Goal: Information Seeking & Learning: Find specific page/section

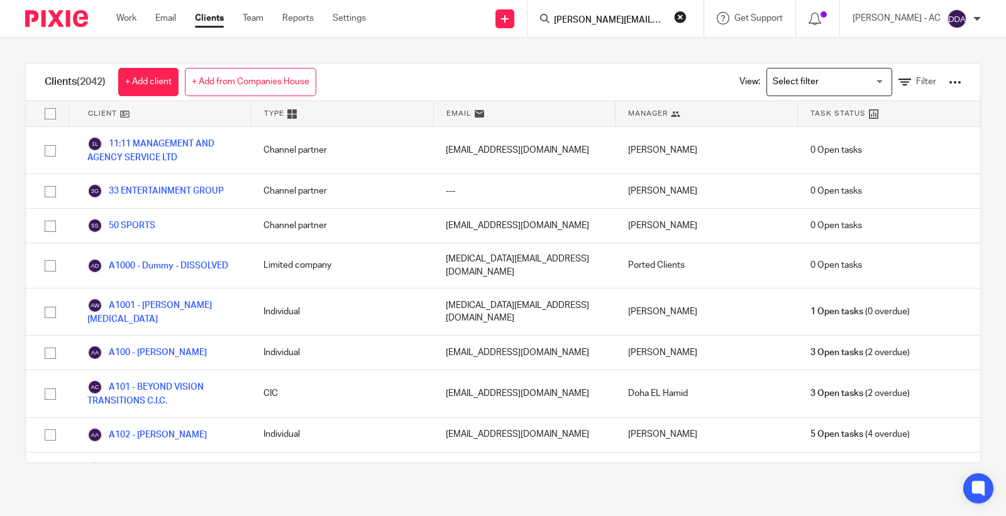
scroll to position [11108, 0]
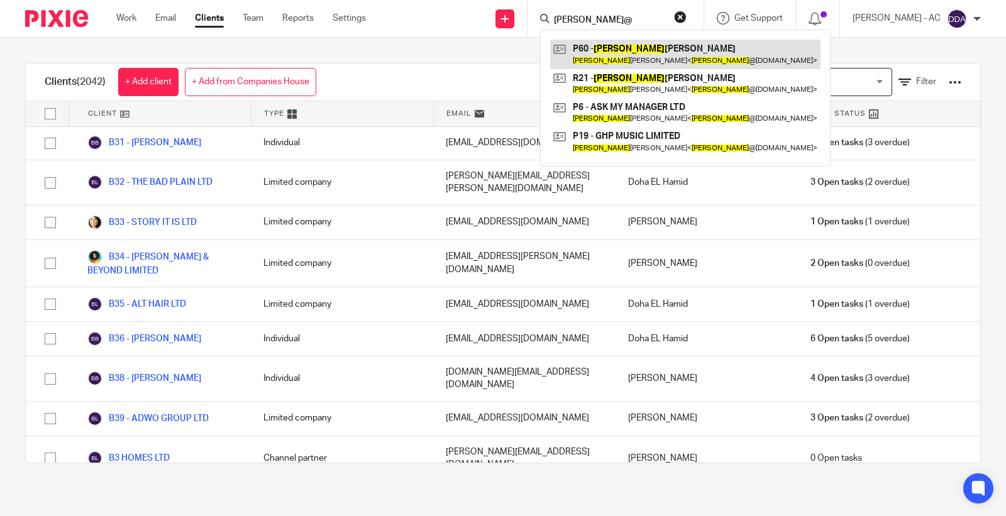
type input "george@"
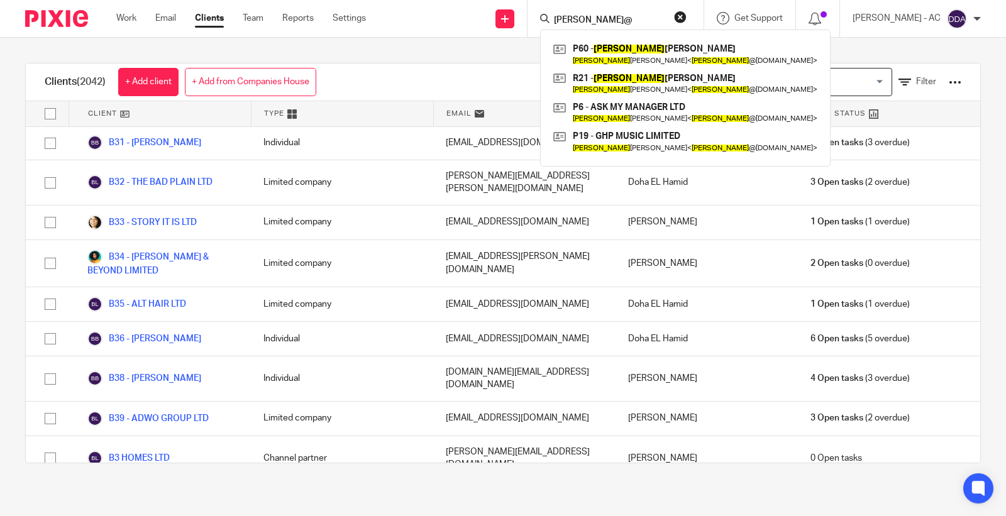
drag, startPoint x: 624, startPoint y: 21, endPoint x: 509, endPoint y: 38, distance: 115.8
click at [523, 30] on div "Send new email Create task Add client Request signature george@ P60 - GEORGE PO…" at bounding box center [695, 18] width 621 height 37
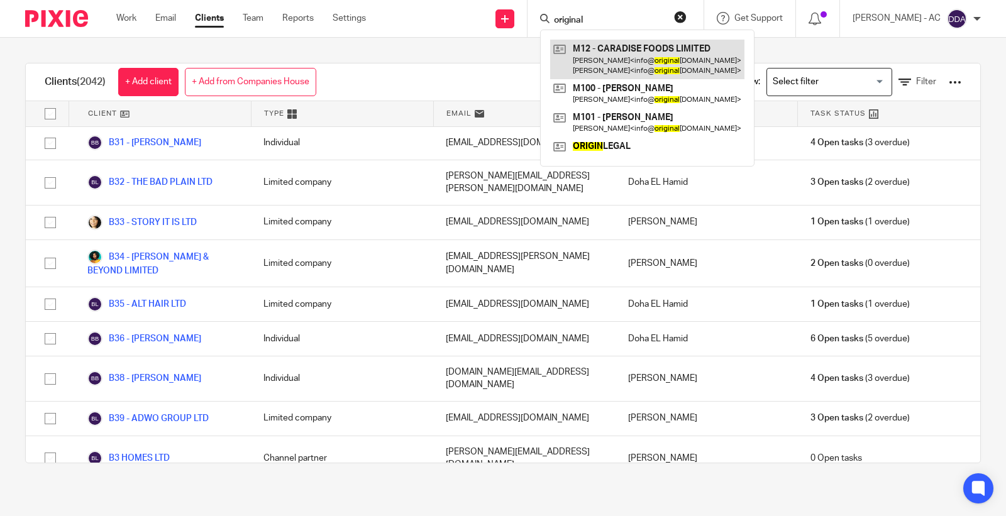
type input "original"
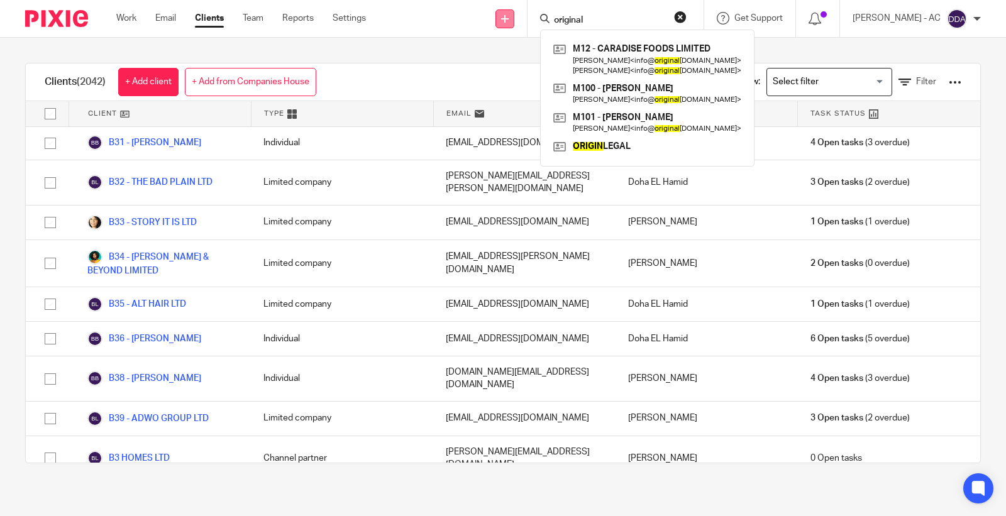
drag, startPoint x: 587, startPoint y: 16, endPoint x: 516, endPoint y: 13, distance: 70.5
click at [516, 14] on div "Send new email Create task Add client Request signature original M12 - CARADISE…" at bounding box center [695, 18] width 621 height 37
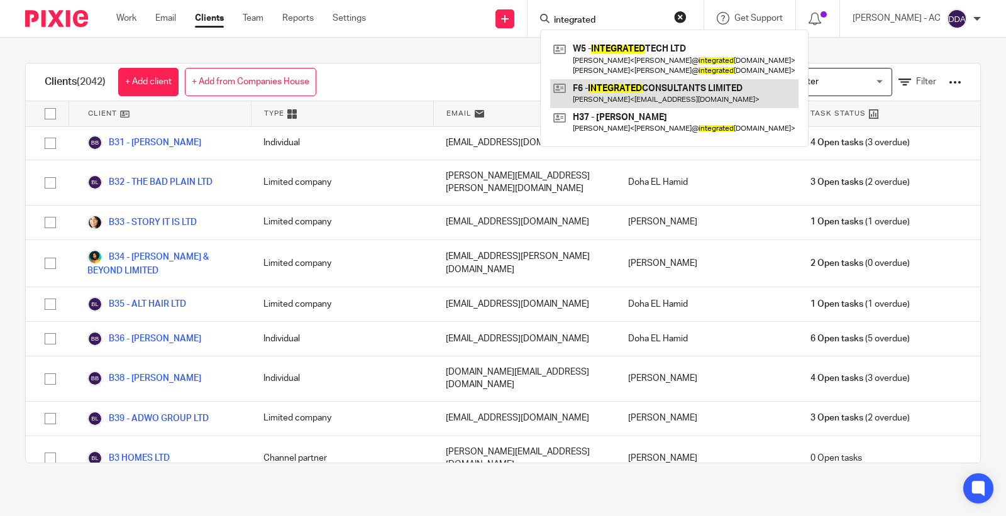
type input "integrated"
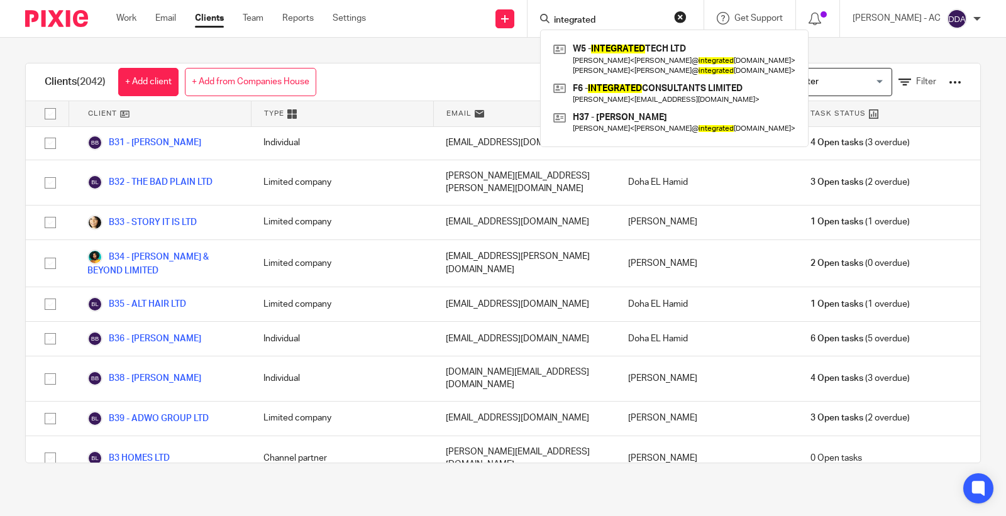
drag, startPoint x: 619, startPoint y: 17, endPoint x: 538, endPoint y: 21, distance: 81.2
click at [538, 21] on div "Send new email Create task Add client Request signature integrated W5 - INTEGRA…" at bounding box center [695, 18] width 621 height 37
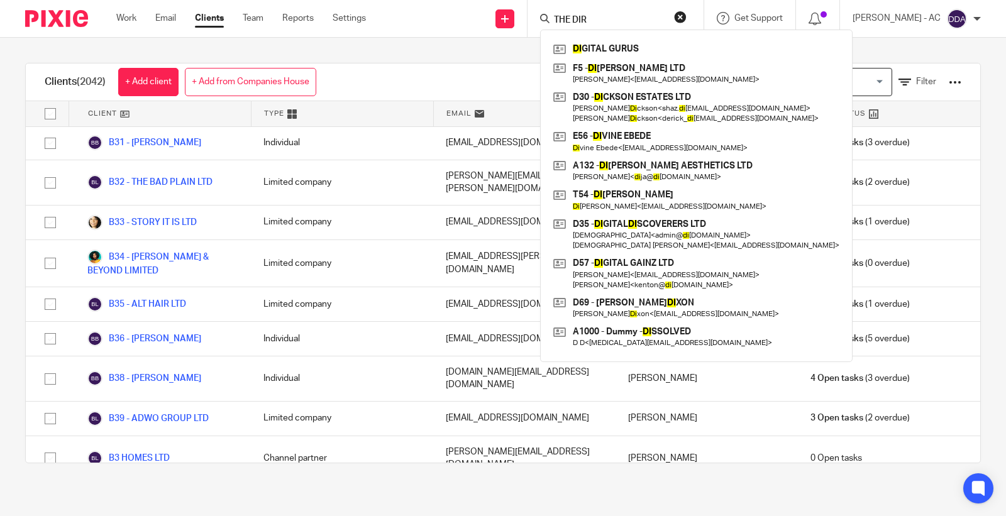
type input "THE DIRE"
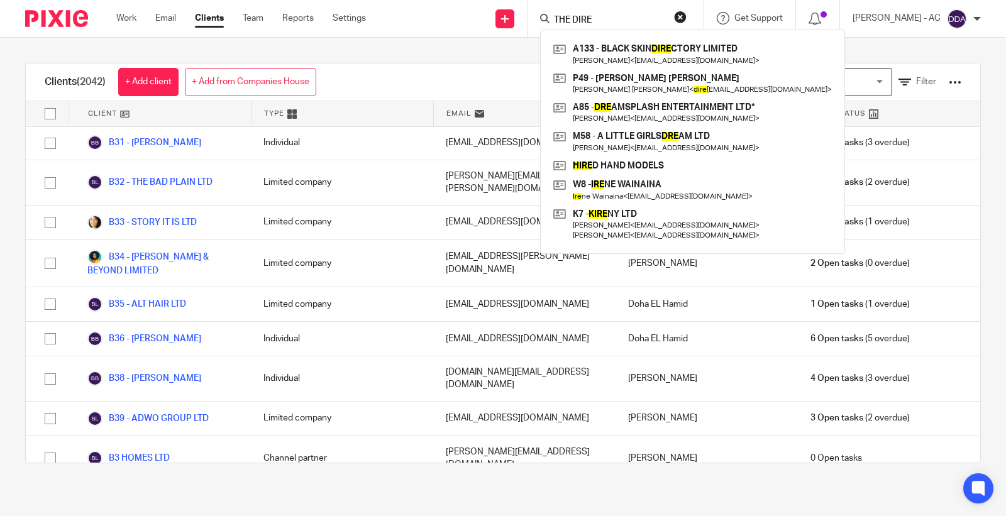
click at [609, 16] on input "THE DIRE" at bounding box center [609, 20] width 113 height 11
drag, startPoint x: 621, startPoint y: 20, endPoint x: 474, endPoint y: 25, distance: 147.2
click at [474, 25] on div "Send new email Create task Add client Request signature THE DIRE A133 - BLACK S…" at bounding box center [695, 18] width 621 height 37
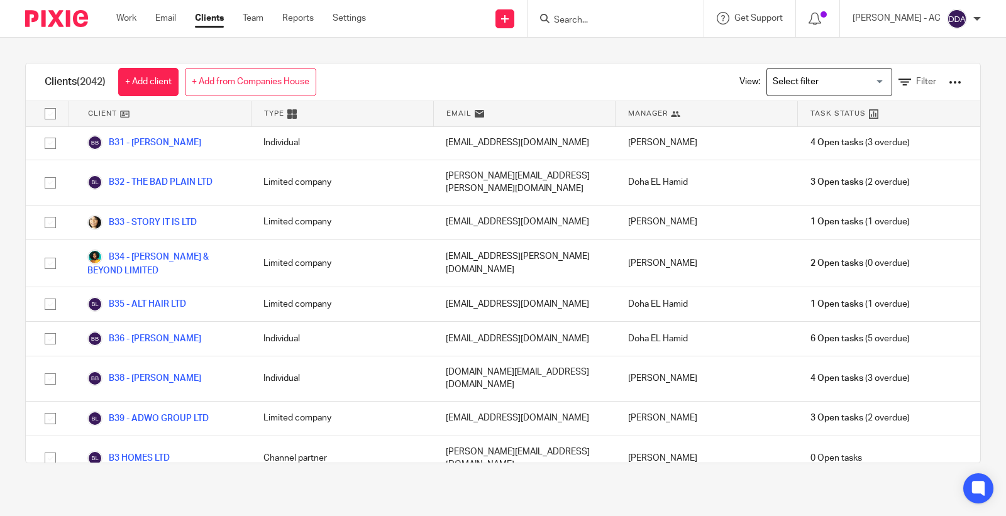
click at [574, 16] on input "Search" at bounding box center [609, 20] width 113 height 11
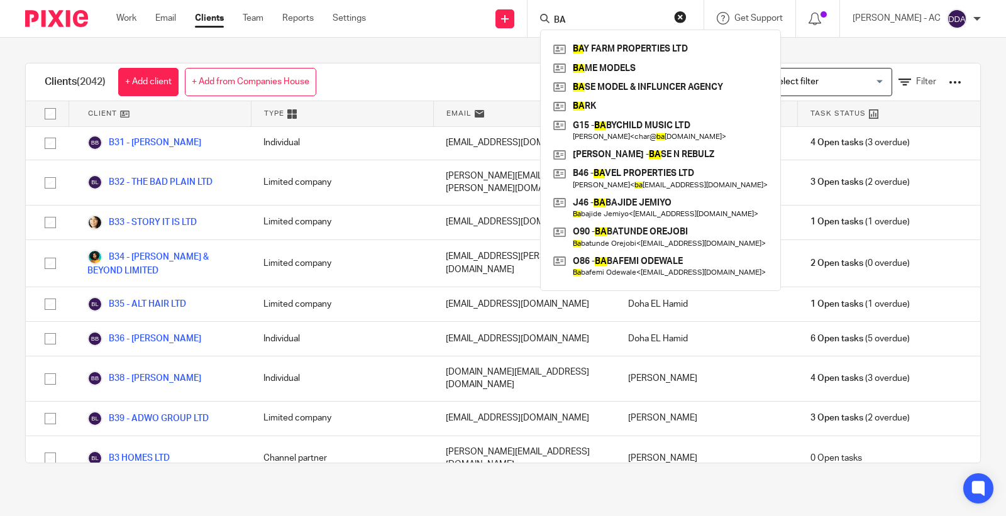
type input "B"
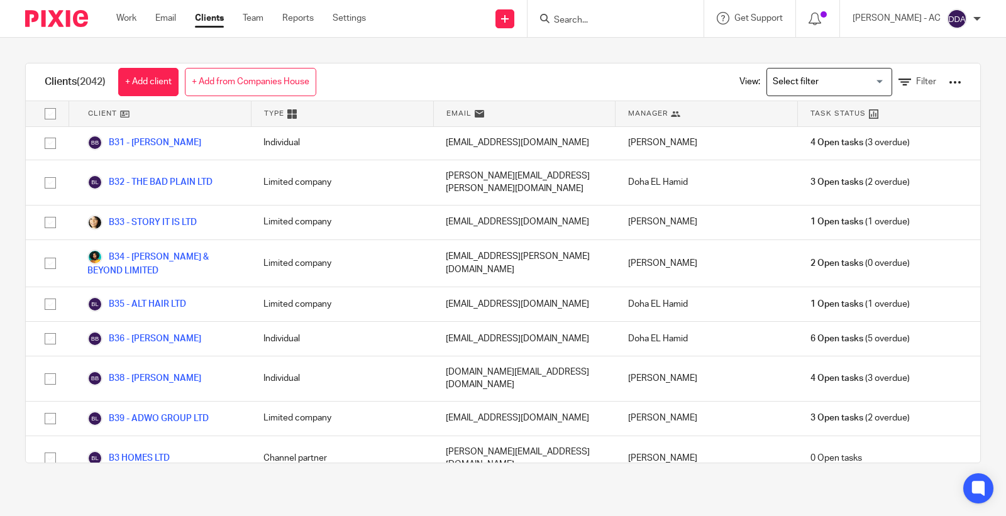
click at [591, 24] on input "Search" at bounding box center [609, 20] width 113 height 11
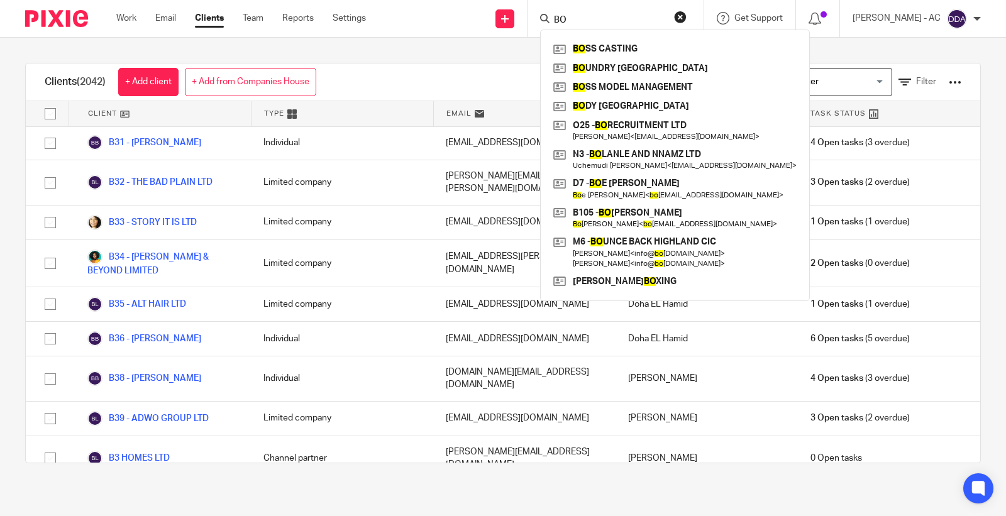
click at [587, 23] on input "BO" at bounding box center [609, 20] width 113 height 11
click at [602, 13] on form "BO" at bounding box center [620, 19] width 134 height 16
click at [600, 16] on input "BO" at bounding box center [609, 20] width 113 height 11
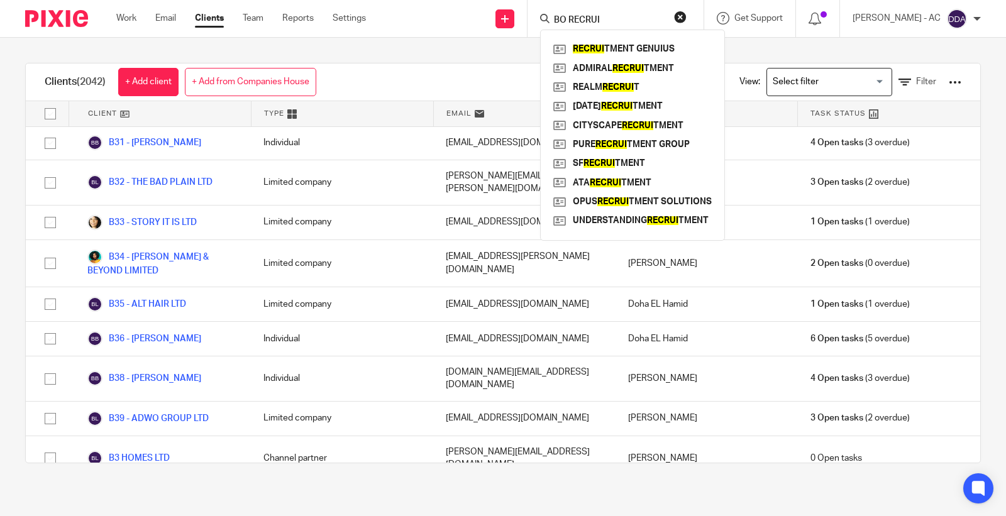
type input "BO RECRUI"
click at [687, 14] on button "reset" at bounding box center [680, 17] width 13 height 13
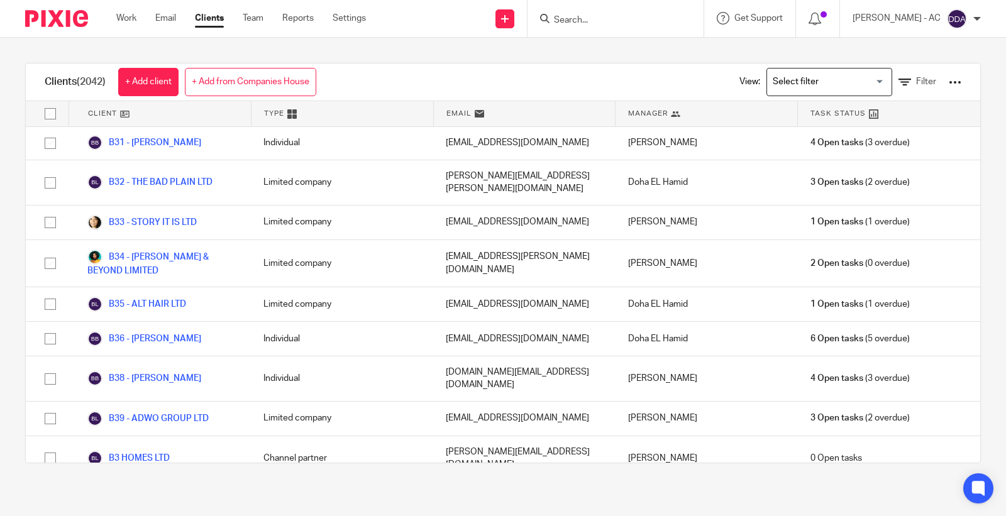
drag, startPoint x: 624, startPoint y: 15, endPoint x: 620, endPoint y: 21, distance: 7.2
click at [620, 21] on input "Search" at bounding box center [609, 20] width 113 height 11
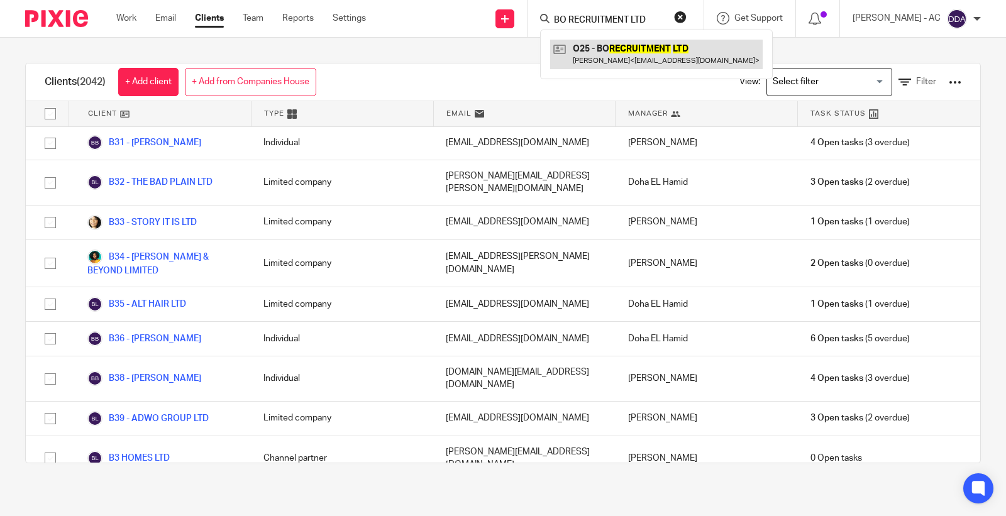
type input "BO RECRUITMENT LTD"
click at [687, 19] on button "reset" at bounding box center [680, 17] width 13 height 13
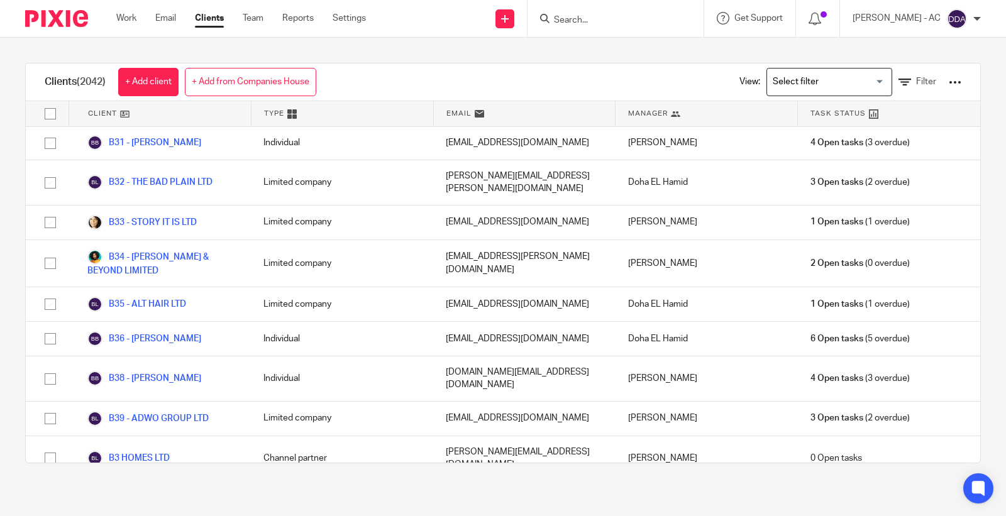
drag, startPoint x: 617, startPoint y: 28, endPoint x: 616, endPoint y: 21, distance: 7.0
click at [617, 24] on div at bounding box center [616, 18] width 176 height 37
click at [616, 21] on input "Search" at bounding box center [609, 20] width 113 height 11
click at [619, 17] on input "Search" at bounding box center [609, 20] width 113 height 11
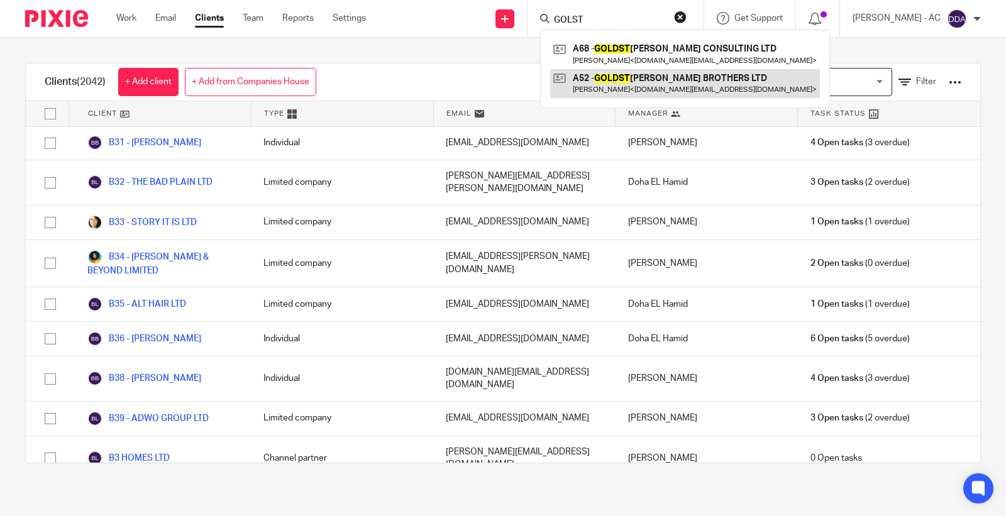
type input "GOLST"
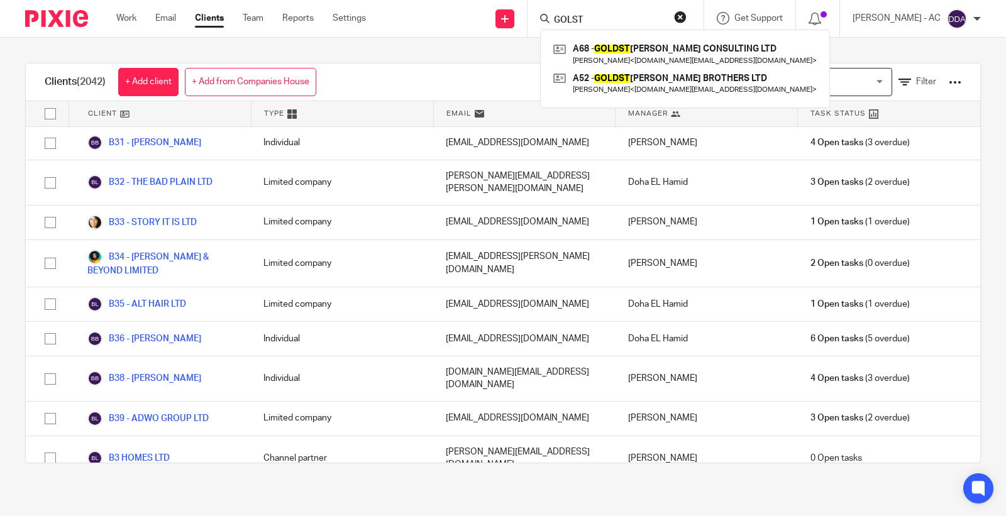
drag, startPoint x: 614, startPoint y: 14, endPoint x: 530, endPoint y: 20, distance: 83.9
click at [530, 20] on div "Send new email Create task Add client Request signature GOLST A68 - GOLDST REAM…" at bounding box center [695, 18] width 621 height 37
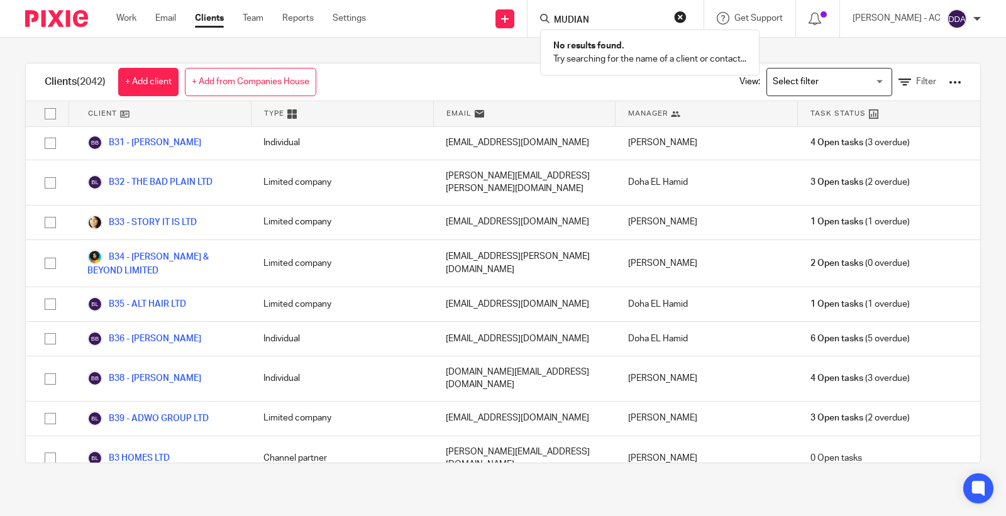
click at [602, 18] on input "MUDIAN" at bounding box center [609, 20] width 113 height 11
click at [564, 19] on input "MUDIAN" at bounding box center [609, 20] width 113 height 11
type input "MUDIAN"
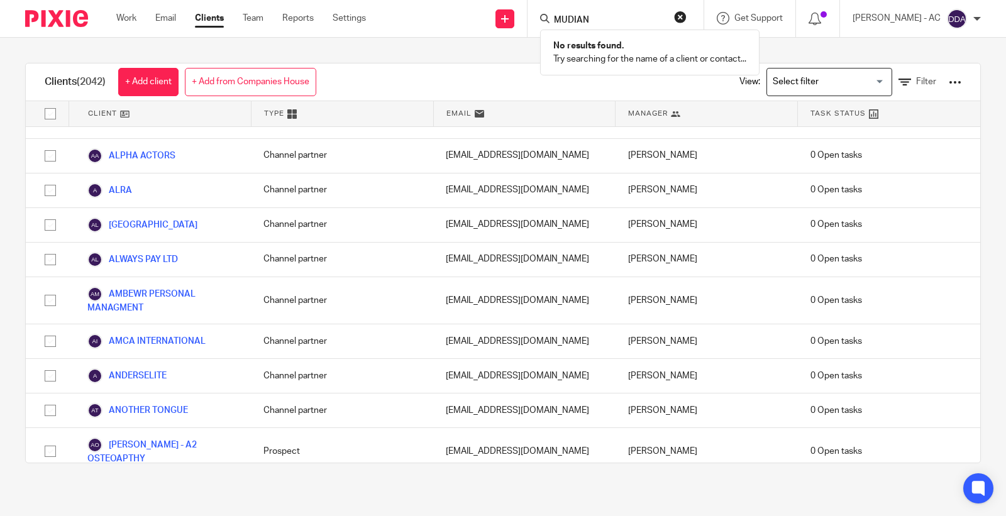
drag, startPoint x: 614, startPoint y: 19, endPoint x: 553, endPoint y: 20, distance: 60.4
click at [553, 20] on div "MUDIAN" at bounding box center [613, 19] width 147 height 16
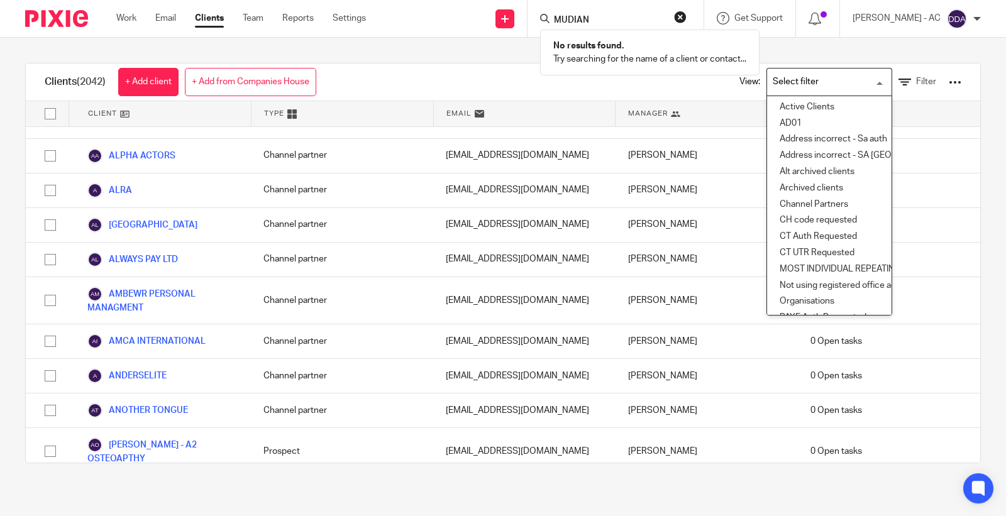
click at [835, 80] on input "Search for option" at bounding box center [826, 82] width 116 height 22
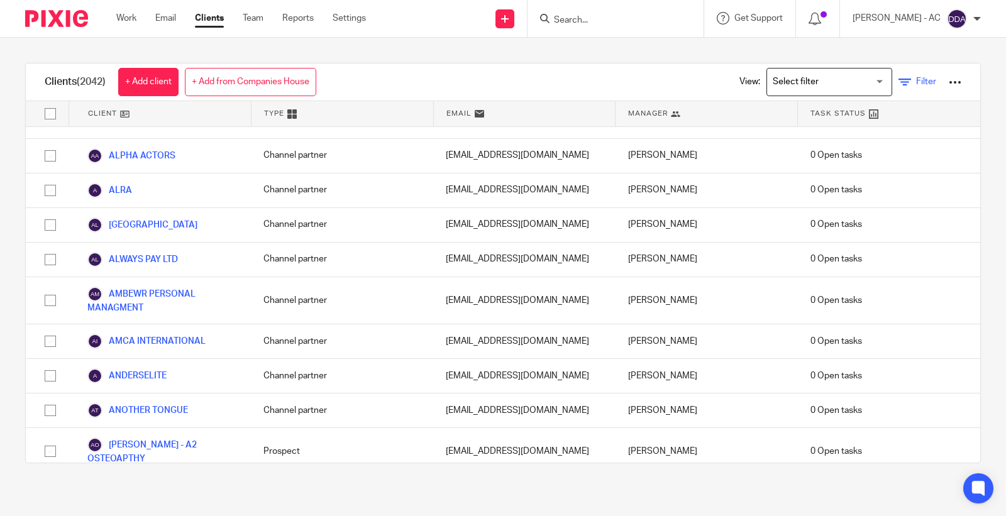
click at [916, 83] on span "Filter" at bounding box center [926, 81] width 20 height 9
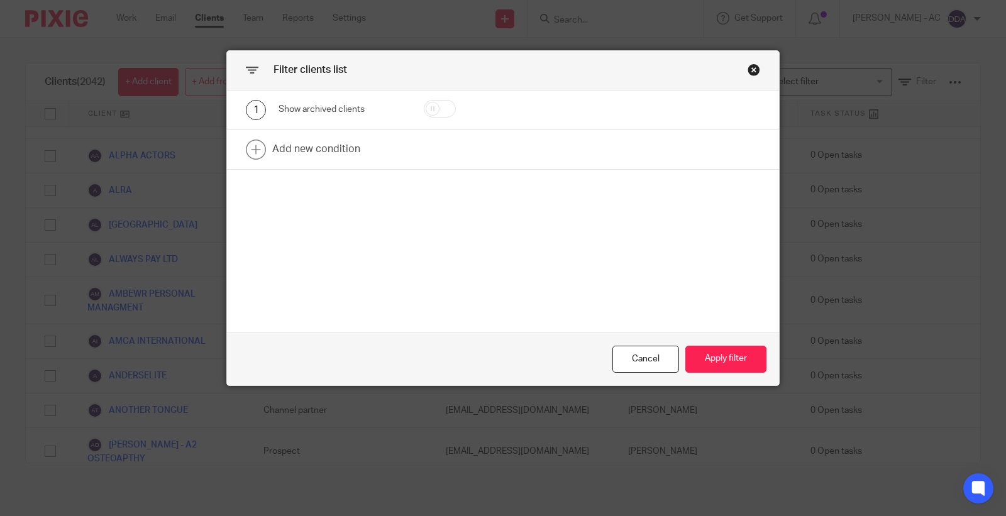
click at [426, 110] on input "checkbox" at bounding box center [440, 109] width 32 height 18
checkbox input "true"
click at [738, 350] on button "Apply filter" at bounding box center [725, 359] width 81 height 27
click at [729, 357] on button "Apply filter" at bounding box center [725, 359] width 81 height 27
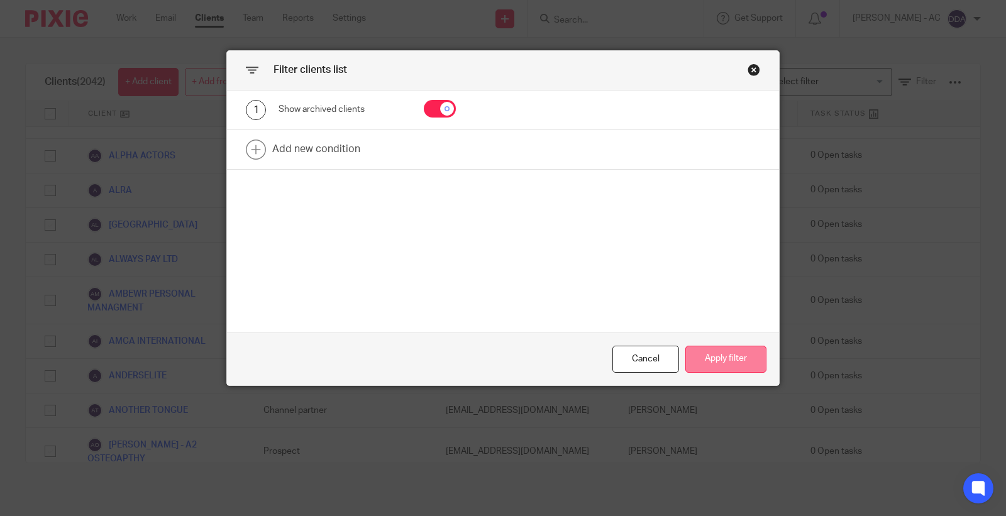
click at [729, 357] on button "Apply filter" at bounding box center [725, 359] width 81 height 27
click at [702, 354] on button "Apply filter" at bounding box center [725, 359] width 81 height 27
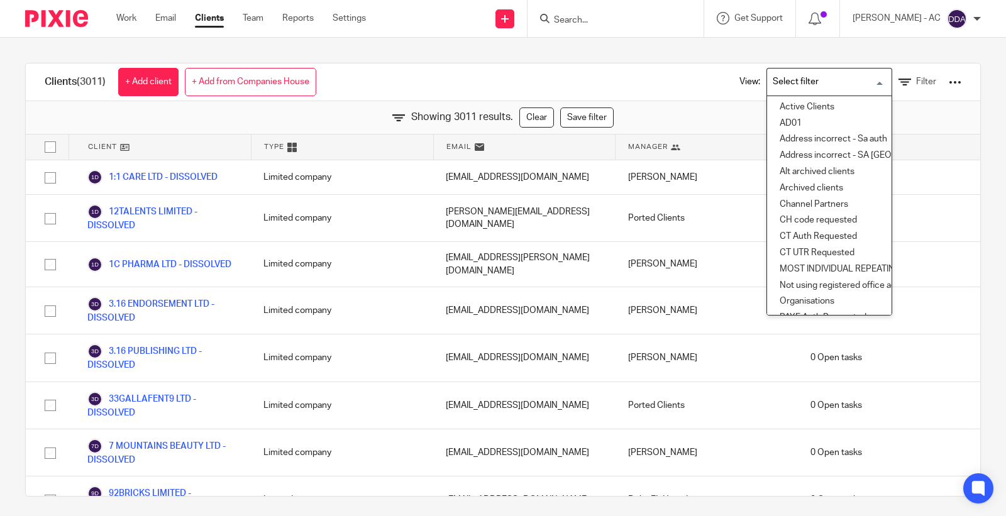
click at [773, 85] on input "Search for option" at bounding box center [826, 82] width 116 height 22
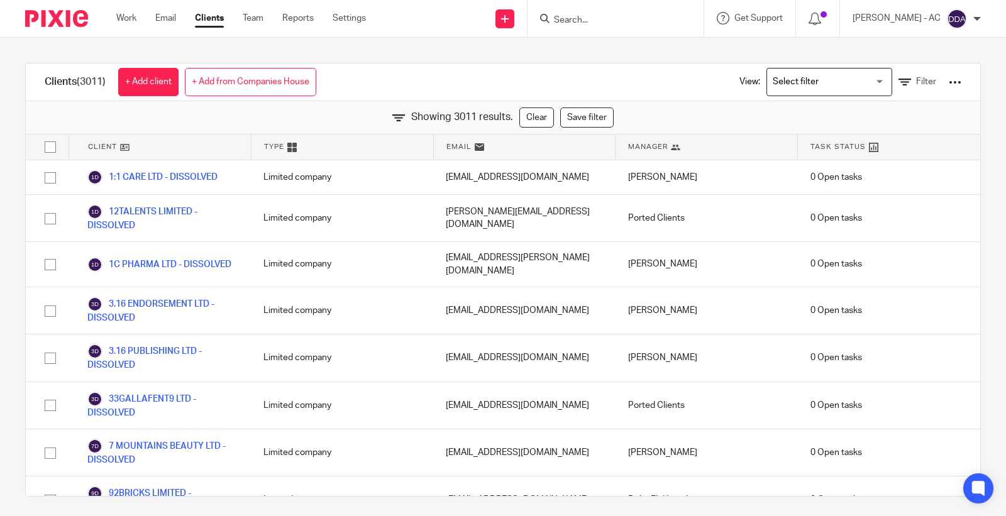
scroll to position [73442, 0]
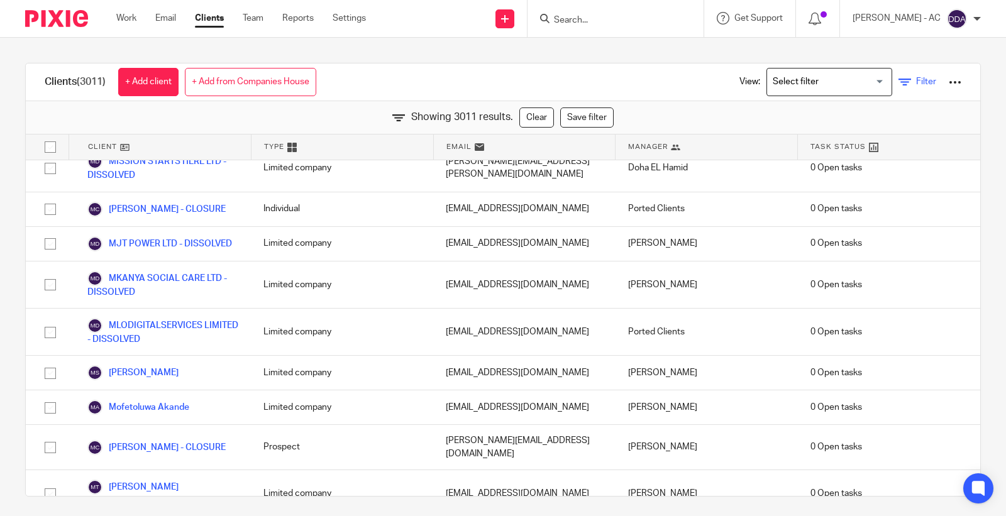
click at [909, 87] on link "Filter" at bounding box center [917, 81] width 38 height 13
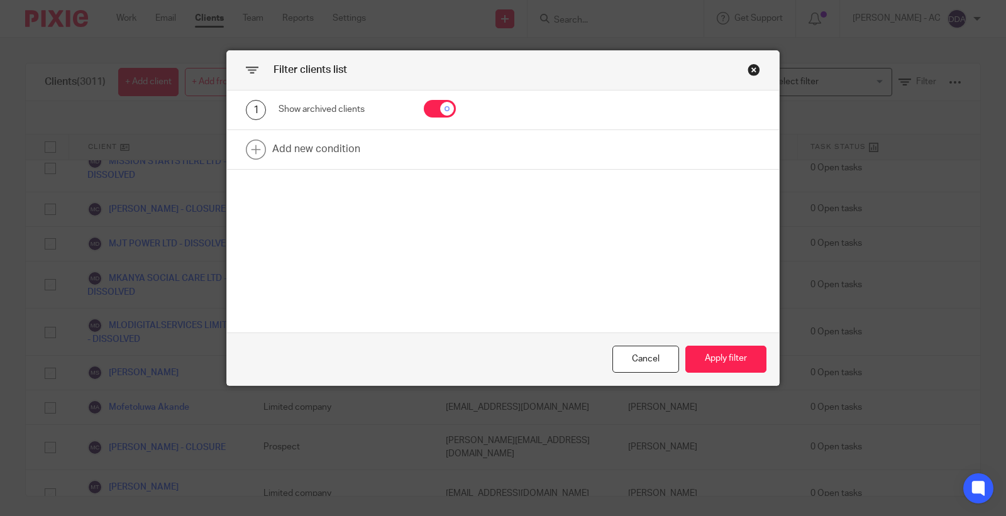
click at [438, 111] on input "checkbox" at bounding box center [440, 109] width 32 height 18
checkbox input "false"
click at [733, 357] on button "Apply filter" at bounding box center [725, 359] width 81 height 27
click at [712, 368] on button "Apply filter" at bounding box center [725, 359] width 81 height 27
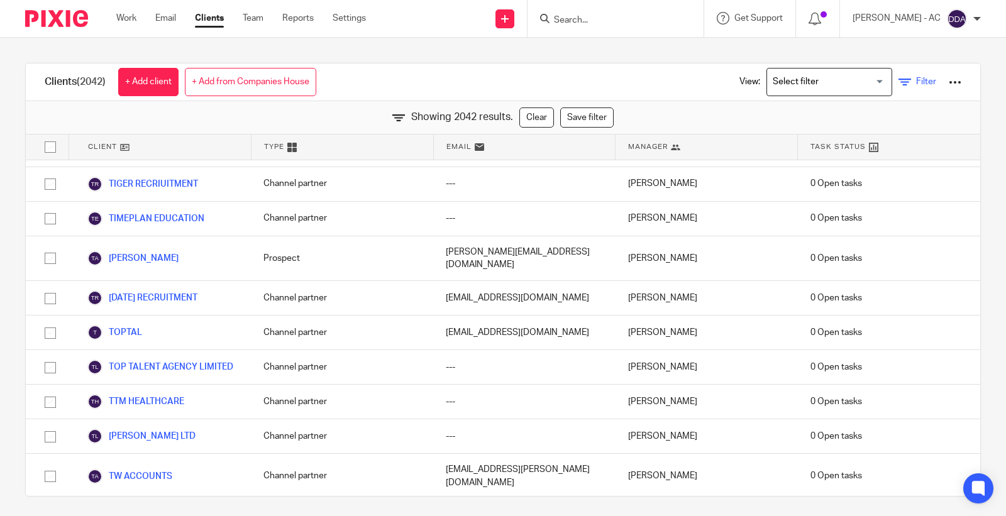
click at [916, 82] on span "Filter" at bounding box center [926, 81] width 20 height 9
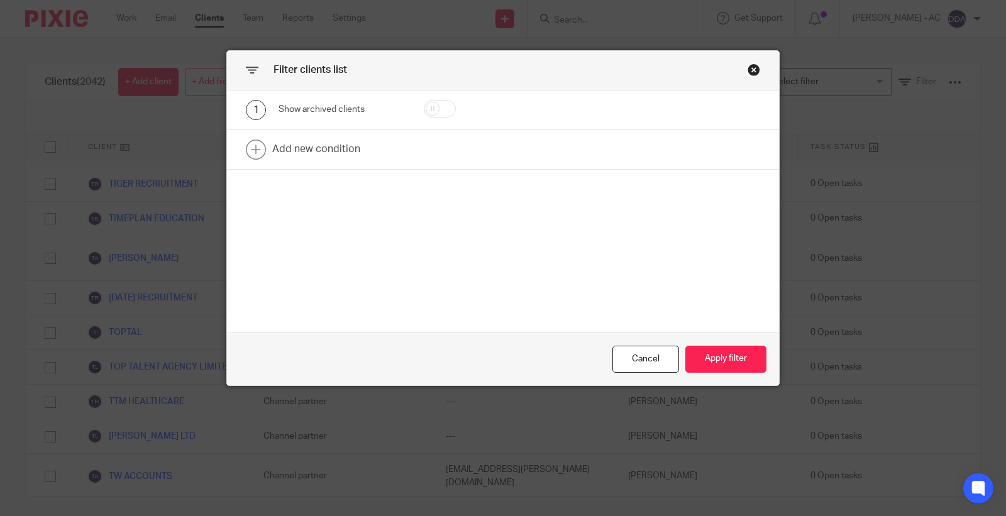
click at [748, 69] on div "Close this dialog window" at bounding box center [754, 70] width 13 height 13
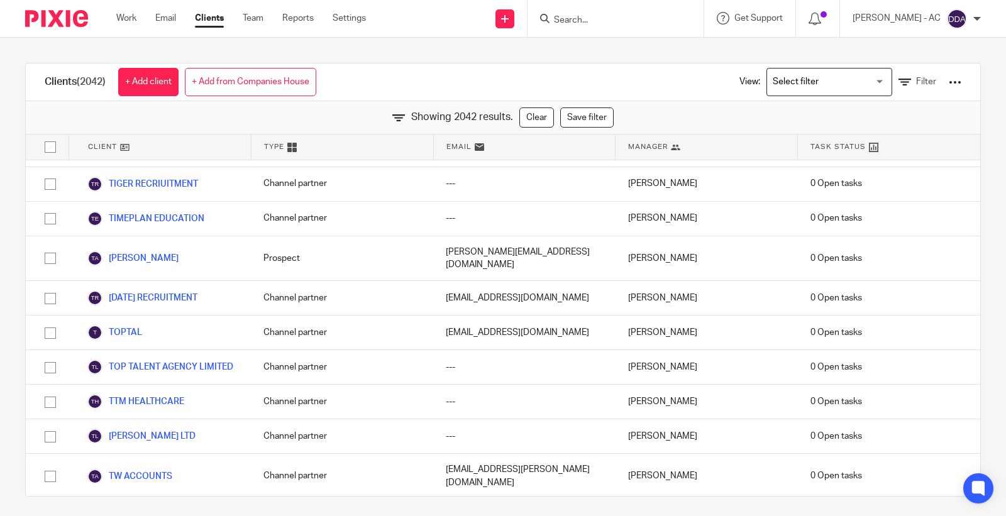
click at [606, 25] on input "Search" at bounding box center [609, 20] width 113 height 11
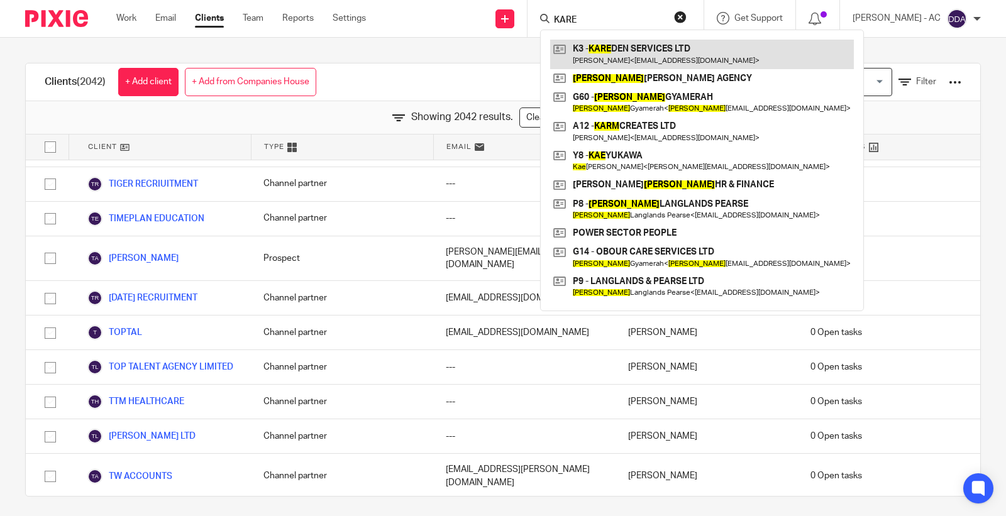
type input "KARE"
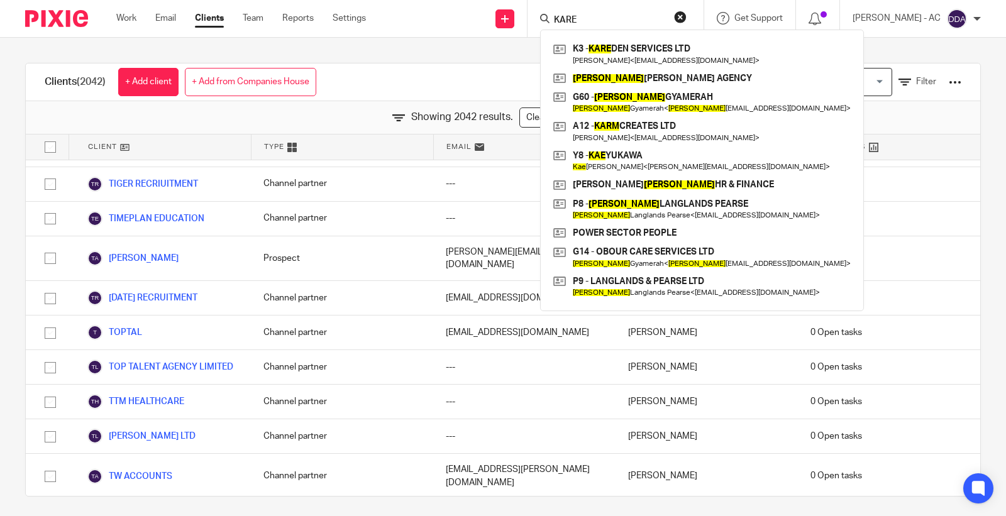
drag, startPoint x: 612, startPoint y: 23, endPoint x: 526, endPoint y: 23, distance: 85.5
click at [526, 23] on div "Send new email Create task Add client Request signature KARE K3 - KARE DEN SERV…" at bounding box center [695, 18] width 621 height 37
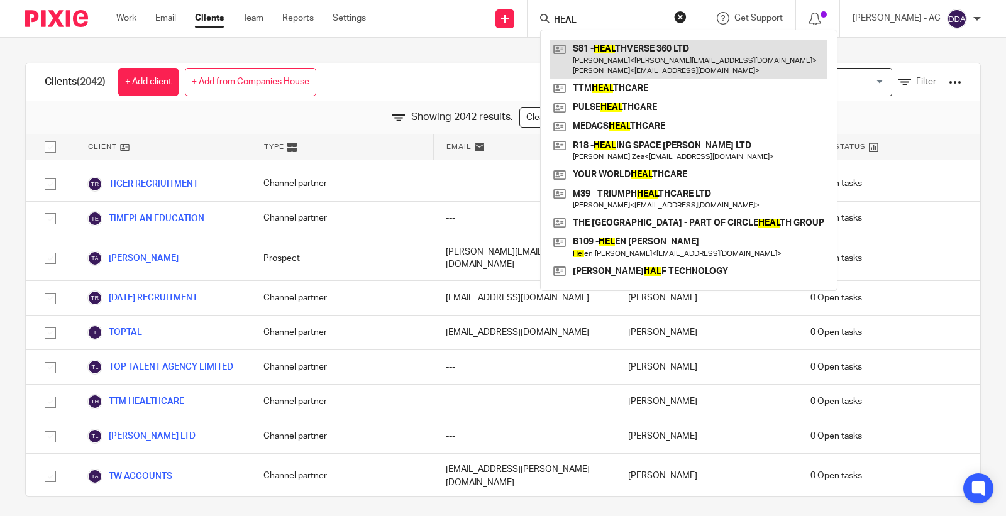
type input "HEAL"
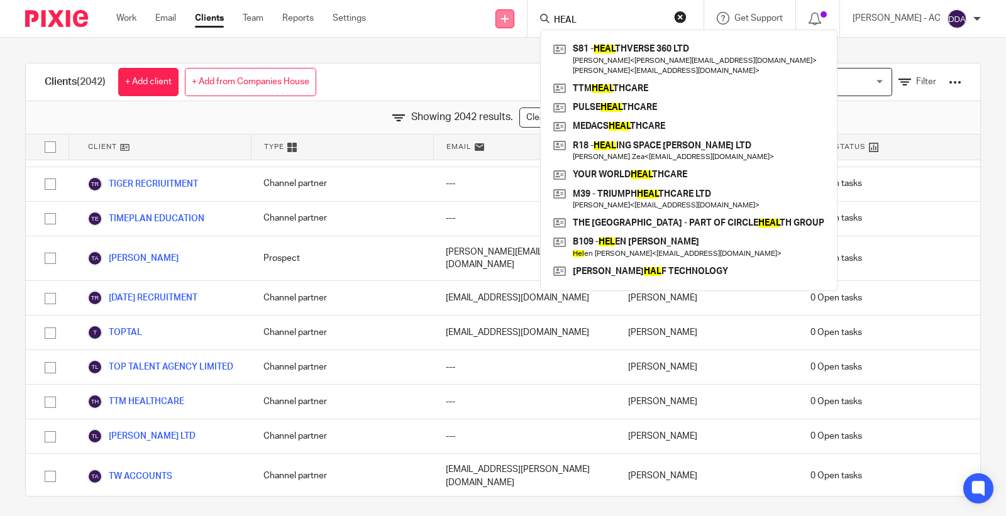
drag, startPoint x: 608, startPoint y: 16, endPoint x: 514, endPoint y: 15, distance: 93.7
click at [514, 15] on div "Send new email Create task Add client Request signature HEAL S81 - HEAL THVERSE…" at bounding box center [695, 18] width 621 height 37
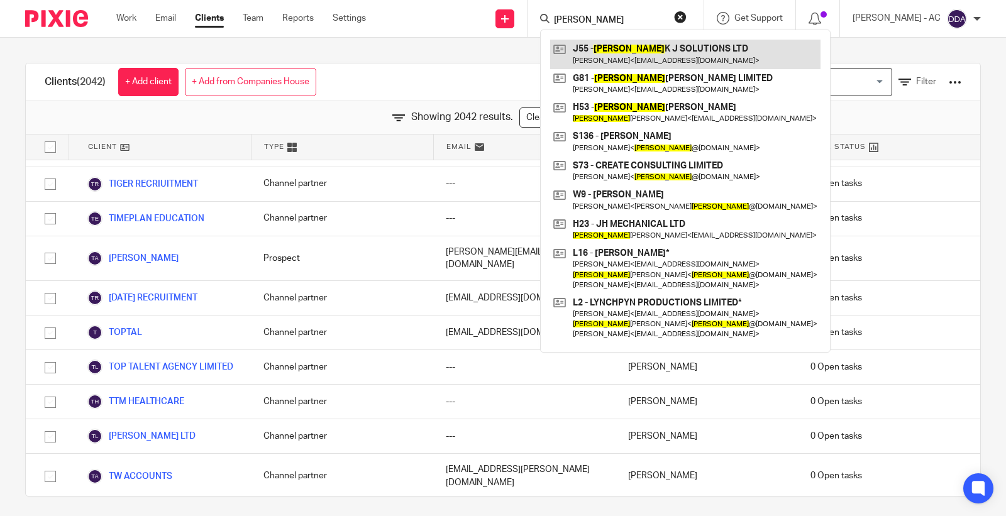
type input "JOE"
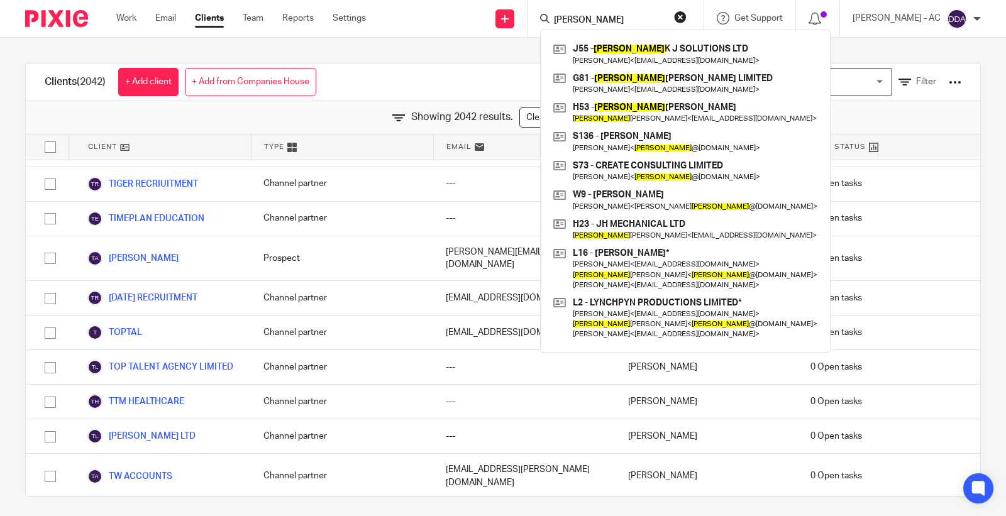
drag, startPoint x: 621, startPoint y: 19, endPoint x: 505, endPoint y: 30, distance: 116.8
click at [505, 30] on div "Send new email Create task Add client Request signature JOE J55 - JOE K J SOLUT…" at bounding box center [695, 18] width 621 height 37
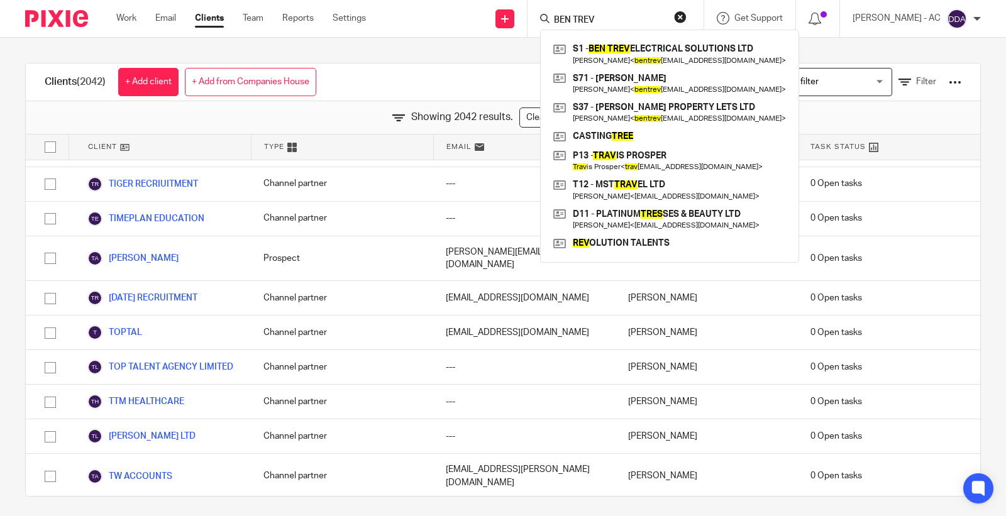
drag, startPoint x: 617, startPoint y: 19, endPoint x: 551, endPoint y: 21, distance: 66.7
click at [551, 21] on div "BEN TREV" at bounding box center [613, 19] width 147 height 16
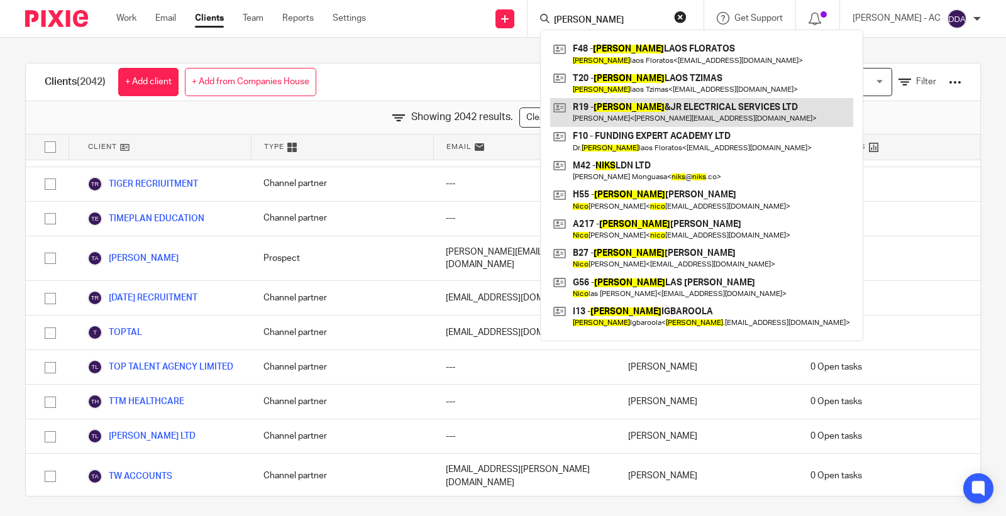
type input "NIKO"
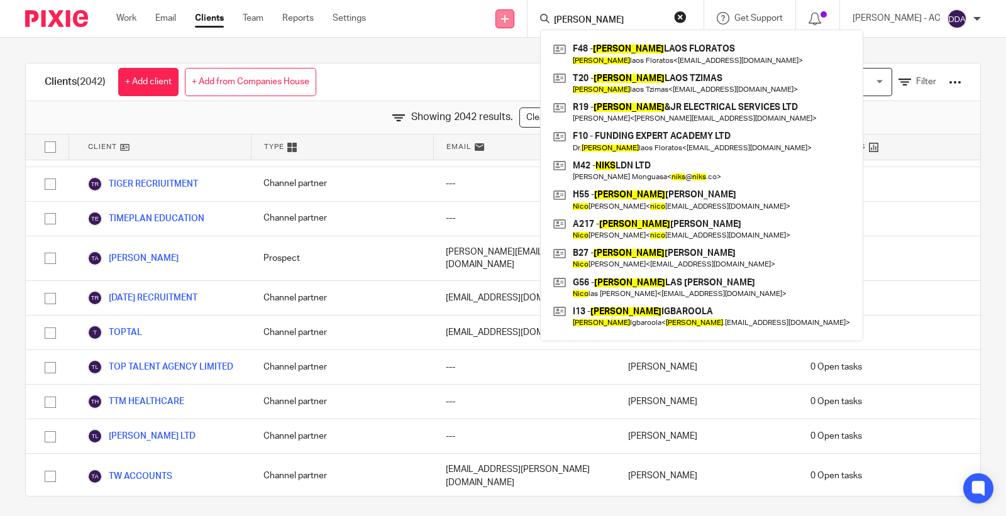
drag, startPoint x: 592, startPoint y: 21, endPoint x: 511, endPoint y: 22, distance: 81.1
click at [511, 22] on div "Send new email Create task Add client Request signature NIKO F48 - NIKO LAOS FL…" at bounding box center [695, 18] width 621 height 37
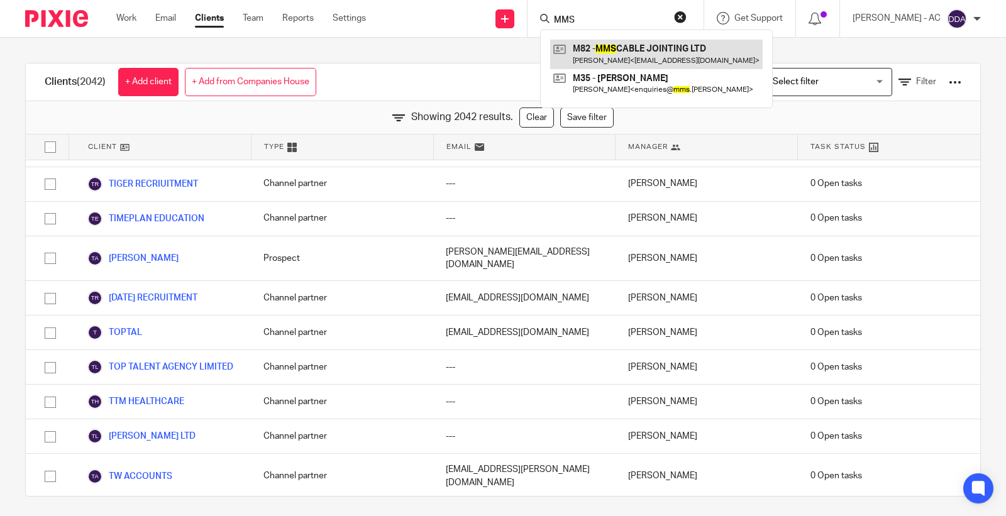
type input "MMS"
click at [595, 11] on form "MMS" at bounding box center [620, 19] width 134 height 16
drag, startPoint x: 597, startPoint y: 16, endPoint x: 525, endPoint y: 17, distance: 72.3
click at [525, 17] on div "Send new email Create task Add client Request signature MMS M82 - MMS CABLE JOI…" at bounding box center [695, 18] width 621 height 37
type input "2 FAR"
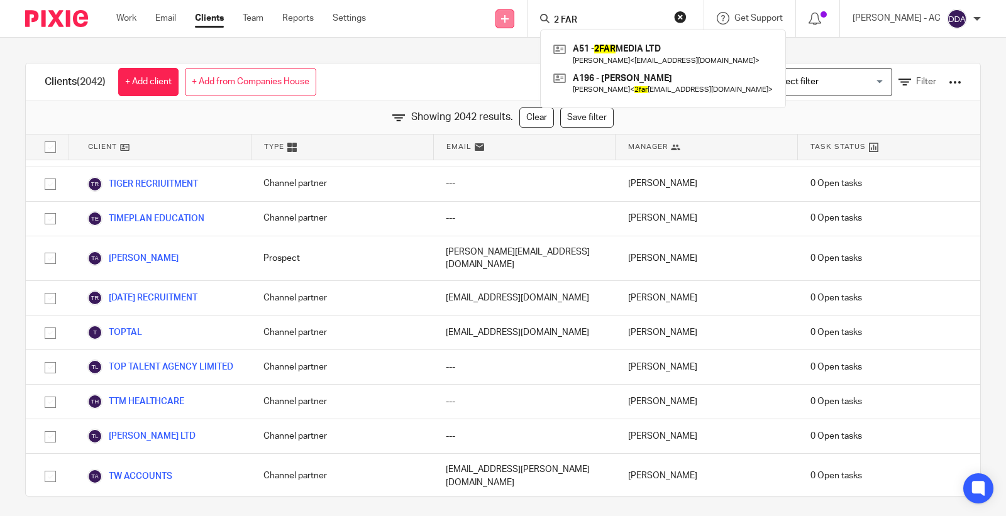
drag, startPoint x: 607, startPoint y: 16, endPoint x: 521, endPoint y: 26, distance: 87.4
click at [521, 26] on div "Send new email Create task Add client Request signature 2 FAR A51 - 2FAR MEDIA …" at bounding box center [695, 18] width 621 height 37
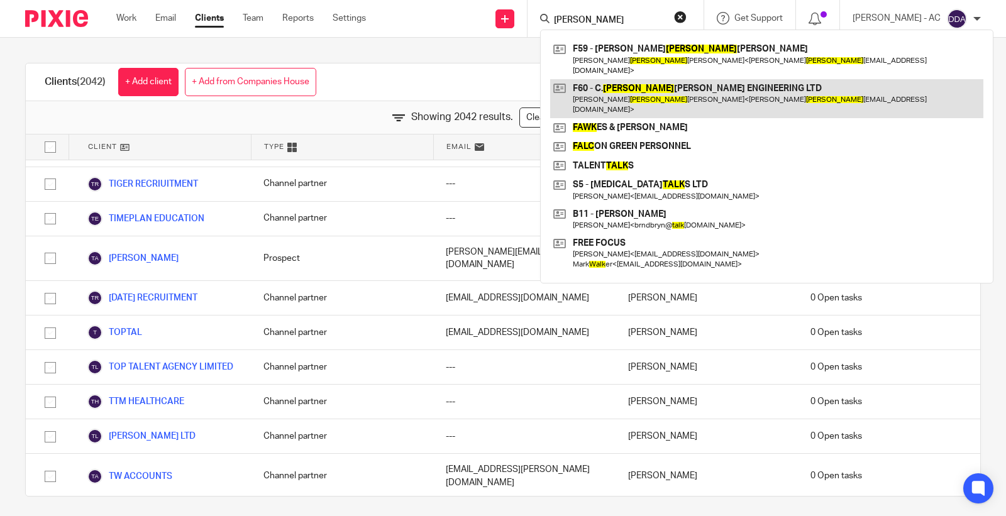
type input "C FALK"
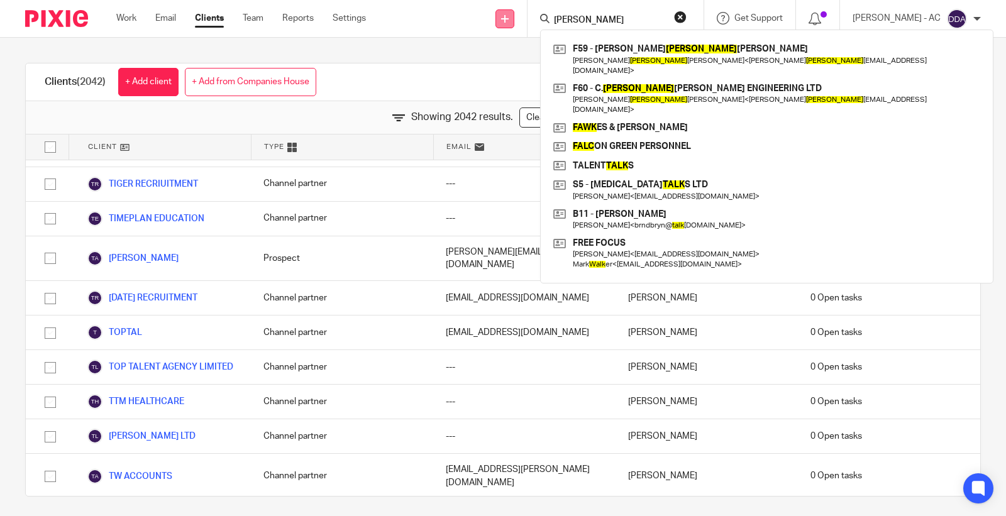
drag, startPoint x: 607, startPoint y: 16, endPoint x: 524, endPoint y: 15, distance: 82.4
click at [524, 15] on div "Send new email Create task Add client Request signature C FALK F59 - CRAIG FALK…" at bounding box center [695, 18] width 621 height 37
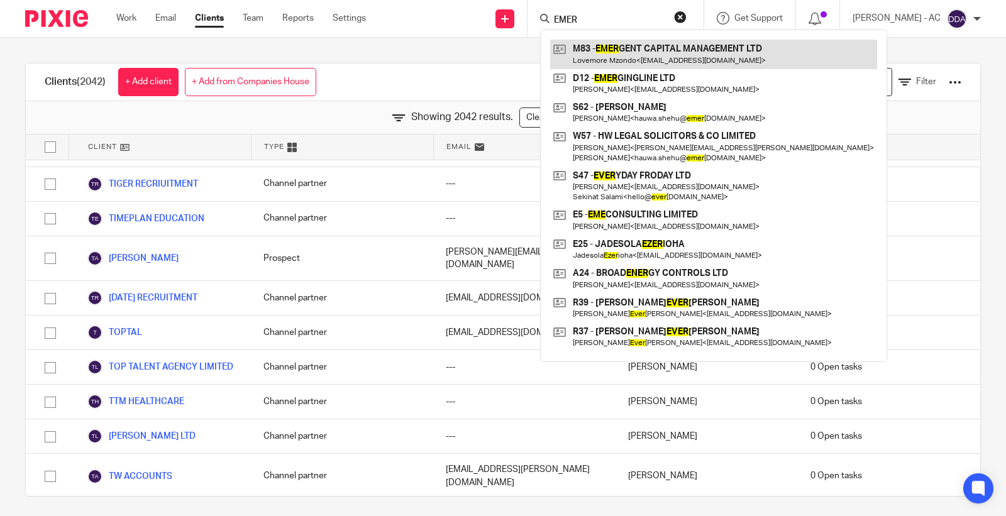
type input "EMER"
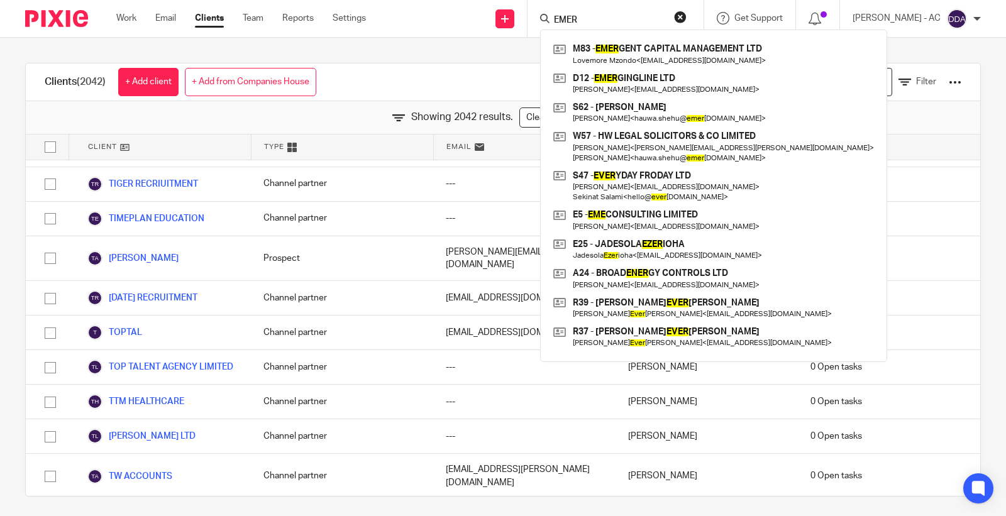
drag, startPoint x: 600, startPoint y: 20, endPoint x: 489, endPoint y: 18, distance: 111.9
click at [489, 18] on div "Send new email Create task Add client Request signature EMER M83 - EMER GENT CA…" at bounding box center [695, 18] width 621 height 37
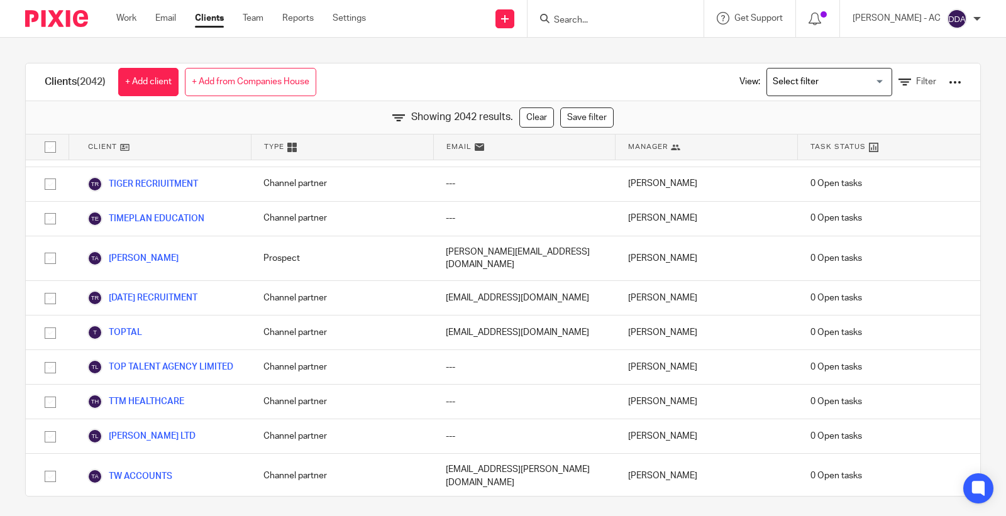
click at [575, 21] on input "Search" at bounding box center [609, 20] width 113 height 11
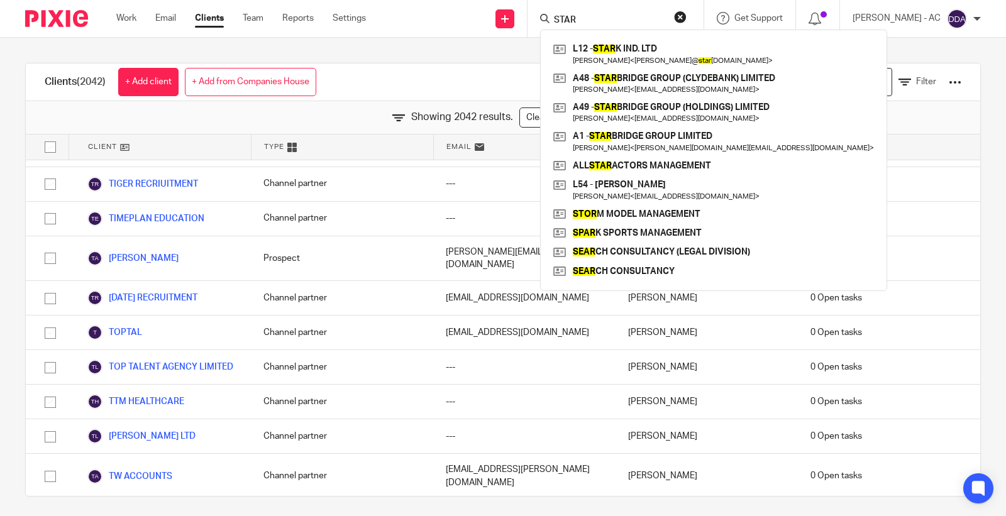
drag, startPoint x: 592, startPoint y: 17, endPoint x: 558, endPoint y: 21, distance: 34.2
click at [558, 21] on div "STAR" at bounding box center [613, 19] width 147 height 16
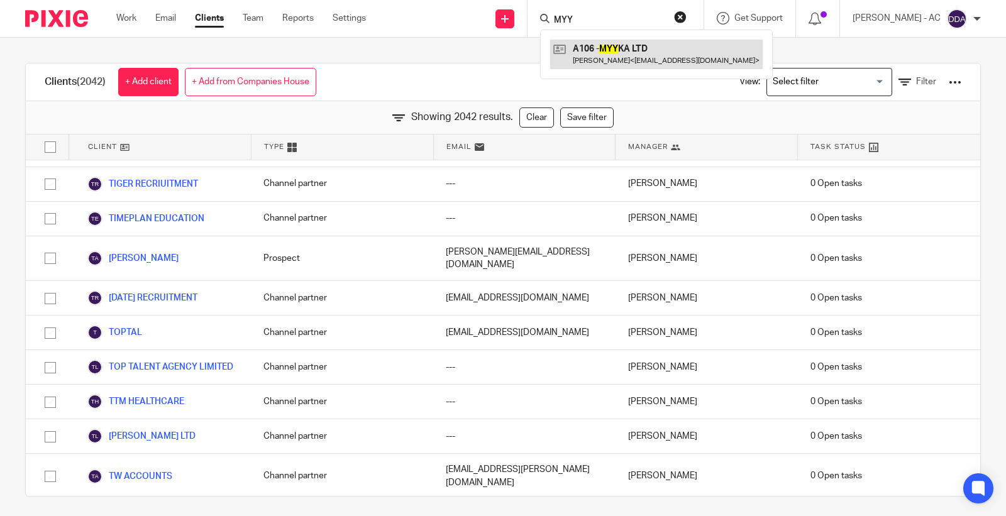
type input "MYY"
drag, startPoint x: 626, startPoint y: 22, endPoint x: 502, endPoint y: 16, distance: 124.0
click at [502, 16] on div "Send new email Create task Add client Request signature MYY A106 - MYY KA LTD S…" at bounding box center [695, 18] width 621 height 37
drag, startPoint x: 625, startPoint y: 23, endPoint x: 563, endPoint y: 28, distance: 62.5
click at [563, 28] on div "LGC- P44 - LGC P ELECTRICAL SERVICES LTD Liam Penny < liampenny_16@hotmail.com >" at bounding box center [616, 18] width 176 height 37
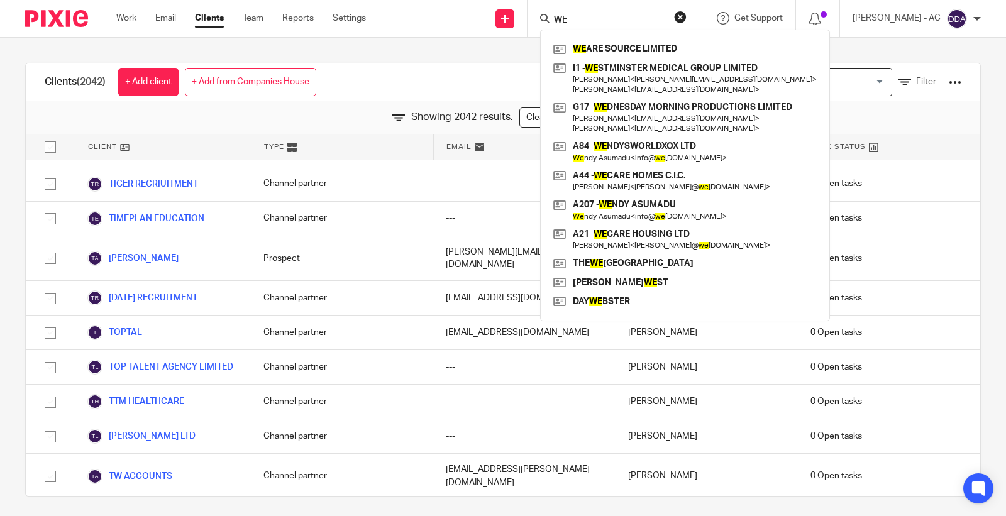
drag, startPoint x: 592, startPoint y: 19, endPoint x: 562, endPoint y: 19, distance: 29.6
click at [562, 19] on div "WE" at bounding box center [613, 19] width 147 height 16
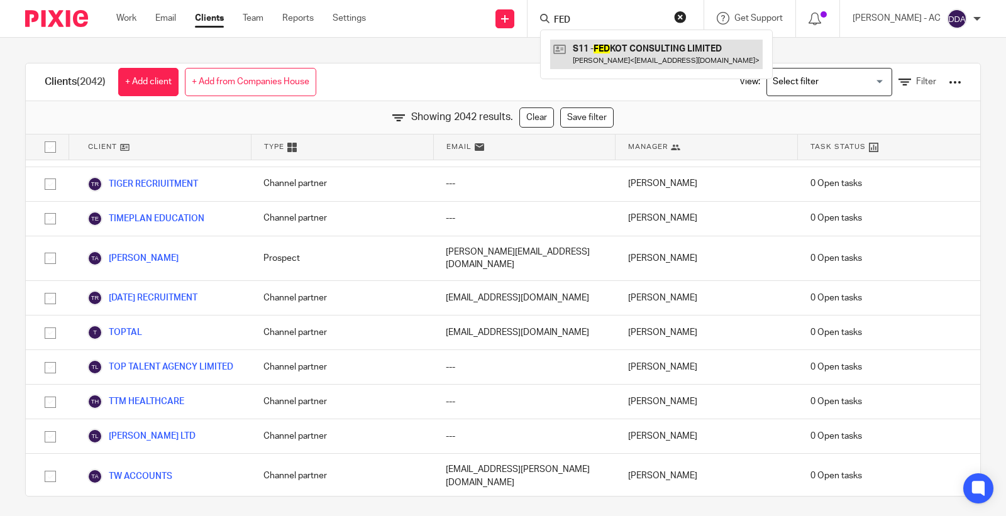
type input "FED"
click at [626, 26] on div "FED S11 - FED KOT CONSULTING LIMITED Adeola Sonola < adeolasonola@gmail.com >" at bounding box center [616, 18] width 176 height 37
drag, startPoint x: 610, startPoint y: 21, endPoint x: 485, endPoint y: 22, distance: 124.5
click at [485, 22] on div "Send new email Create task Add client Request signature FED S11 - FED KOT CONSU…" at bounding box center [695, 18] width 621 height 37
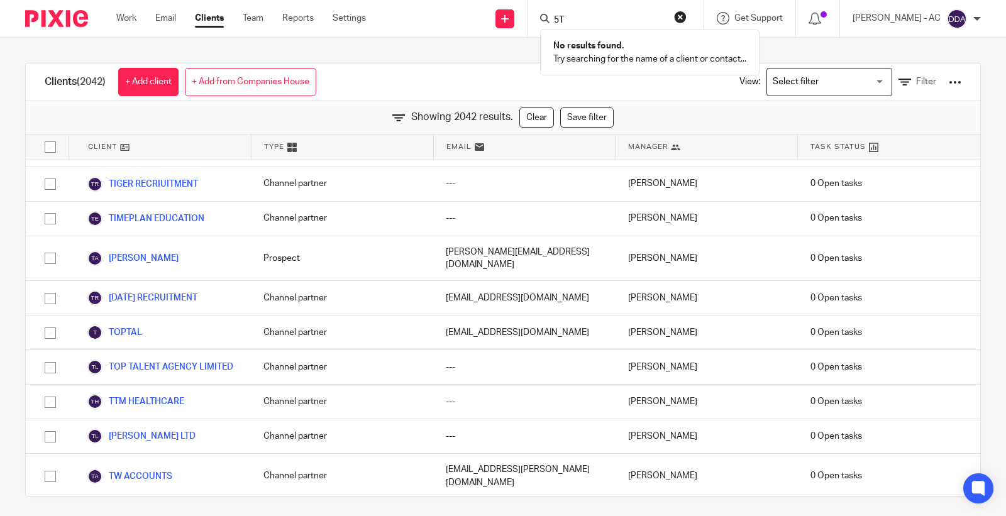
type input "5"
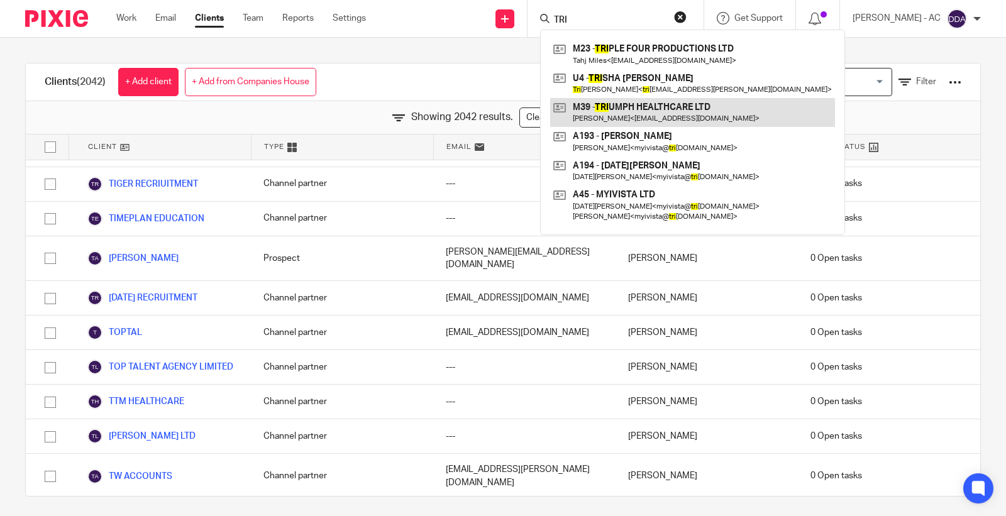
type input "TRI"
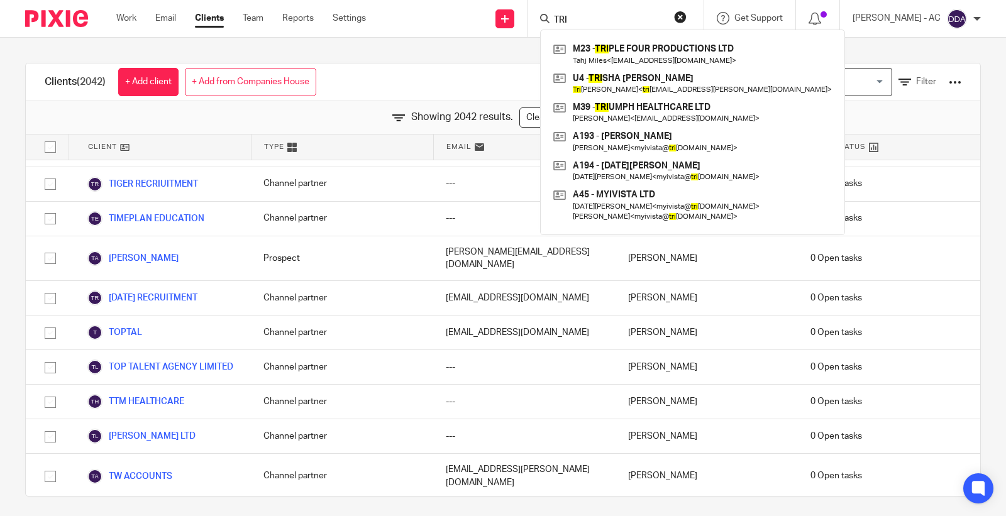
drag, startPoint x: 605, startPoint y: 16, endPoint x: 437, endPoint y: 19, distance: 167.9
click at [455, 19] on div "Send new email Create task Add client Request signature TRI M23 - TRI PLE FOUR …" at bounding box center [695, 18] width 621 height 37
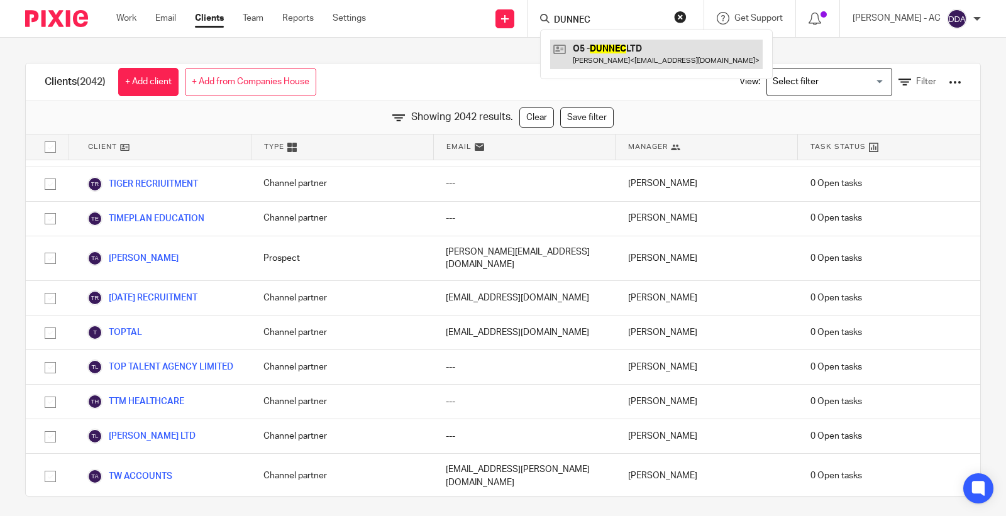
type input "DUNNEC"
drag, startPoint x: 627, startPoint y: 22, endPoint x: 539, endPoint y: 33, distance: 88.7
click at [539, 33] on div "Send new email Create task Add client Request signature DUNNEC O5 - DUNNEC LTD …" at bounding box center [695, 18] width 621 height 37
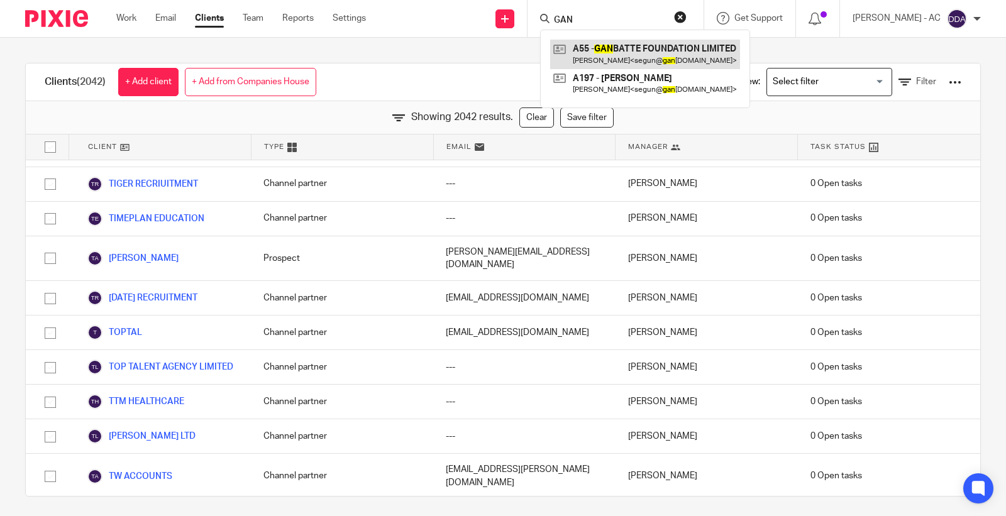
type input "GAN"
drag, startPoint x: 638, startPoint y: 16, endPoint x: 509, endPoint y: 19, distance: 128.3
click at [509, 19] on div "Send new email Create task Add client Request signature GAN A55 - GAN BATTE FOU…" at bounding box center [695, 18] width 621 height 37
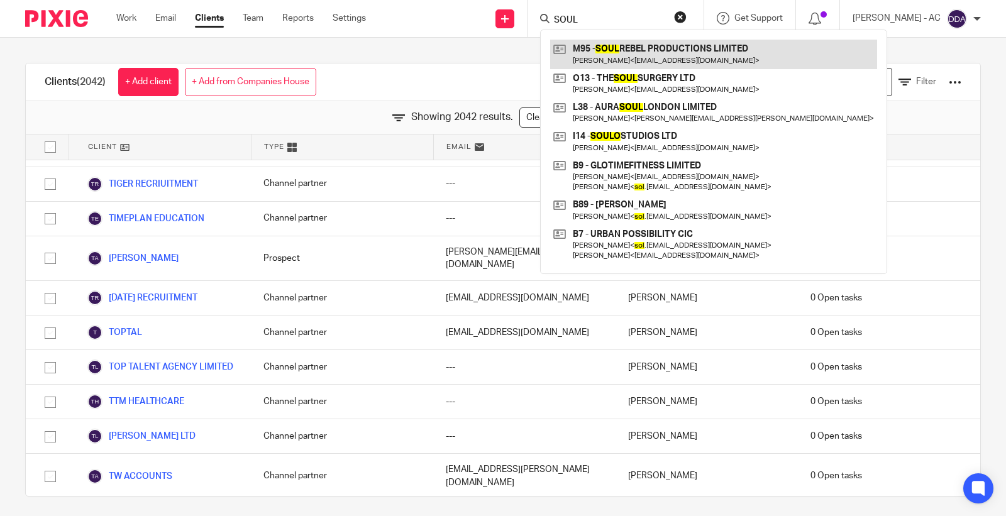
type input "SOUL"
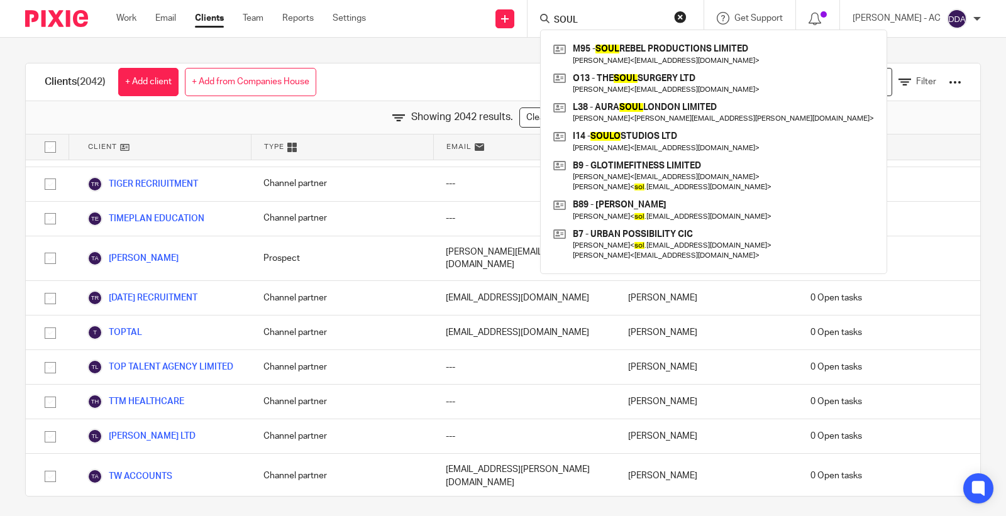
drag, startPoint x: 629, startPoint y: 21, endPoint x: 475, endPoint y: 11, distance: 154.4
click at [475, 11] on div "Send new email Create task Add client Request signature SOUL M95 - SOUL REBEL P…" at bounding box center [695, 18] width 621 height 37
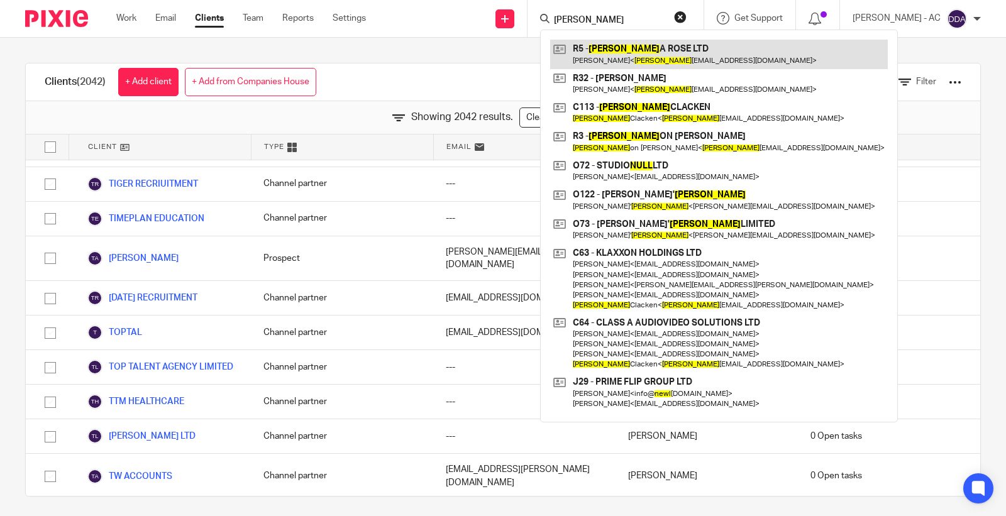
type input "NELL"
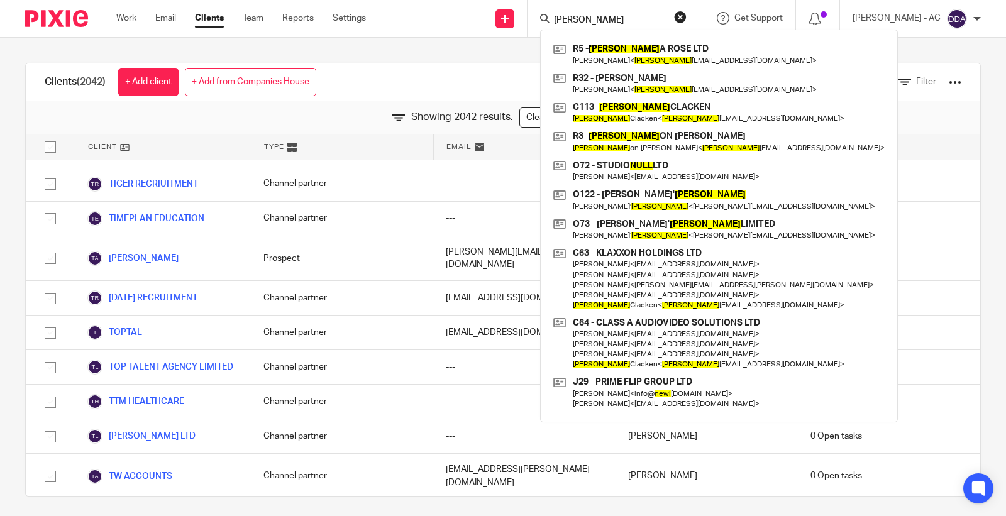
drag, startPoint x: 617, startPoint y: 21, endPoint x: 497, endPoint y: 11, distance: 121.2
click at [497, 11] on div "Send new email Create task Add client Request signature NELL R5 - NELL A ROSE L…" at bounding box center [695, 18] width 621 height 37
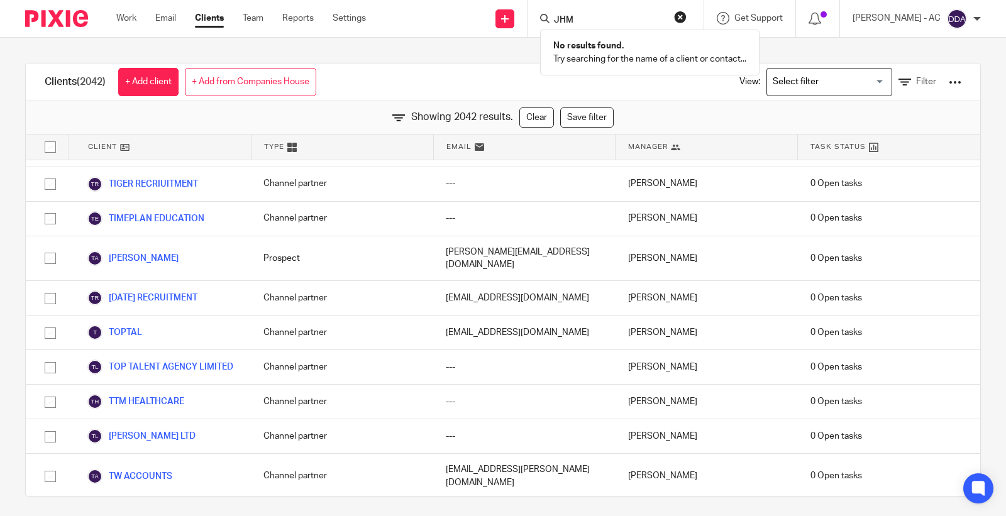
type input "JHM"
click at [956, 19] on img at bounding box center [957, 19] width 20 height 20
click at [654, 57] on div "Clients (2042) + Add client + Add from Companies House View: Loading... Filter …" at bounding box center [503, 277] width 1006 height 478
click at [600, 24] on input "Search" at bounding box center [609, 20] width 113 height 11
type input "JHM"
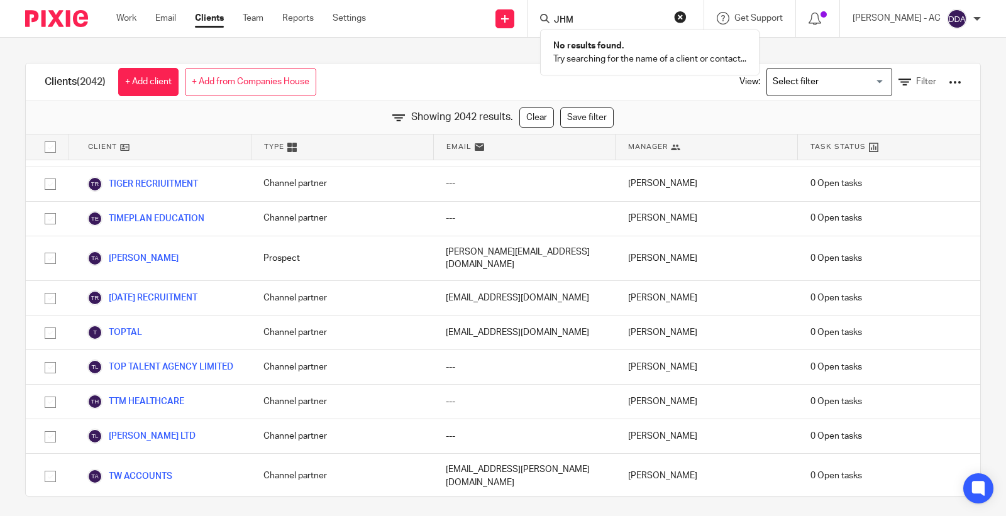
click at [462, 72] on div "Clients (2042) + Add client + Add from Companies House View: Loading... Filter" at bounding box center [503, 83] width 954 height 38
click at [916, 80] on span "Filter" at bounding box center [926, 81] width 20 height 9
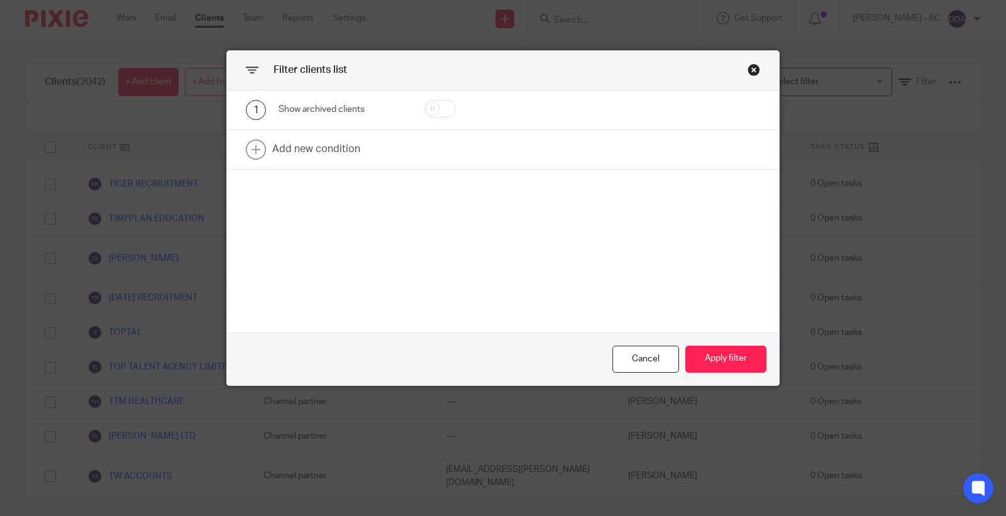
click at [429, 106] on input "checkbox" at bounding box center [440, 109] width 32 height 18
checkbox input "true"
click at [708, 355] on button "Apply filter" at bounding box center [725, 359] width 81 height 27
click at [700, 354] on button "Apply filter" at bounding box center [725, 359] width 81 height 27
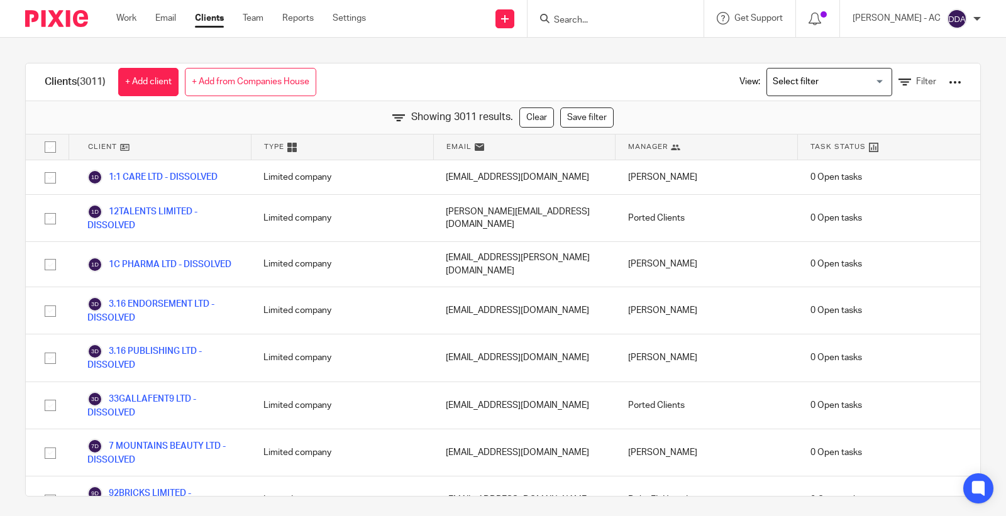
scroll to position [50134, 0]
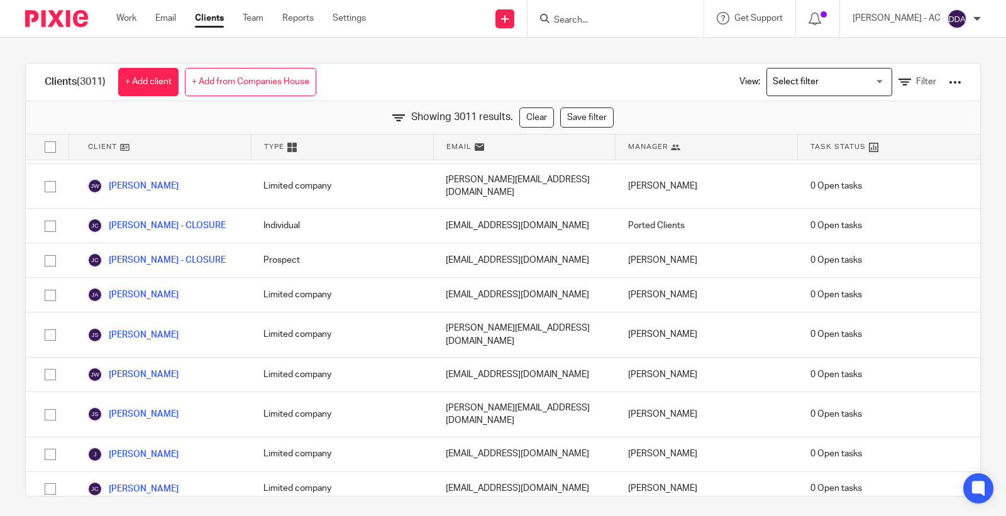
click at [915, 79] on div "View: Loading... Filter" at bounding box center [841, 82] width 241 height 37
click at [916, 85] on span "Filter" at bounding box center [926, 81] width 20 height 9
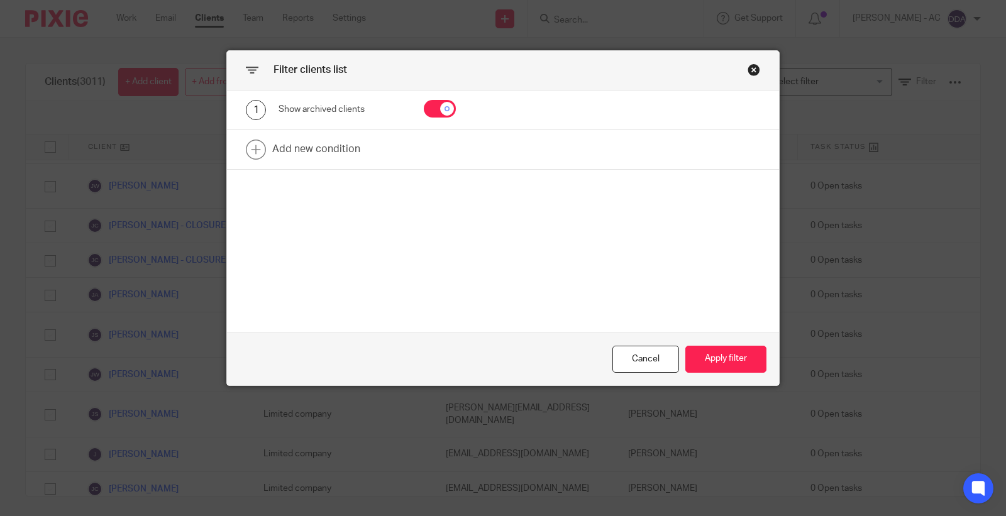
click at [396, 114] on div "Show archived clients" at bounding box center [342, 109] width 126 height 13
click at [439, 113] on input "checkbox" at bounding box center [440, 109] width 32 height 18
checkbox input "false"
click at [725, 353] on button "Apply filter" at bounding box center [725, 359] width 81 height 27
click at [697, 346] on button "Apply filter" at bounding box center [725, 359] width 81 height 27
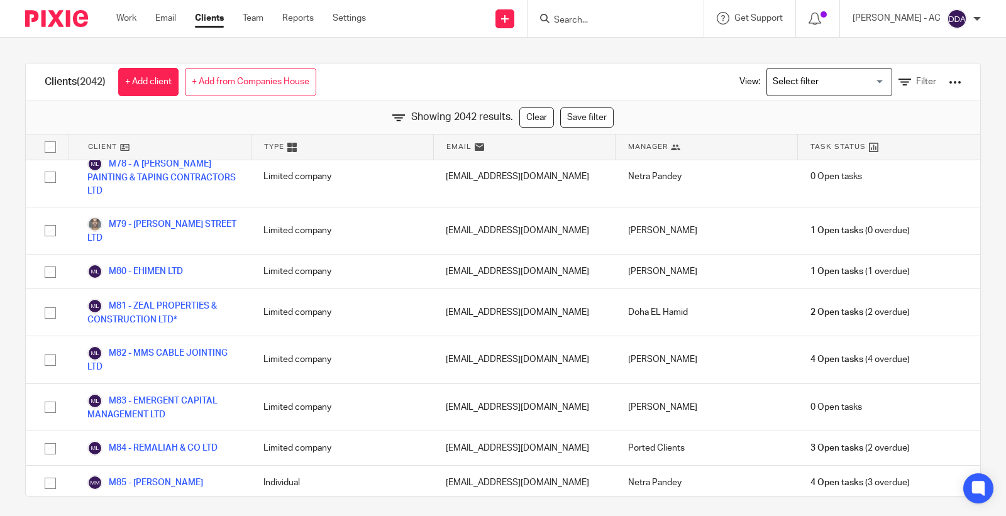
click at [602, 17] on input "Search" at bounding box center [609, 20] width 113 height 11
type input "O"
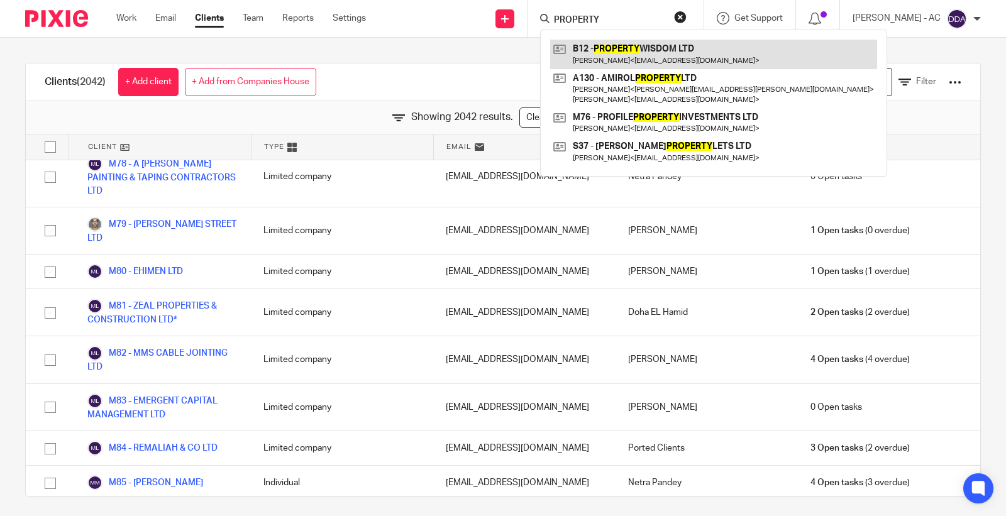
type input "PROPERTY"
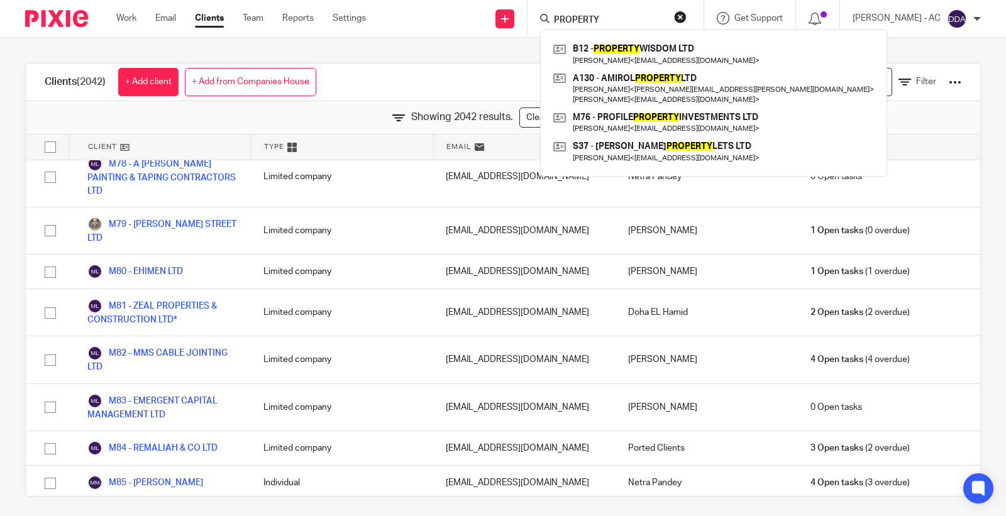
click at [687, 20] on button "reset" at bounding box center [680, 17] width 13 height 13
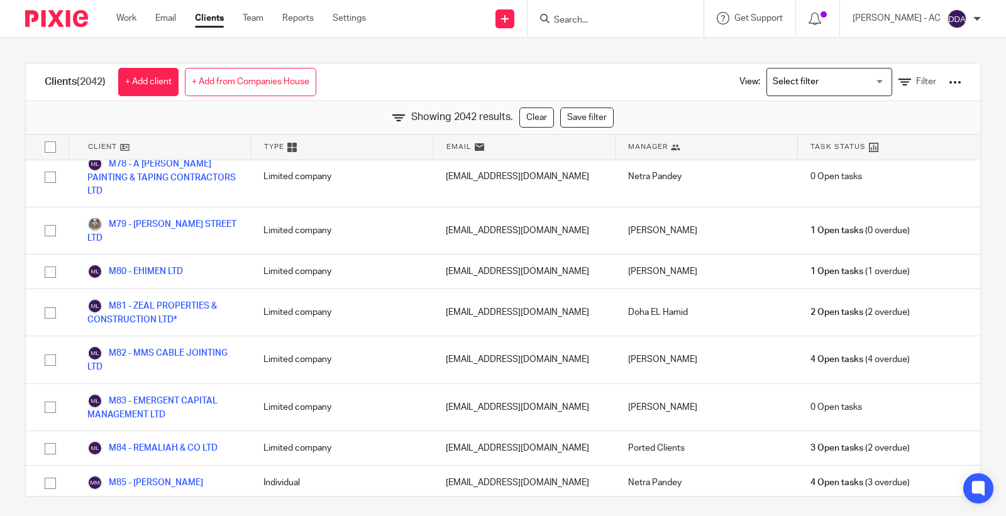
click at [641, 19] on input "Search" at bounding box center [609, 20] width 113 height 11
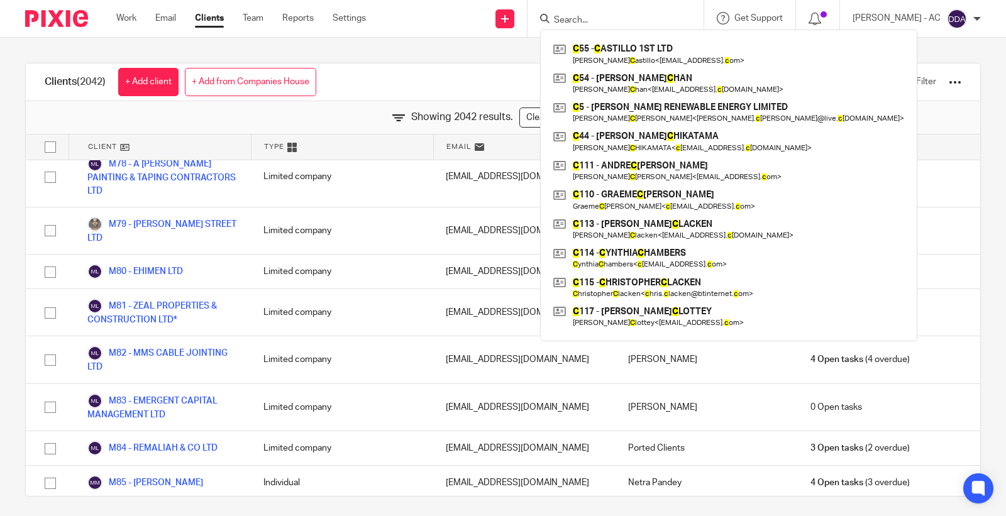
type input "C"
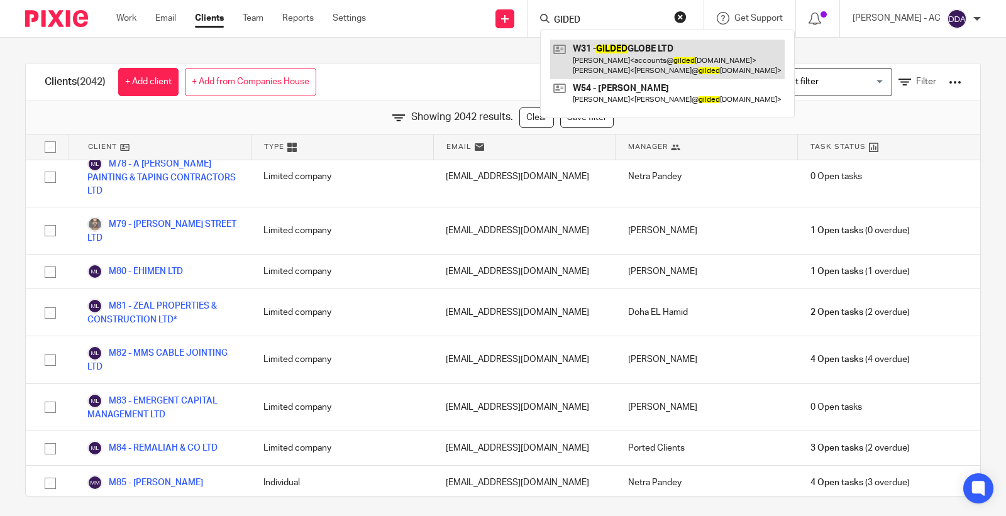
type input "GIDED"
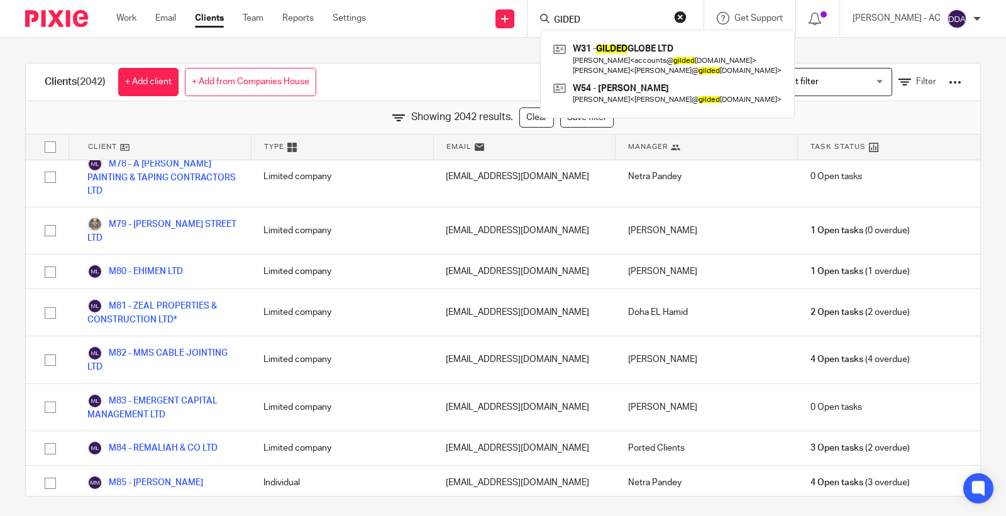
click at [612, 11] on form "GIDED" at bounding box center [620, 19] width 134 height 16
drag, startPoint x: 602, startPoint y: 17, endPoint x: 500, endPoint y: 21, distance: 102.6
click at [500, 21] on div "Send new email Create task Add client Request signature GIDED W31 - GILDED GLOB…" at bounding box center [695, 18] width 621 height 37
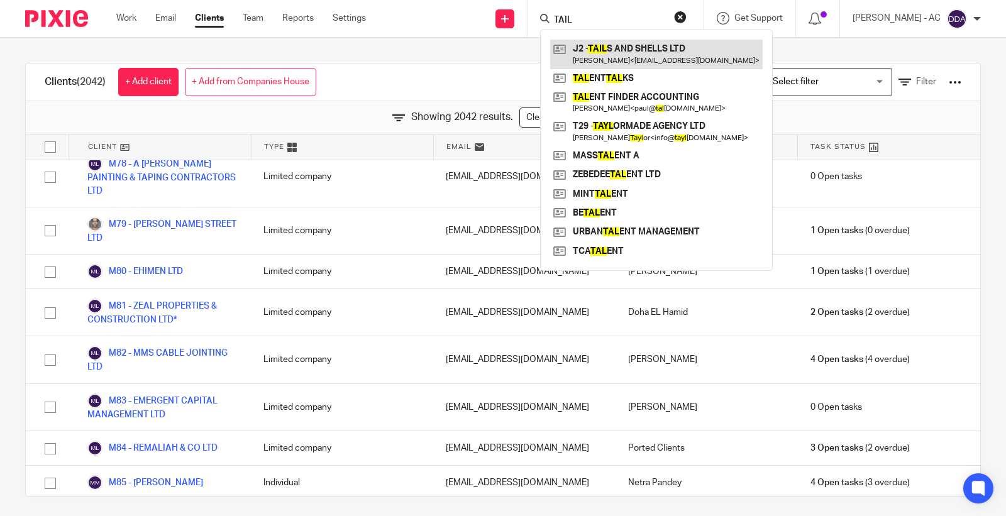
type input "TAIL"
drag, startPoint x: 596, startPoint y: 20, endPoint x: 526, endPoint y: 20, distance: 69.8
click at [526, 20] on div "Send new email Create task Add client Request signature TAIL J2 - TAIL S AND SH…" at bounding box center [695, 18] width 621 height 37
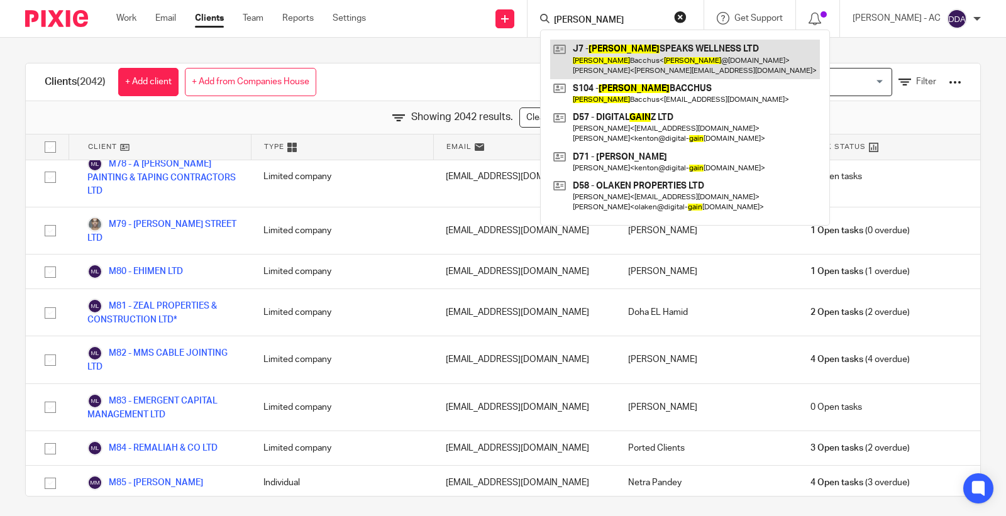
type input "GAVIN"
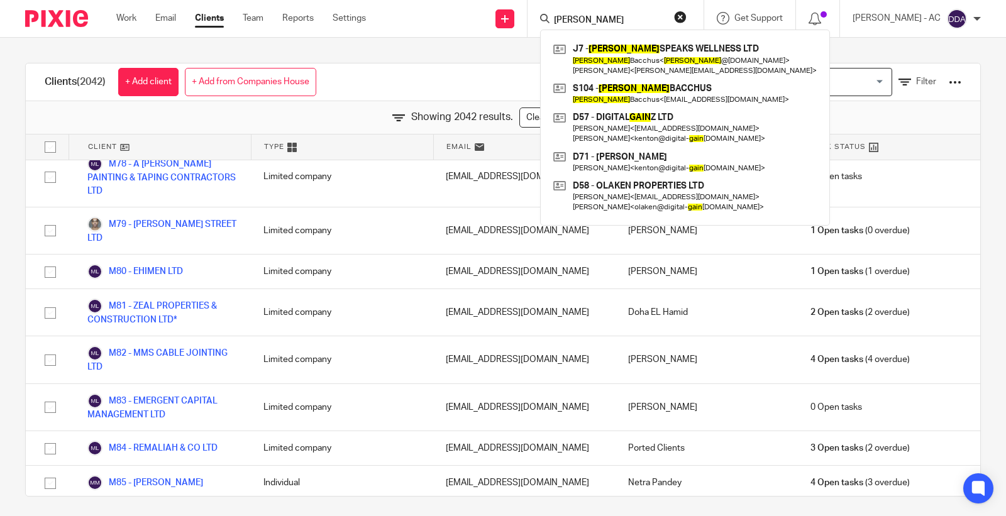
drag, startPoint x: 611, startPoint y: 19, endPoint x: 487, endPoint y: 19, distance: 123.9
click at [487, 19] on div "Send new email Create task Add client Request signature GAVIN J7 - GAVIN SPEAKS…" at bounding box center [695, 18] width 621 height 37
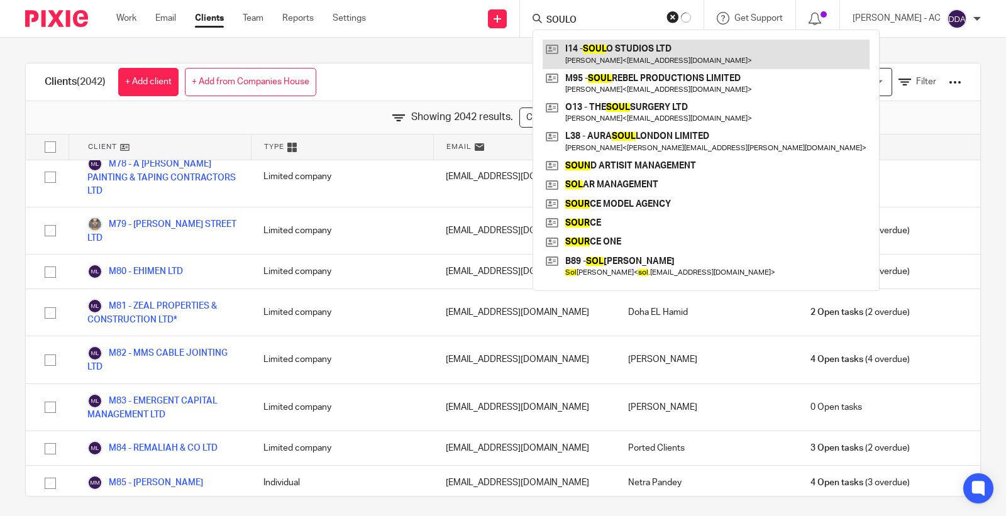
type input "SOULO"
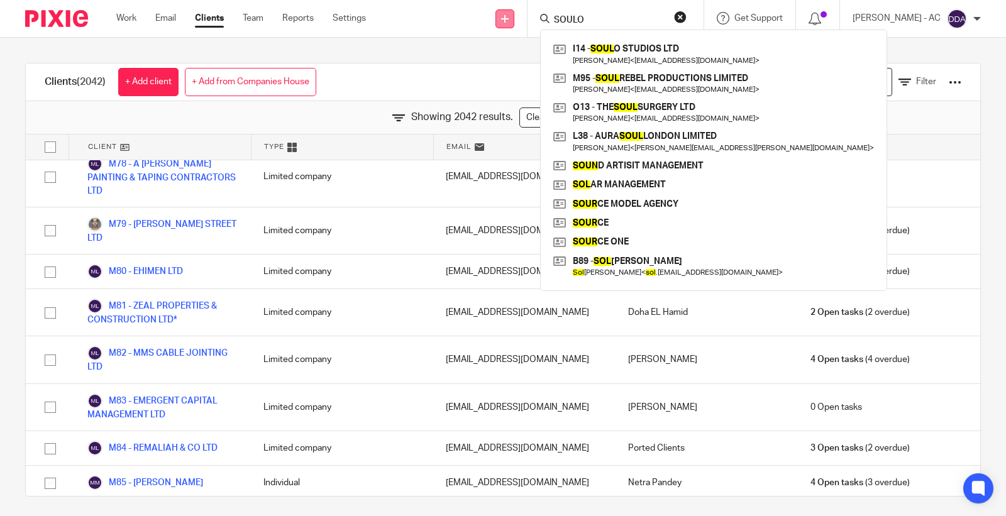
drag, startPoint x: 608, startPoint y: 21, endPoint x: 514, endPoint y: 21, distance: 94.3
click at [514, 21] on div "Send new email Create task Add client Request signature SOULO I14 - SOUL O STUD…" at bounding box center [695, 18] width 621 height 37
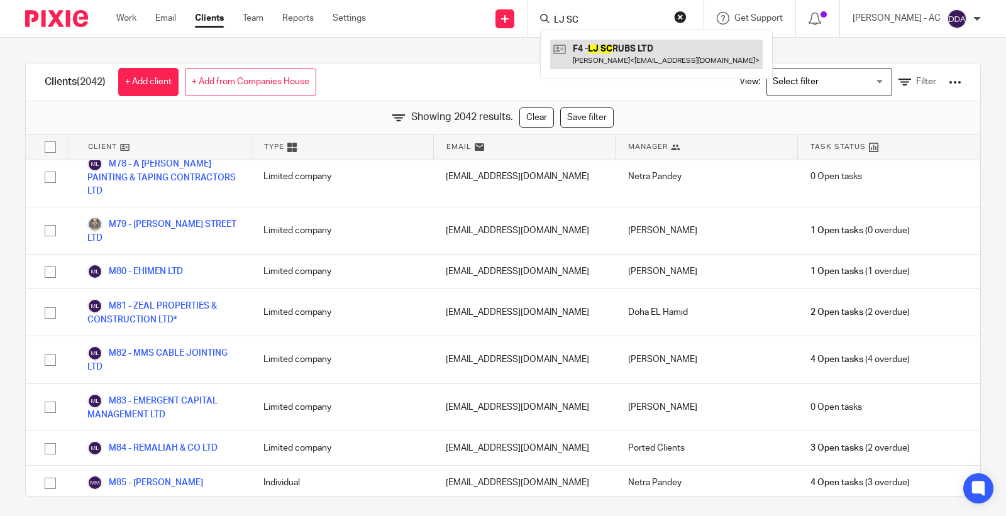
type input "LJ SC"
click at [595, 13] on form "LJ SC" at bounding box center [620, 19] width 134 height 16
drag, startPoint x: 595, startPoint y: 21, endPoint x: 538, endPoint y: 25, distance: 57.3
click at [538, 25] on div "Send new email Create task Add client Request signature LJ SC F4 - LJ SC RUBS L…" at bounding box center [695, 18] width 621 height 37
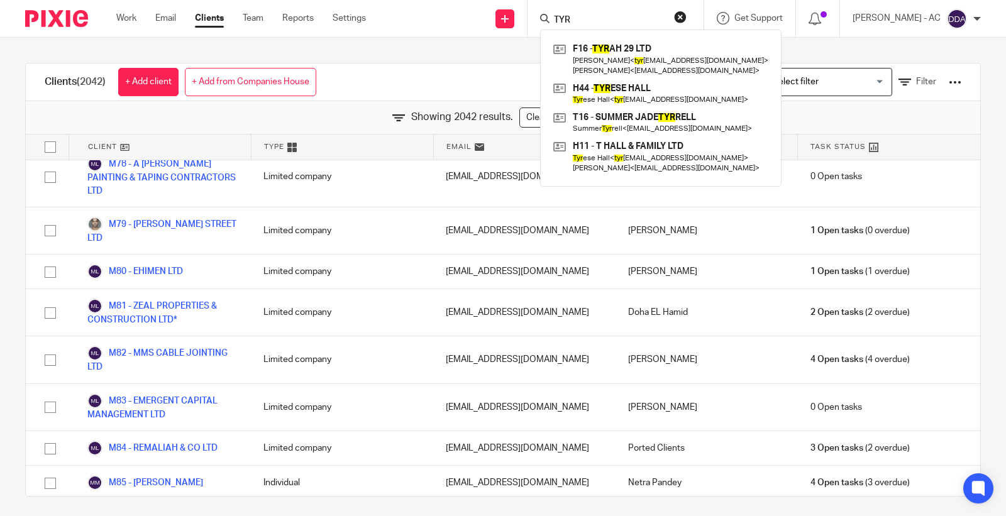
drag, startPoint x: 595, startPoint y: 19, endPoint x: 543, endPoint y: 23, distance: 52.3
click at [543, 23] on div "TYR F16 - TYR AH 29 LTD Tyler Fayose < tyr ah29ltd@gmail.com > Sarah Fayose < s…" at bounding box center [616, 18] width 176 height 37
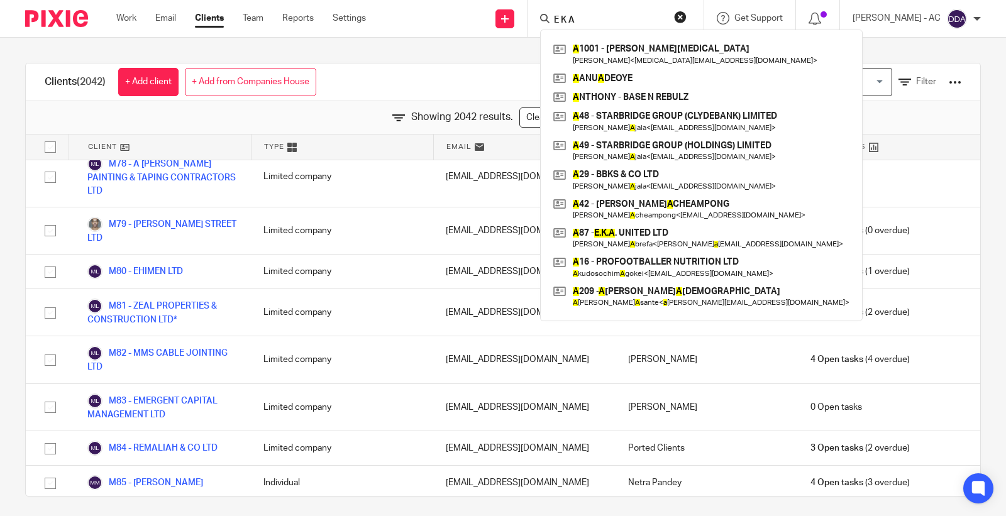
type input "E K A"
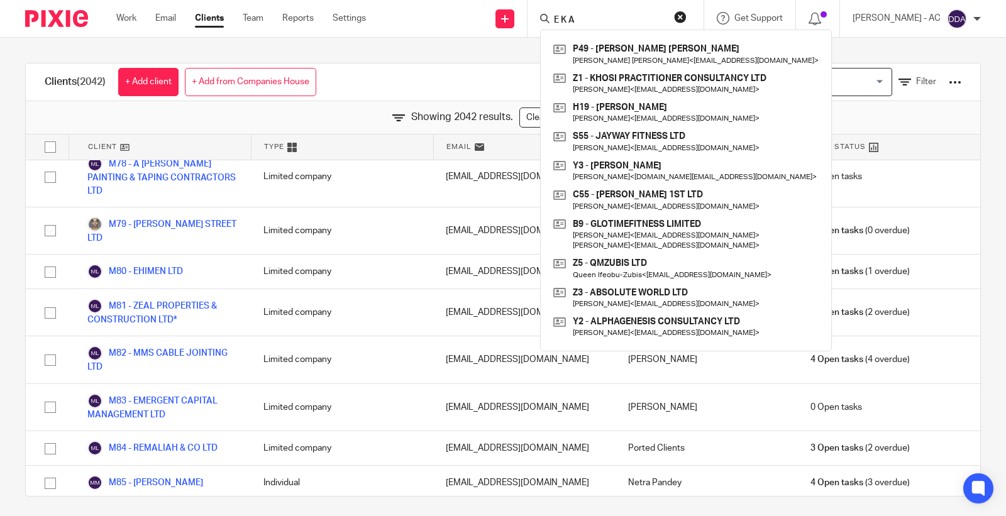
drag, startPoint x: 602, startPoint y: 21, endPoint x: 534, endPoint y: 23, distance: 68.0
click at [534, 23] on div "Send new email Create task Add client Request signature E K A P49 - MALONEY PAT…" at bounding box center [695, 18] width 621 height 37
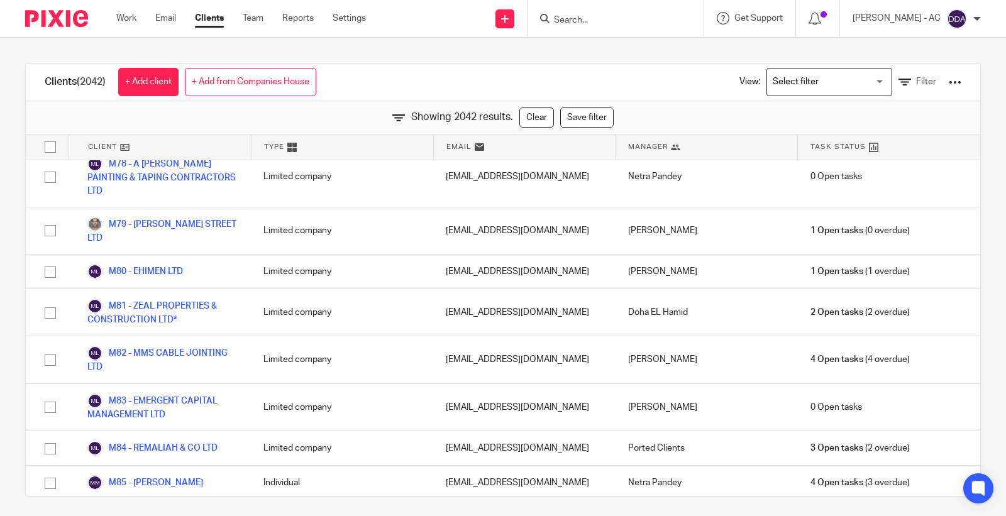
click at [602, 21] on input "Search" at bounding box center [609, 20] width 113 height 11
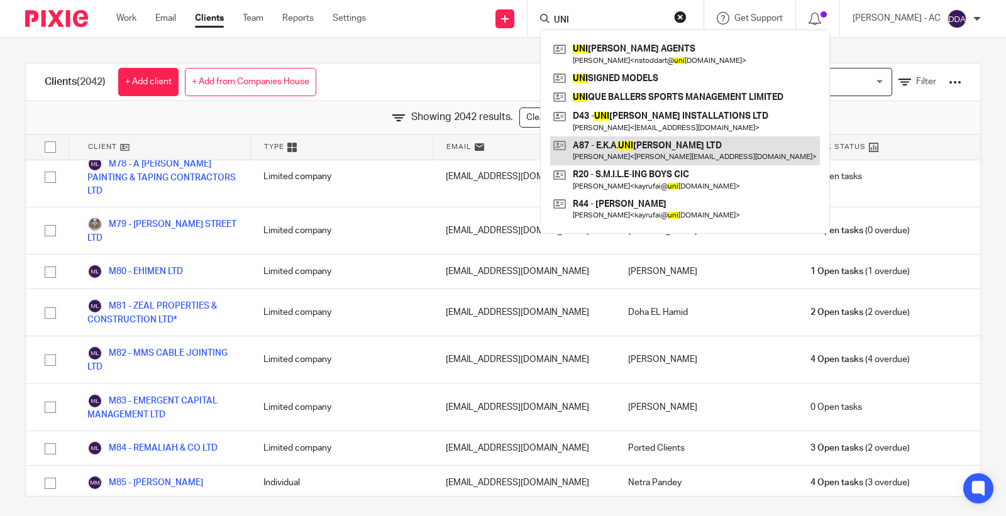
type input "UNI"
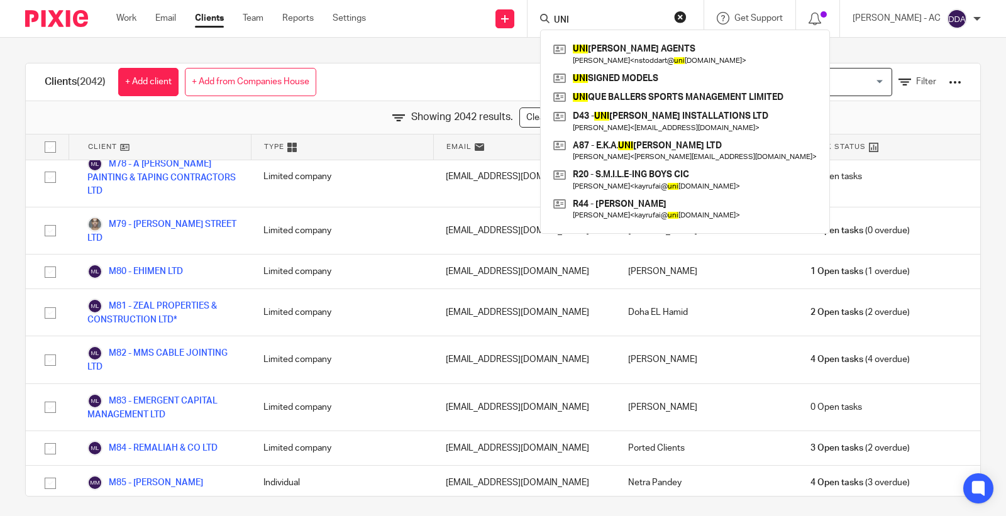
drag, startPoint x: 595, startPoint y: 19, endPoint x: 538, endPoint y: 29, distance: 58.1
click at [538, 29] on div "Send new email Create task Add client Request signature UNI UNI TED AGENTS Nico…" at bounding box center [695, 18] width 621 height 37
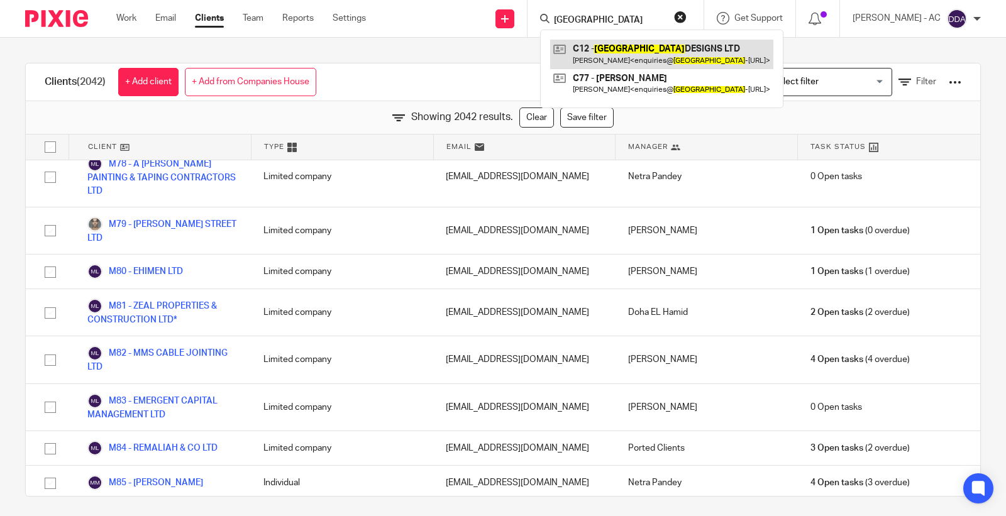
type input "MILANO"
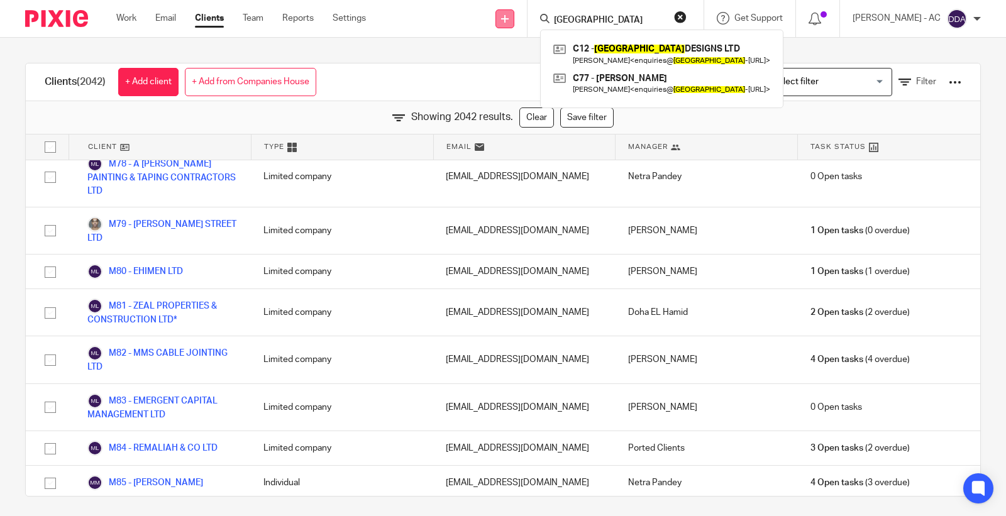
drag, startPoint x: 621, startPoint y: 15, endPoint x: 513, endPoint y: 23, distance: 108.4
click at [516, 23] on div "Send new email Create task Add client Request signature MILANO C12 - MILANO DES…" at bounding box center [695, 18] width 621 height 37
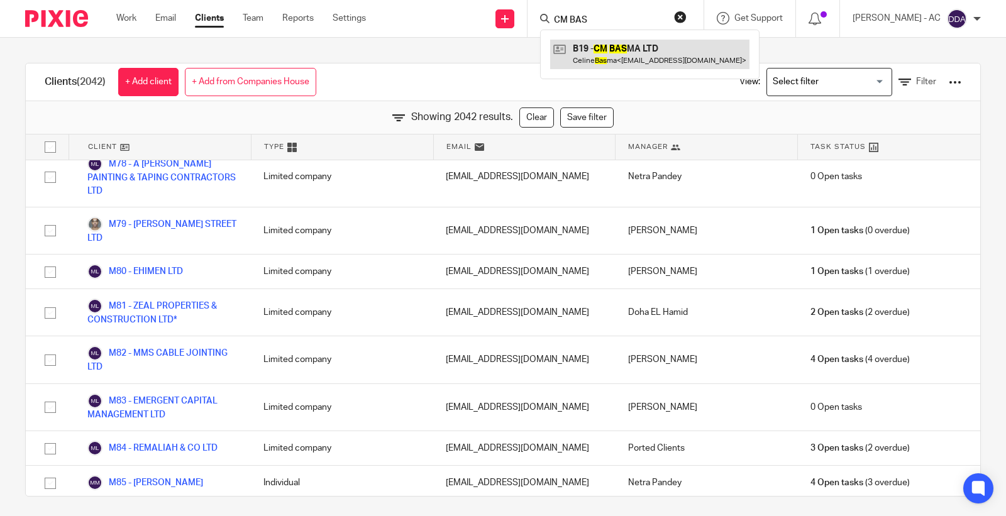
type input "CM BAS"
drag, startPoint x: 627, startPoint y: 16, endPoint x: 456, endPoint y: 22, distance: 170.5
click at [458, 22] on div "Send new email Create task Add client Request signature CM BAS B19 - CM BAS MA …" at bounding box center [695, 18] width 621 height 37
type input "MTP"
drag, startPoint x: 588, startPoint y: 13, endPoint x: 593, endPoint y: 18, distance: 7.1
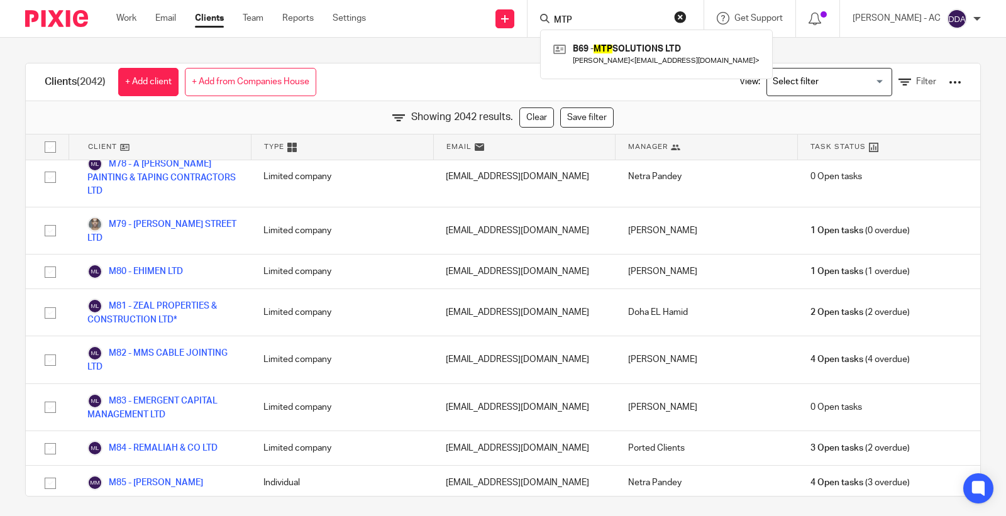
click at [589, 11] on form "MTP" at bounding box center [620, 19] width 134 height 16
click at [593, 18] on input "MTP" at bounding box center [609, 20] width 113 height 11
drag, startPoint x: 593, startPoint y: 18, endPoint x: 530, endPoint y: 18, distance: 62.9
click at [530, 18] on div "Send new email Create task Add client Request signature MTP B69 - MTP SOLUTIONS…" at bounding box center [695, 18] width 621 height 37
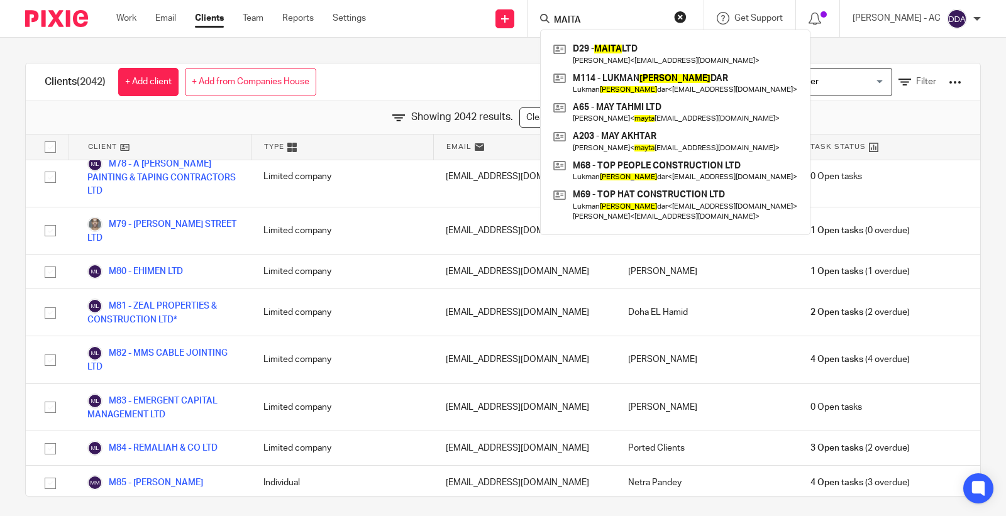
drag, startPoint x: 608, startPoint y: 19, endPoint x: 560, endPoint y: 19, distance: 47.8
click at [560, 19] on div "MAITA" at bounding box center [613, 19] width 147 height 16
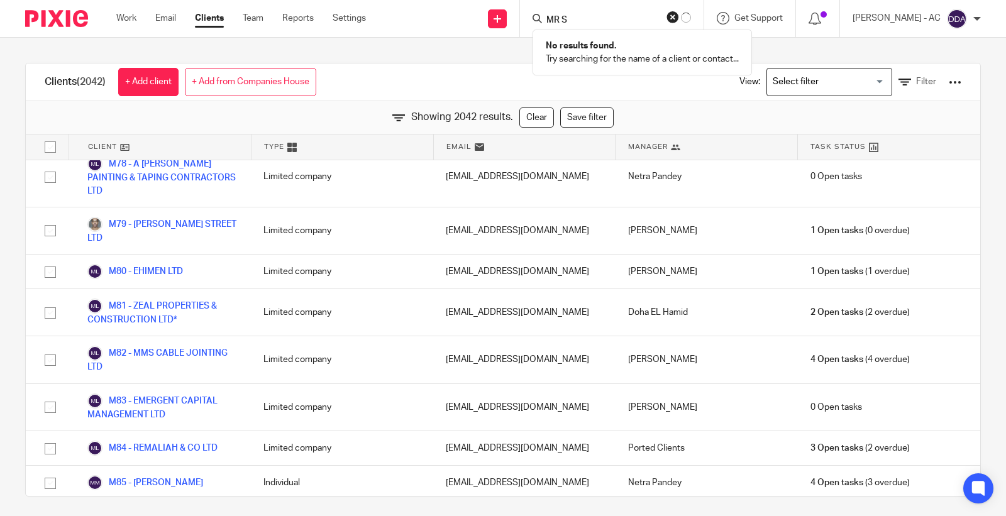
type input "MR S"
drag, startPoint x: 595, startPoint y: 19, endPoint x: 536, endPoint y: 23, distance: 59.2
click at [536, 23] on div "Send new email Create task Add client Request signature MR S No results found. …" at bounding box center [695, 18] width 621 height 37
click at [592, 15] on input "Search" at bounding box center [609, 20] width 113 height 11
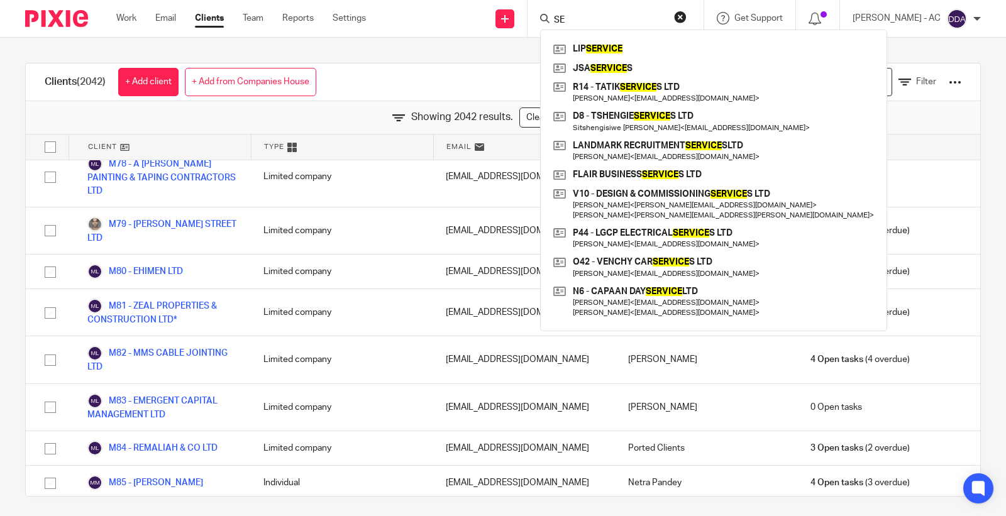
type input "S"
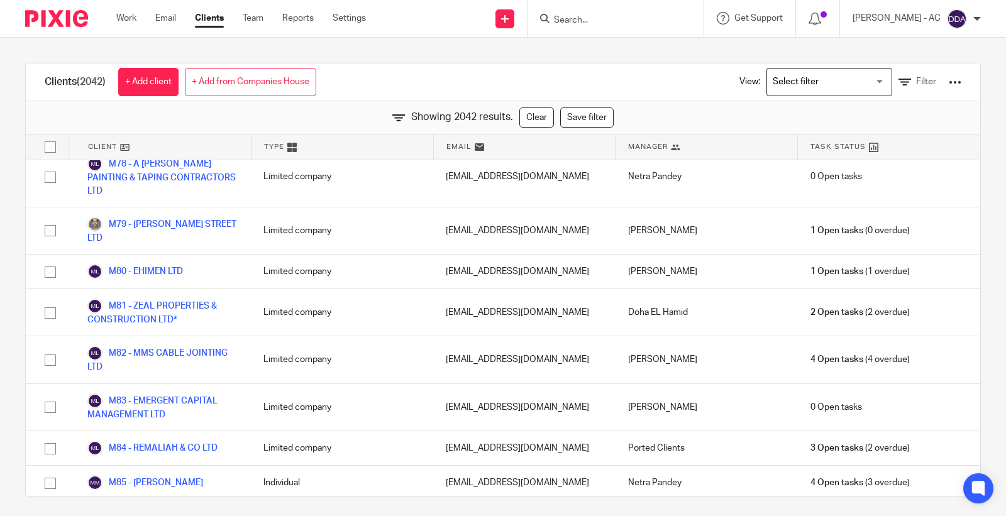
click at [573, 21] on input "Search" at bounding box center [609, 20] width 113 height 11
type input "M"
type input "S"
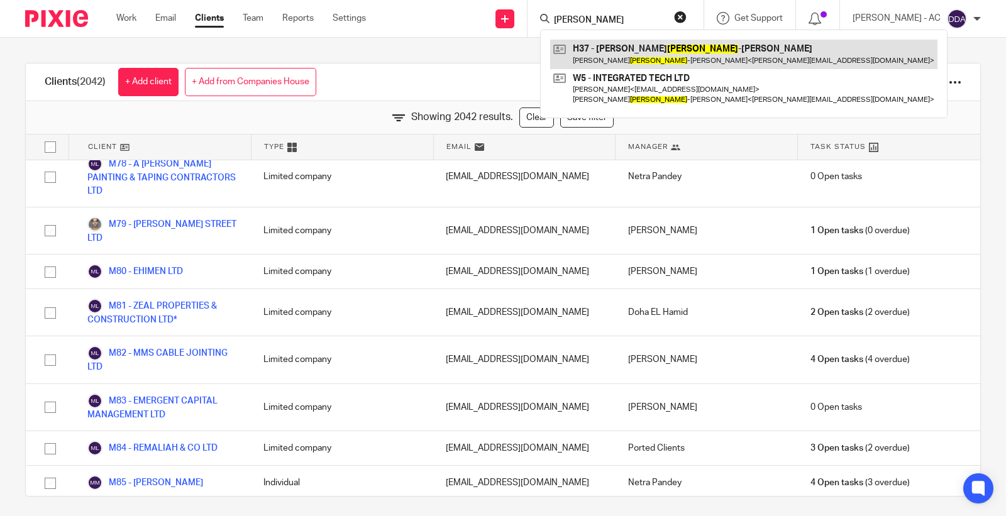
type input "HEYD"
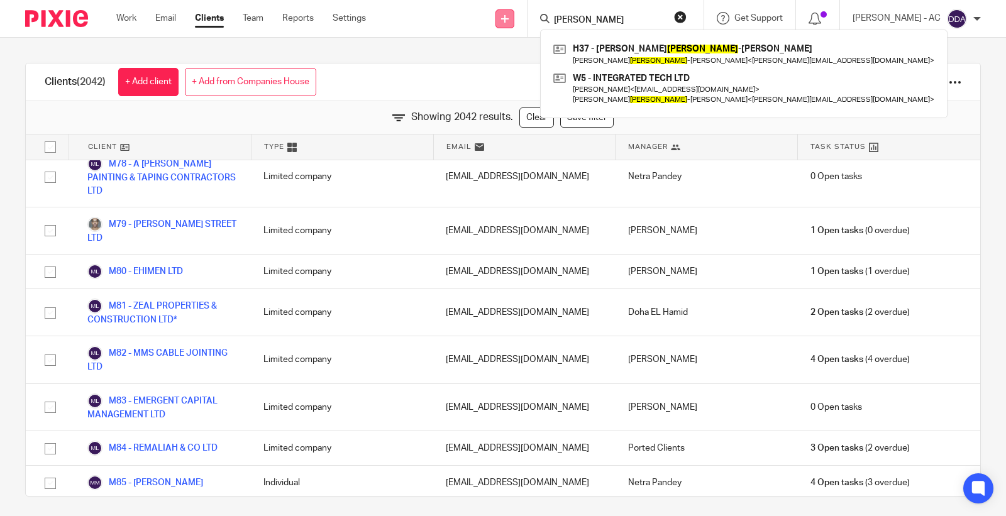
drag, startPoint x: 596, startPoint y: 21, endPoint x: 519, endPoint y: 20, distance: 77.3
click at [519, 20] on div "Send new email Create task Add client Request signature HEYD H37 - STEPHEN HEYD…" at bounding box center [695, 18] width 621 height 37
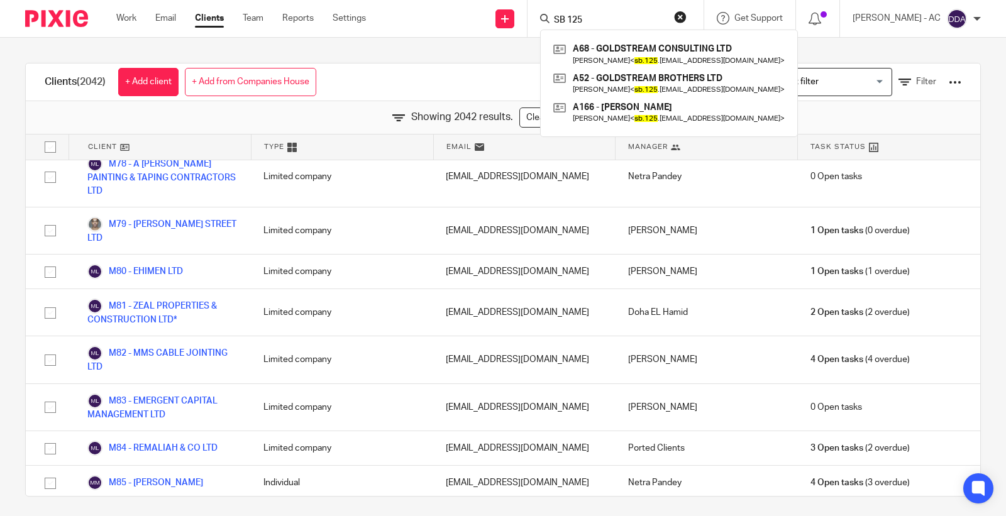
click at [624, 15] on input "SB 125" at bounding box center [609, 20] width 113 height 11
click at [600, 17] on input "SB 125" at bounding box center [609, 20] width 113 height 11
type input "SB 125 LTD"
click at [892, 57] on div "Clients (2042) + Add client + Add from Companies House View: Loading... Filter …" at bounding box center [503, 277] width 1006 height 478
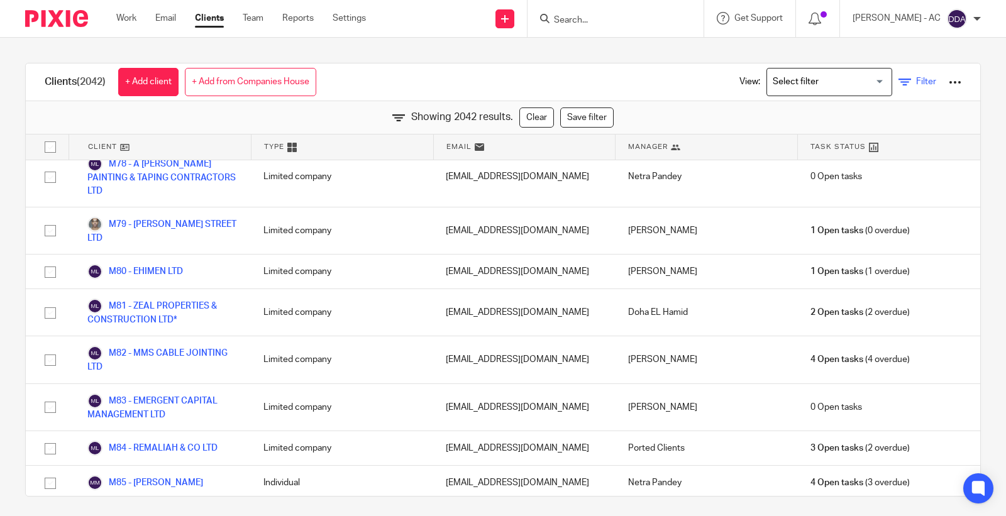
click at [916, 82] on span "Filter" at bounding box center [926, 81] width 20 height 9
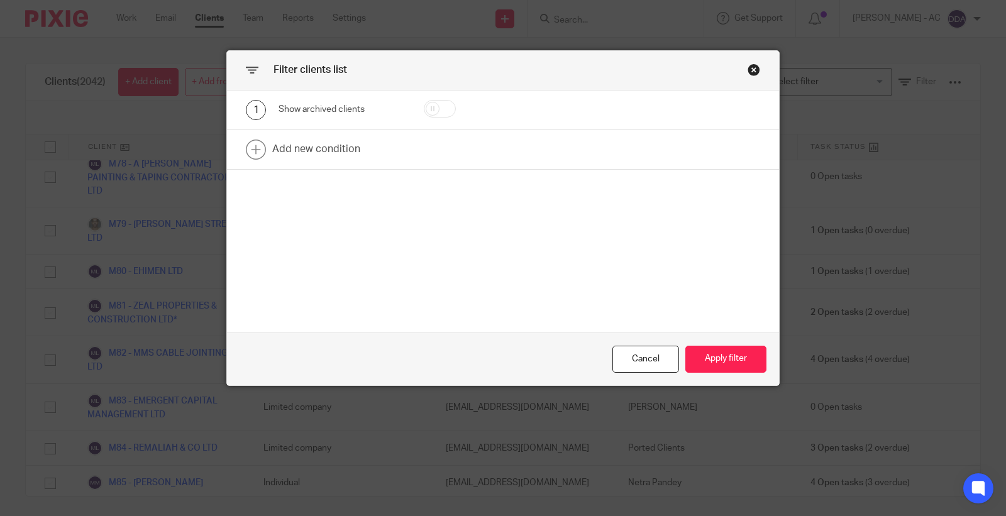
click at [424, 103] on input "checkbox" at bounding box center [440, 109] width 32 height 18
checkbox input "true"
click at [715, 357] on button "Apply filter" at bounding box center [725, 359] width 81 height 27
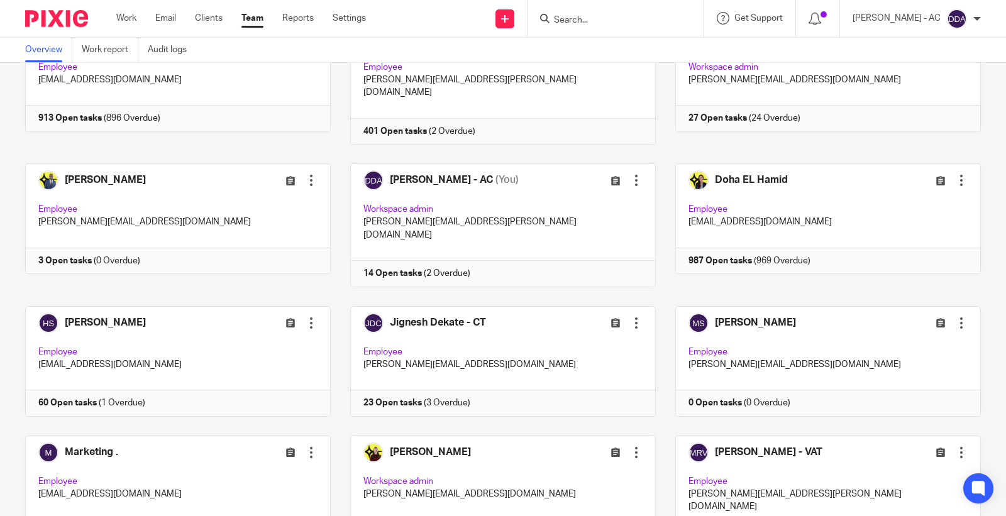
scroll to position [393, 0]
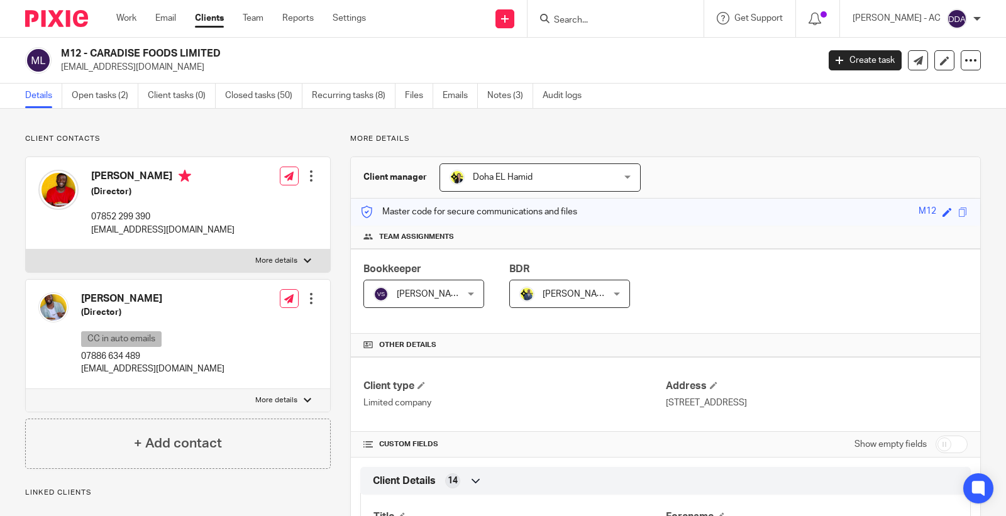
drag, startPoint x: 91, startPoint y: 50, endPoint x: 225, endPoint y: 50, distance: 134.6
click at [225, 50] on h2 "M12 - CARADISE FOODS LIMITED" at bounding box center [360, 53] width 599 height 13
copy h2 "CARADISE FOODS LIMITED"
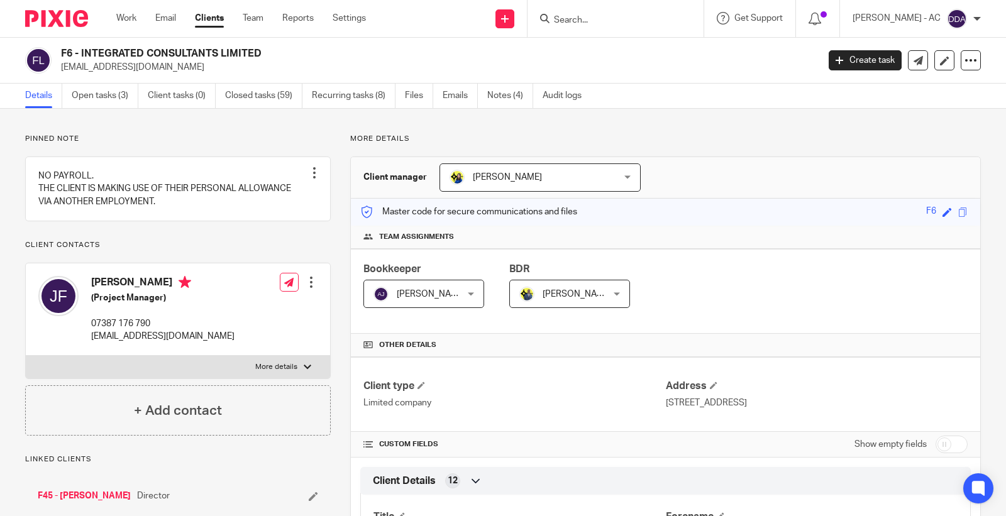
click at [636, 10] on div at bounding box center [616, 18] width 176 height 37
click at [609, 19] on input "Search" at bounding box center [609, 20] width 113 height 11
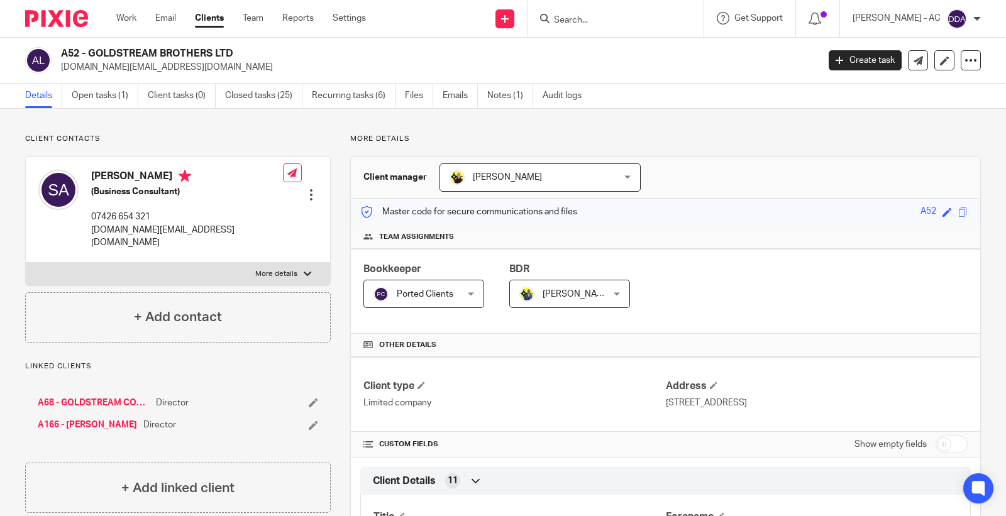
click at [311, 263] on label "More details" at bounding box center [178, 274] width 304 height 23
click at [26, 262] on input "More details" at bounding box center [25, 262] width 1 height 1
checkbox input "true"
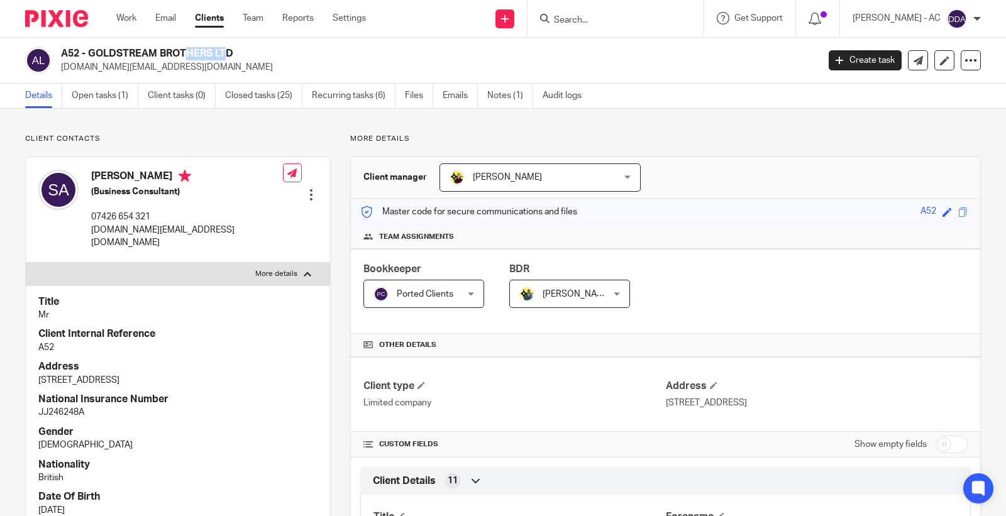
drag, startPoint x: 89, startPoint y: 51, endPoint x: 138, endPoint y: 50, distance: 49.0
click at [134, 50] on h2 "A52 - GOLDSTREAM BROTHERS LTD" at bounding box center [360, 53] width 599 height 13
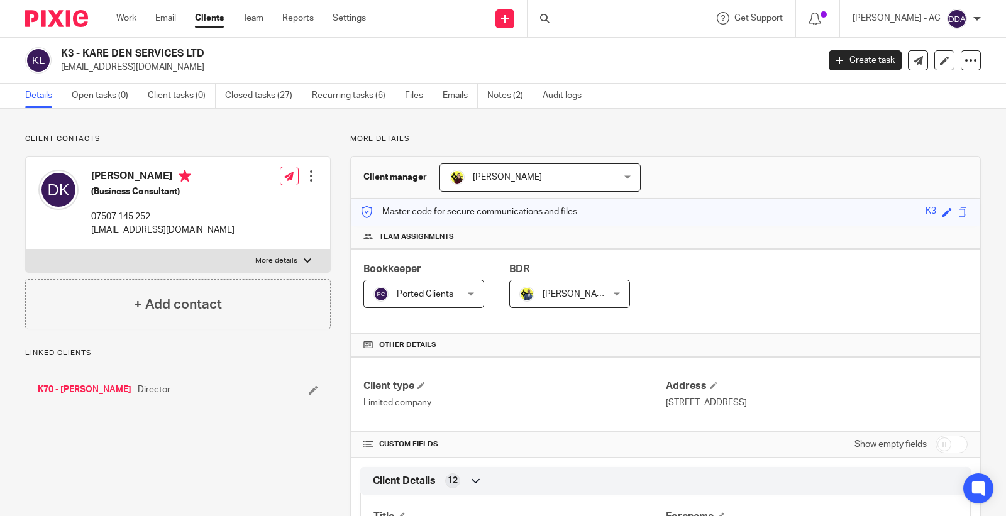
click at [71, 53] on h2 "K3 - KARE DEN SERVICES LTD" at bounding box center [360, 53] width 599 height 13
click at [61, 53] on h2 "K3 - KARE DEN SERVICES LTD" at bounding box center [360, 53] width 599 height 13
click at [65, 50] on h2 "K3 - KARE DEN SERVICES LTD" at bounding box center [360, 53] width 599 height 13
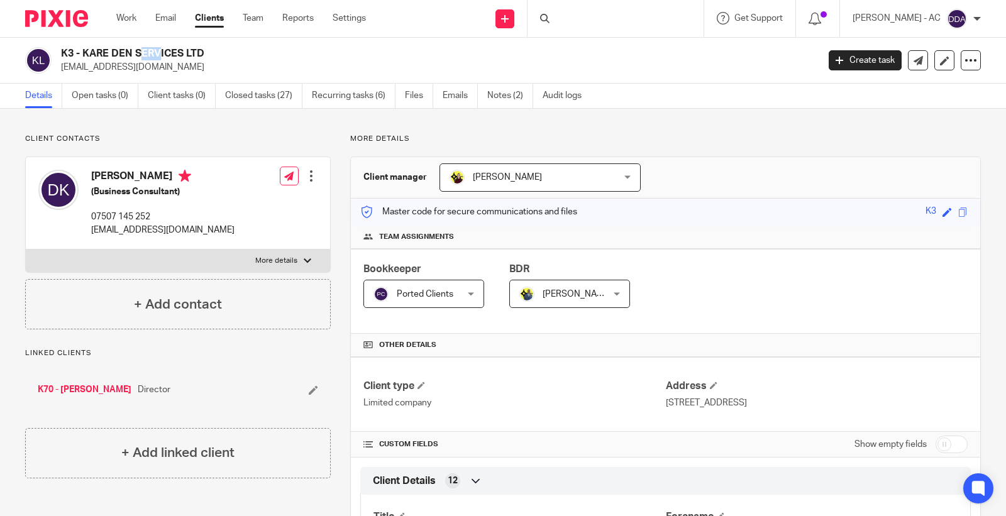
copy h2 "K3"
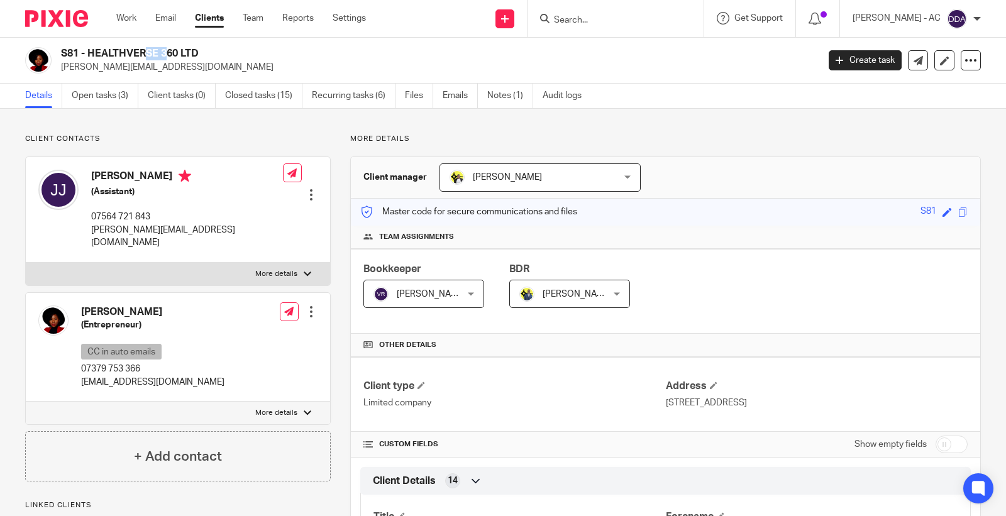
click at [73, 52] on h2 "S81 - HEALTHVERSE 360 LTD" at bounding box center [360, 53] width 599 height 13
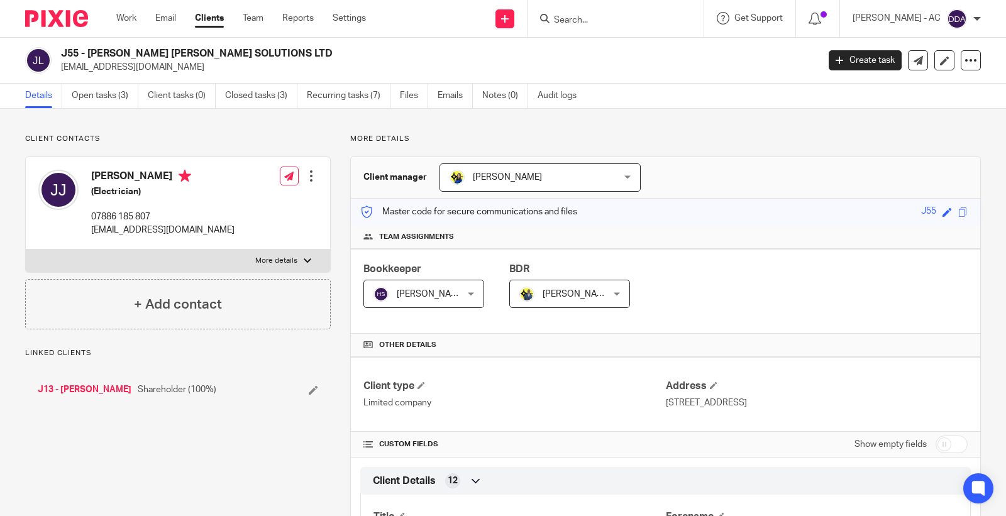
click at [67, 50] on h2 "J55 - [PERSON_NAME] [PERSON_NAME] SOLUTIONS LTD" at bounding box center [360, 53] width 599 height 13
copy h2 "J55"
click at [65, 49] on h2 "S1 - BEN TREV ELECTRICAL SOLUTIONS LTD" at bounding box center [360, 53] width 599 height 13
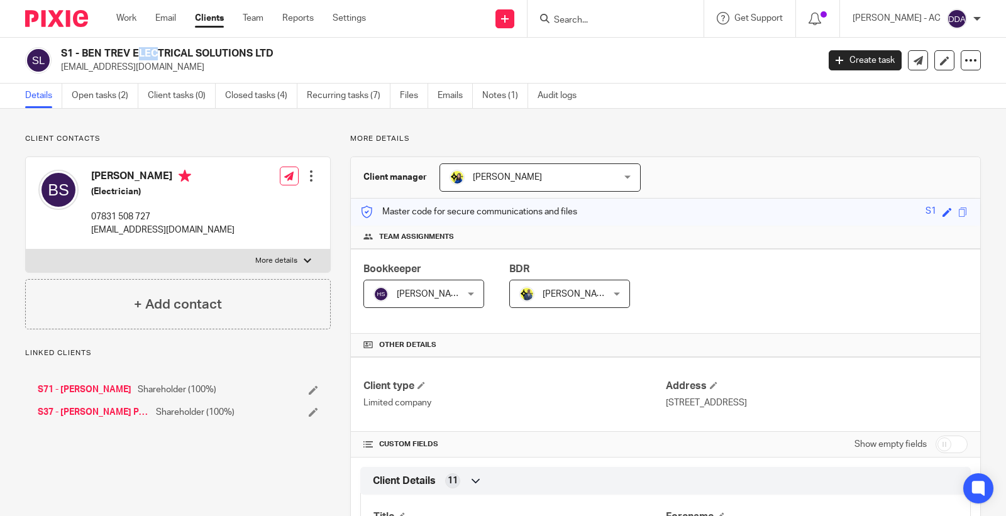
copy h2 "S1"
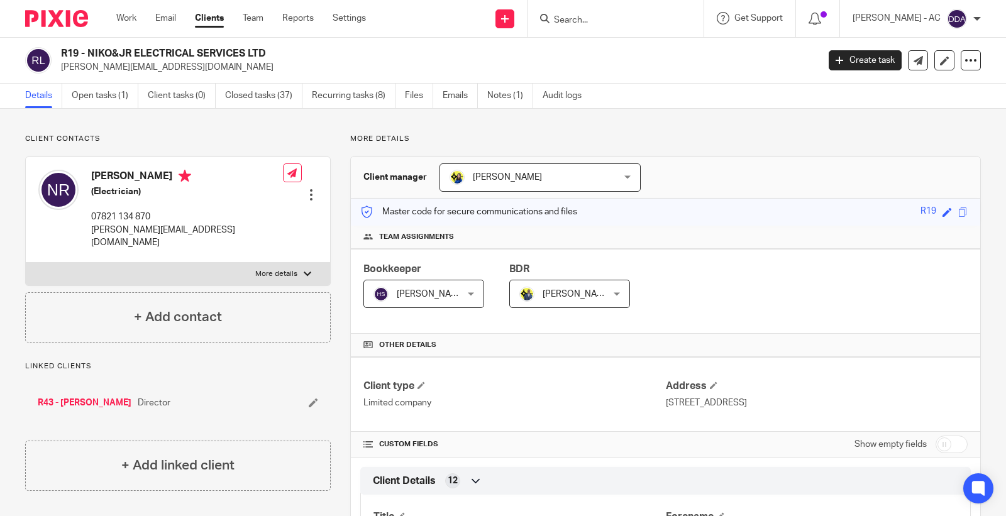
click at [73, 53] on h2 "R19 - NIKO&JR ELECTRICAL SERVICES LTD" at bounding box center [360, 53] width 599 height 13
copy h2 "R19"
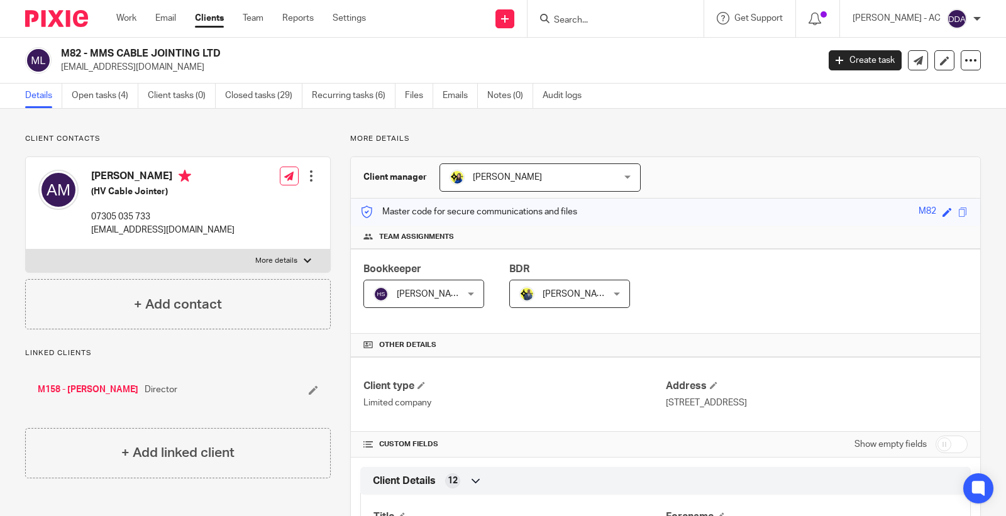
click at [74, 52] on h2 "M82 - MMS CABLE JOINTING LTD" at bounding box center [360, 53] width 599 height 13
copy h2 "M82"
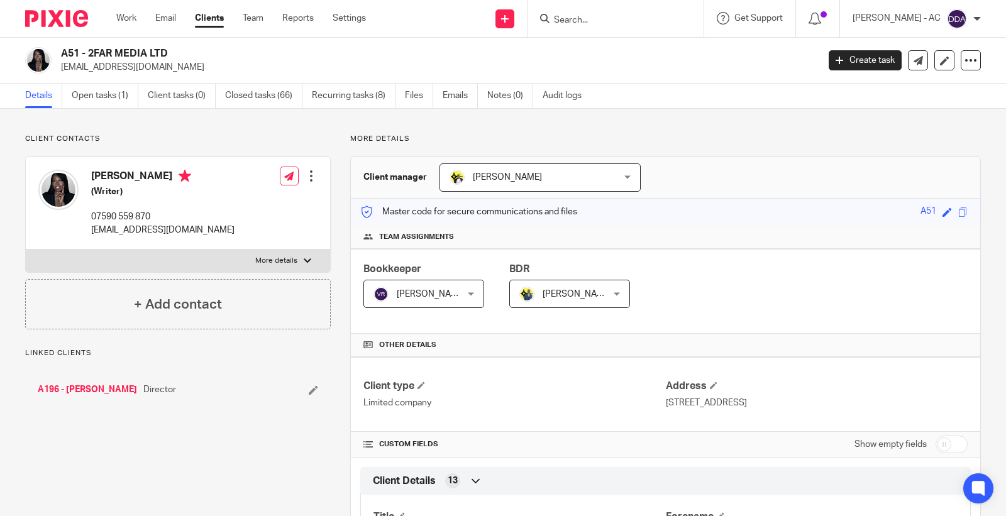
click at [72, 47] on h2 "A51 - 2FAR MEDIA LTD" at bounding box center [360, 53] width 599 height 13
click at [70, 51] on h2 "A51 - 2FAR MEDIA LTD" at bounding box center [360, 53] width 599 height 13
copy h2 "A51"
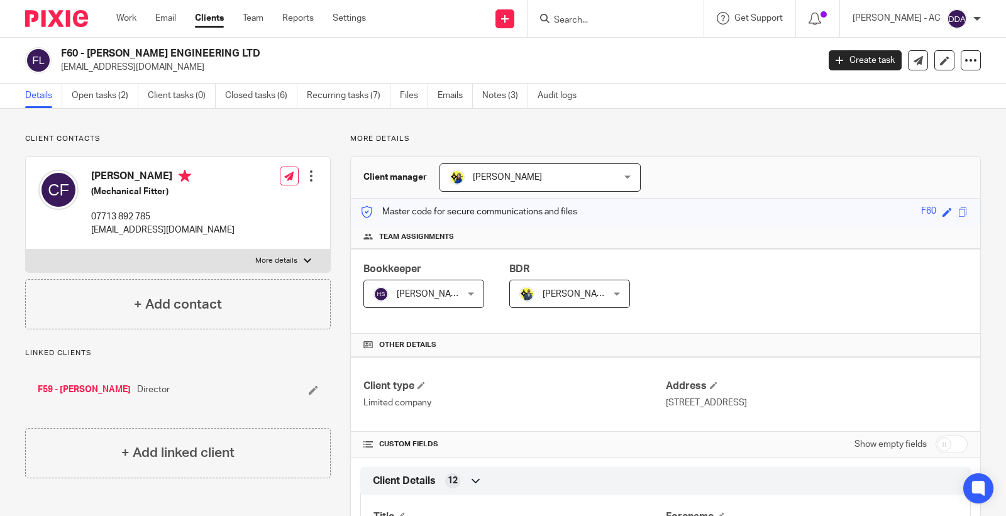
click at [75, 55] on h2 "F60 - [PERSON_NAME] ENGINEERING LTD" at bounding box center [360, 53] width 599 height 13
copy h2 "F60"
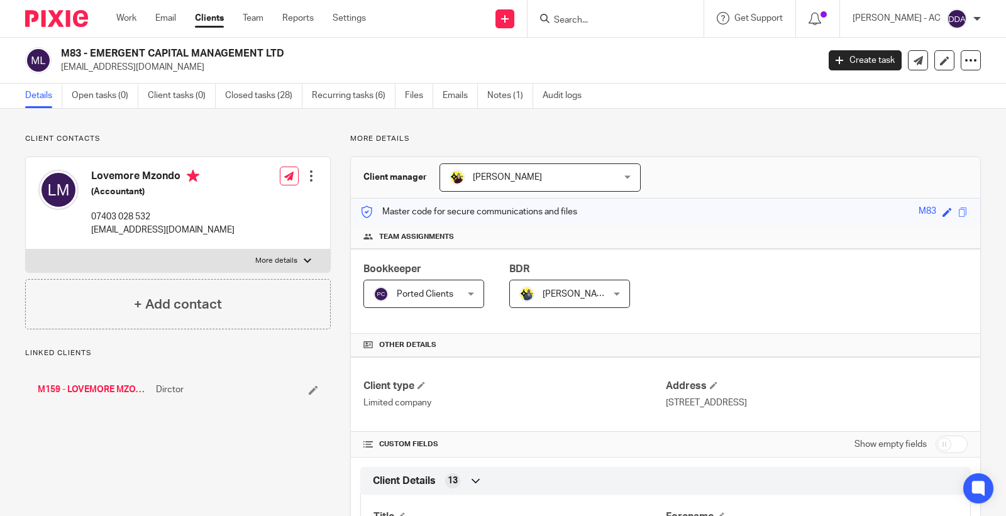
click at [67, 57] on h2 "M83 - EMERGENT CAPITAL MANAGEMENT LTD" at bounding box center [360, 53] width 599 height 13
copy h2 "M83"
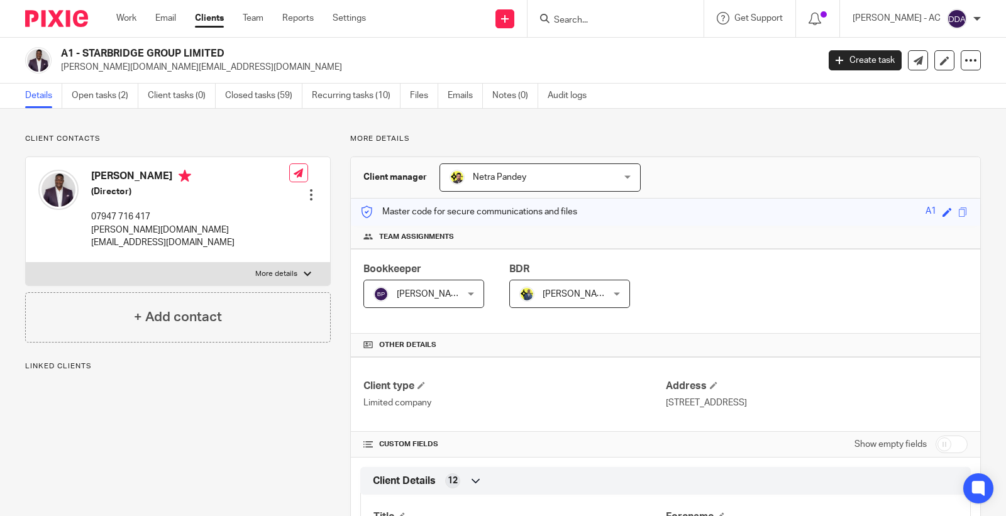
click at [72, 52] on h2 "A1 - STARBRIDGE GROUP LIMITED" at bounding box center [360, 53] width 599 height 13
click at [74, 50] on h2 "A1 - STARBRIDGE GROUP LIMITED" at bounding box center [360, 53] width 599 height 13
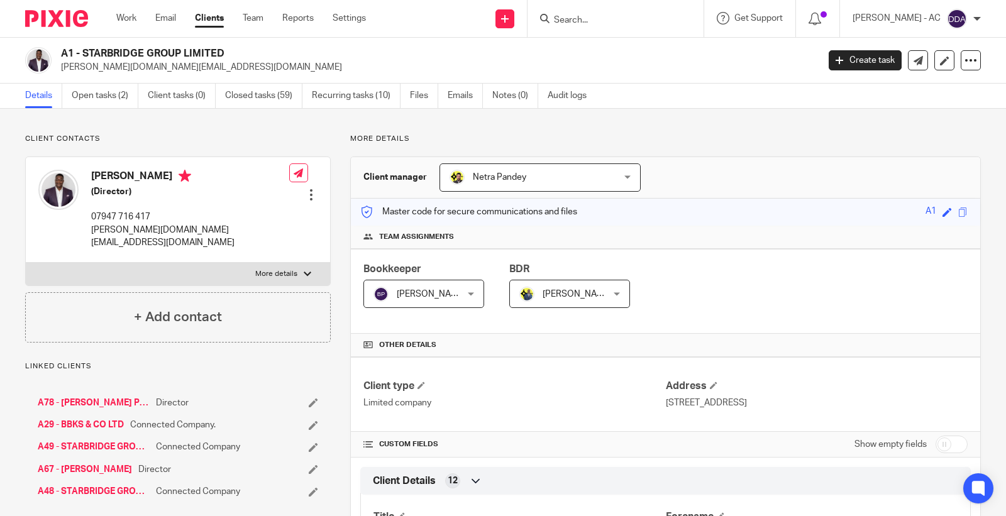
click at [68, 52] on h2 "A1 - STARBRIDGE GROUP LIMITED" at bounding box center [360, 53] width 599 height 13
click at [65, 52] on h2 "A1 - STARBRIDGE GROUP LIMITED" at bounding box center [360, 53] width 599 height 13
copy h2 "A1"
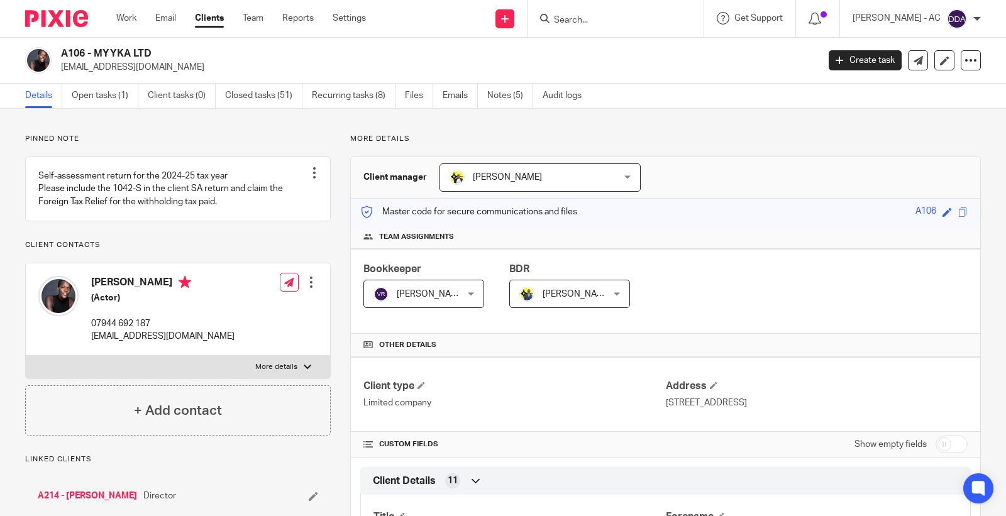
click at [70, 55] on h2 "A106 - MYYKA LTD" at bounding box center [360, 53] width 599 height 13
copy h2 "A106"
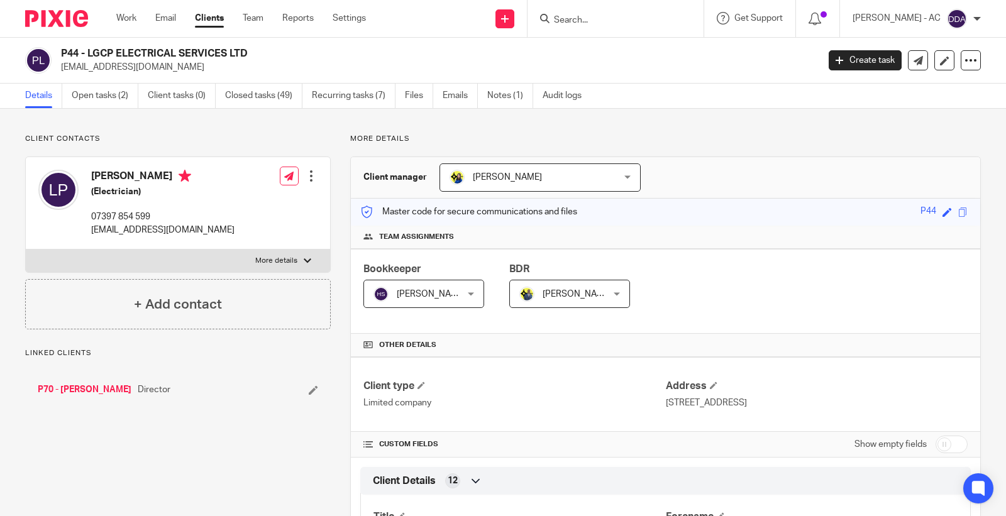
click at [67, 53] on h2 "P44 - LGCP ELECTRICAL SERVICES LTD" at bounding box center [360, 53] width 599 height 13
copy h2 "P44"
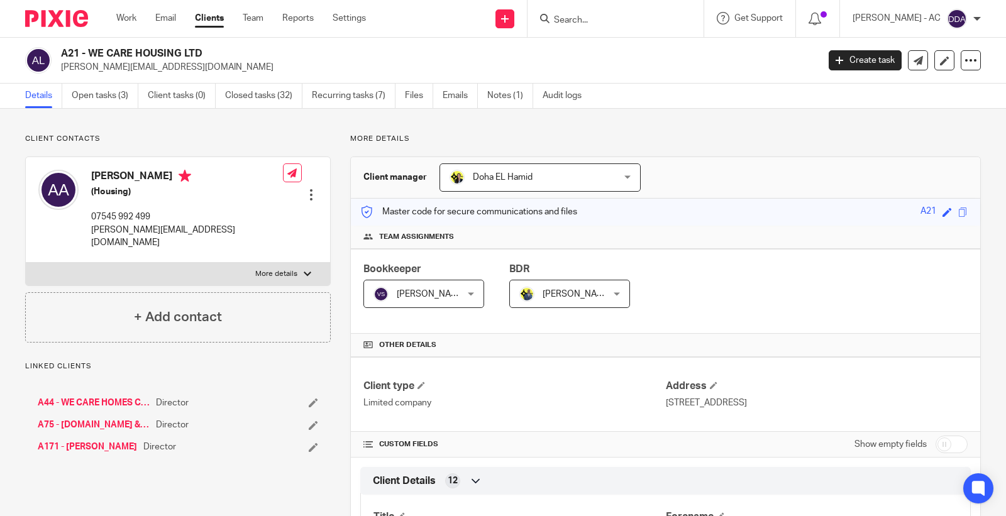
click at [67, 57] on h2 "A21 - WE CARE HOUSING LTD" at bounding box center [360, 53] width 599 height 13
copy h2 "A21"
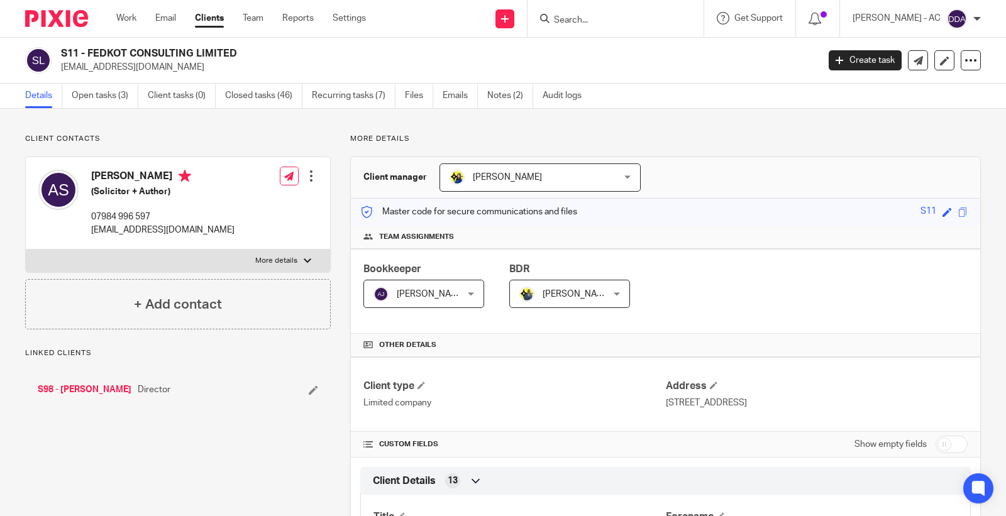
click at [72, 52] on h2 "S11 - FEDKOT CONSULTING LIMITED" at bounding box center [360, 53] width 599 height 13
copy h2 "S11"
click at [638, 13] on form at bounding box center [620, 19] width 134 height 16
click at [624, 26] on div at bounding box center [616, 18] width 176 height 37
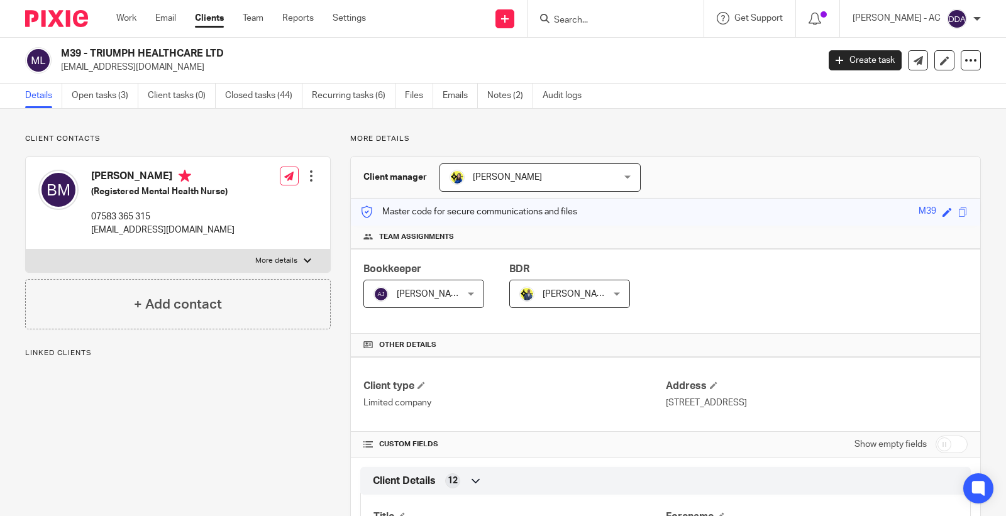
click at [76, 49] on h2 "M39 - TRIUMPH HEALTHCARE LTD" at bounding box center [360, 53] width 599 height 13
copy h2 "M39"
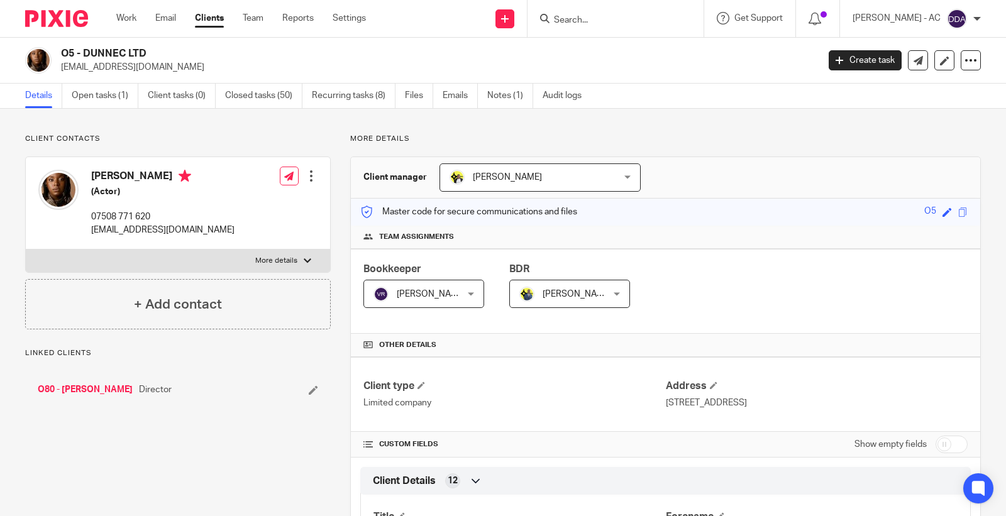
click at [69, 57] on h2 "O5 - DUNNEC LTD" at bounding box center [360, 53] width 599 height 13
drag, startPoint x: 0, startPoint y: 0, endPoint x: 68, endPoint y: 57, distance: 88.4
click at [68, 57] on h2 "O5 - DUNNEC LTD" at bounding box center [360, 53] width 599 height 13
copy h2 "O5"
click at [72, 54] on h2 "A55 - GANBATTE FOUNDATION LIMITED" at bounding box center [360, 53] width 599 height 13
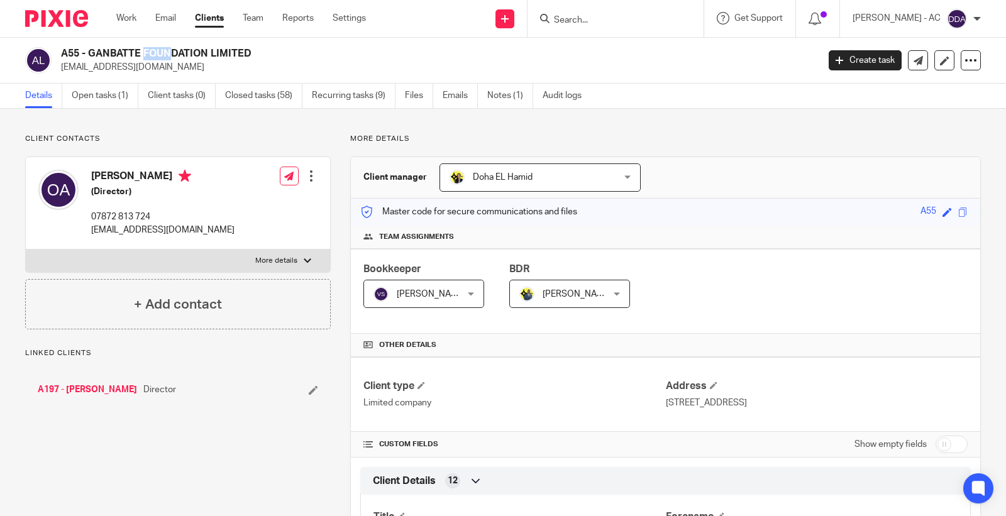
click at [72, 54] on h2 "A55 - GANBATTE FOUNDATION LIMITED" at bounding box center [360, 53] width 599 height 13
copy h2 "A55"
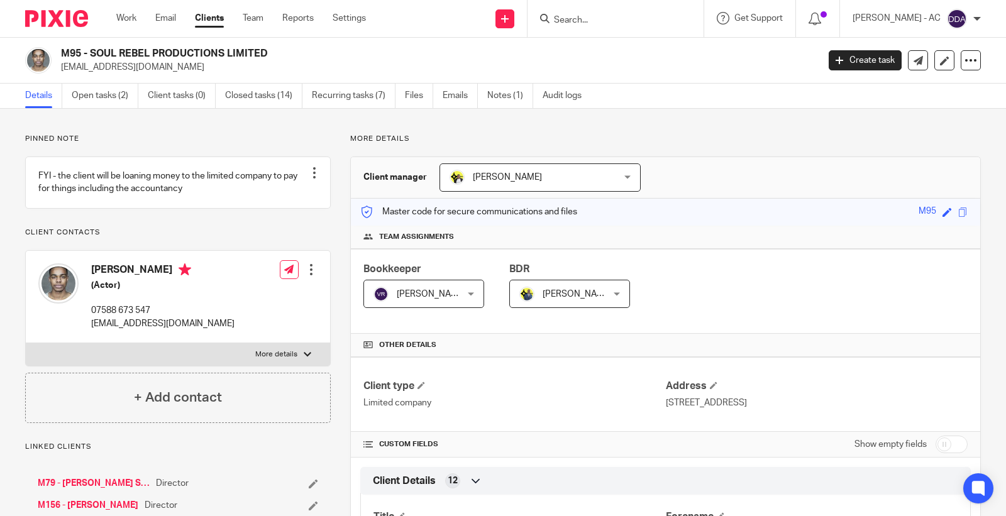
click at [64, 54] on h2 "M95 - SOUL REBEL PRODUCTIONS LIMITED" at bounding box center [360, 53] width 599 height 13
copy h2 "M95"
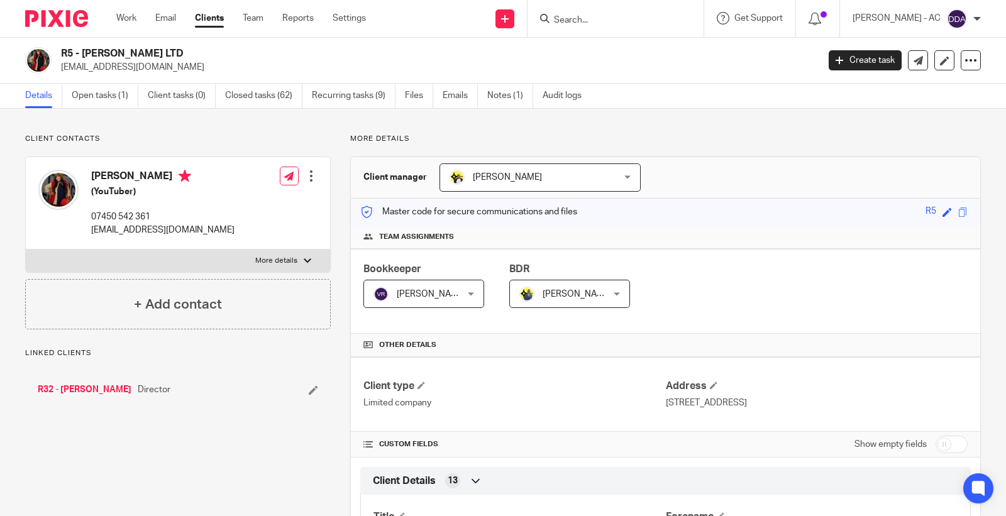
click at [68, 57] on h2 "R5 - NELLA ROSE LTD" at bounding box center [360, 53] width 599 height 13
copy h2 "R5"
drag, startPoint x: 83, startPoint y: 53, endPoint x: 72, endPoint y: 55, distance: 11.5
click at [79, 55] on h2 "B12 - PROPERTY WISDOM LTD" at bounding box center [360, 53] width 599 height 13
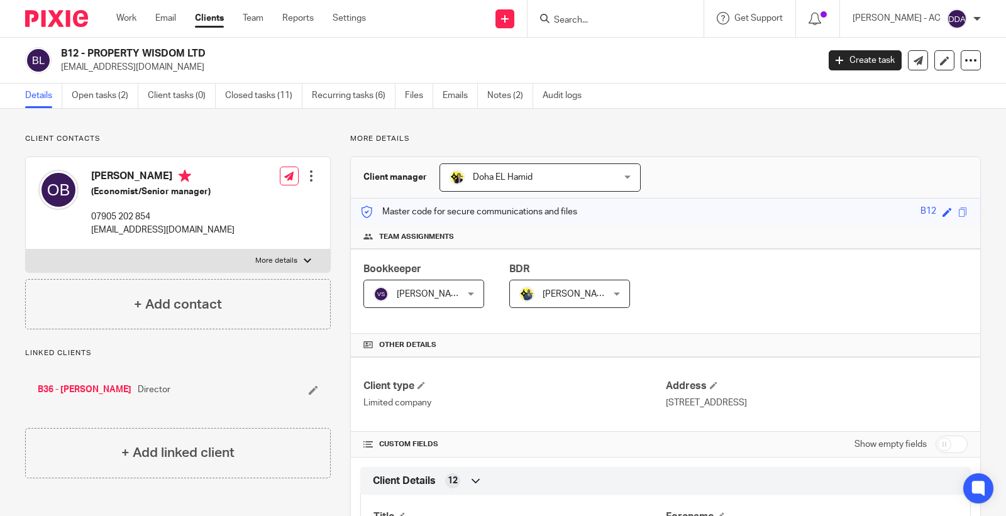
click at [71, 55] on h2 "B12 - PROPERTY WISDOM LTD" at bounding box center [360, 53] width 599 height 13
copy h2 "B12"
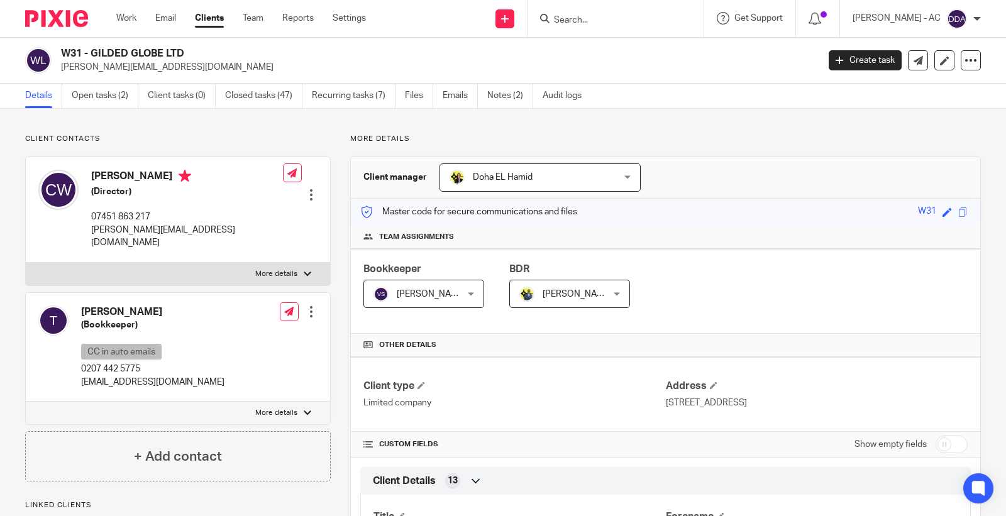
click at [74, 49] on h2 "W31 - GILDED GLOBE LTD" at bounding box center [360, 53] width 599 height 13
copy h2 "W31"
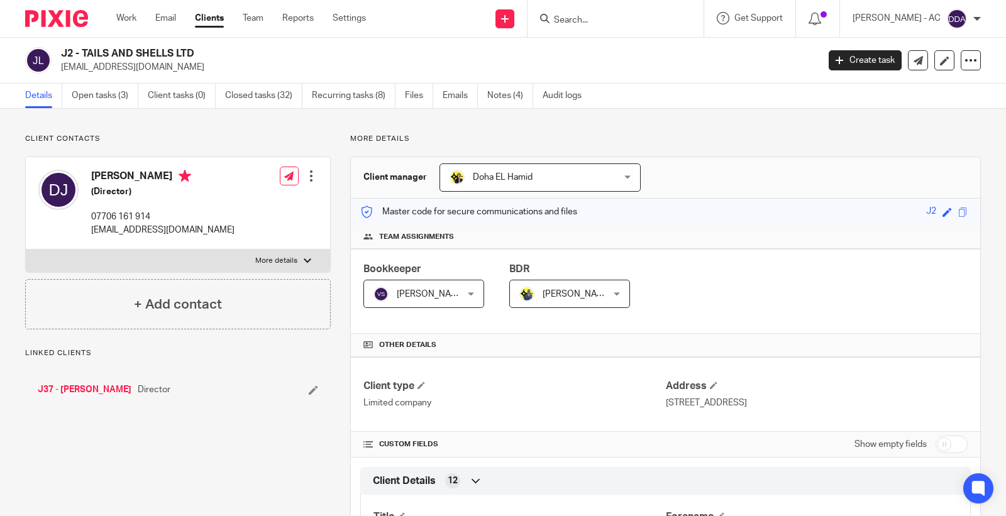
click at [64, 53] on h2 "J2 - TAILS AND SHELLS LTD" at bounding box center [360, 53] width 599 height 13
copy h2 "J2"
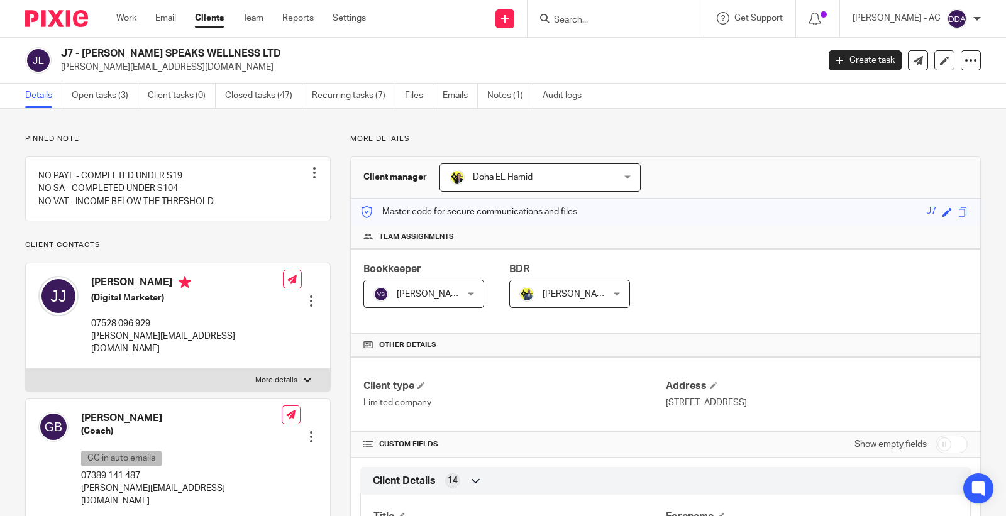
click at [66, 55] on h2 "J7 - [PERSON_NAME] SPEAKS WELLNESS LTD" at bounding box center [360, 53] width 599 height 13
click at [66, 54] on h2 "J7 - [PERSON_NAME] SPEAKS WELLNESS LTD" at bounding box center [360, 53] width 599 height 13
copy h2 "J7"
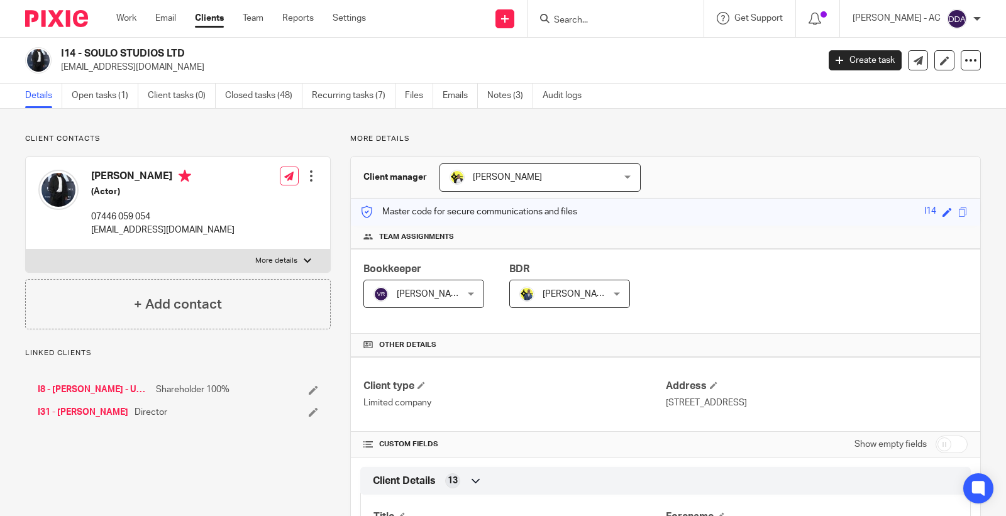
click at [70, 48] on h2 "I14 - SOULO STUDIOS LTD" at bounding box center [360, 53] width 599 height 13
copy h2 "I14"
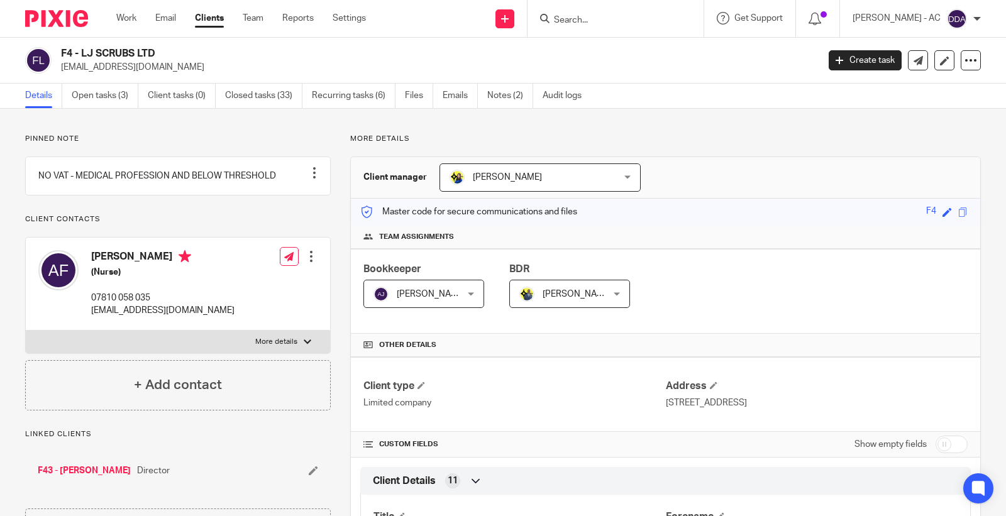
click at [63, 53] on h2 "F4 - LJ SCRUBS LTD" at bounding box center [360, 53] width 599 height 13
copy h2 "F4"
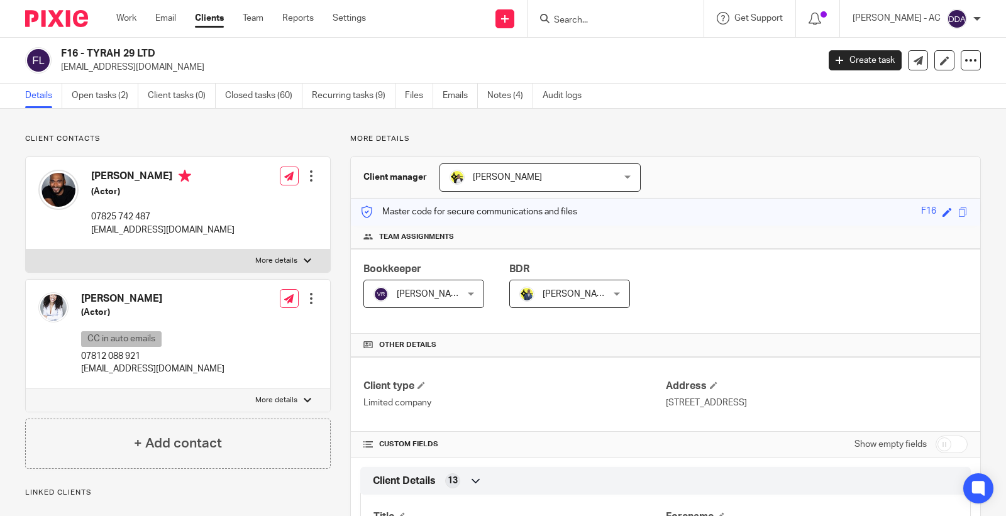
click at [72, 53] on h2 "F16 - TYRAH 29 LTD" at bounding box center [360, 53] width 599 height 13
copy h2 "F16"
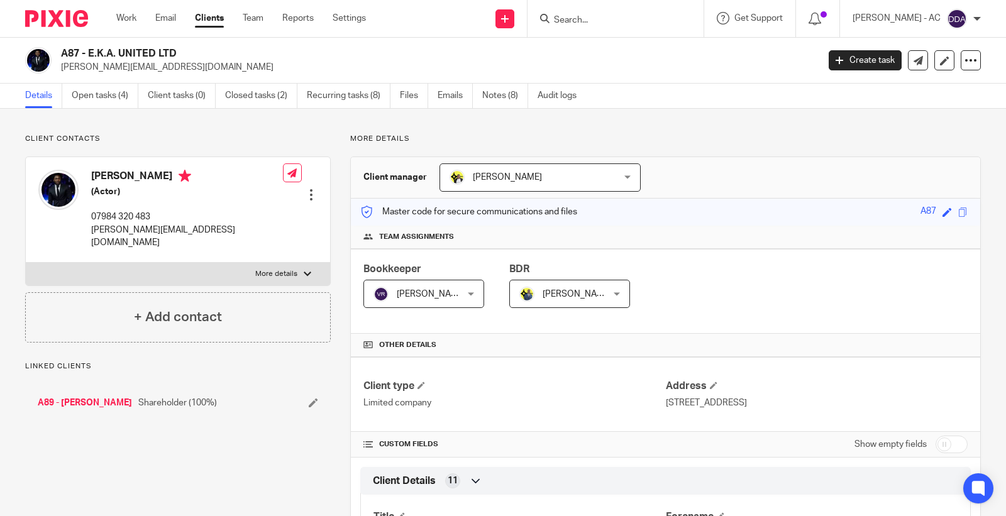
click at [68, 49] on h2 "A87 - E.K.A. UNITED LTD" at bounding box center [360, 53] width 599 height 13
copy h2 "A87"
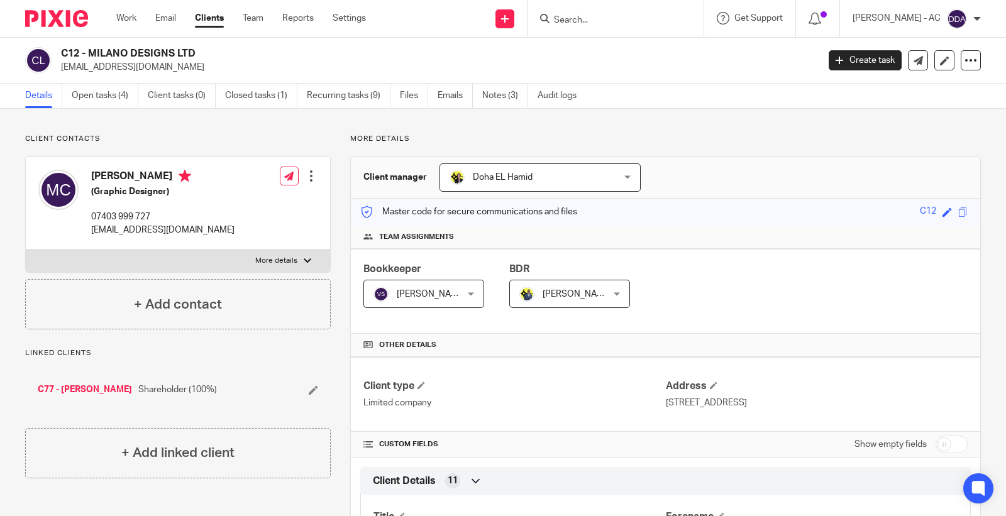
click at [65, 53] on h2 "C12 - MILANO DESIGNS LTD" at bounding box center [360, 53] width 599 height 13
copy h2 "C12"
click at [67, 55] on h2 "B19 - CM BASMA LTD" at bounding box center [360, 53] width 599 height 13
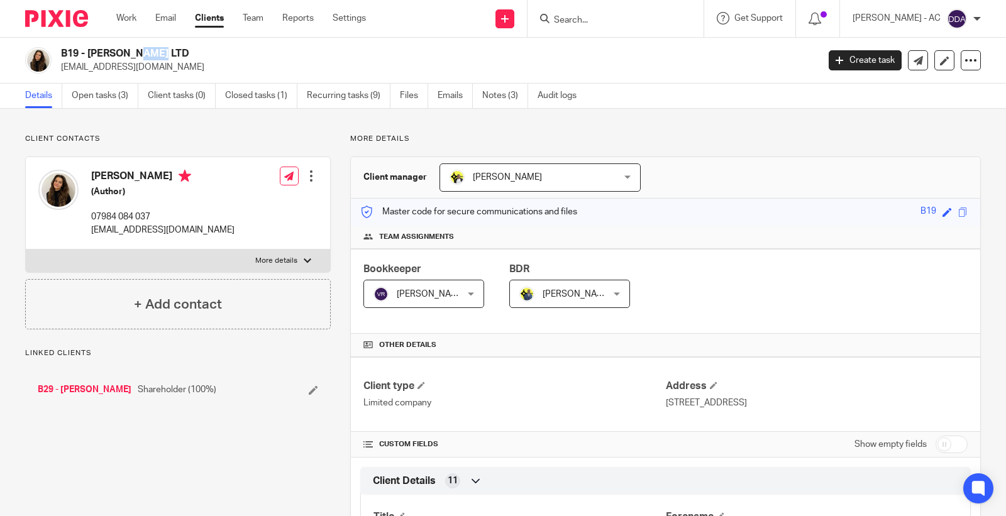
click at [67, 55] on h2 "B19 - CM BASMA LTD" at bounding box center [360, 53] width 599 height 13
copy h2 "B19"
click at [64, 52] on h2 "B69 - MTP SOLUTIONS LTD" at bounding box center [360, 53] width 599 height 13
copy h2 "B69"
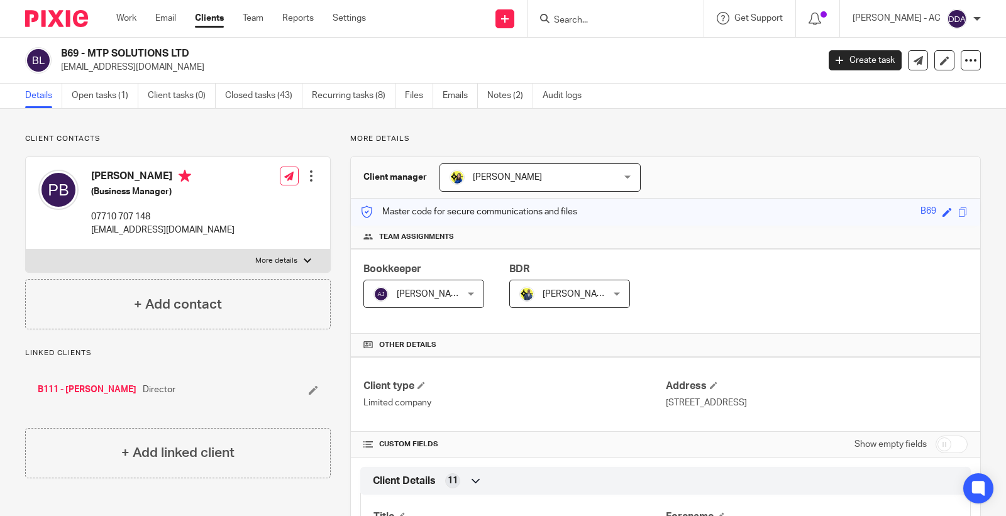
click at [605, 23] on input "Search" at bounding box center [609, 20] width 113 height 11
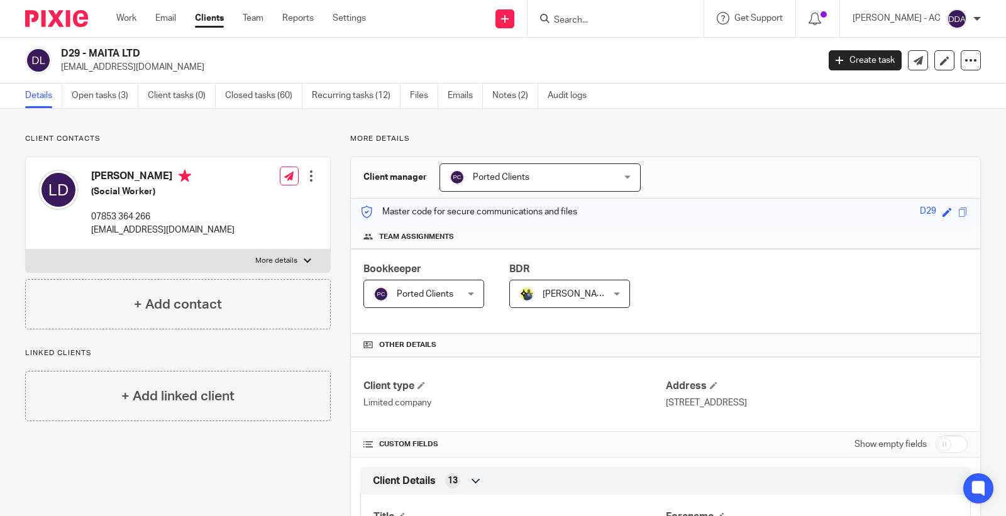
click at [70, 55] on h2 "D29 - MAITA LTD" at bounding box center [360, 53] width 599 height 13
copy h2 "D29"
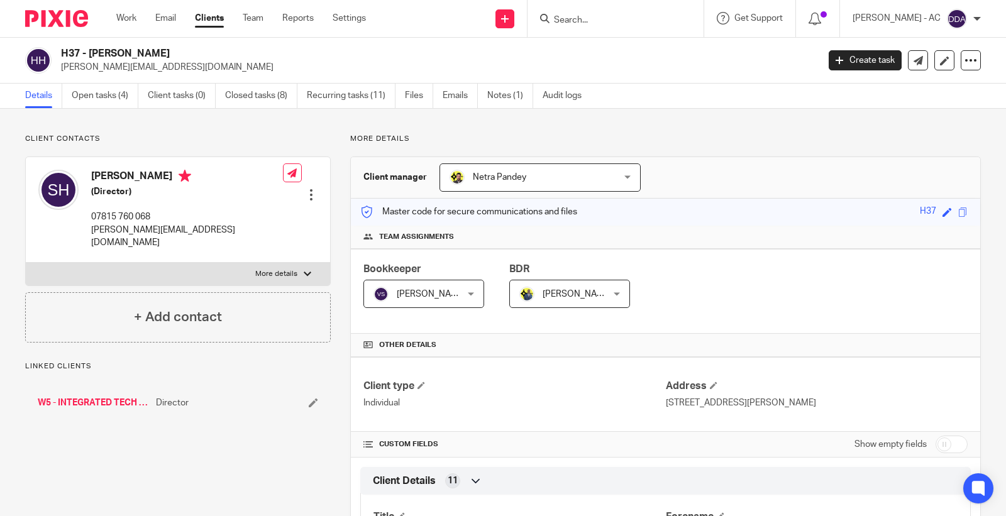
drag, startPoint x: 0, startPoint y: 0, endPoint x: 74, endPoint y: 53, distance: 91.1
click at [75, 53] on h2 "H37 - [PERSON_NAME]" at bounding box center [360, 53] width 599 height 13
click at [74, 53] on h2 "H37 - [PERSON_NAME]" at bounding box center [360, 53] width 599 height 13
copy h2 "H37"
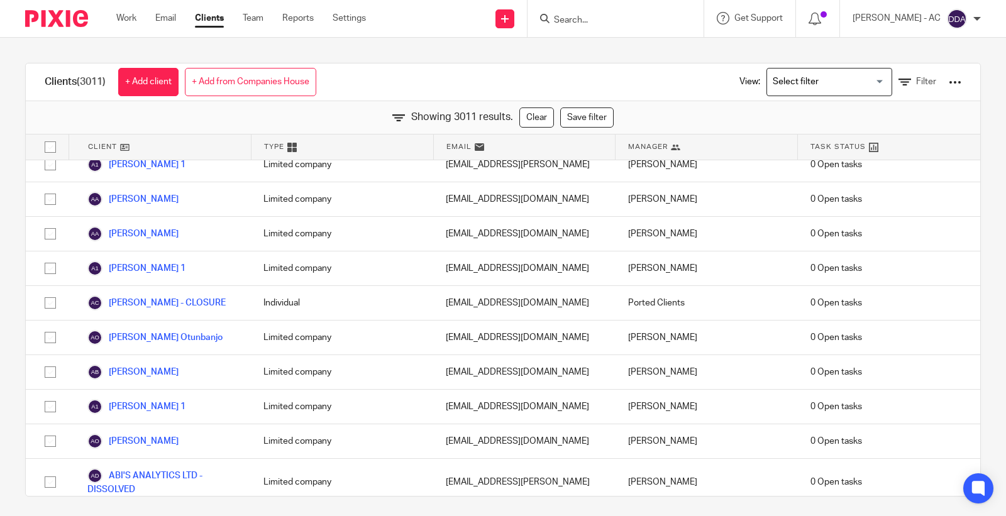
scroll to position [95067, 0]
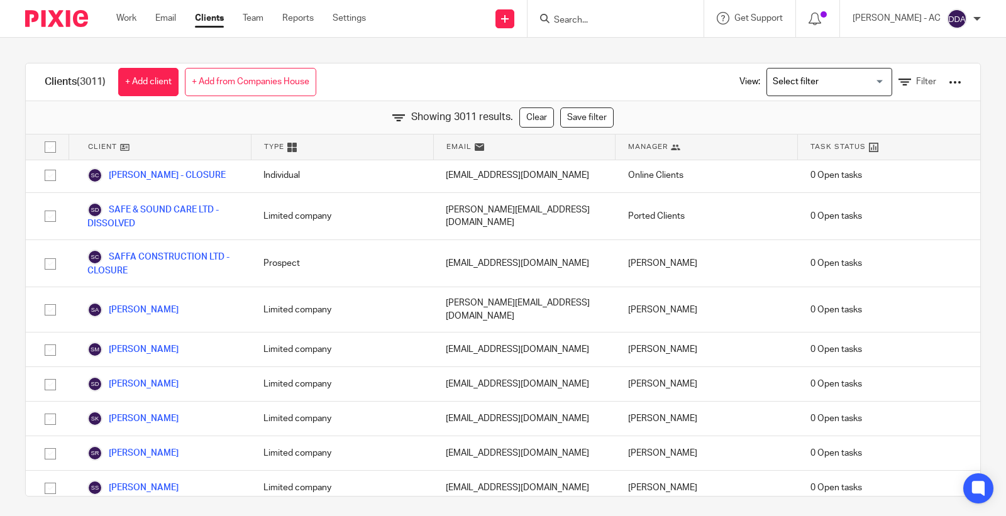
click at [592, 31] on div at bounding box center [616, 18] width 176 height 37
click at [597, 16] on input "Search" at bounding box center [609, 20] width 113 height 11
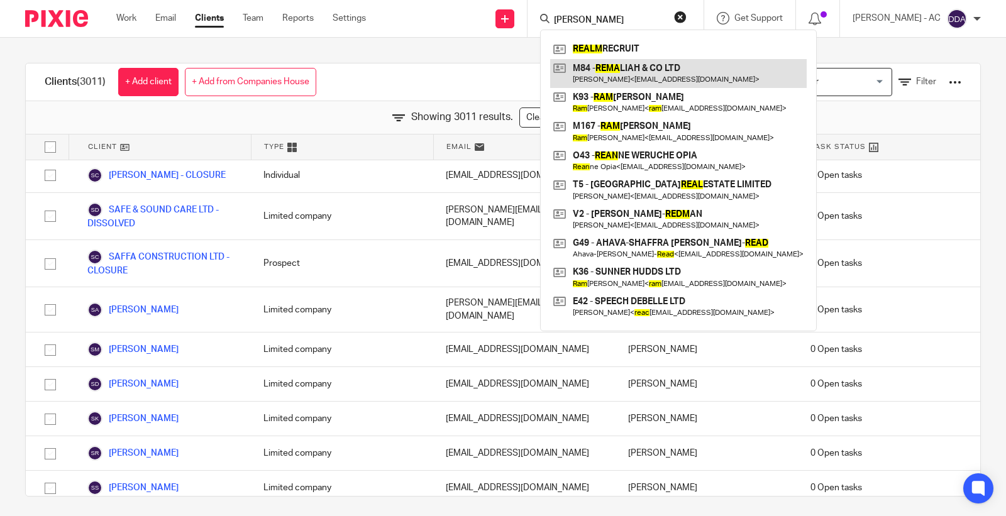
type input "REAM"
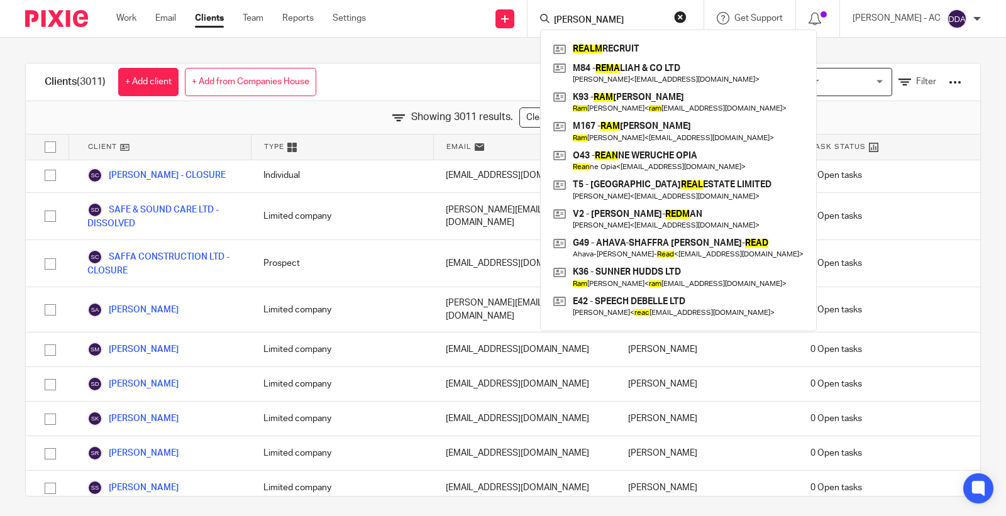
drag, startPoint x: 616, startPoint y: 13, endPoint x: 600, endPoint y: 19, distance: 16.9
click at [600, 19] on form "REAM" at bounding box center [620, 19] width 134 height 16
drag, startPoint x: 600, startPoint y: 19, endPoint x: 529, endPoint y: 30, distance: 71.8
click at [531, 29] on div "Send new email Create task Add client Request signature REAM REALM RECRUIT M84 …" at bounding box center [695, 18] width 621 height 37
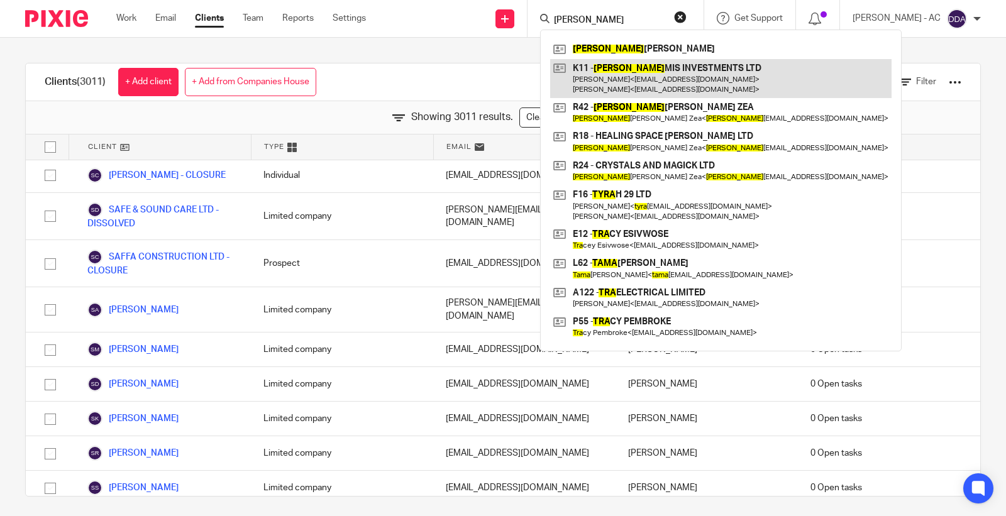
type input "TARA"
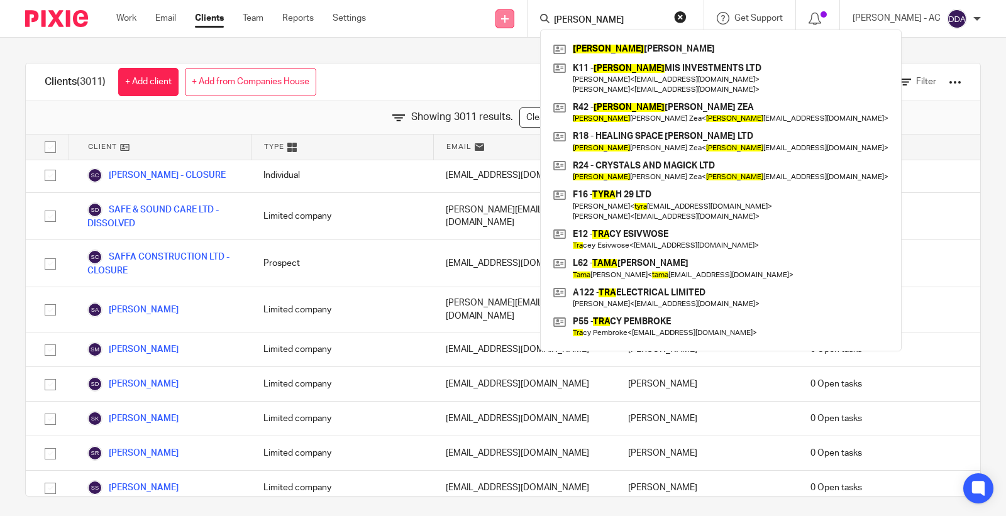
drag, startPoint x: 612, startPoint y: 21, endPoint x: 522, endPoint y: 21, distance: 89.9
click at [522, 21] on div "Send new email Create task Add client Request signature TARA TARA NAH BLAKE K11…" at bounding box center [695, 18] width 621 height 37
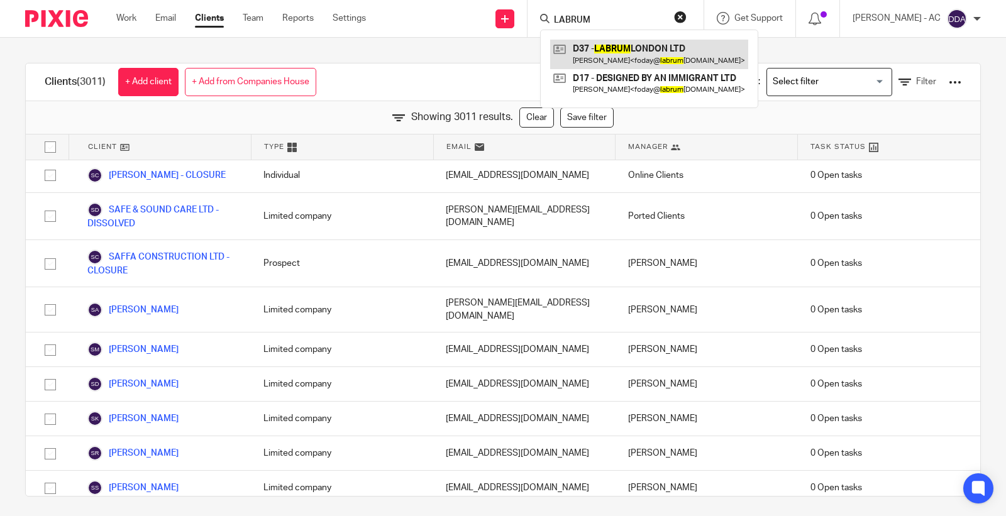
type input "LABRUM"
drag, startPoint x: 626, startPoint y: 20, endPoint x: 531, endPoint y: 19, distance: 95.0
click at [531, 19] on div "Send new email Create task Add client Request signature LABRUM D37 - LABRUM LON…" at bounding box center [695, 18] width 621 height 37
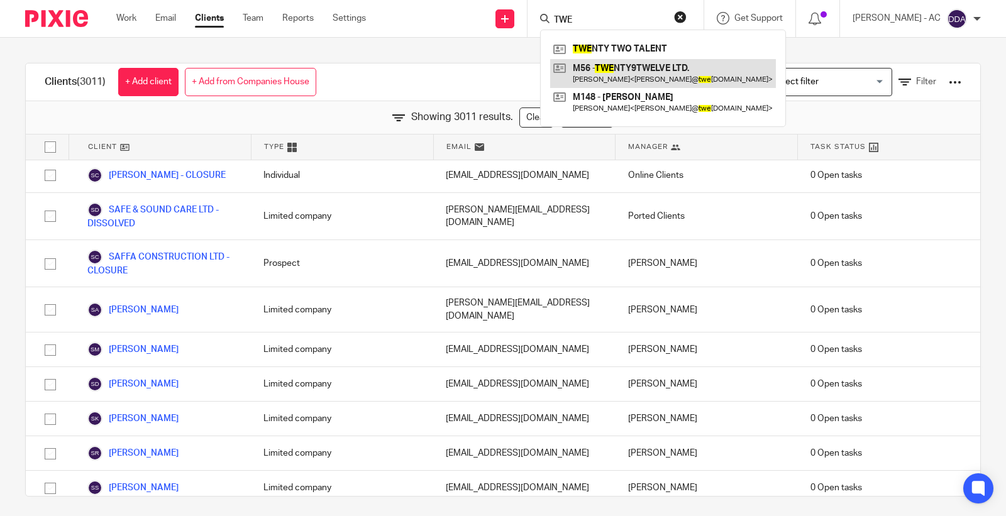
type input "TWE"
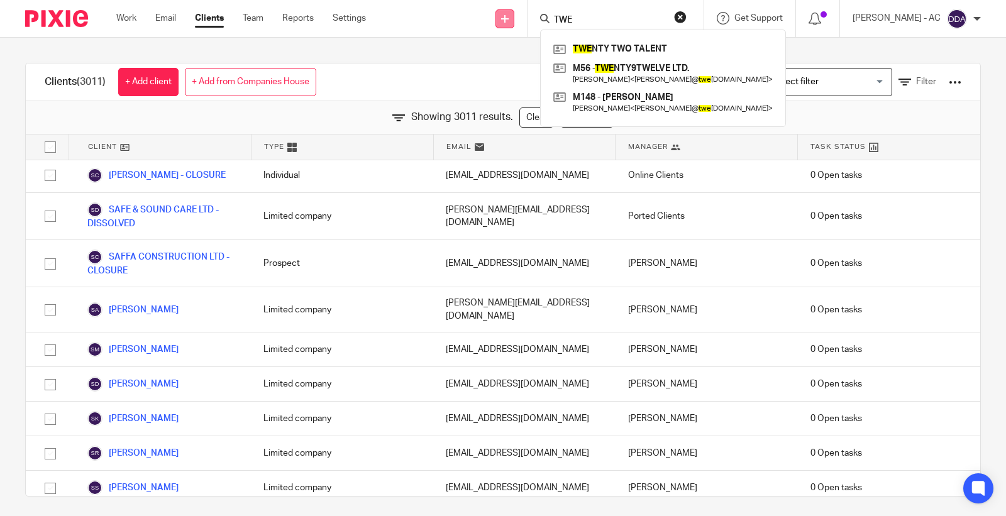
drag, startPoint x: 602, startPoint y: 19, endPoint x: 507, endPoint y: 25, distance: 95.2
click at [507, 25] on div "Send new email Create task Add client Request signature TWE TWE NTY TWO TALENT …" at bounding box center [695, 18] width 621 height 37
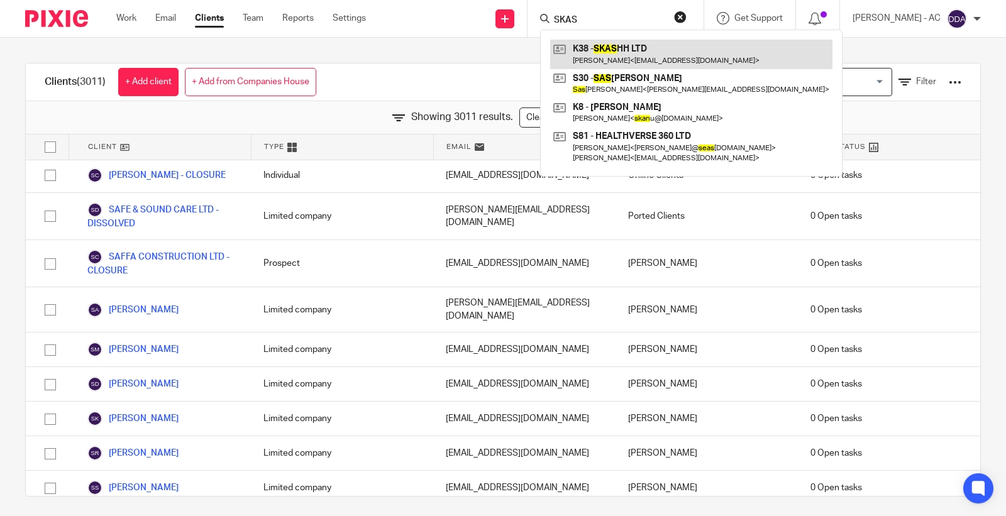
type input "SKAS"
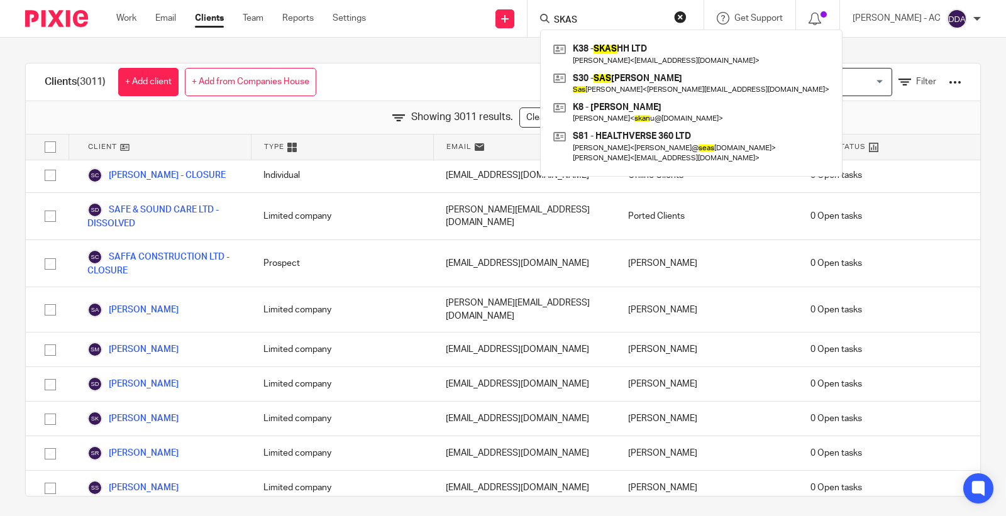
drag, startPoint x: 599, startPoint y: 19, endPoint x: 531, endPoint y: 21, distance: 68.6
click at [531, 21] on div "Send new email Create task Add client Request signature SKAS K38 - SKAS HH LTD …" at bounding box center [695, 18] width 621 height 37
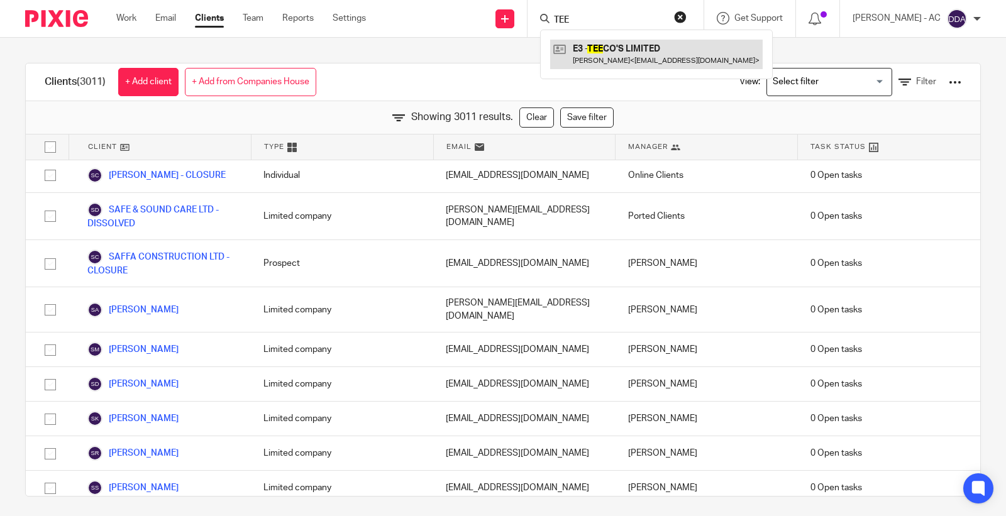
type input "TEE"
drag, startPoint x: 615, startPoint y: 23, endPoint x: 526, endPoint y: 35, distance: 90.1
click at [527, 35] on div "Send new email Create task Add client Request signature TEE E3 - TEE CO'S LIMIT…" at bounding box center [695, 18] width 621 height 37
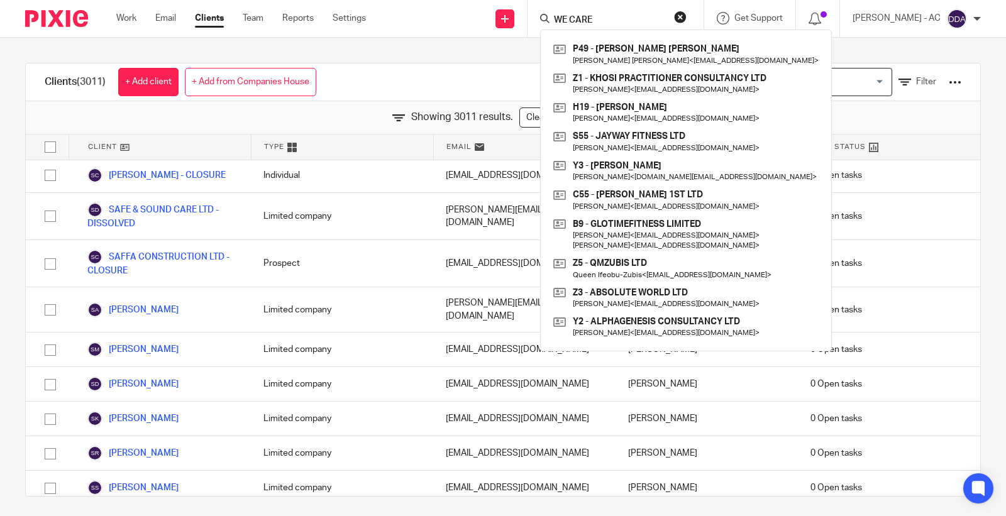
click at [638, 17] on input "WE CARE" at bounding box center [609, 20] width 113 height 11
type input "WE CARE"
click at [830, 82] on input "Search for option" at bounding box center [826, 82] width 116 height 22
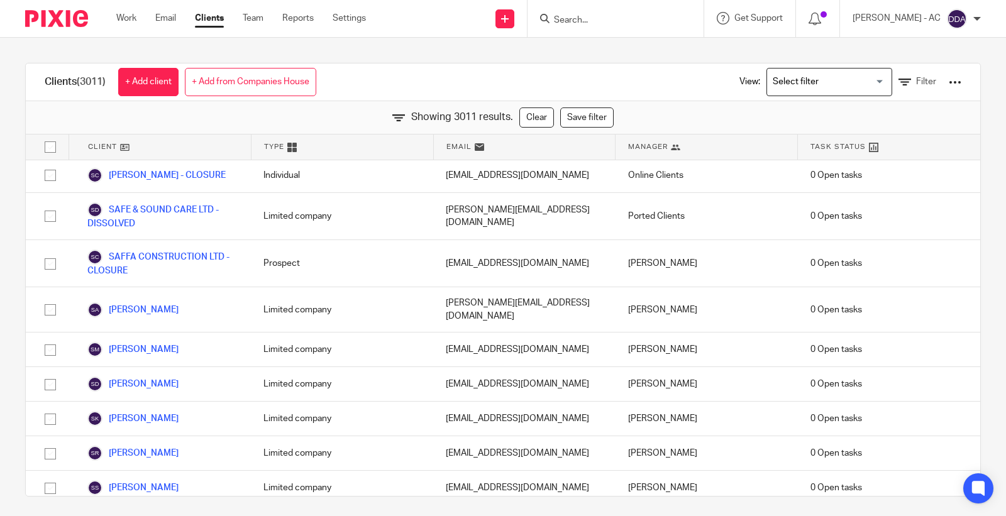
click at [663, 79] on div "Clients (3011) + Add client + Add from Companies House View: Loading... Filter" at bounding box center [503, 83] width 954 height 38
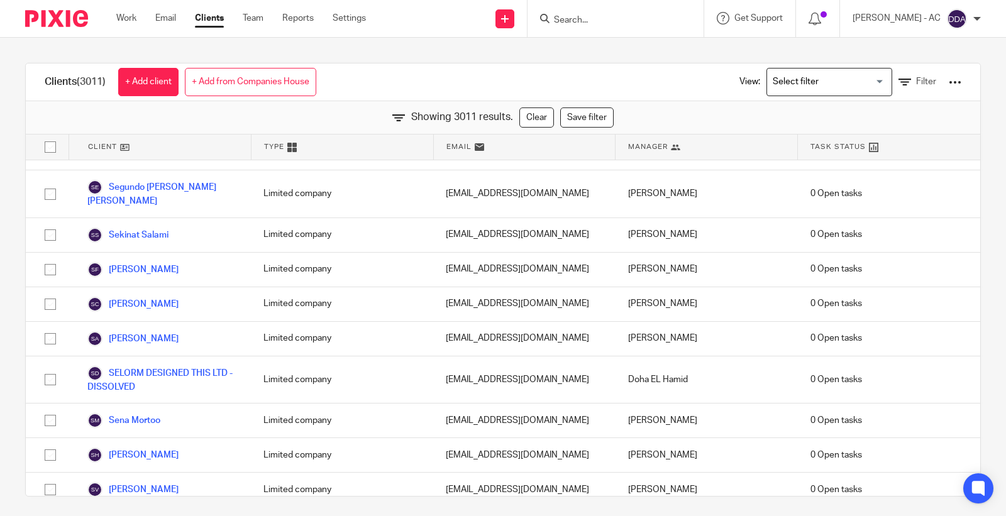
drag, startPoint x: 639, startPoint y: 16, endPoint x: 628, endPoint y: 20, distance: 12.1
click at [632, 18] on input "Search" at bounding box center [609, 20] width 113 height 11
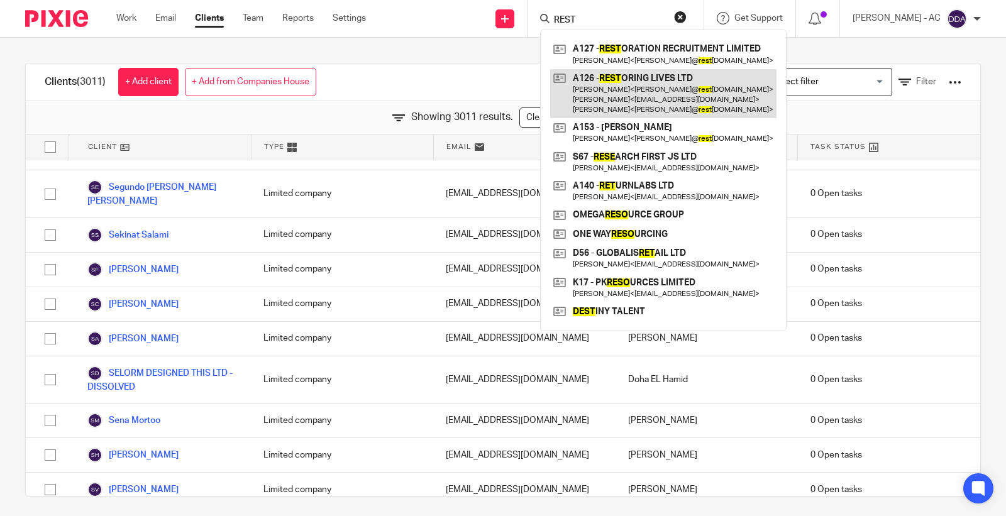
type input "REST"
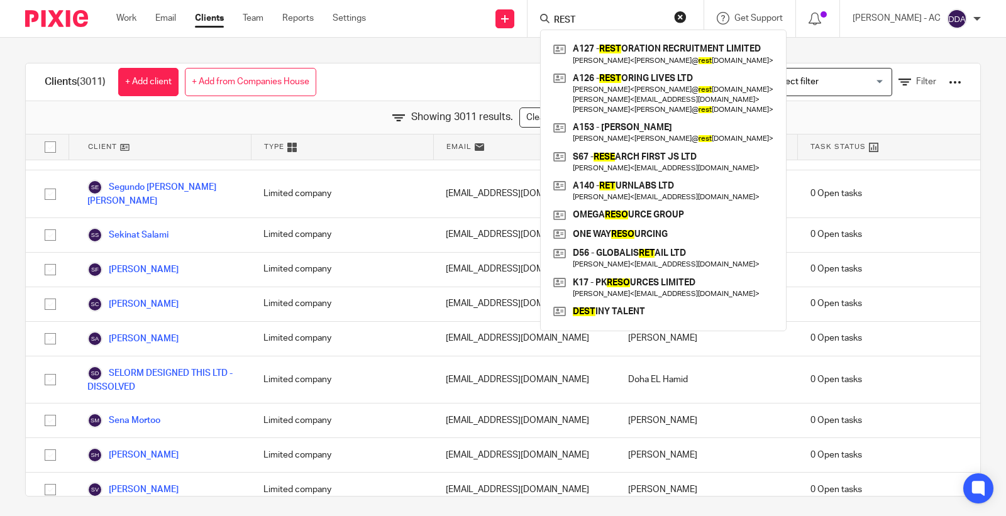
drag, startPoint x: 608, startPoint y: 21, endPoint x: 454, endPoint y: 27, distance: 154.2
click at [456, 27] on div "Send new email Create task Add client Request signature REST A127 - REST ORATIO…" at bounding box center [695, 18] width 621 height 37
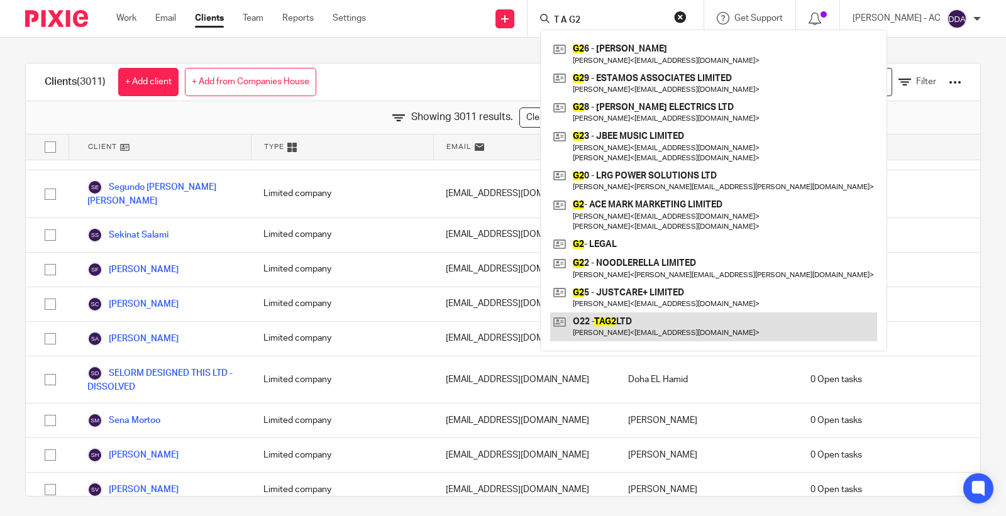
type input "T A G2"
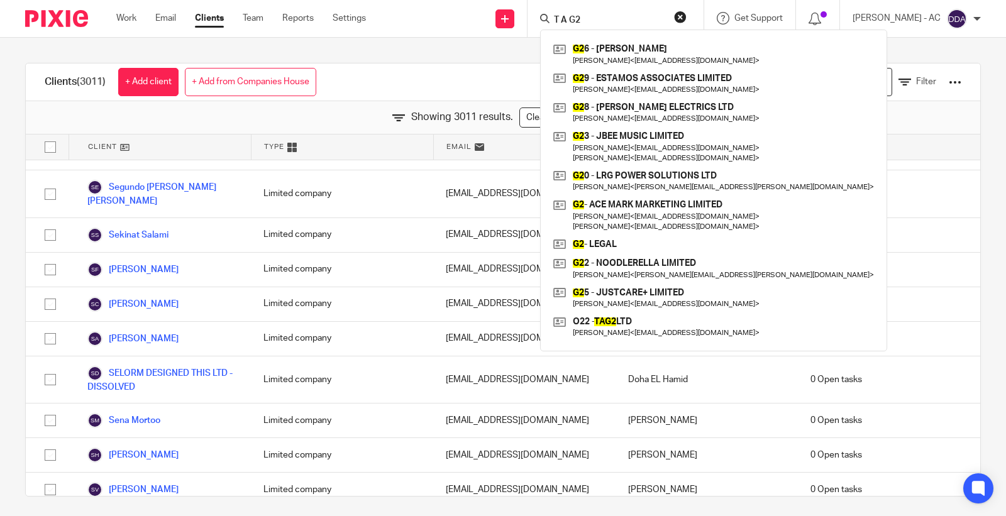
drag, startPoint x: 602, startPoint y: 19, endPoint x: 494, endPoint y: 19, distance: 108.8
click at [494, 19] on div "Send new email Create task Add client Request signature T A G2 G2 6 - CAROLYN G…" at bounding box center [695, 18] width 621 height 37
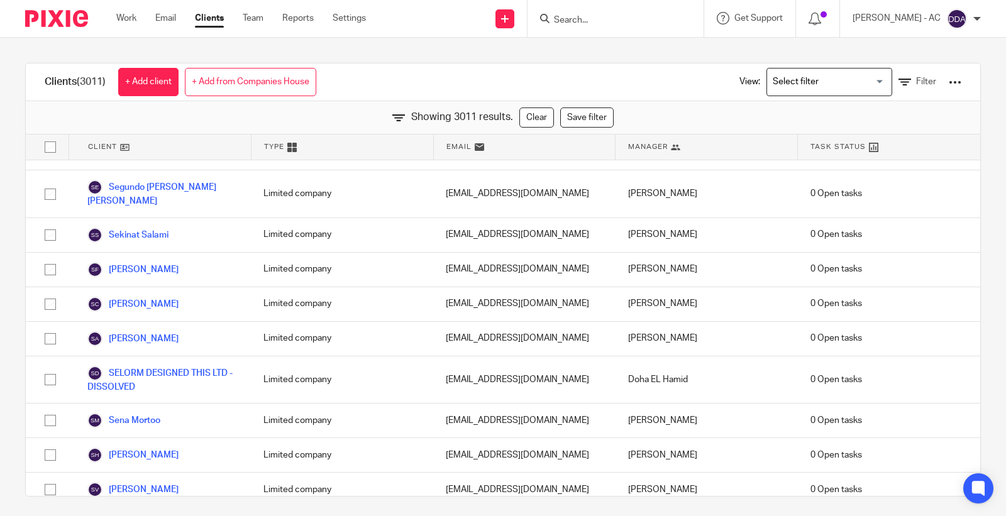
click at [594, 17] on input "Search" at bounding box center [609, 20] width 113 height 11
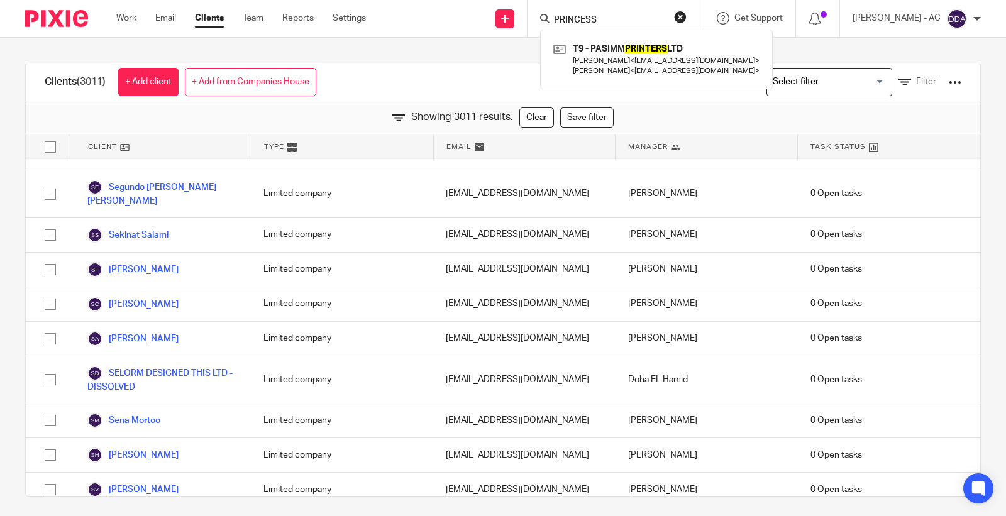
type input "PRINCESS"
drag, startPoint x: 638, startPoint y: 15, endPoint x: 507, endPoint y: 15, distance: 130.8
click at [507, 15] on div "Send new email Create task Add client Request signature PRINCESS T9 - PASIMM PR…" at bounding box center [695, 18] width 621 height 37
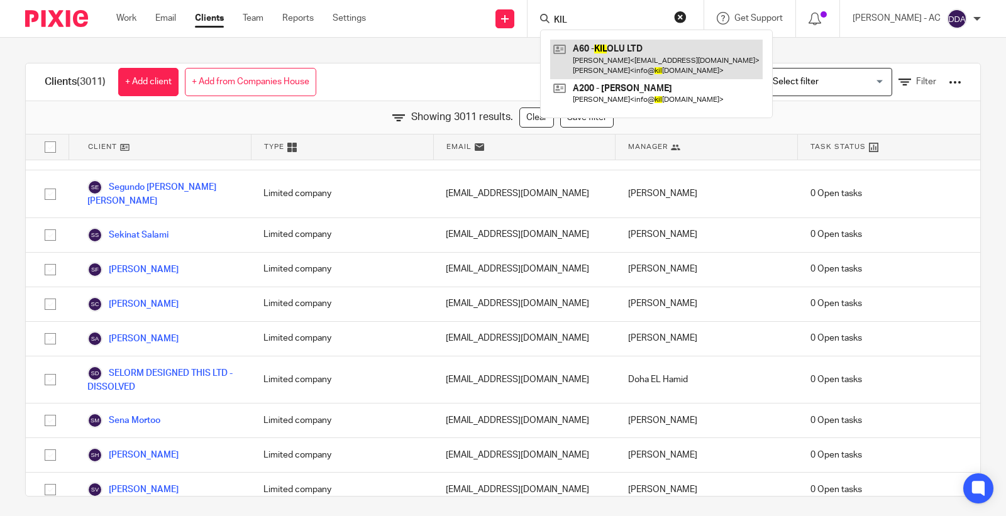
type input "KIL"
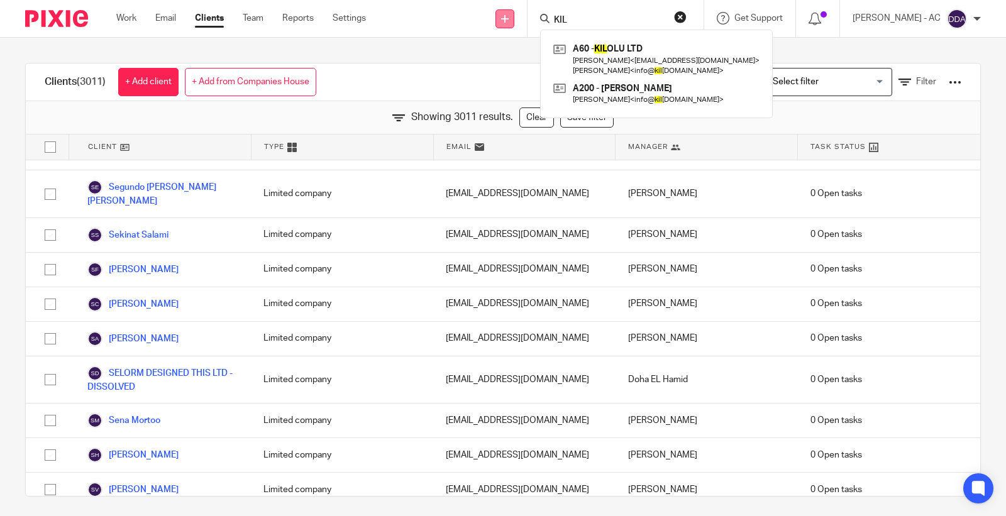
drag, startPoint x: 599, startPoint y: 15, endPoint x: 507, endPoint y: 16, distance: 91.8
click at [507, 16] on div "Send new email Create task Add client Request signature KIL A60 - KIL OLU LTD A…" at bounding box center [695, 18] width 621 height 37
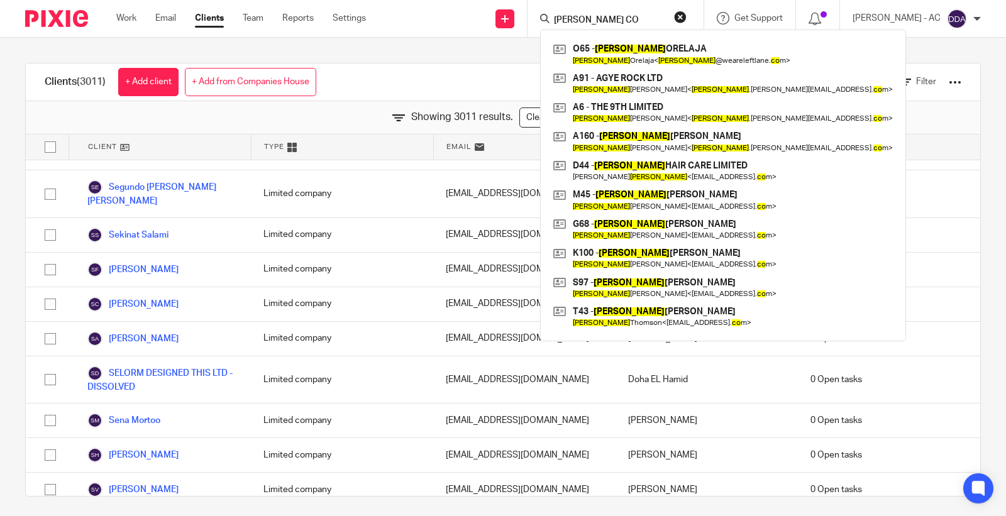
type input "DAVIDS CO"
drag, startPoint x: 619, startPoint y: 18, endPoint x: 523, endPoint y: 22, distance: 96.3
click at [525, 23] on div "Send new email Create task Add client Request signature DAVIDS CO O65 - DAVID O…" at bounding box center [695, 18] width 621 height 37
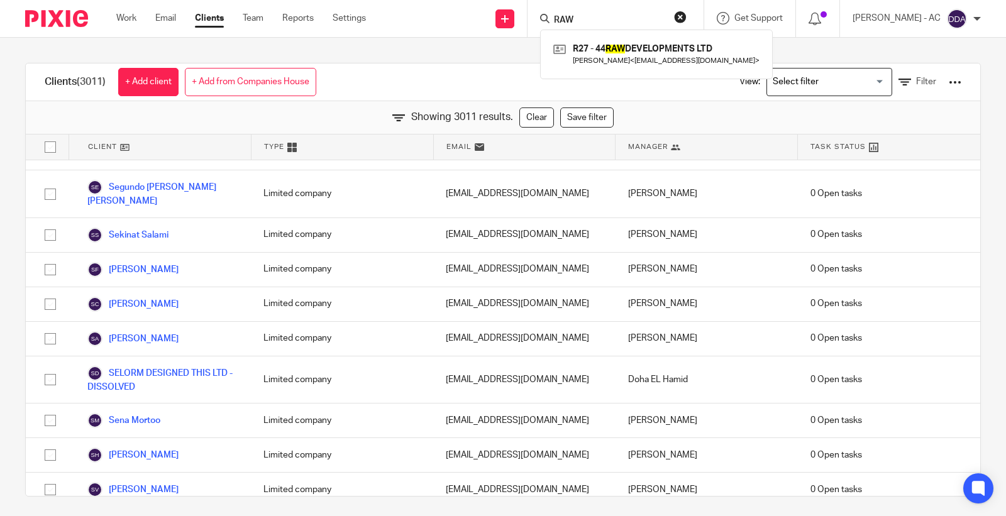
drag, startPoint x: 601, startPoint y: 17, endPoint x: 542, endPoint y: 26, distance: 59.9
click at [542, 26] on div "RAW R27 - 44 RAW DEVELOPMENTS LTD Johnathan Rattray < gotb2@hotmail.com >" at bounding box center [616, 18] width 176 height 37
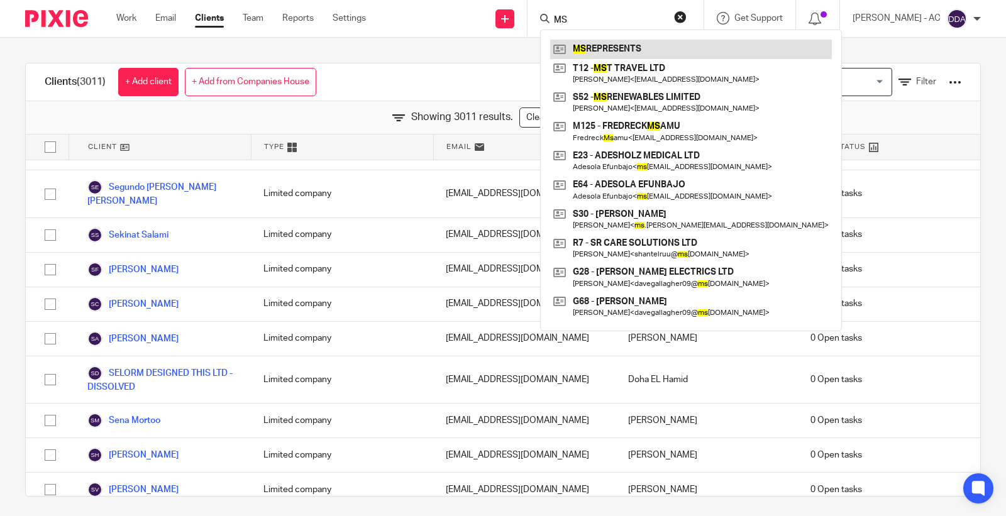
type input "M"
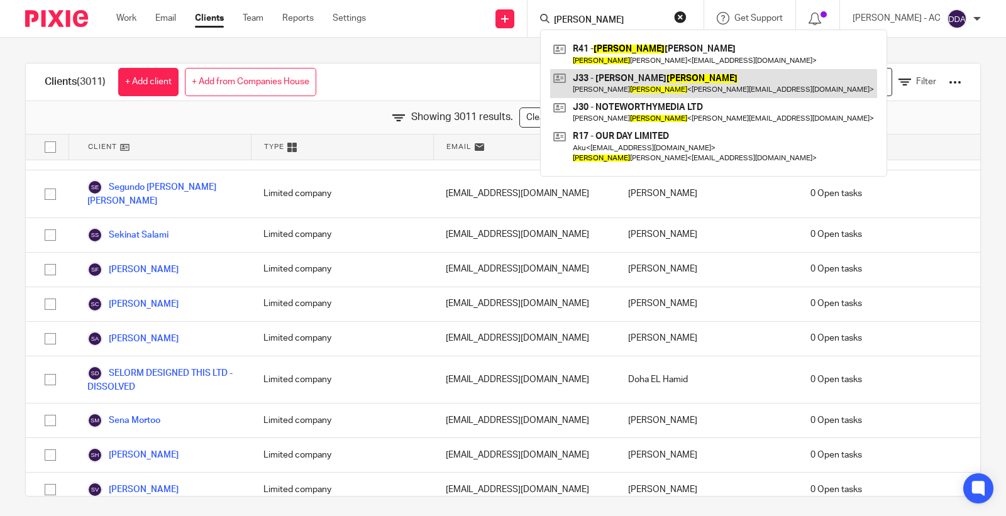
type input "JACOB"
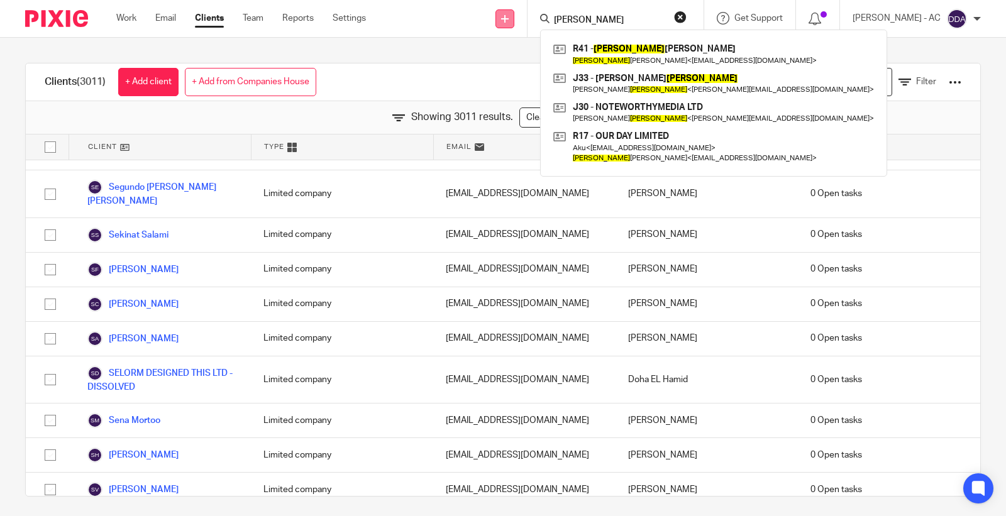
drag, startPoint x: 612, startPoint y: 19, endPoint x: 513, endPoint y: 26, distance: 99.5
click at [513, 26] on div "Send new email Create task Add client Request signature JACOB R41 - JACOB ROBER…" at bounding box center [695, 18] width 621 height 37
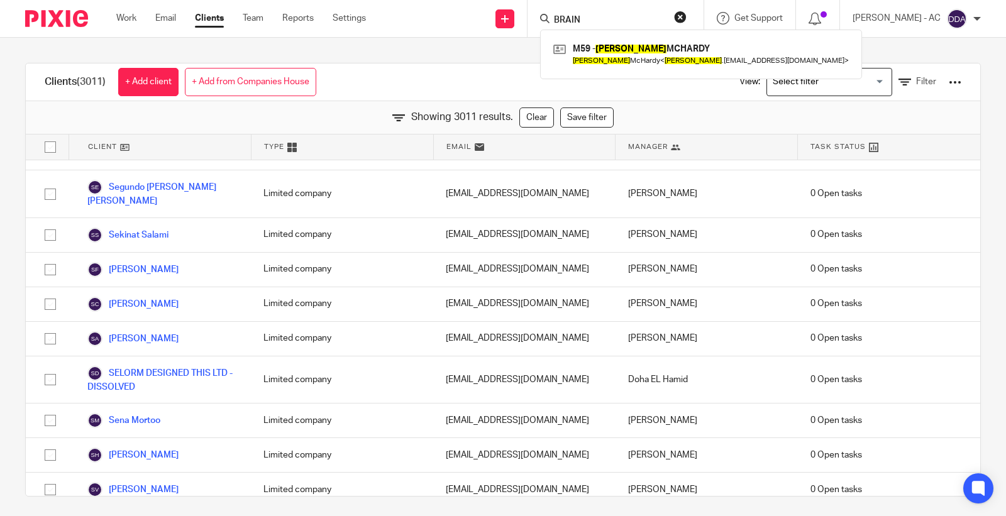
drag, startPoint x: 633, startPoint y: 49, endPoint x: 598, endPoint y: 11, distance: 51.6
click at [599, 17] on input "BRAIN" at bounding box center [609, 20] width 113 height 11
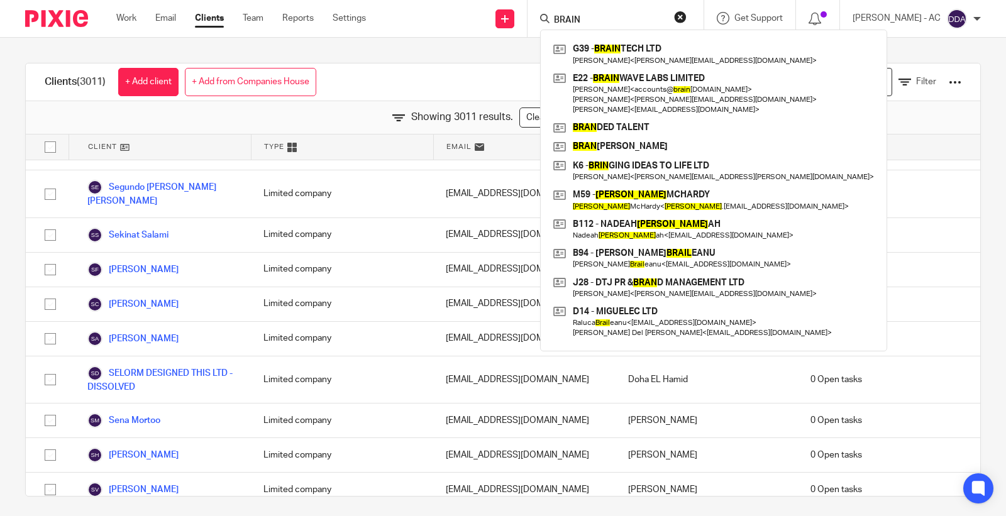
drag, startPoint x: 602, startPoint y: 15, endPoint x: 541, endPoint y: 17, distance: 61.0
click at [541, 17] on div "BRAIN G39 - BRAIN TECH LTD Kevin Griffin < griffin.kj0811@gmail.com > E22 - BRA…" at bounding box center [616, 18] width 176 height 37
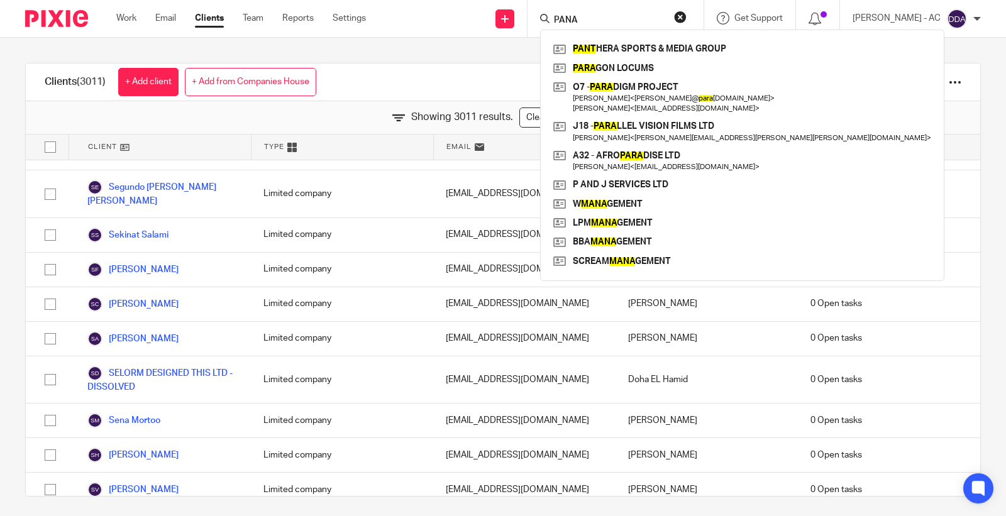
drag, startPoint x: 608, startPoint y: 21, endPoint x: 556, endPoint y: 19, distance: 52.2
click at [556, 19] on div "PANA" at bounding box center [613, 19] width 147 height 16
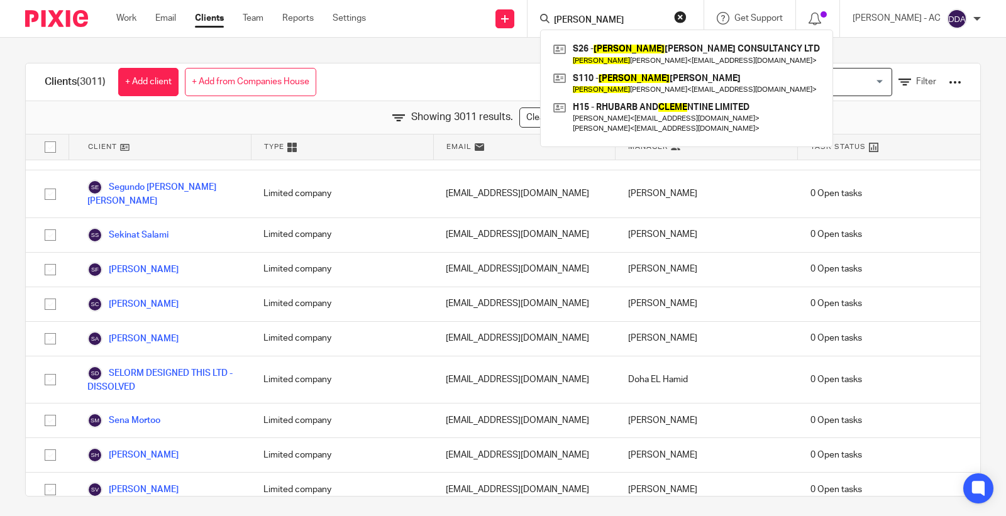
drag, startPoint x: 594, startPoint y: 24, endPoint x: 541, endPoint y: 24, distance: 52.8
click at [541, 24] on div "CLEVE S26 - CLIVE SIMMONS CONSULTANCY LTD Clive Simmons < cstrainingandconsulta…" at bounding box center [616, 18] width 176 height 37
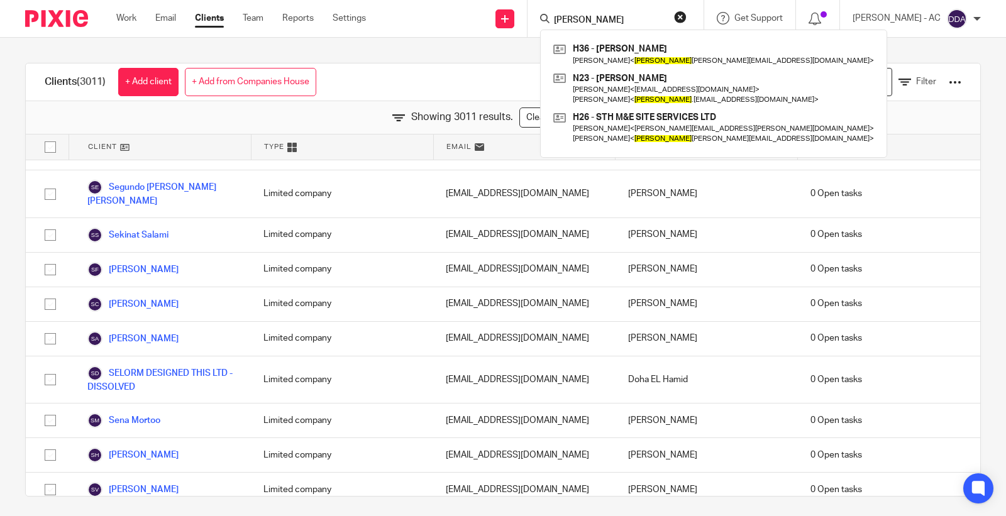
type input "JACKIE"
click at [614, 30] on div "H36 - JACQUELINE HALLIDAY Jacqueline Halliday < jackie halliday@msn.com > N23 -…" at bounding box center [713, 94] width 347 height 128
drag, startPoint x: 614, startPoint y: 21, endPoint x: 531, endPoint y: 22, distance: 83.6
click at [531, 22] on div "Send new email Create task Add client Request signature JACKIE H36 - JACQUELINE…" at bounding box center [695, 18] width 621 height 37
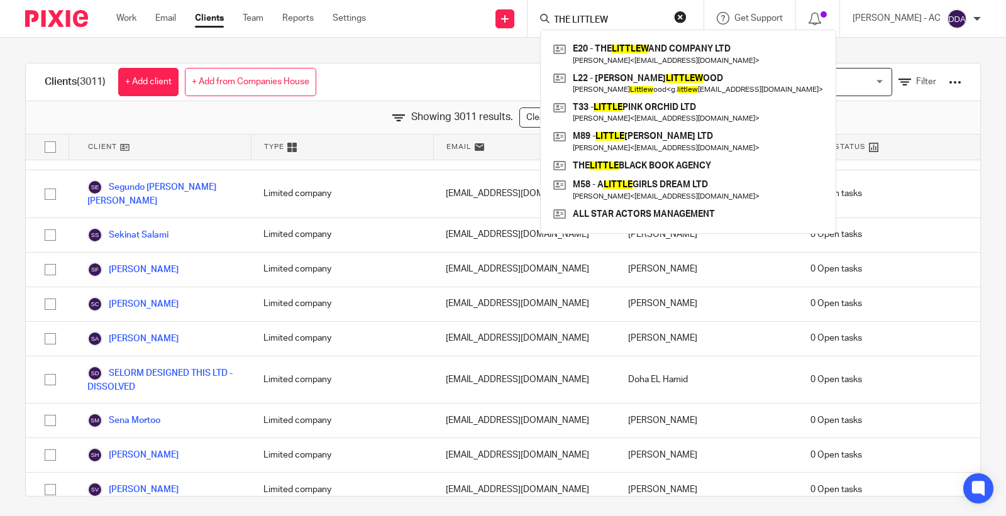
drag, startPoint x: 628, startPoint y: 21, endPoint x: 543, endPoint y: 20, distance: 84.9
click at [545, 20] on div "THE LITTLEW E20 - THE LITTLEW AND COMPANY LTD Felicia Ezike < amaka@feezconsult…" at bounding box center [616, 18] width 176 height 37
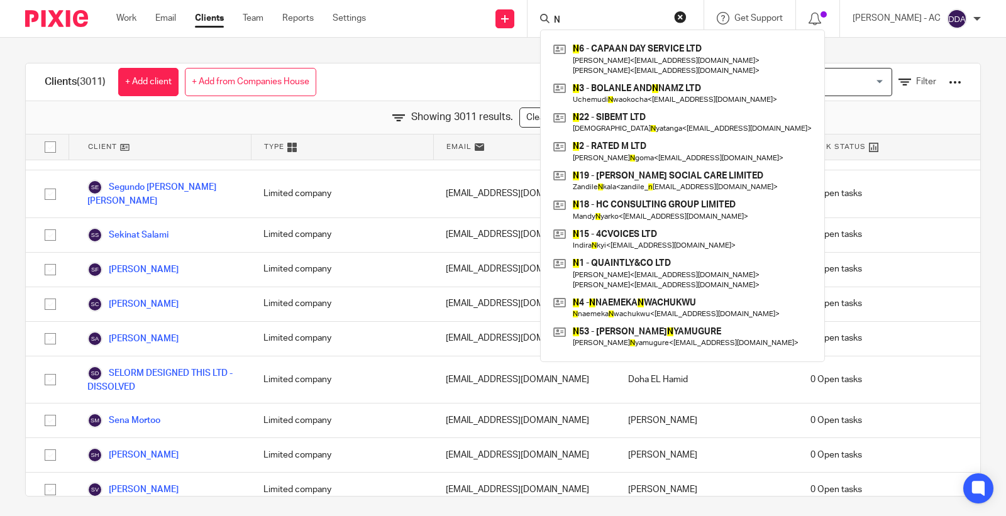
drag, startPoint x: 582, startPoint y: 23, endPoint x: 554, endPoint y: 25, distance: 28.4
click at [555, 25] on div "N" at bounding box center [613, 19] width 147 height 16
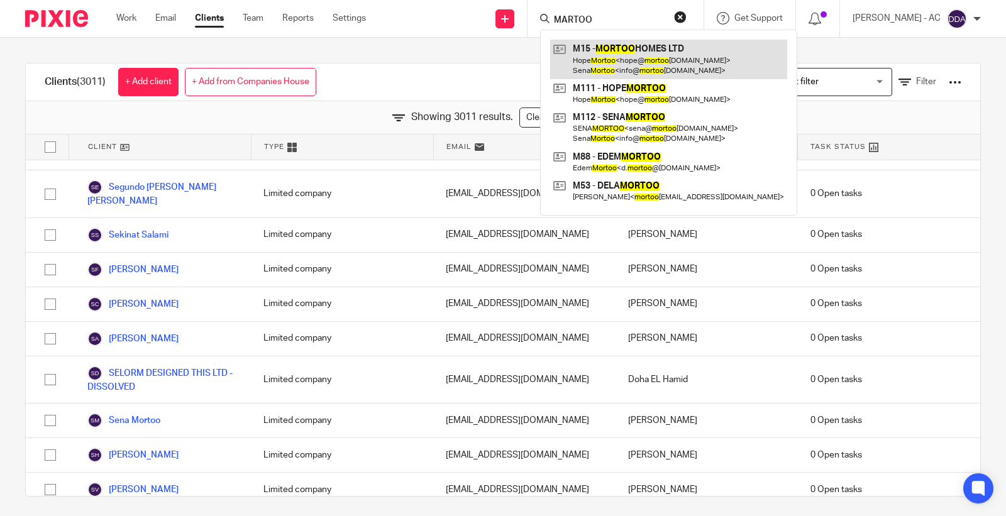
type input "MARTOO"
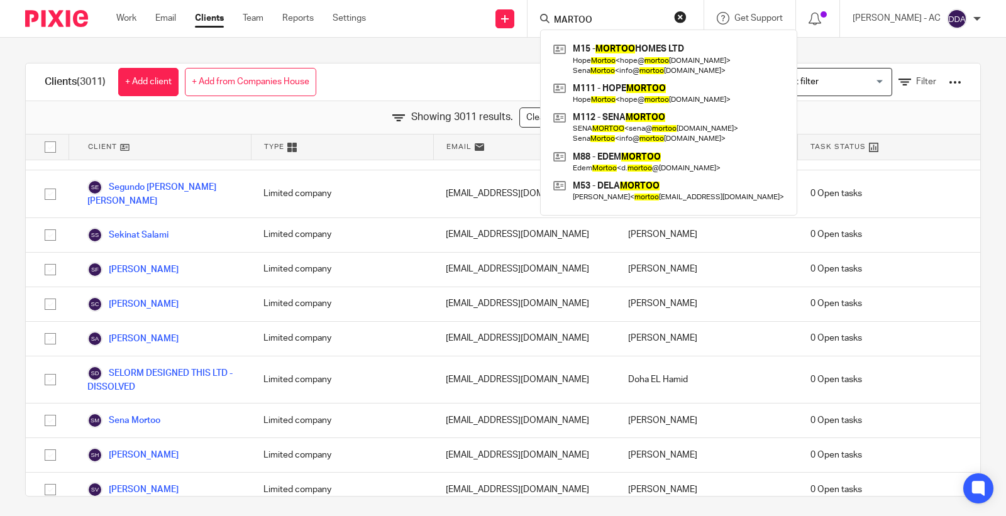
drag, startPoint x: 620, startPoint y: 21, endPoint x: 473, endPoint y: 21, distance: 147.1
click at [473, 21] on div "Send new email Create task Add client Request signature MARTOO M15 - MORTOO HOM…" at bounding box center [695, 18] width 621 height 37
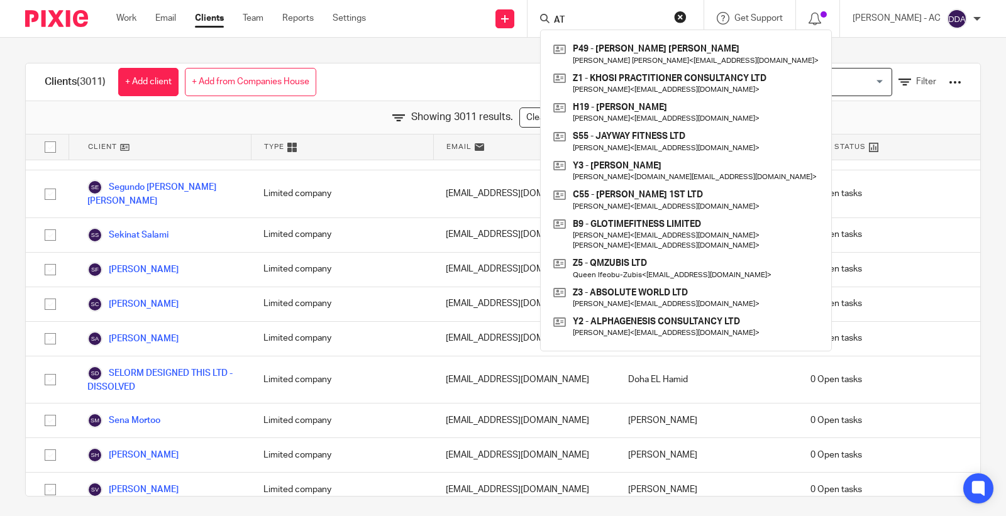
type input "A"
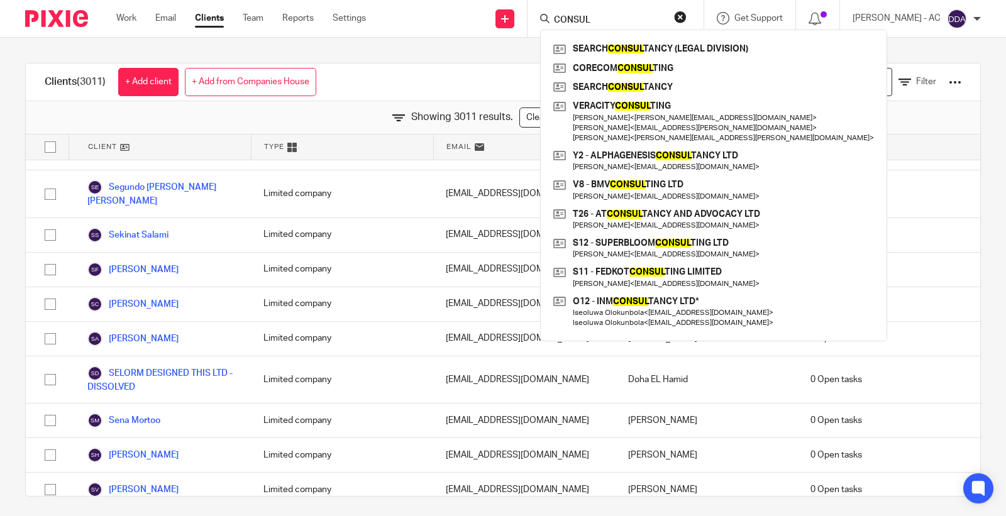
type input "CONSUL"
click at [687, 19] on button "reset" at bounding box center [680, 17] width 13 height 13
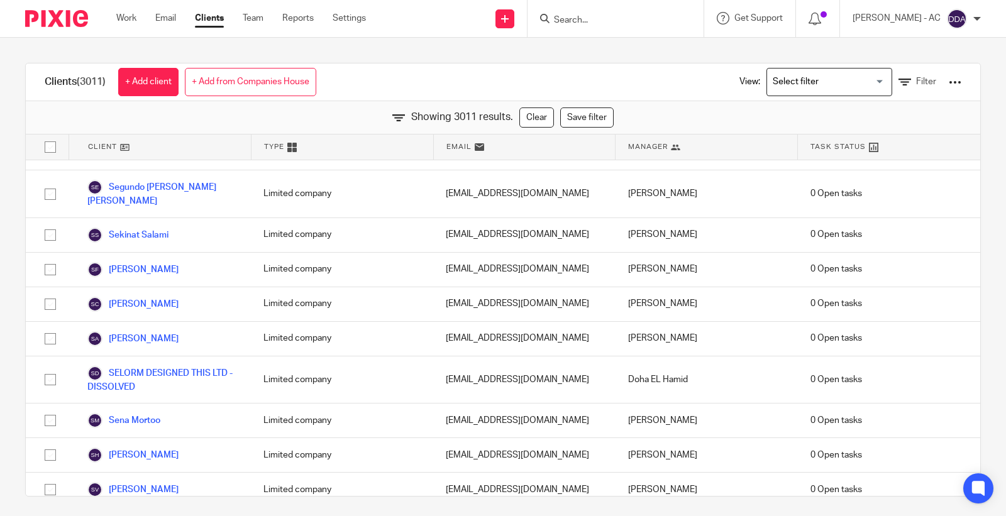
click at [639, 19] on input "Search" at bounding box center [609, 20] width 113 height 11
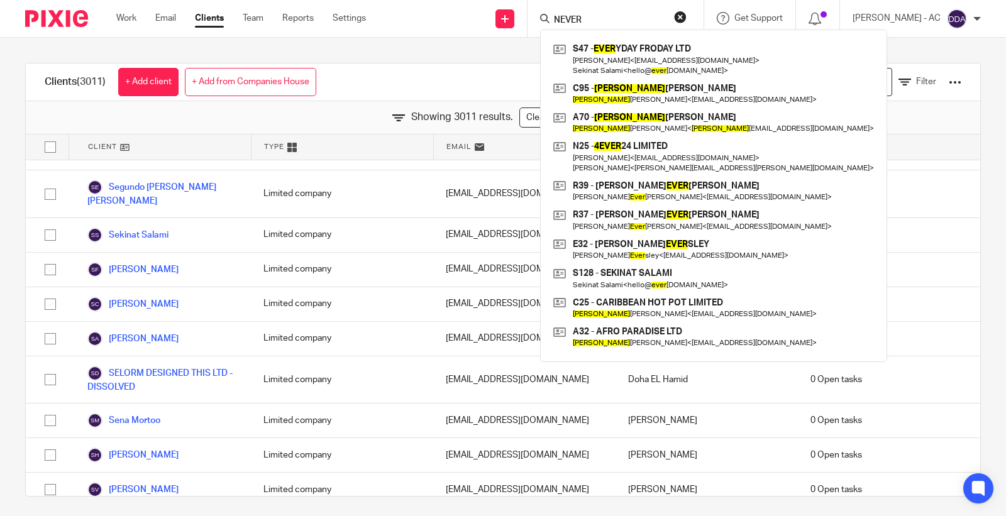
type input "NEVER"
drag, startPoint x: 606, startPoint y: 25, endPoint x: 538, endPoint y: 23, distance: 68.0
click at [538, 23] on div "Send new email Create task Add client Request signature NEVER S47 - EVER YDAY F…" at bounding box center [695, 18] width 621 height 37
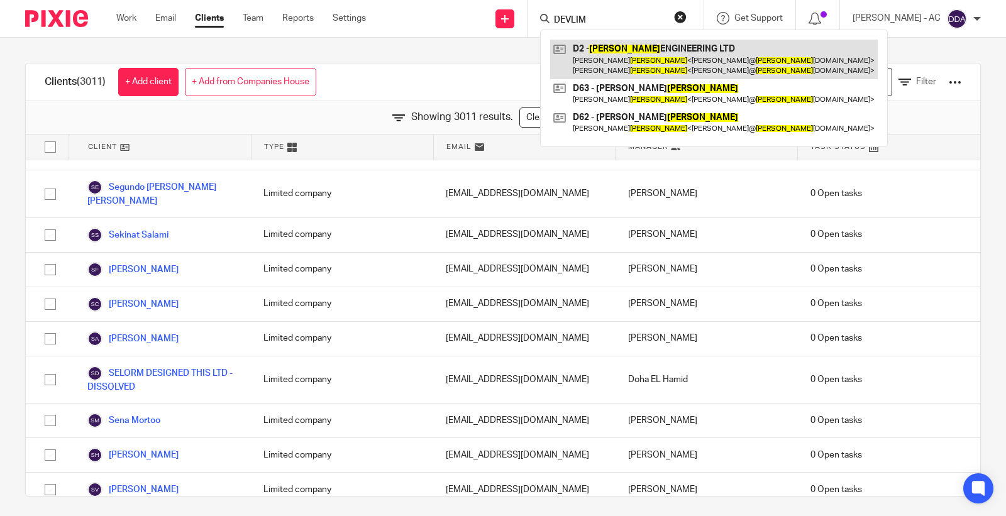
type input "DEVLIM"
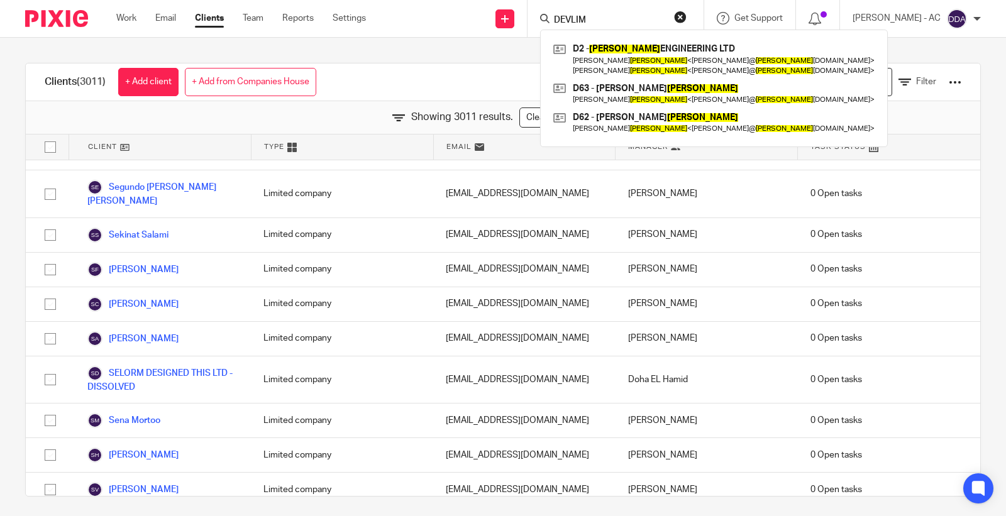
drag, startPoint x: 598, startPoint y: 21, endPoint x: 488, endPoint y: 28, distance: 110.3
click at [488, 28] on div "Send new email Create task Add client Request signature DEVLIM D2 - DEVLIN ENGI…" at bounding box center [695, 18] width 621 height 37
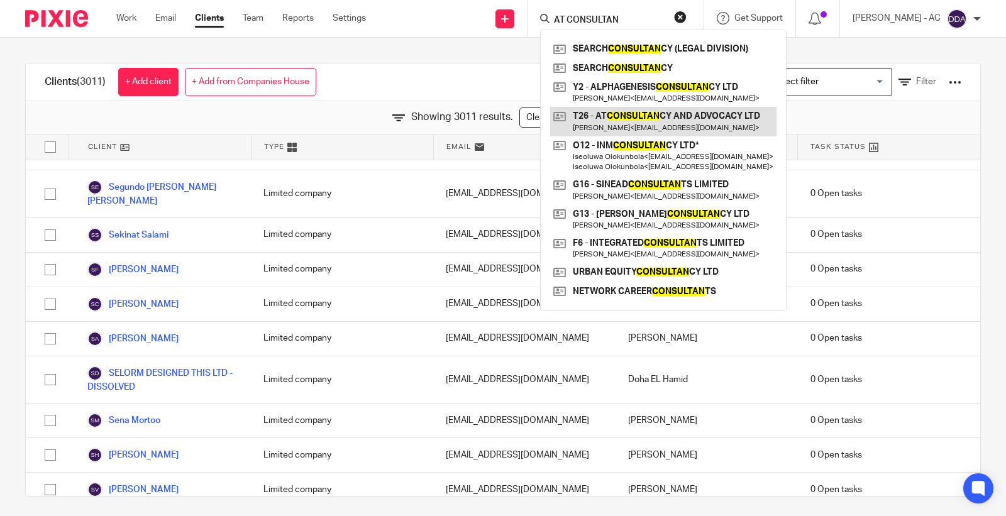
type input "AT CONSULTAN"
drag, startPoint x: 633, startPoint y: 17, endPoint x: 491, endPoint y: 19, distance: 141.5
click at [493, 17] on div "Send new email Create task Add client Request signature AT CONSULTAN SEARCH CON…" at bounding box center [695, 18] width 621 height 37
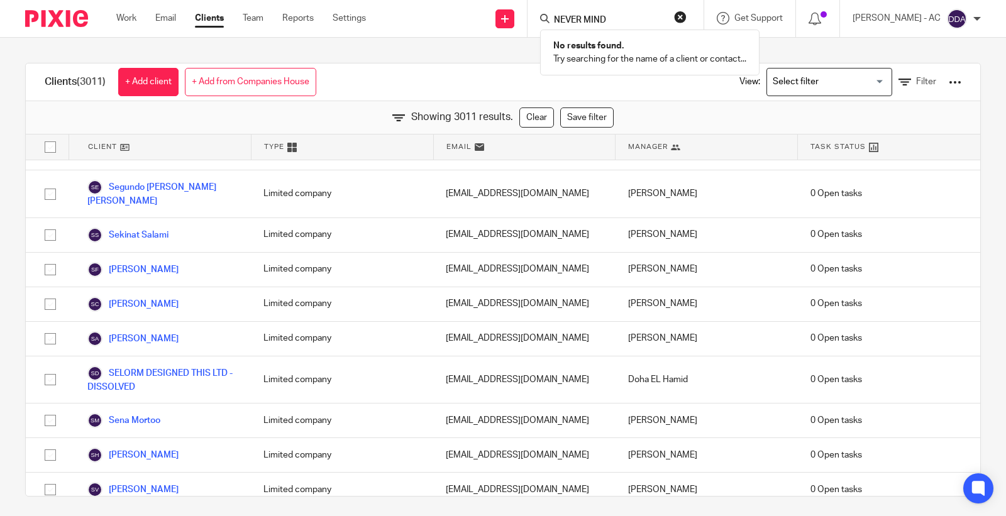
click at [624, 19] on input "NEVER MIND" at bounding box center [609, 20] width 113 height 11
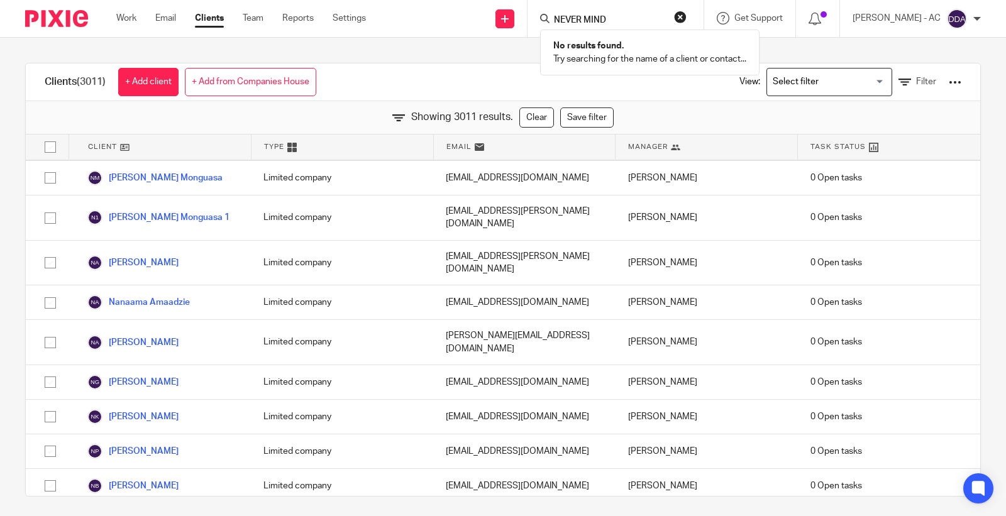
drag, startPoint x: 633, startPoint y: 17, endPoint x: 551, endPoint y: 19, distance: 81.8
click at [552, 19] on div "NEVER MIND" at bounding box center [613, 19] width 147 height 16
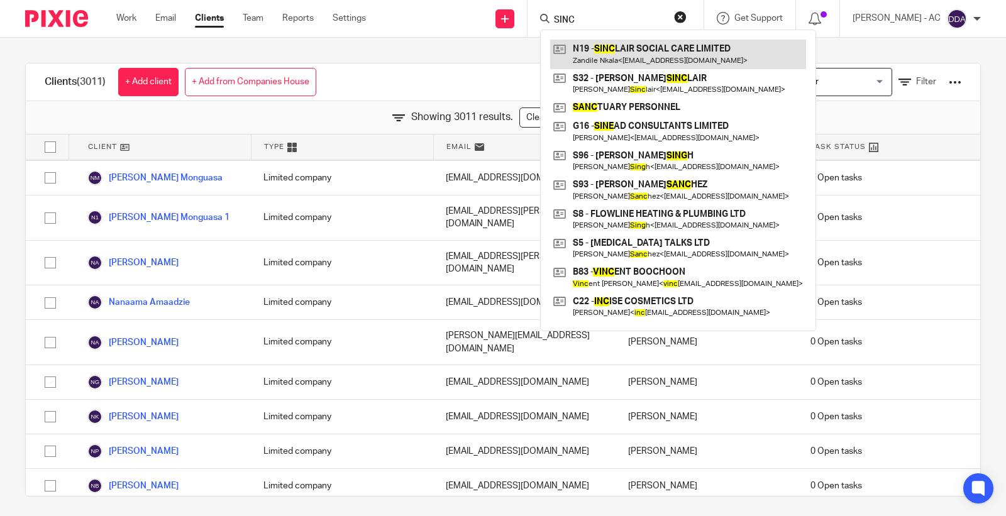
type input "SINC"
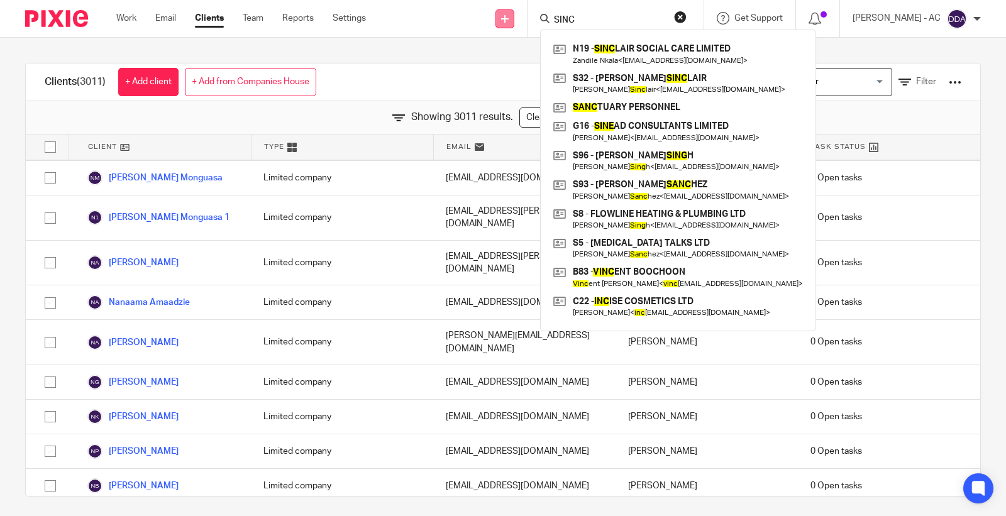
drag, startPoint x: 597, startPoint y: 22, endPoint x: 517, endPoint y: 21, distance: 79.9
click at [517, 21] on div "Send new email Create task Add client Request signature SINC N19 - SINC LAIR SO…" at bounding box center [695, 18] width 621 height 37
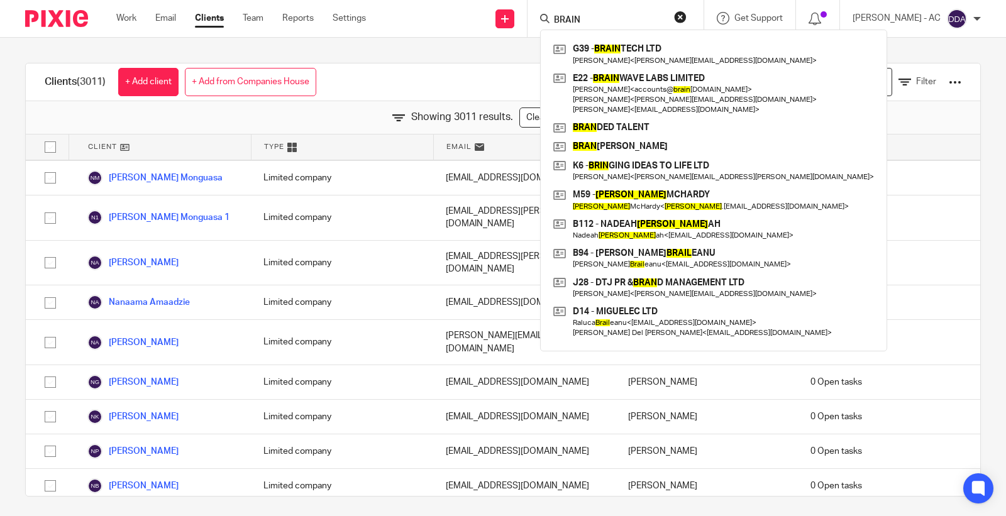
drag, startPoint x: 594, startPoint y: 19, endPoint x: 545, endPoint y: 19, distance: 48.4
click at [545, 19] on div "BRAIN G39 - BRAIN TECH LTD Kevin Griffin < griffin.kj0811@gmail.com > E22 - BRA…" at bounding box center [616, 18] width 176 height 37
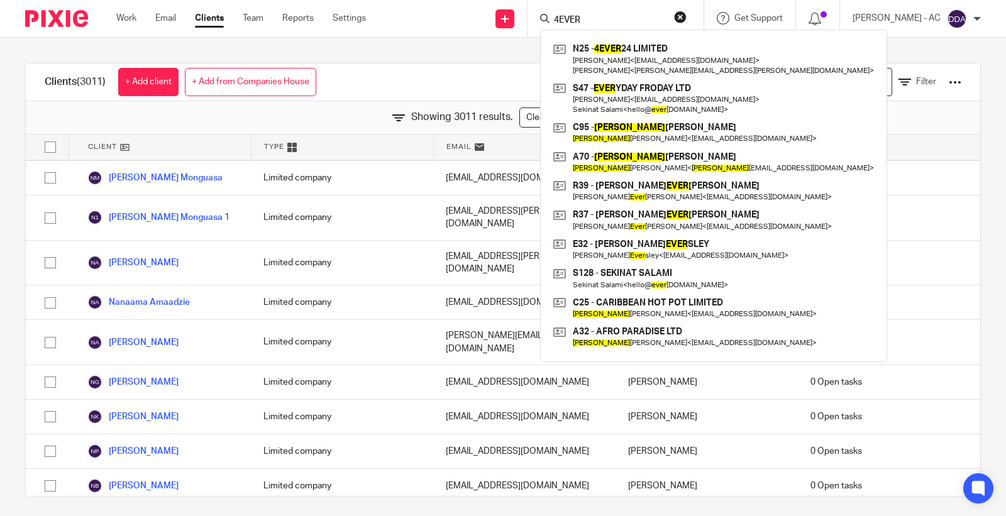
drag, startPoint x: 598, startPoint y: 17, endPoint x: 551, endPoint y: 22, distance: 47.4
click at [552, 21] on div "4EVER" at bounding box center [613, 19] width 147 height 16
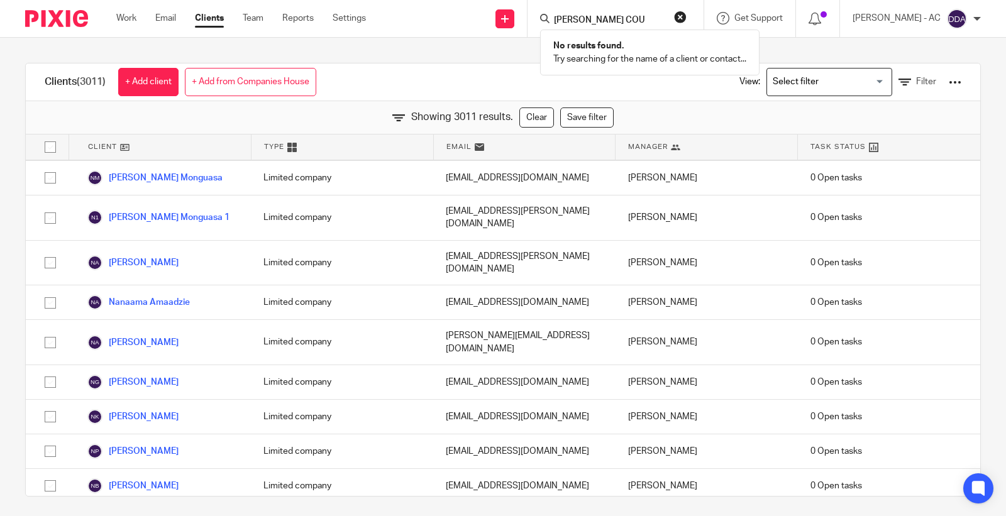
type input "DAVIDS COU"
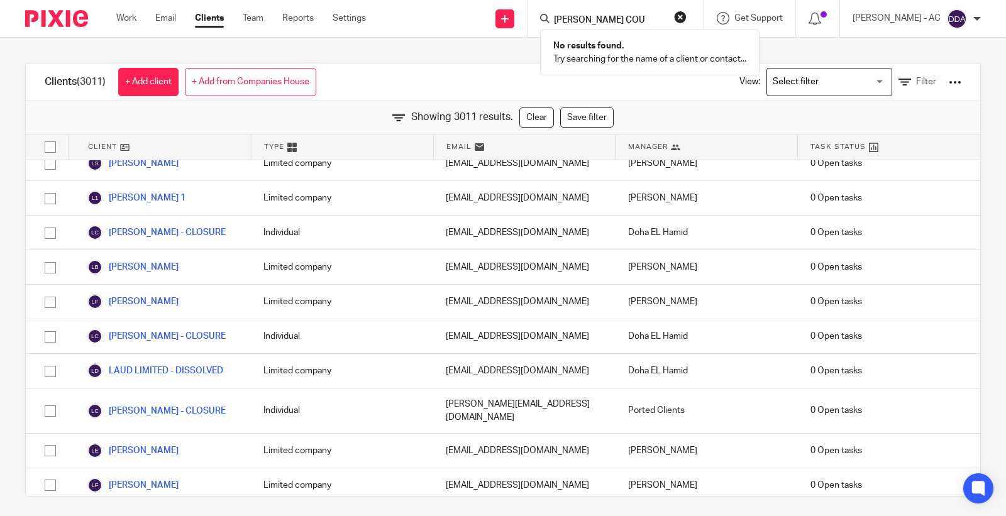
scroll to position [79253, 0]
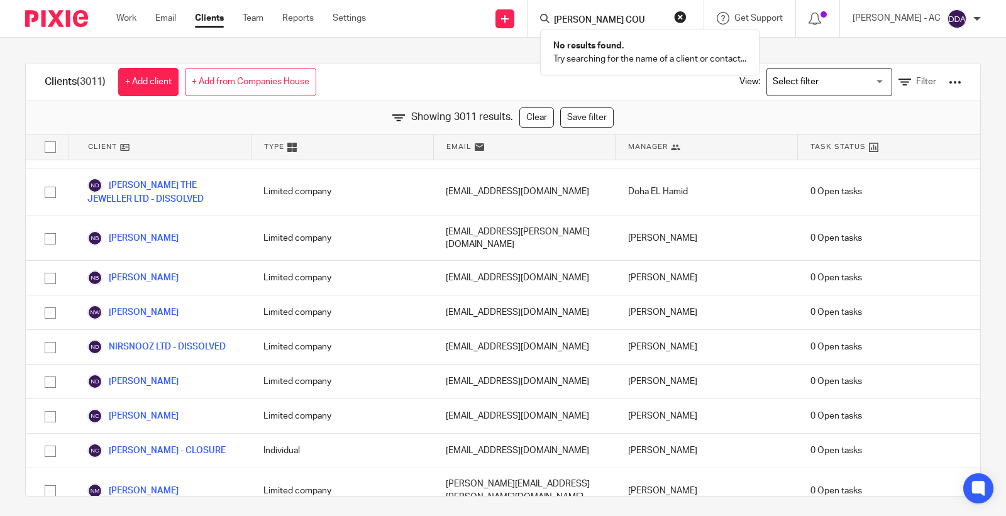
click at [624, 16] on input "DAVIDS COU" at bounding box center [609, 20] width 113 height 11
drag, startPoint x: 633, startPoint y: 15, endPoint x: 517, endPoint y: 29, distance: 117.1
click at [519, 29] on div "Send new email Create task Add client Request signature DAVIDS COU No results f…" at bounding box center [695, 18] width 621 height 37
drag, startPoint x: 638, startPoint y: 16, endPoint x: 547, endPoint y: 21, distance: 90.6
click at [550, 21] on div "PRINCESS ELIS No results found. Try searching for the name of a client or conta…" at bounding box center [616, 18] width 176 height 37
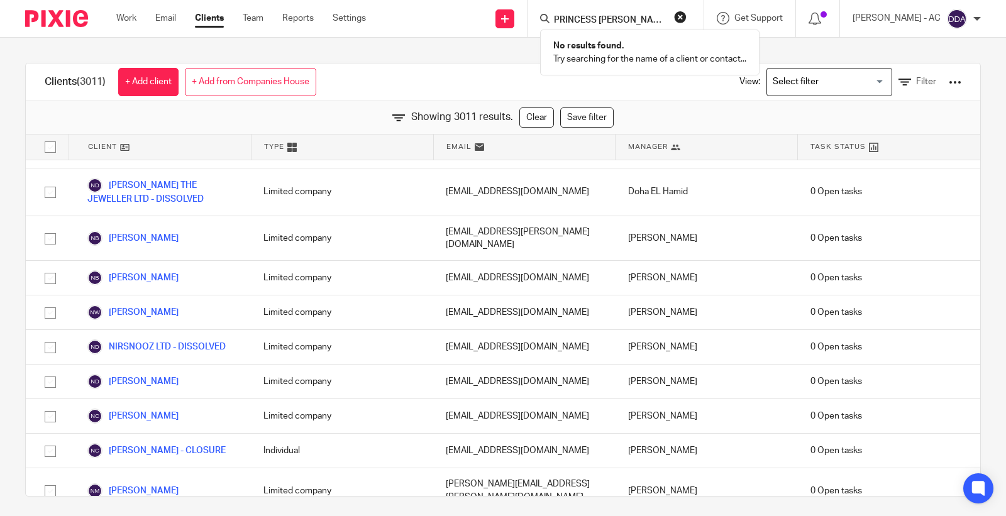
type input "PRINCESS ELIS"
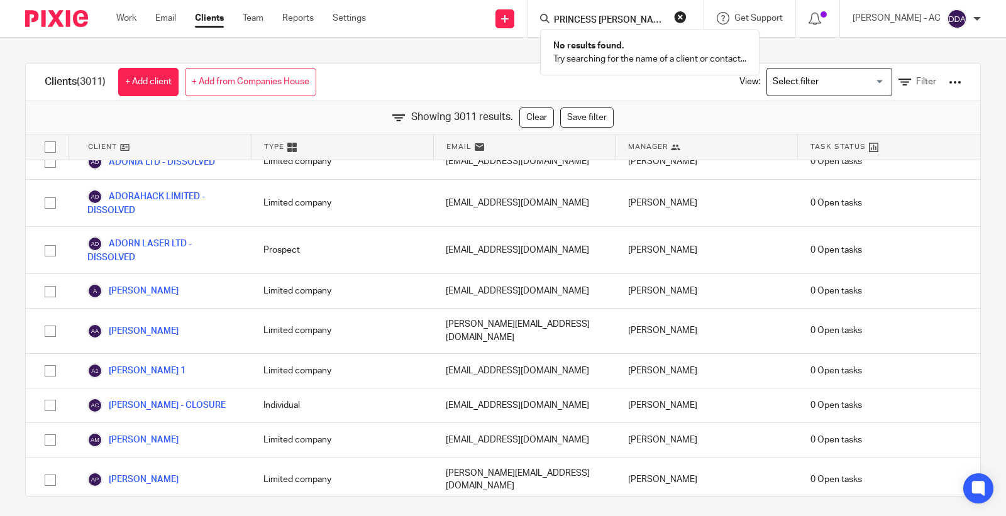
scroll to position [97757, 0]
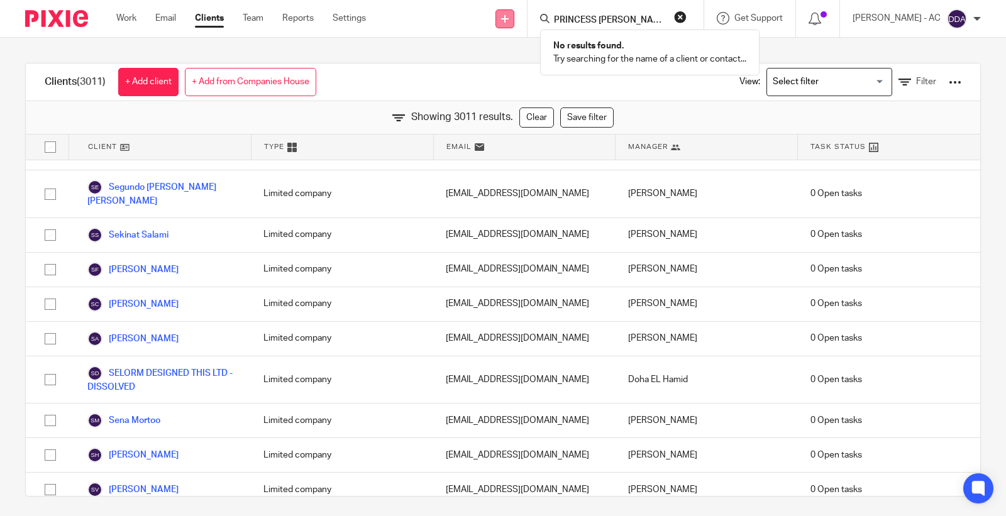
drag, startPoint x: 643, startPoint y: 14, endPoint x: 517, endPoint y: 21, distance: 125.4
click at [517, 21] on div "Send new email Create task Add client Request signature PRINCESS ELIS No result…" at bounding box center [695, 18] width 621 height 37
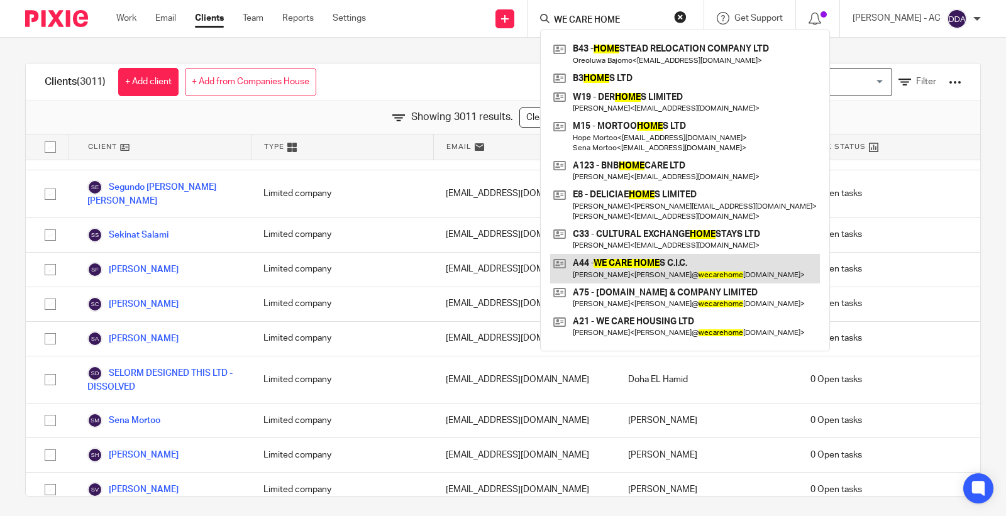
type input "WE CARE HOME"
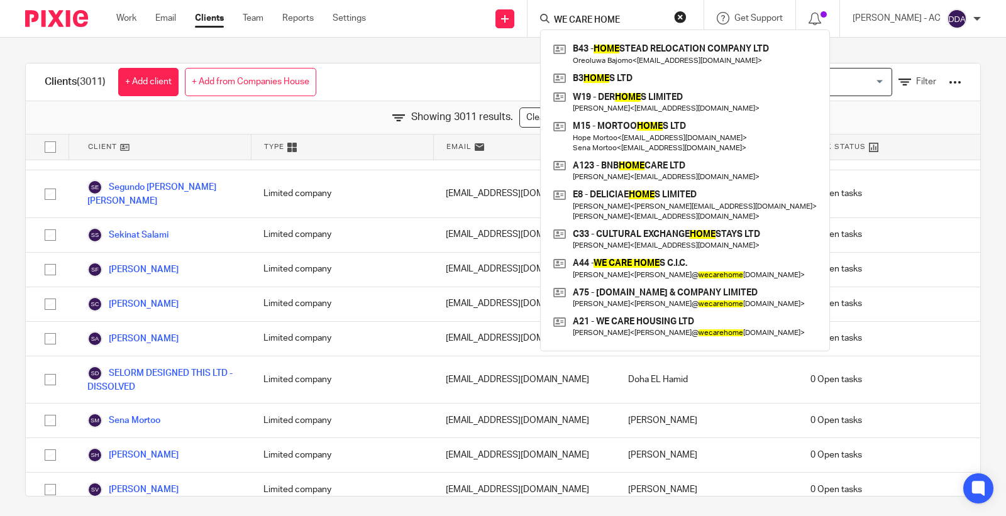
drag, startPoint x: 655, startPoint y: 14, endPoint x: 531, endPoint y: 22, distance: 124.7
click at [531, 22] on div "Send new email Create task Add client Request signature WE CARE HOME B43 - HOME…" at bounding box center [695, 18] width 621 height 37
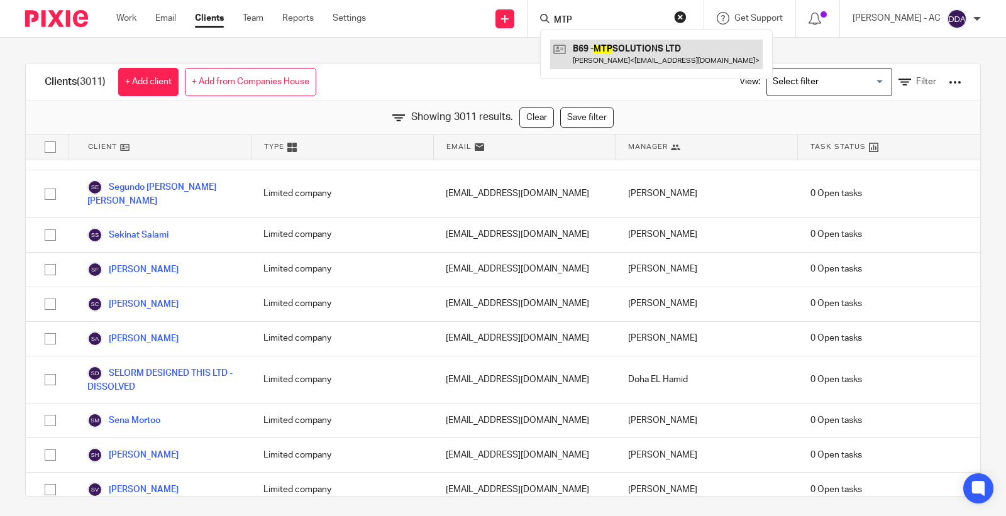
type input "MTP"
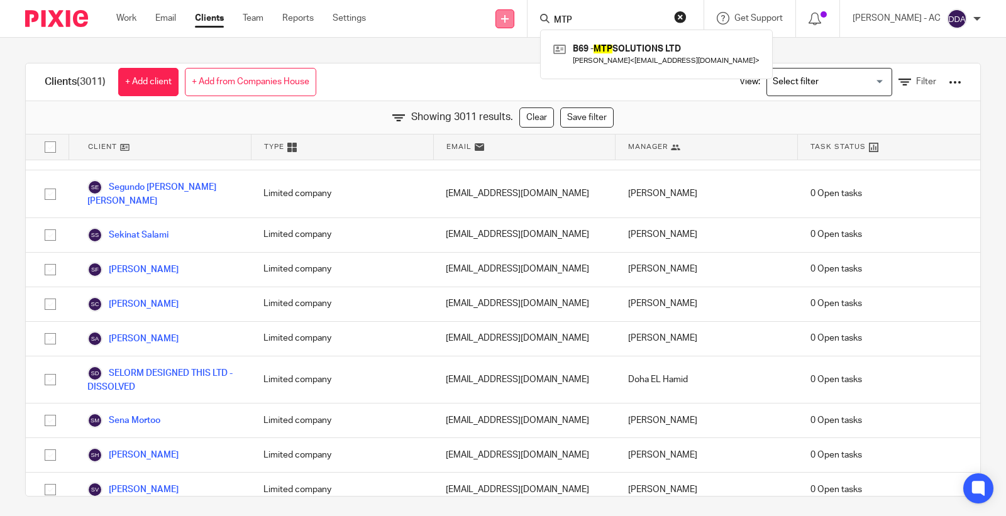
drag, startPoint x: 596, startPoint y: 16, endPoint x: 516, endPoint y: 18, distance: 79.9
click at [516, 18] on div "Send new email Create task Add client Request signature MTP B69 - MTP SOLUTIONS…" at bounding box center [695, 18] width 621 height 37
type input "BEST OF THREE"
drag, startPoint x: 641, startPoint y: 19, endPoint x: 537, endPoint y: 17, distance: 104.4
click at [537, 17] on div "Send new email Create task Add client Request signature BEST OF THREE No result…" at bounding box center [695, 18] width 621 height 37
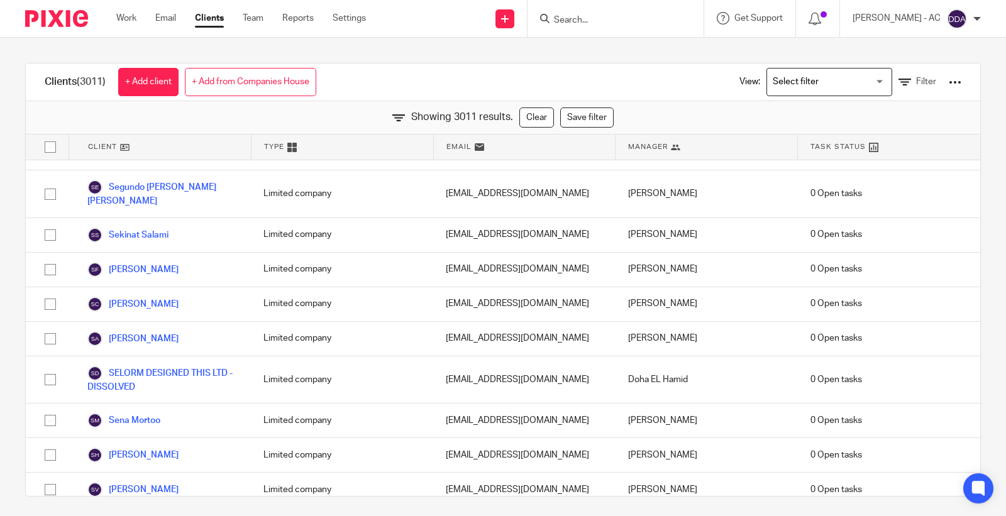
click at [585, 17] on input "Search" at bounding box center [609, 20] width 113 height 11
click at [583, 13] on form at bounding box center [620, 19] width 134 height 16
click at [581, 16] on input "Search" at bounding box center [609, 20] width 113 height 11
paste input "BEST OF THREE"
click button "submit" at bounding box center [0, 0] width 0 height 0
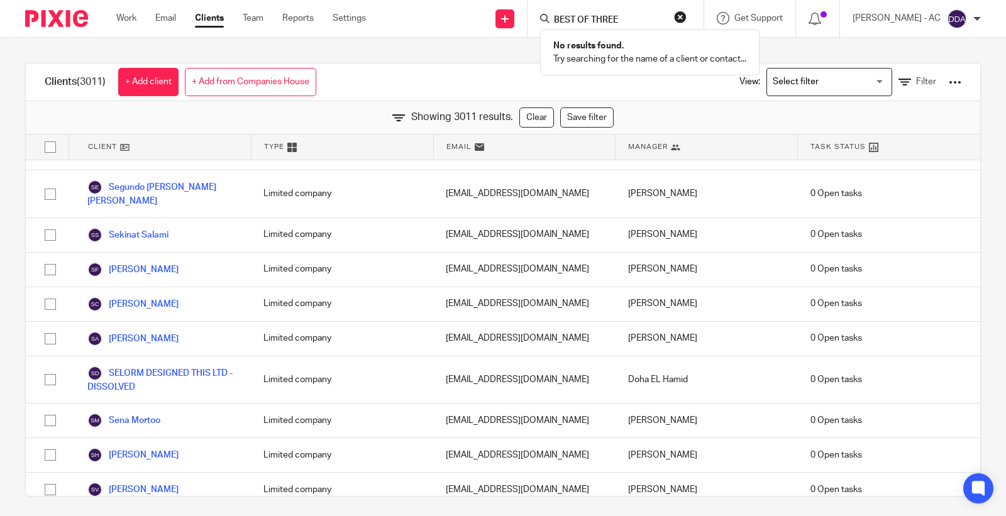
click at [636, 17] on input "BEST OF THREE" at bounding box center [609, 20] width 113 height 11
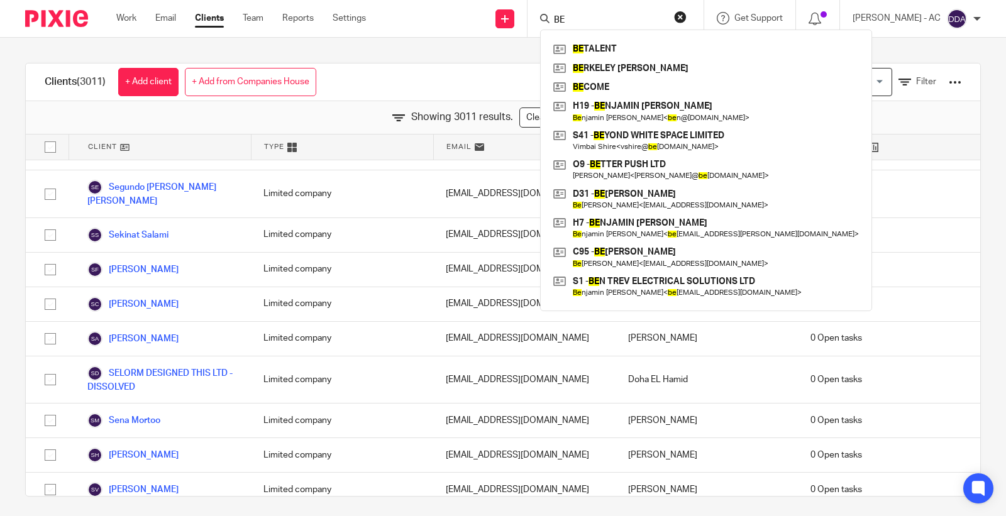
type input "B"
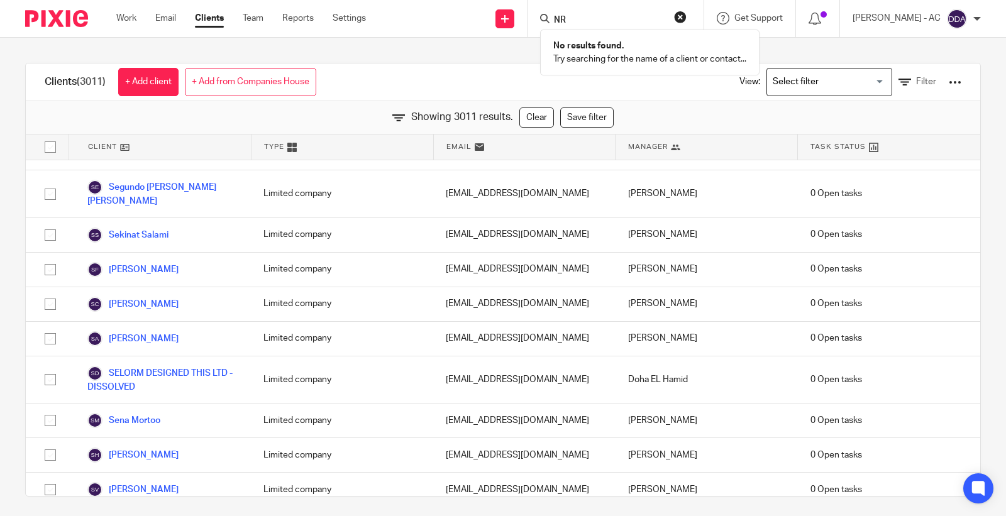
type input "N"
type input "B"
type input "BEST OF THREE"
click at [666, 19] on input "BEST OF THREE" at bounding box center [609, 20] width 113 height 11
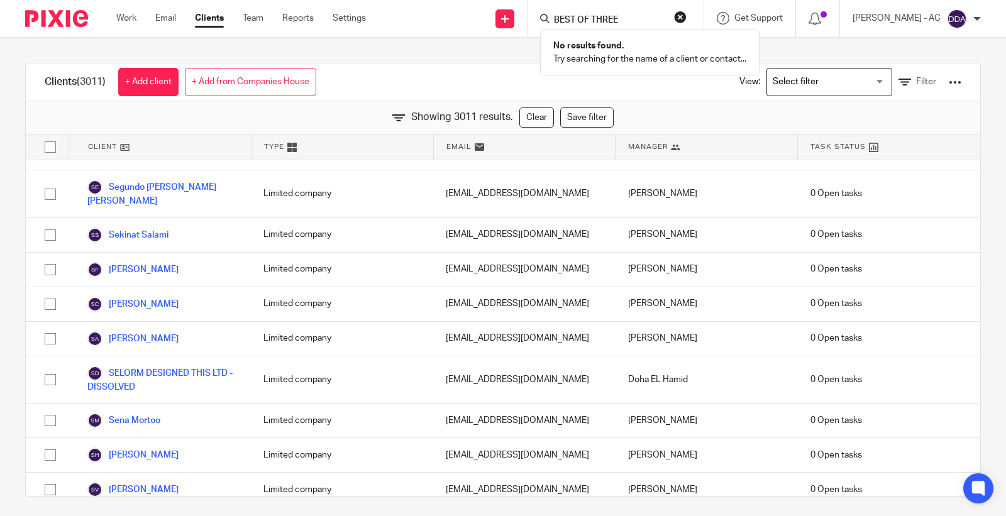
drag, startPoint x: 672, startPoint y: 19, endPoint x: 474, endPoint y: 40, distance: 198.5
click at [474, 40] on body "Work Email Clients Team Reports Settings Work Email Clients Team Reports Settin…" at bounding box center [503, 258] width 1006 height 516
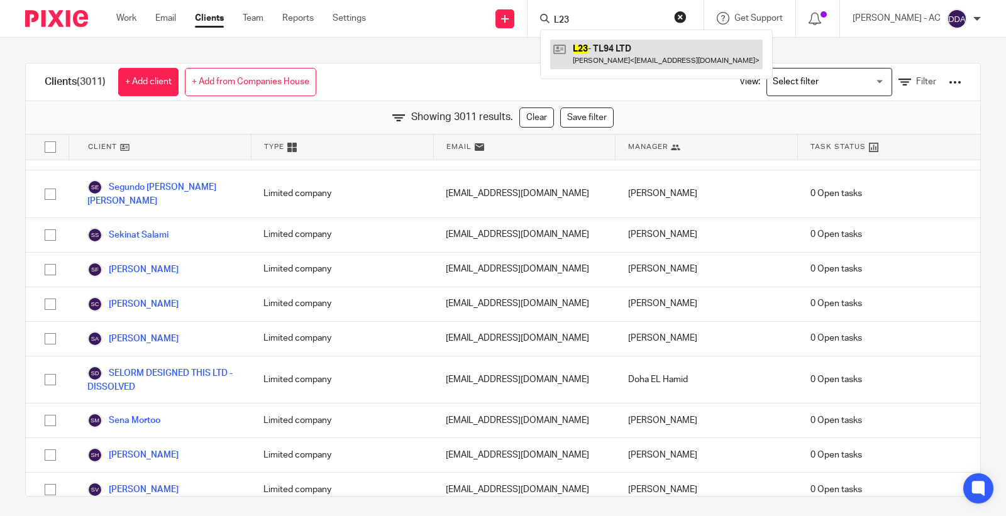
type input "L23"
drag, startPoint x: 611, startPoint y: 16, endPoint x: 531, endPoint y: 16, distance: 79.2
click at [531, 16] on div "Send new email Create task Add client Request signature L23 L23 - TL94 LTD Tama…" at bounding box center [695, 18] width 621 height 37
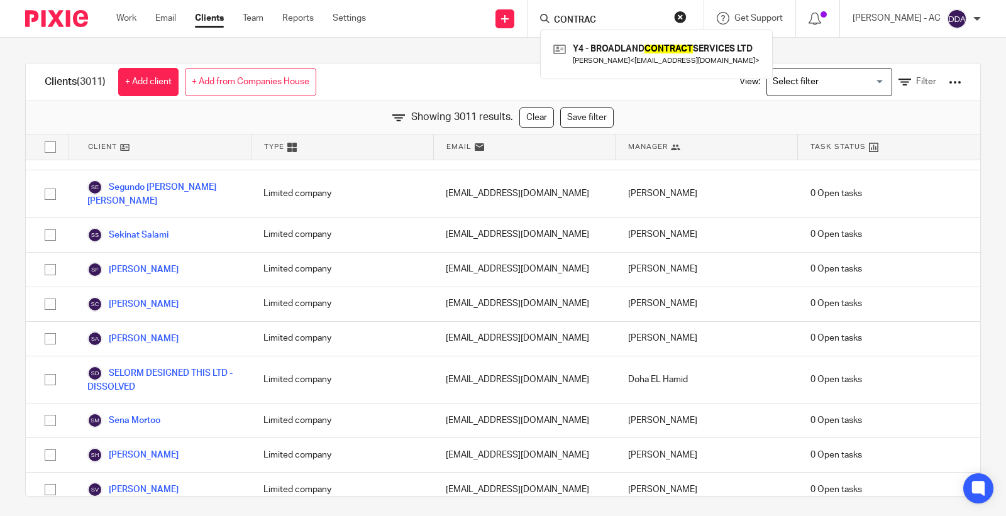
type input "CONTRAC"
drag, startPoint x: 625, startPoint y: 11, endPoint x: 610, endPoint y: 16, distance: 15.9
click at [610, 16] on form "CONTRAC" at bounding box center [620, 19] width 134 height 16
drag, startPoint x: 610, startPoint y: 19, endPoint x: 468, endPoint y: 19, distance: 141.5
click at [468, 19] on div "Send new email Create task Add client Request signature CONTRAC Y4 - BROADLAND …" at bounding box center [695, 18] width 621 height 37
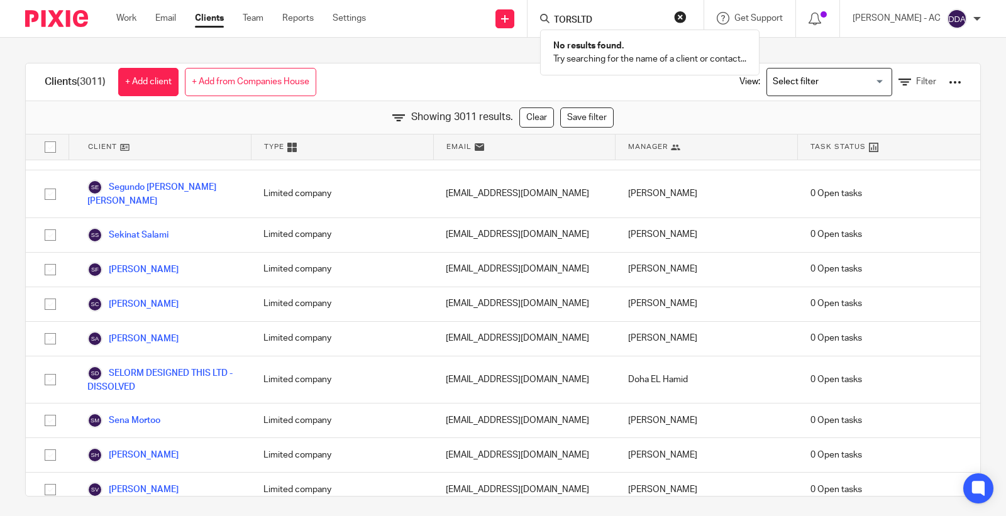
drag, startPoint x: 613, startPoint y: 18, endPoint x: 558, endPoint y: 18, distance: 55.3
click at [558, 18] on div "TORSLTD" at bounding box center [613, 19] width 147 height 16
type input "TORSLTD"
click at [687, 14] on button "reset" at bounding box center [680, 17] width 13 height 13
click at [582, 70] on div "Clients (3011) + Add client + Add from Companies House View: Loading... Filter" at bounding box center [503, 83] width 954 height 38
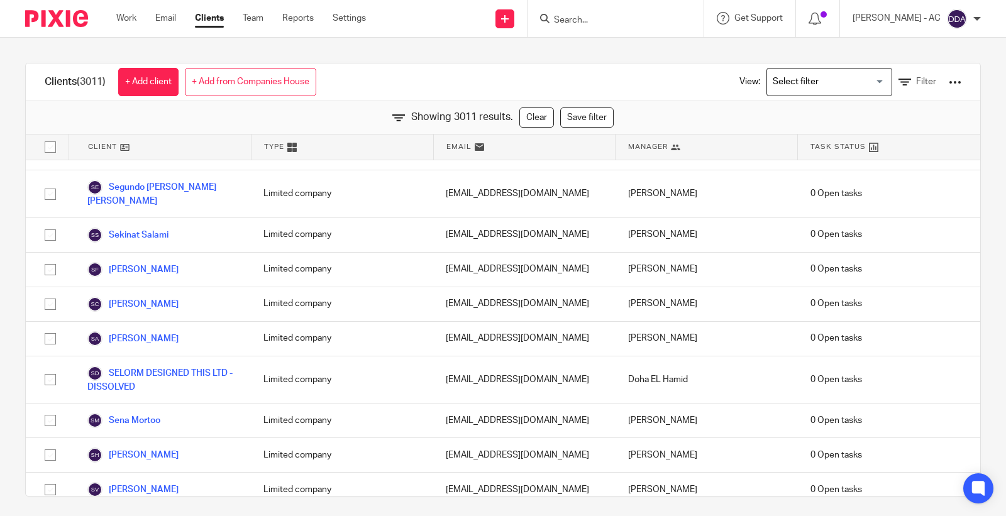
click at [734, 84] on div "View: Loading... Filter" at bounding box center [841, 82] width 241 height 37
click at [677, 71] on div "Clients (3011) + Add client + Add from Companies House View: Loading... Filter" at bounding box center [503, 83] width 954 height 38
click at [616, 19] on input "Search" at bounding box center [609, 20] width 113 height 11
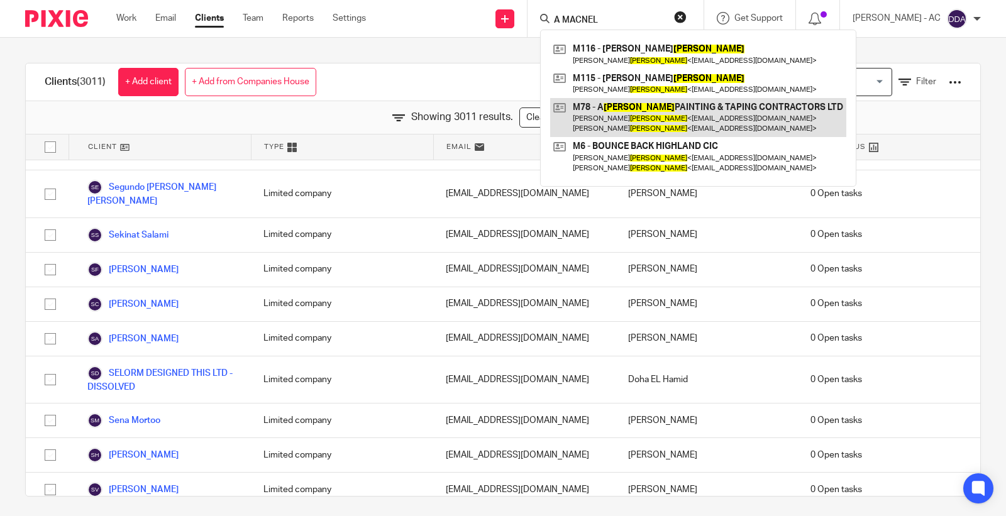
type input "A MACNEL"
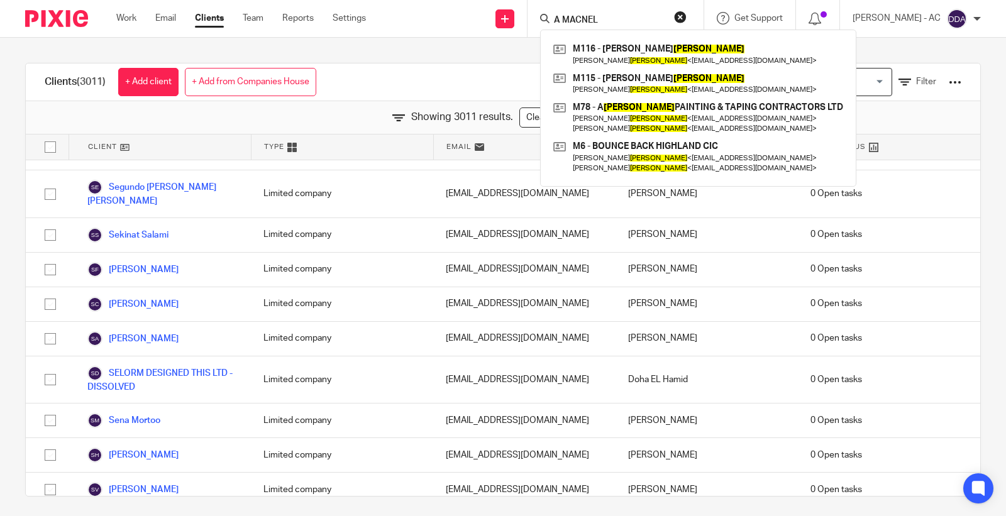
drag, startPoint x: 614, startPoint y: 20, endPoint x: 538, endPoint y: 13, distance: 75.8
click at [538, 13] on div "Send new email Create task Add client Request signature A MACNEL M116 - LAURA M…" at bounding box center [695, 18] width 621 height 37
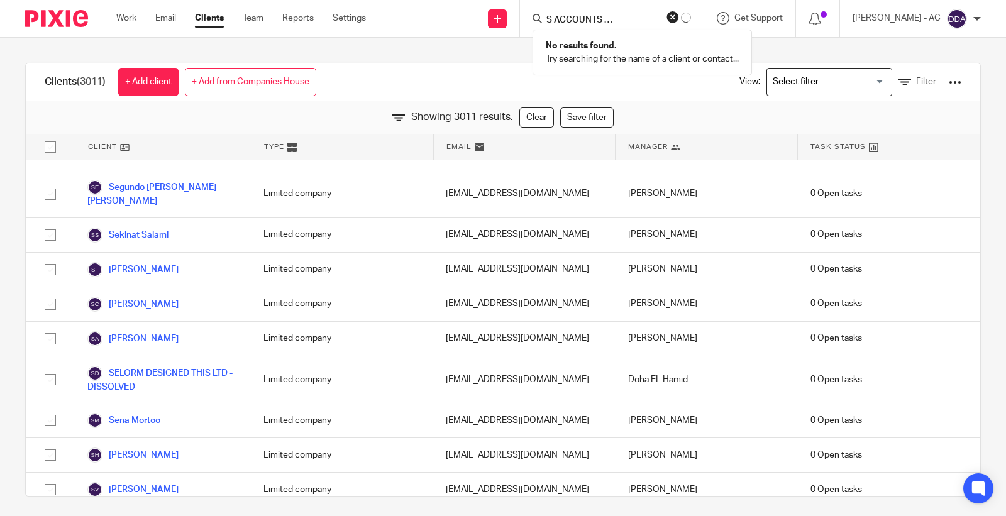
scroll to position [0, 47]
type input "1ST CLASS ACCOUNTS FOR DASHEEN"
click at [680, 16] on form "1ST CLASS ACCOUNTS FOR DASHEEN" at bounding box center [620, 19] width 134 height 16
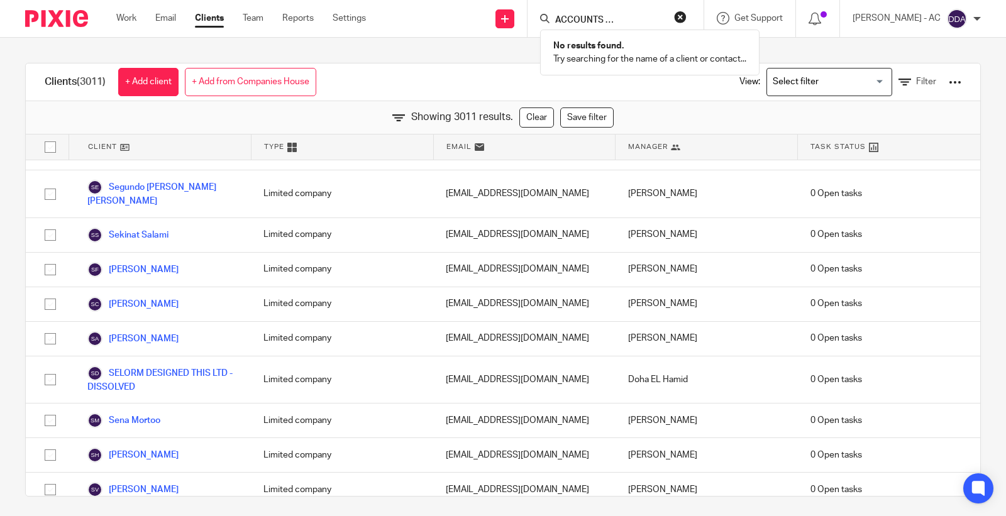
drag, startPoint x: 565, startPoint y: 18, endPoint x: 723, endPoint y: 30, distance: 158.9
click at [687, 26] on div "1ST CLASS ACCOUNTS FOR DASHEEN No results found. Try searching for the name of …" at bounding box center [613, 19] width 147 height 16
click at [687, 13] on button "reset" at bounding box center [680, 17] width 13 height 13
click at [384, 40] on div "Clients (3011) + Add client + Add from Companies House View: Loading... Filter …" at bounding box center [503, 277] width 1006 height 478
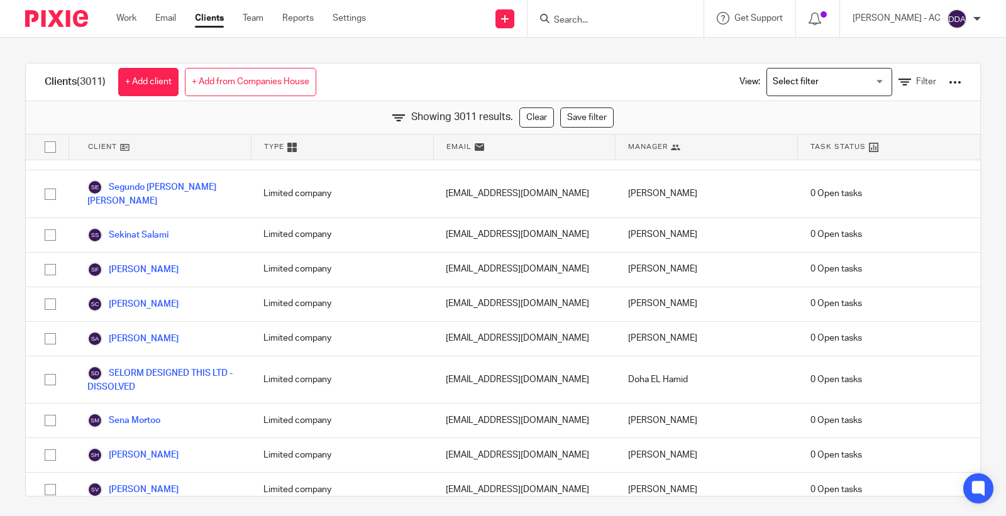
click at [653, 21] on input "Search" at bounding box center [609, 20] width 113 height 11
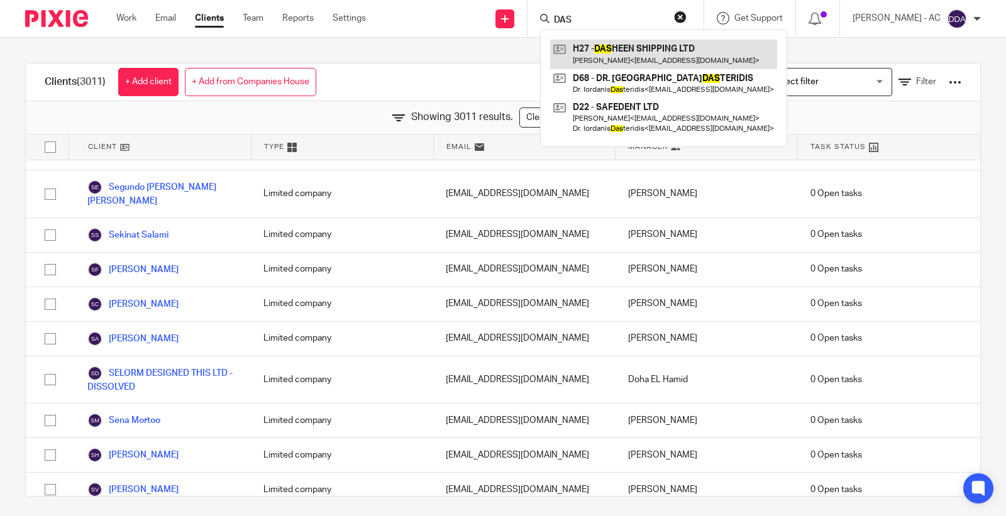
type input "DAS"
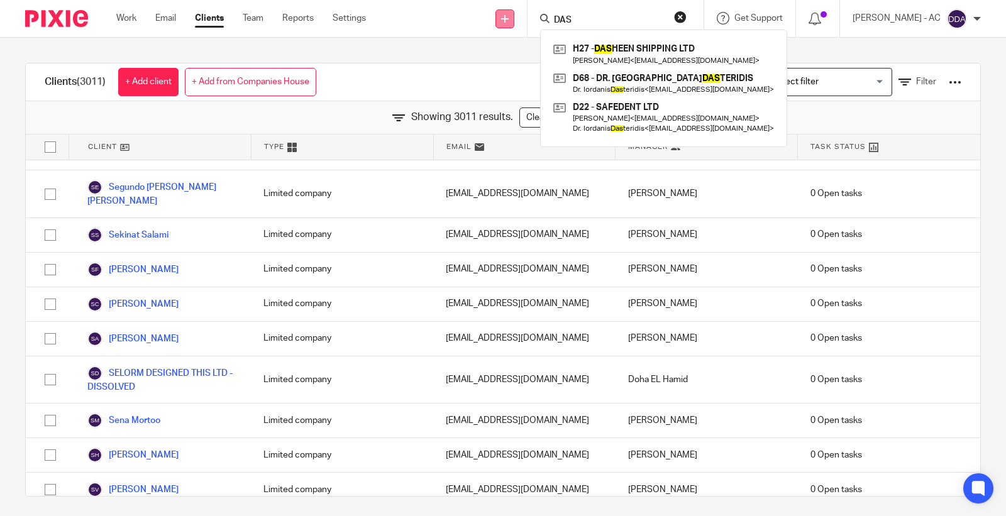
drag, startPoint x: 589, startPoint y: 20, endPoint x: 519, endPoint y: 19, distance: 70.4
click at [519, 19] on div "Send new email Create task Add client Request signature DAS H27 - DAS HEEN SHIP…" at bounding box center [695, 18] width 621 height 37
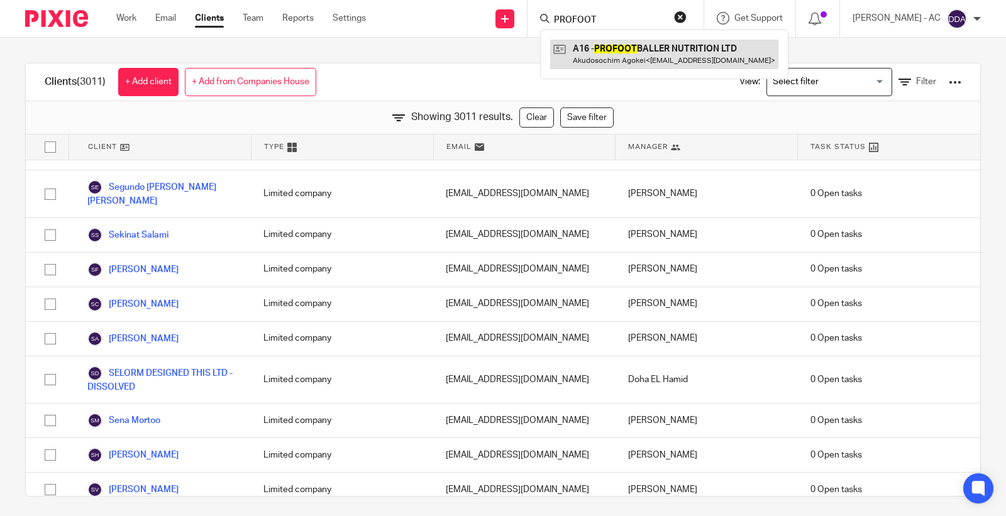
type input "PROFOOT"
drag, startPoint x: 613, startPoint y: 17, endPoint x: 440, endPoint y: 16, distance: 172.9
click at [441, 16] on div "Send new email Create task Add client Request signature PROFOOT A16 - PROFOOT B…" at bounding box center [695, 18] width 621 height 37
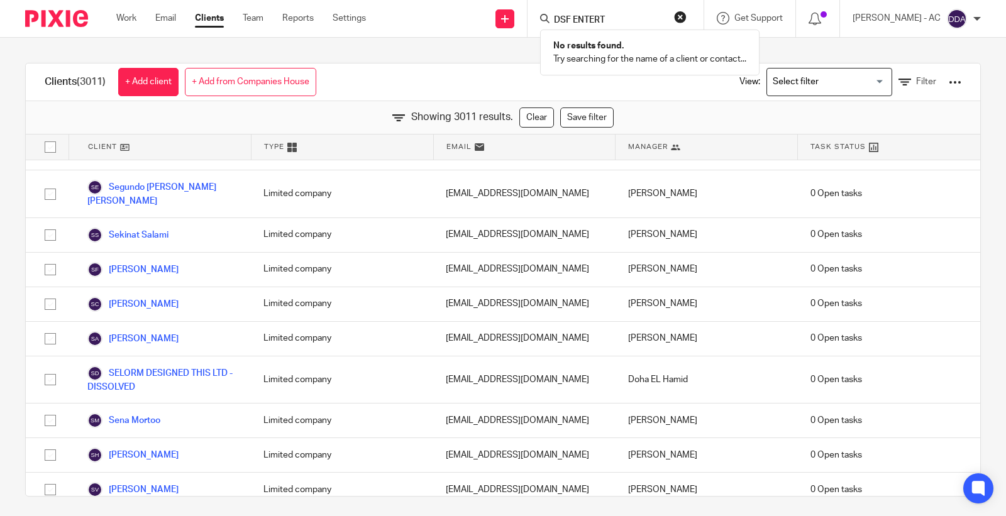
type input "DSF ENTERT"
click at [687, 18] on button "reset" at bounding box center [680, 17] width 13 height 13
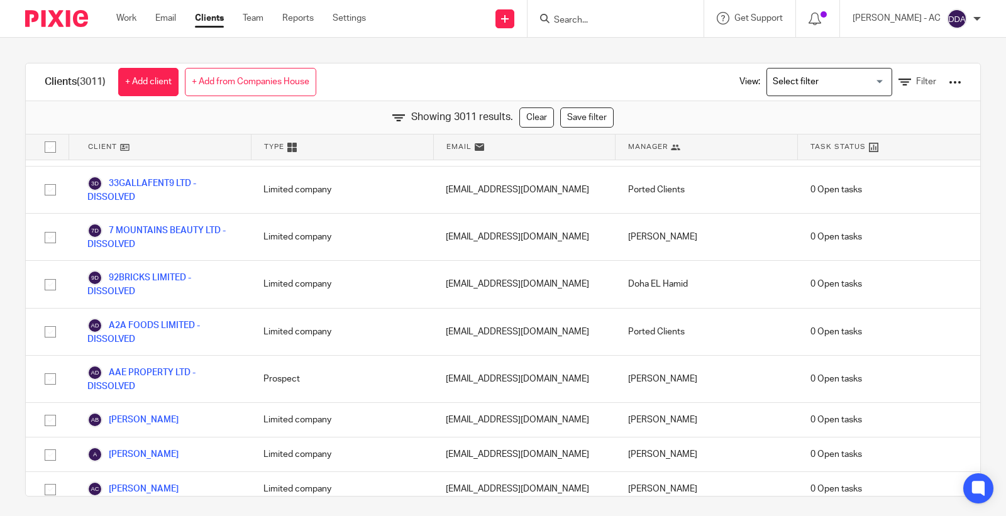
click at [612, 31] on div at bounding box center [616, 18] width 176 height 37
click at [608, 19] on input "Search" at bounding box center [609, 20] width 113 height 11
paste input "DSF ENTERTAINMENT LTD"
type input "DSF ENTERTAINMENT"
drag, startPoint x: 677, startPoint y: 18, endPoint x: 453, endPoint y: 16, distance: 223.8
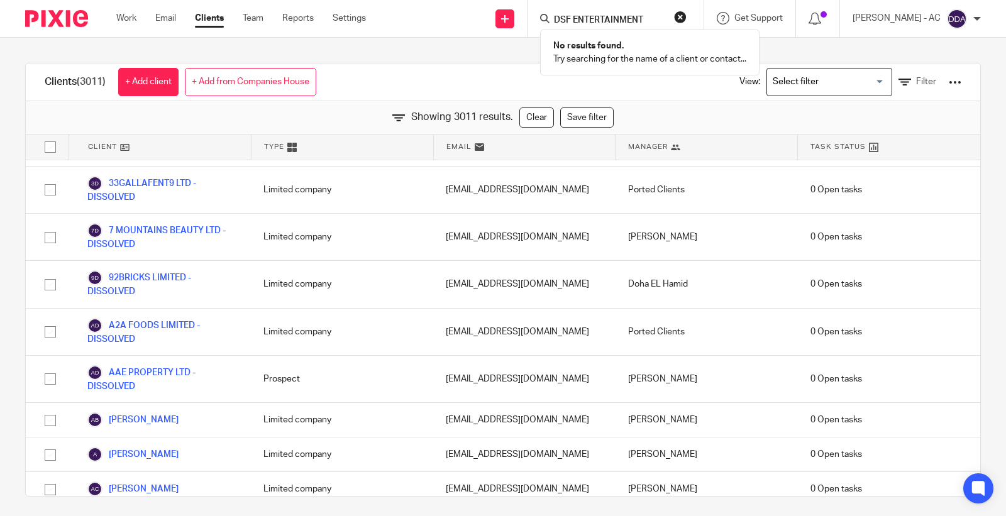
click at [453, 16] on div "Send new email Create task Add client Request signature DSF ENTERTAINMENT No re…" at bounding box center [695, 18] width 621 height 37
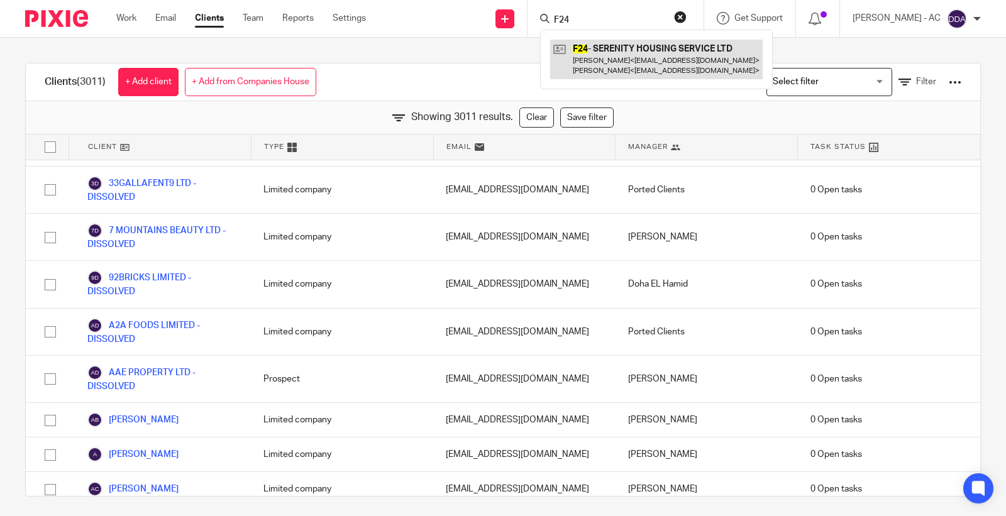
type input "F24"
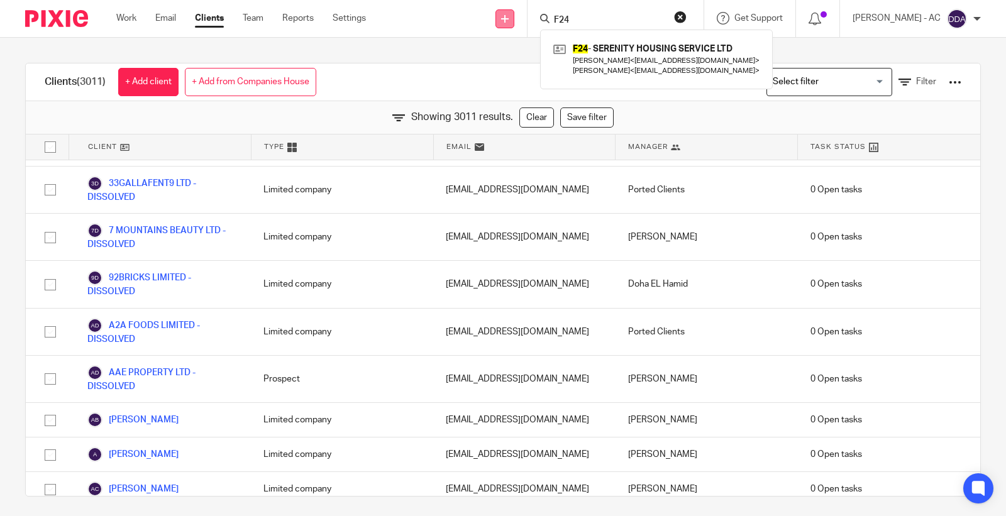
drag, startPoint x: 607, startPoint y: 15, endPoint x: 525, endPoint y: 17, distance: 81.8
click at [525, 17] on div "Send new email Create task Add client Request signature F24 F24 - SERENITY HOUS…" at bounding box center [695, 18] width 621 height 37
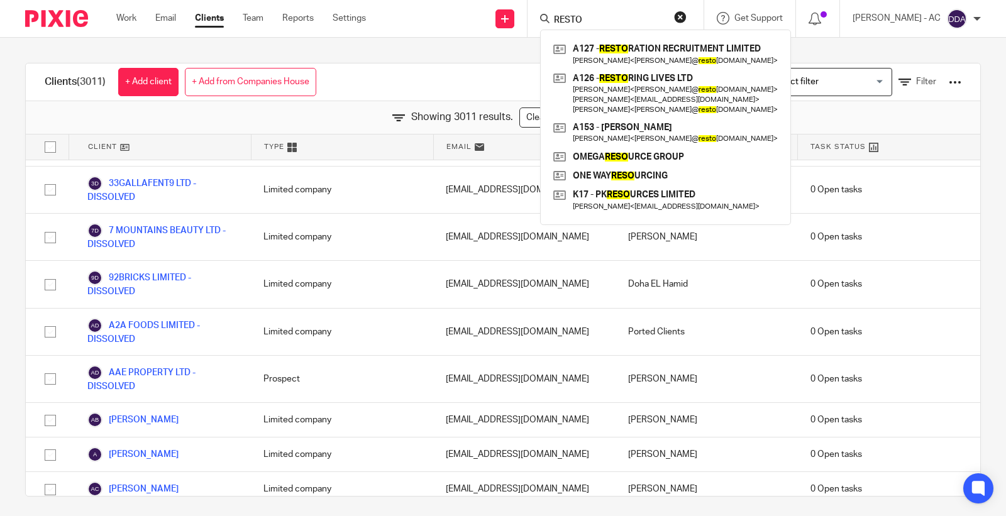
drag, startPoint x: 599, startPoint y: 18, endPoint x: 547, endPoint y: 18, distance: 52.2
click at [547, 18] on div "RESTO A127 - RESTO RATION RECRUITMENT LIMITED Christina Addison < christina@ re…" at bounding box center [616, 18] width 176 height 37
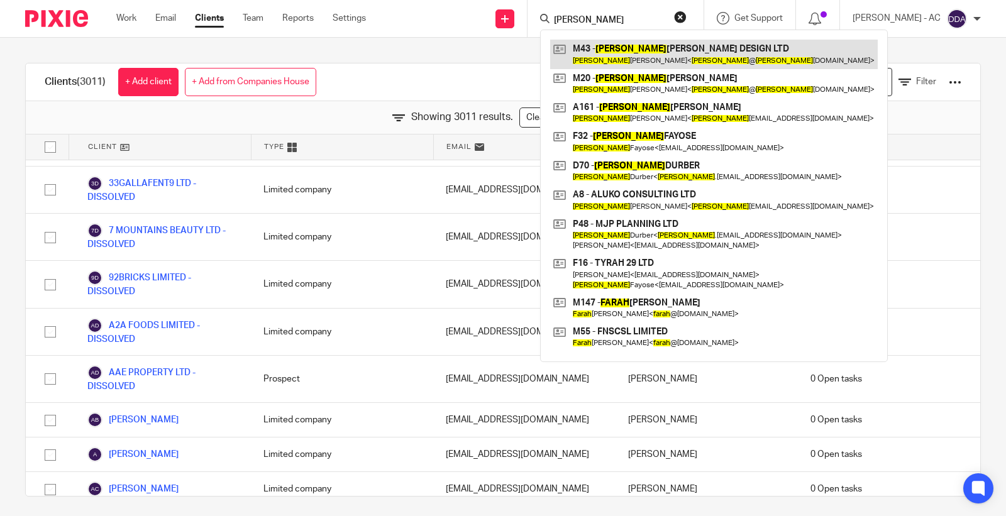
type input "SARAH"
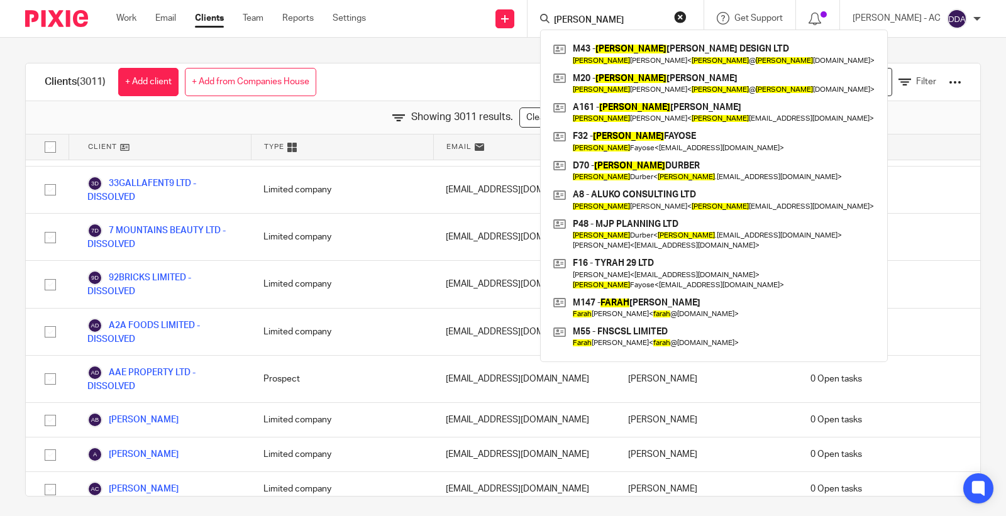
drag, startPoint x: 612, startPoint y: 15, endPoint x: 480, endPoint y: 11, distance: 131.5
click at [484, 11] on div "Send new email Create task Add client Request signature SARAH M43 - SARAH MAHER…" at bounding box center [695, 18] width 621 height 37
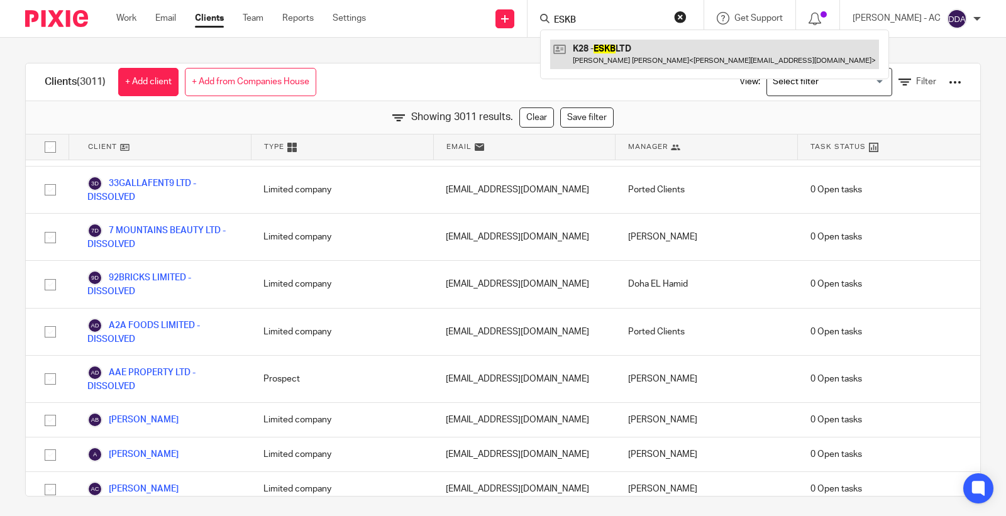
type input "ESKB"
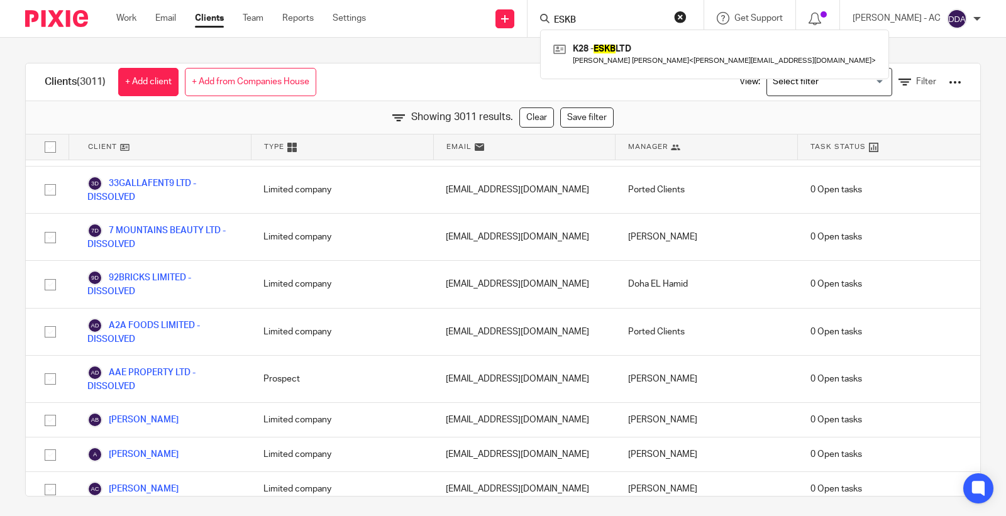
drag, startPoint x: 661, startPoint y: 42, endPoint x: 534, endPoint y: 3, distance: 132.4
drag, startPoint x: 607, startPoint y: 20, endPoint x: 537, endPoint y: 11, distance: 71.0
click at [537, 11] on div "Send new email Create task Add client Request signature ESKB K28 - ESKB LTD Emi…" at bounding box center [695, 18] width 621 height 37
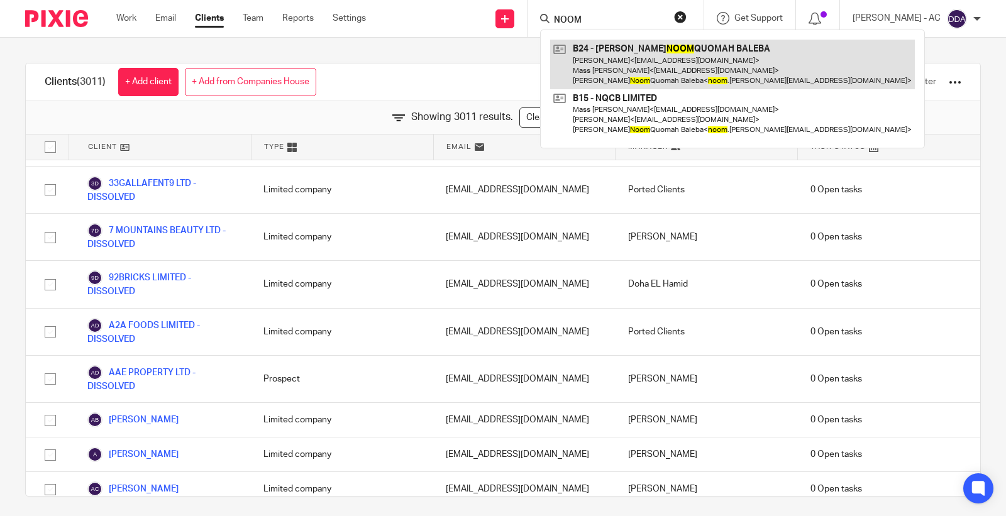
type input "NOOM"
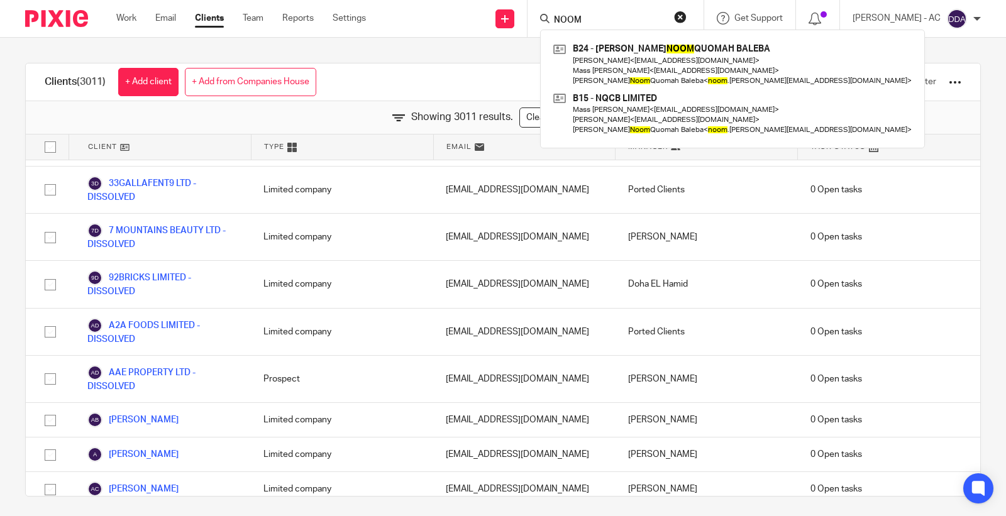
drag, startPoint x: 596, startPoint y: 19, endPoint x: 501, endPoint y: 22, distance: 95.0
click at [501, 22] on div "Send new email Create task Add client Request signature NOOM B24 - CARLOS NOOM …" at bounding box center [695, 18] width 621 height 37
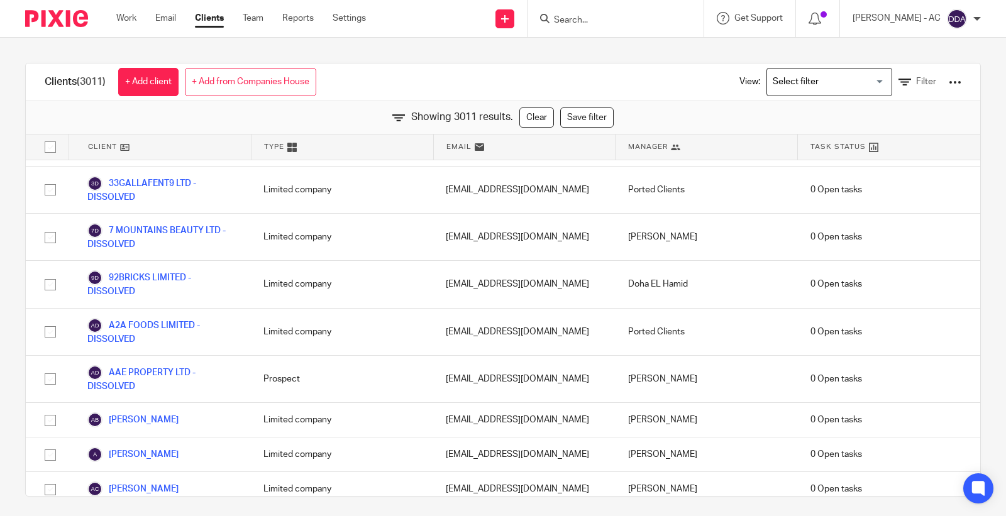
click at [580, 28] on div at bounding box center [616, 18] width 176 height 37
click at [605, 19] on input "Search" at bounding box center [609, 20] width 113 height 11
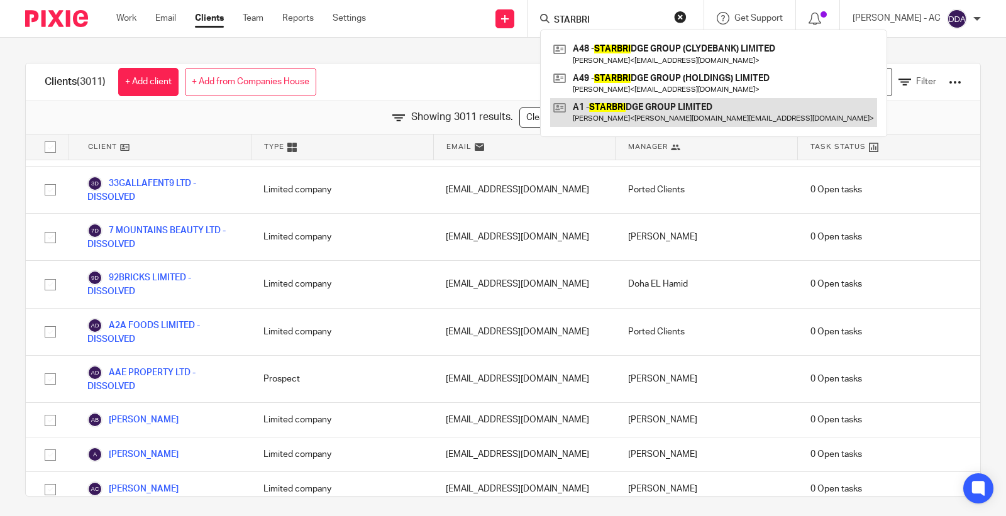
type input "STARBRI"
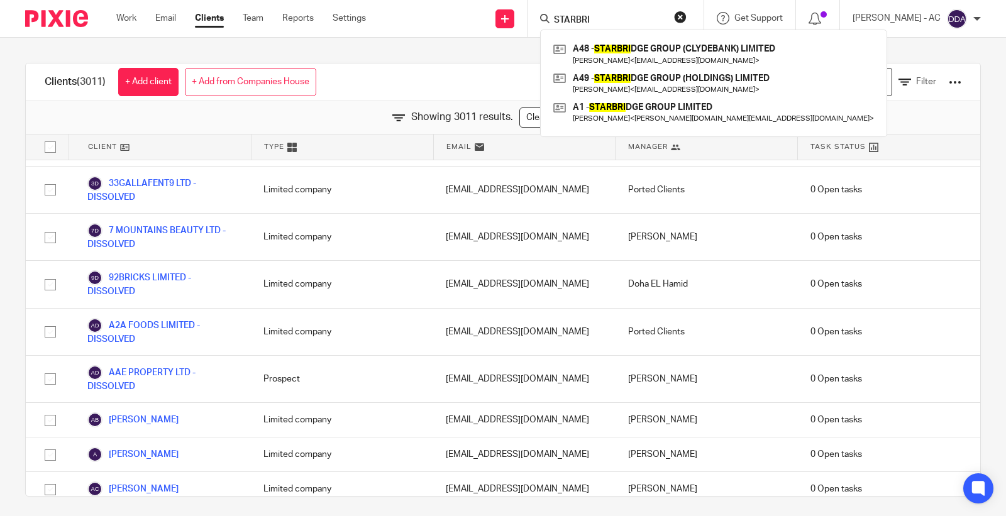
drag, startPoint x: 605, startPoint y: 15, endPoint x: 533, endPoint y: 16, distance: 72.9
click at [533, 16] on div "Send new email Create task Add client Request signature STARBRI A48 - STARBRI D…" at bounding box center [695, 18] width 621 height 37
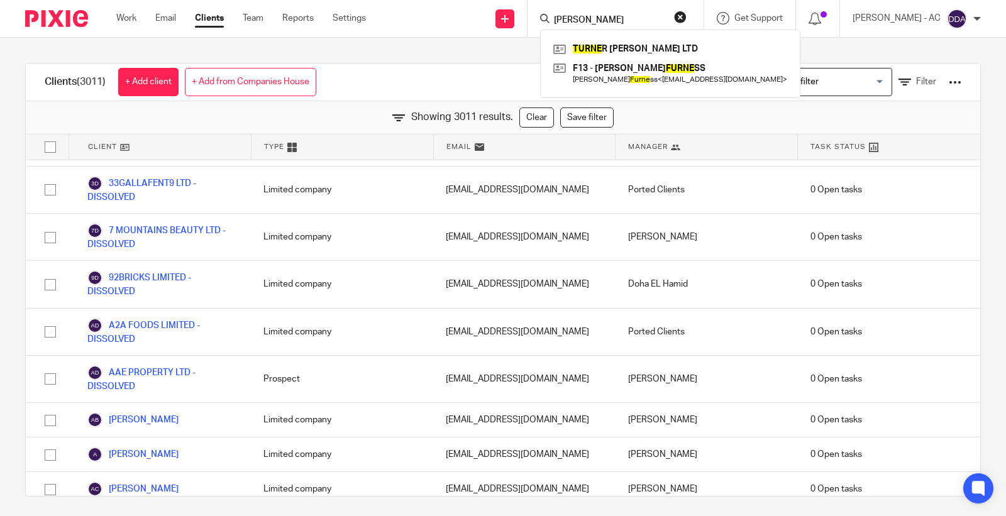
click at [567, 13] on form "TURNER" at bounding box center [620, 19] width 134 height 16
click at [571, 17] on input "TURNER" at bounding box center [609, 20] width 113 height 11
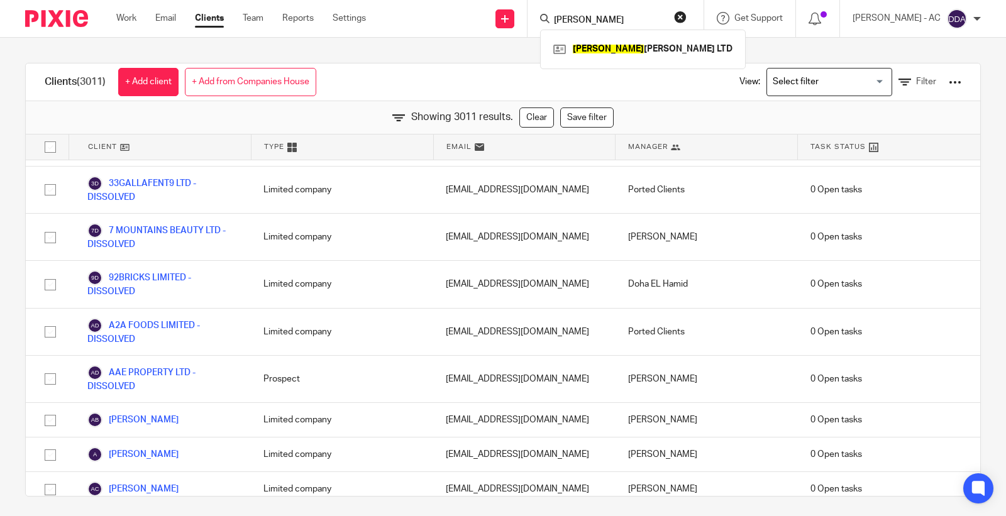
click at [561, 20] on div "D TURNER" at bounding box center [613, 19] width 147 height 16
click at [573, 19] on input "D TURNER" at bounding box center [609, 20] width 113 height 11
type input "TURNER"
click at [617, 22] on input "TURNER" at bounding box center [609, 20] width 113 height 11
click button "submit" at bounding box center [0, 0] width 0 height 0
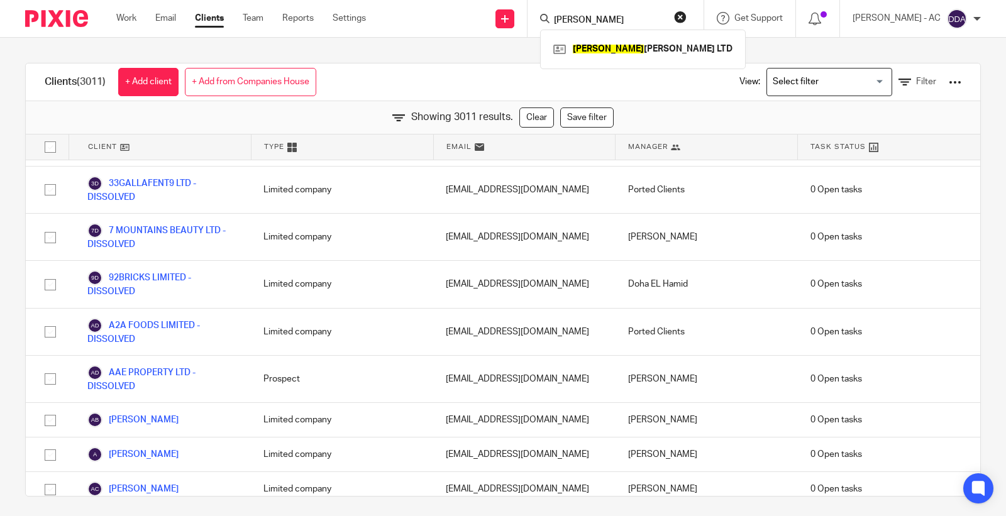
drag, startPoint x: 615, startPoint y: 16, endPoint x: 550, endPoint y: 21, distance: 65.0
click at [550, 21] on div "TURNER TURNER LOVELL LTD" at bounding box center [616, 18] width 176 height 37
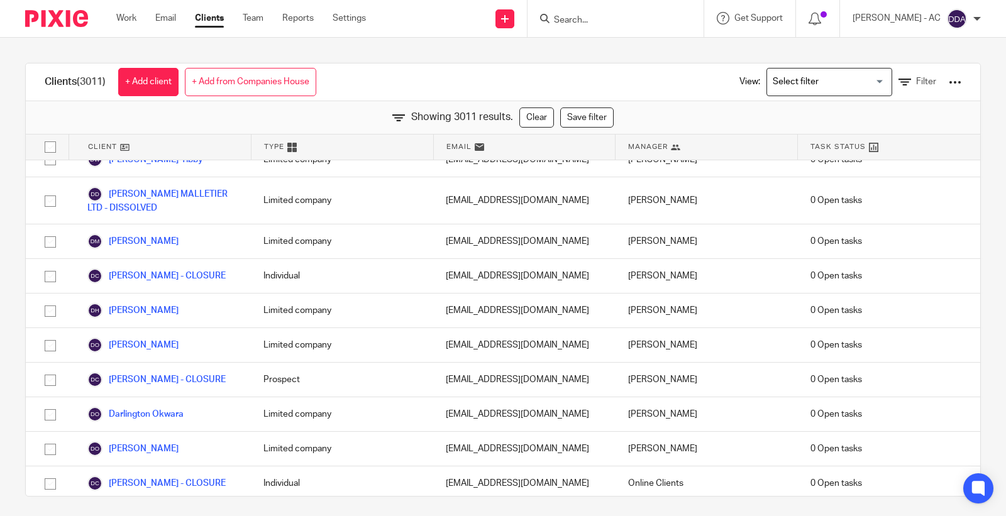
click at [568, 19] on input "Search" at bounding box center [609, 20] width 113 height 11
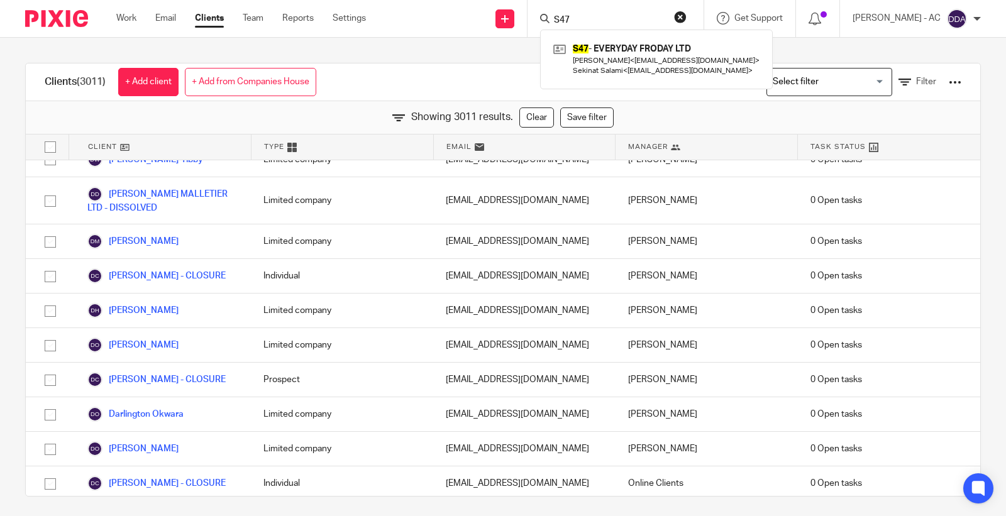
type input "S47"
drag, startPoint x: 604, startPoint y: 20, endPoint x: 524, endPoint y: 14, distance: 80.1
click at [526, 19] on div "Send new email Create task Add client Request signature S47 S47 - EVERYDAY FROD…" at bounding box center [695, 18] width 621 height 37
drag, startPoint x: 577, startPoint y: 17, endPoint x: 560, endPoint y: 22, distance: 17.7
click at [560, 22] on div "J5" at bounding box center [613, 19] width 147 height 16
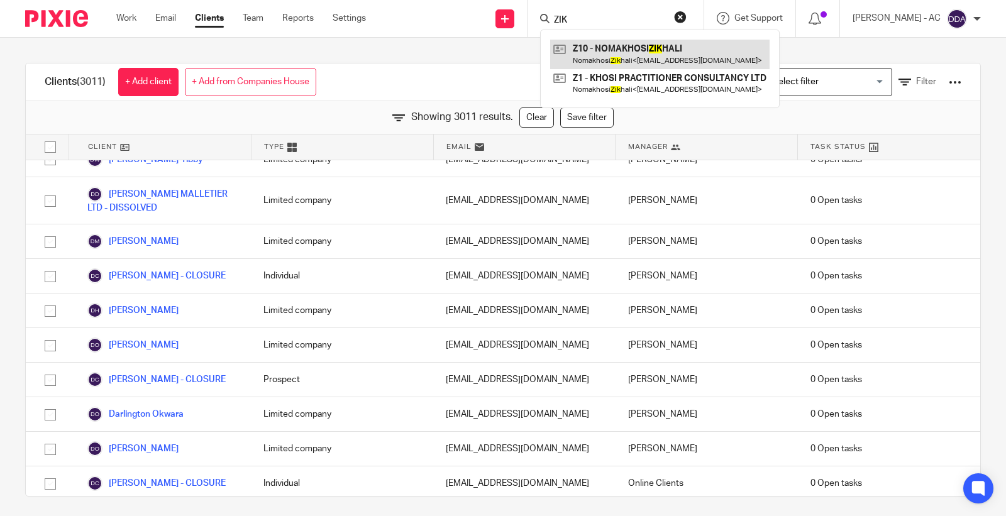
type input "ZIK"
drag, startPoint x: 591, startPoint y: 14, endPoint x: 526, endPoint y: 30, distance: 67.3
click at [526, 30] on div "Send new email Create task Add client Request signature ZIK Z10 - NOMAKHOSI ZIK…" at bounding box center [695, 18] width 621 height 37
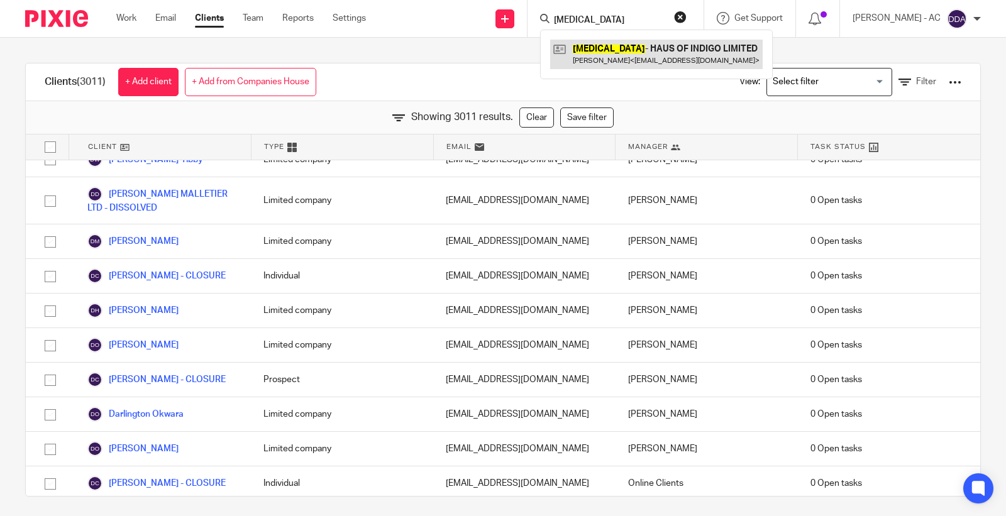
type input "T3"
drag, startPoint x: 590, startPoint y: 25, endPoint x: 531, endPoint y: 24, distance: 59.1
click at [531, 24] on div "Send new email Create task Add client Request signature T3 T3 - HAUS OF INDIGO …" at bounding box center [695, 18] width 621 height 37
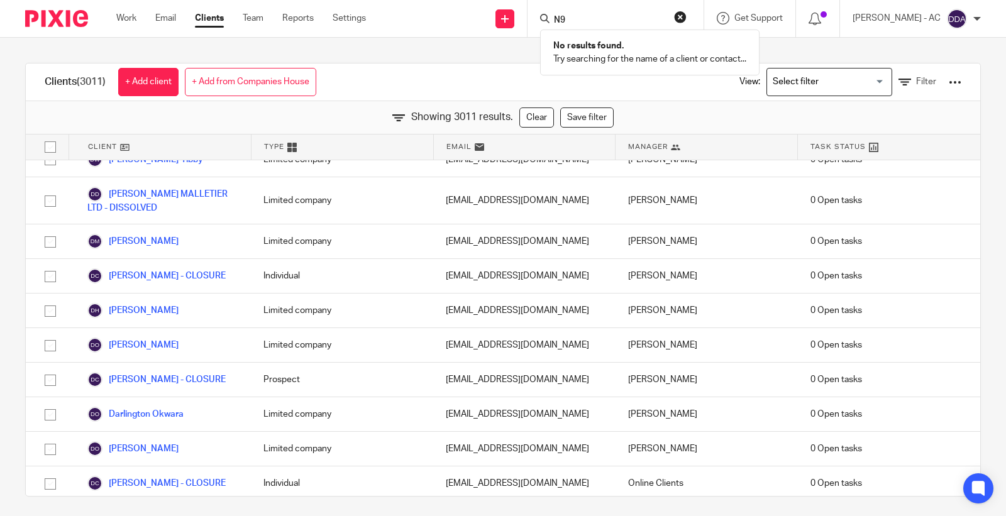
drag, startPoint x: 602, startPoint y: 19, endPoint x: 552, endPoint y: 25, distance: 50.1
click at [552, 25] on div "N9" at bounding box center [613, 19] width 147 height 16
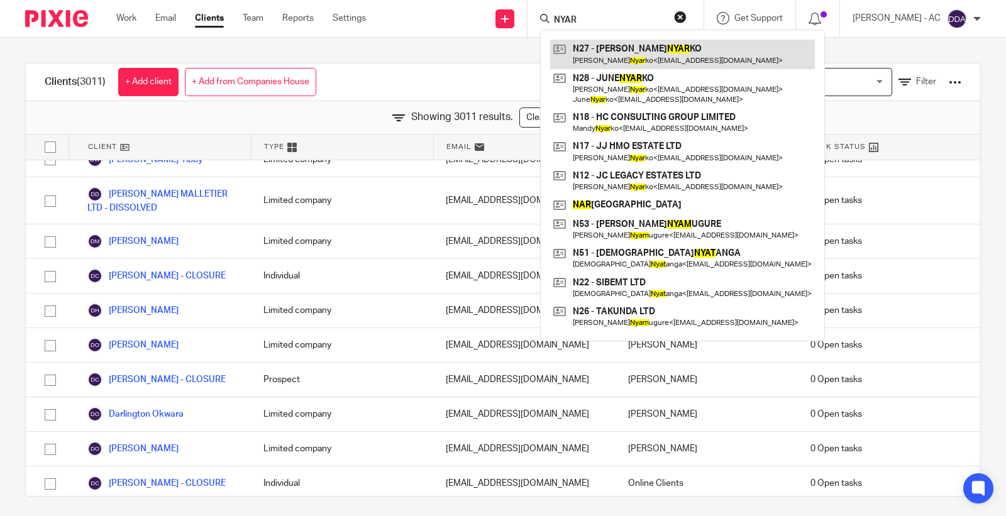
type input "NYAR"
drag, startPoint x: 625, startPoint y: 59, endPoint x: 620, endPoint y: 52, distance: 8.6
click at [648, 43] on link at bounding box center [682, 54] width 265 height 29
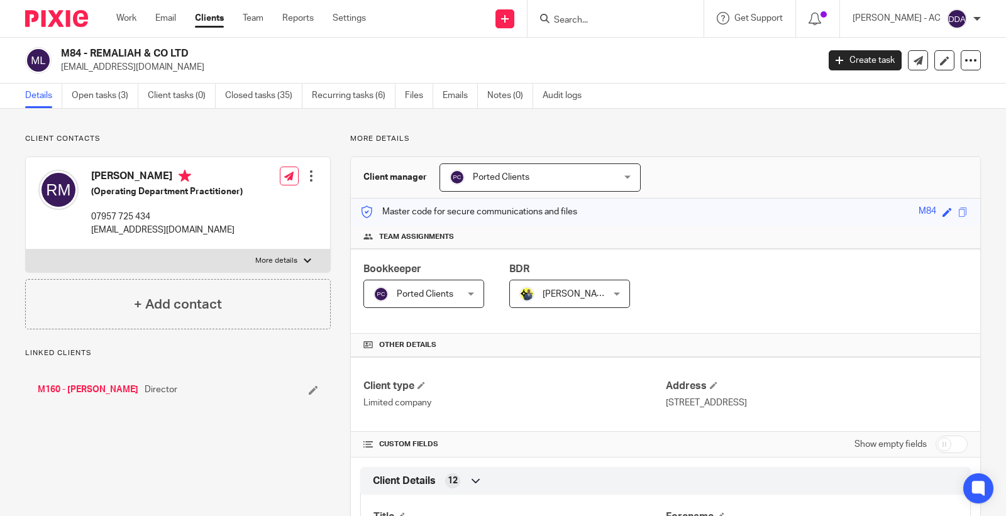
click at [72, 55] on h2 "M84 - REMALIAH & CO LTD" at bounding box center [360, 53] width 599 height 13
copy h2 "M84"
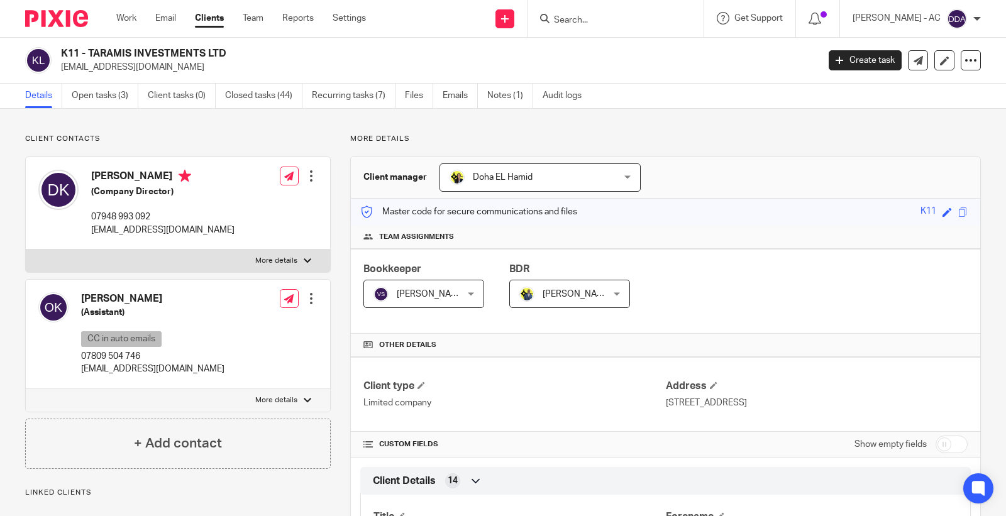
click at [68, 53] on h2 "K11 - TARAMIS INVESTMENTS LTD" at bounding box center [360, 53] width 599 height 13
copy h2 "K11"
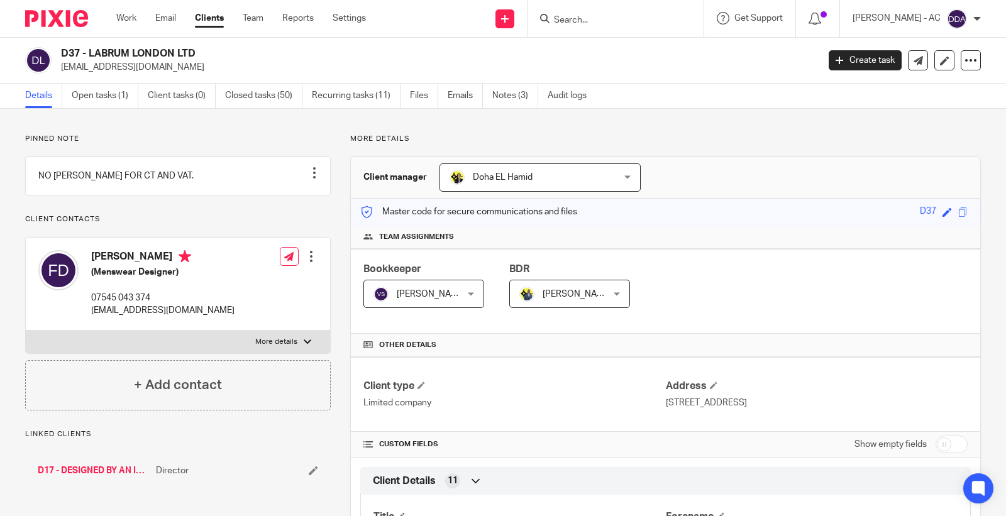
click at [70, 49] on h2 "D37 - LABRUM LONDON LTD" at bounding box center [360, 53] width 599 height 13
copy h2 "D37"
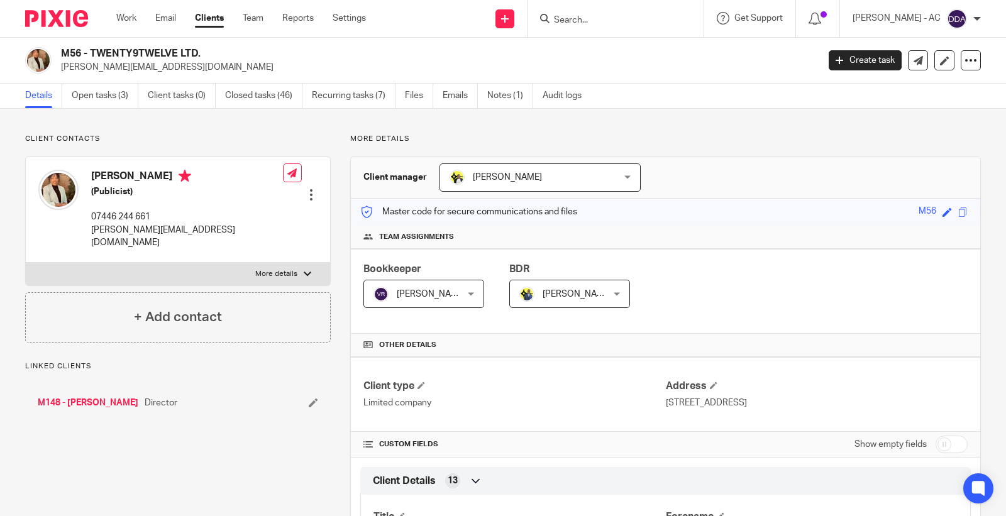
click at [74, 53] on h2 "M56 - TWENTY9TWELVE LTD." at bounding box center [360, 53] width 599 height 13
click at [72, 49] on h2 "M56 - TWENTY9TWELVE LTD." at bounding box center [360, 53] width 599 height 13
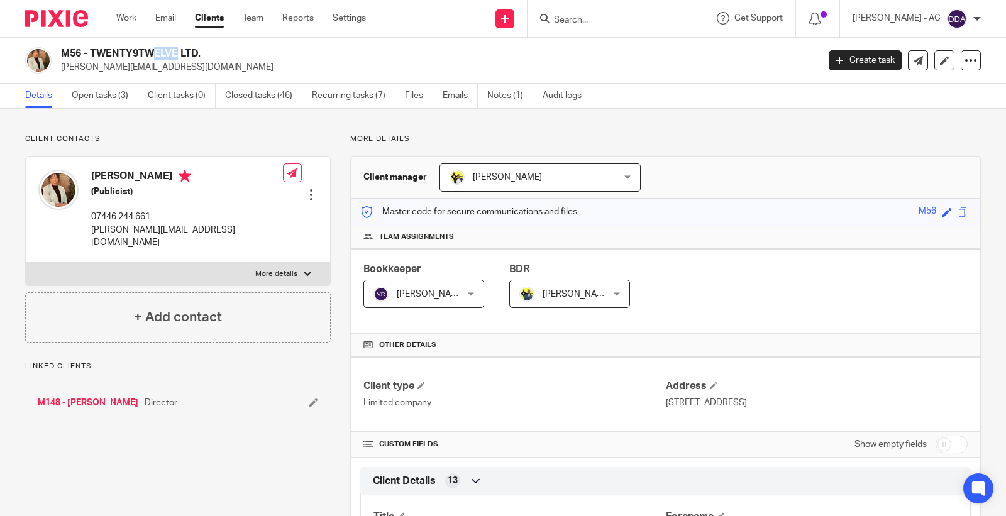
click at [72, 49] on h2 "M56 - TWENTY9TWELVE LTD." at bounding box center [360, 53] width 599 height 13
click at [231, 65] on p "yazmin@twenty9twelve.com" at bounding box center [435, 67] width 749 height 13
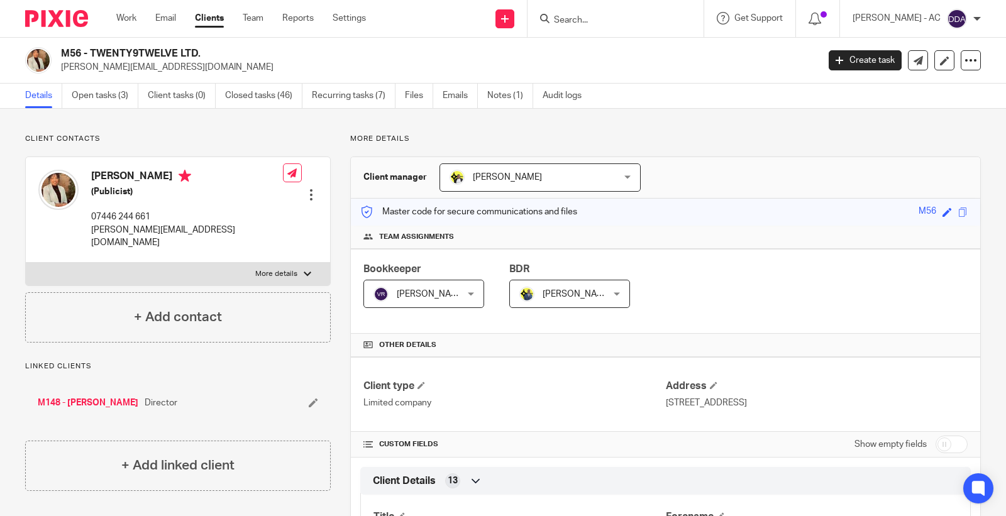
click at [68, 52] on h2 "M56 - TWENTY9TWELVE LTD." at bounding box center [360, 53] width 599 height 13
copy h2 "M56"
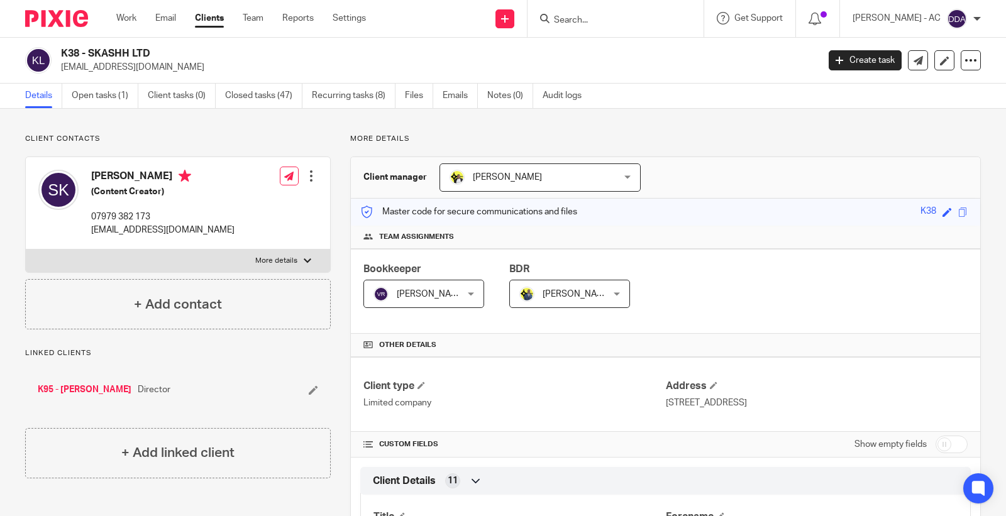
click at [70, 45] on div "K38 - SKASHH LTD [EMAIL_ADDRESS][DOMAIN_NAME] Create task Update from Companies…" at bounding box center [503, 61] width 1006 height 46
click at [71, 50] on h2 "K38 - SKASHH LTD" at bounding box center [360, 53] width 599 height 13
copy h2 "K38"
click at [64, 55] on h2 "E3 - TEECO'S LIMITED" at bounding box center [360, 53] width 599 height 13
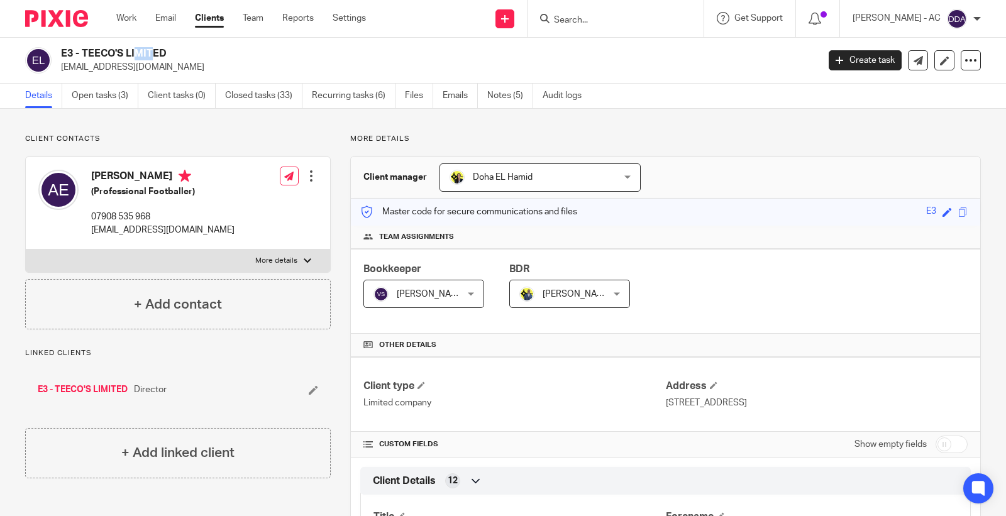
click at [64, 55] on h2 "E3 - TEECO'S LIMITED" at bounding box center [360, 53] width 599 height 13
copy h2 "E3"
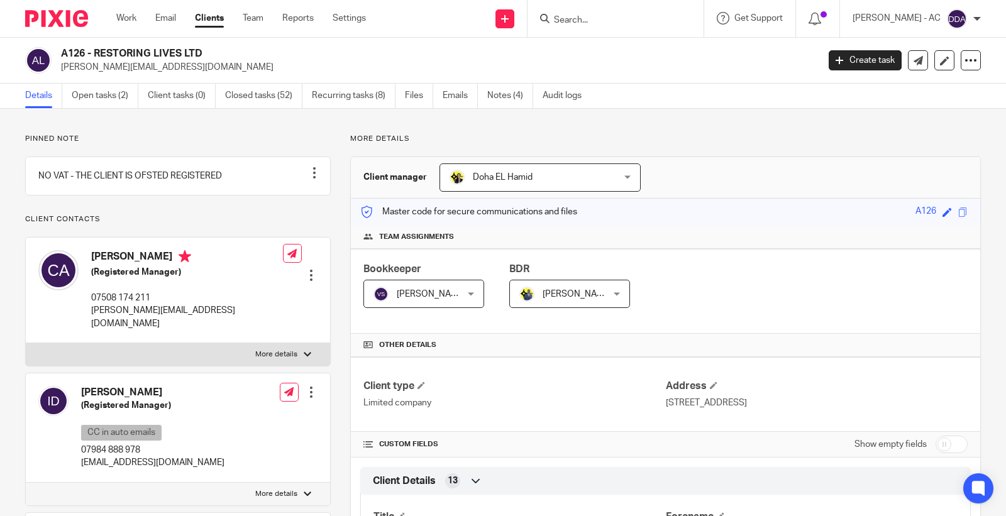
click at [77, 58] on h2 "A126 - RESTORING LIVES LTD" at bounding box center [360, 53] width 599 height 13
copy h2 "A126"
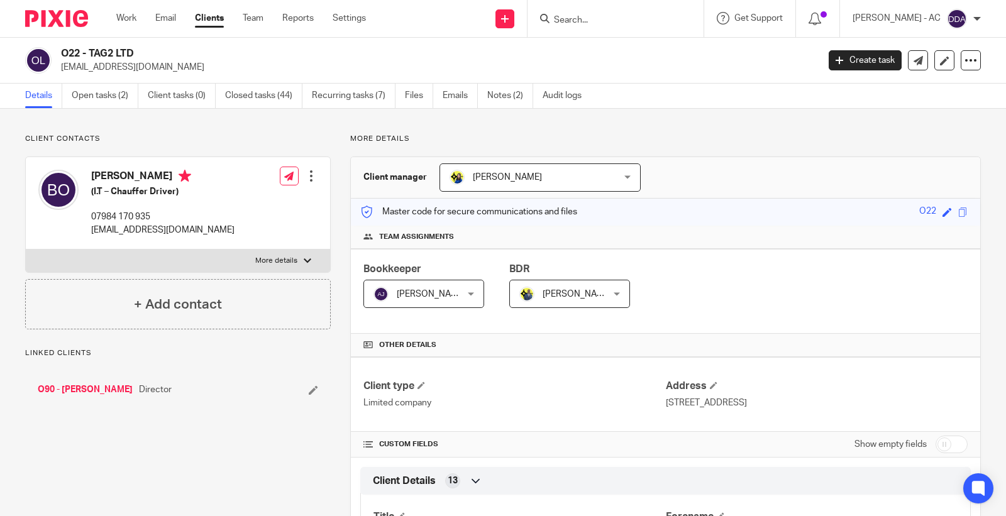
click at [68, 50] on h2 "O22 - TAG2 LTD" at bounding box center [360, 53] width 599 height 13
copy h2 "O22"
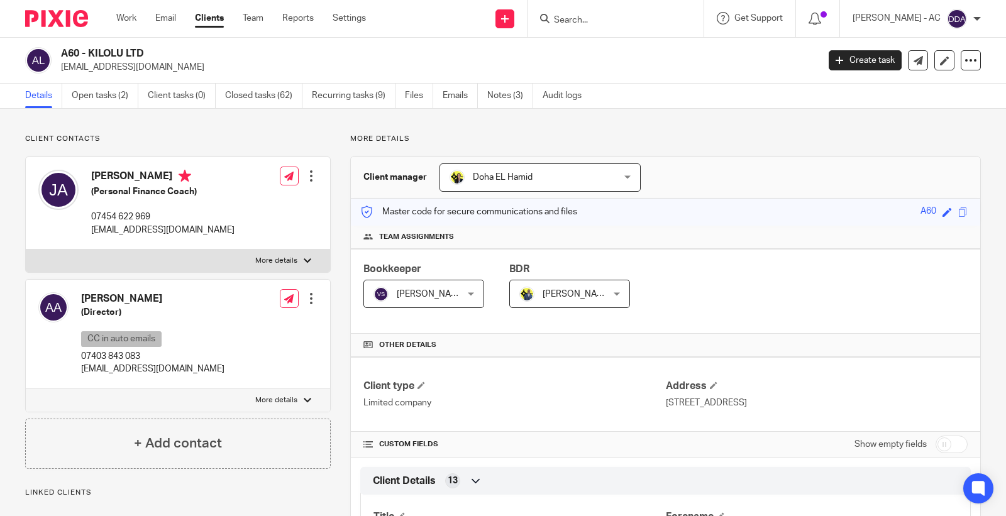
click at [67, 50] on h2 "A60 - KILOLU LTD" at bounding box center [360, 53] width 599 height 13
copy h2 "A60"
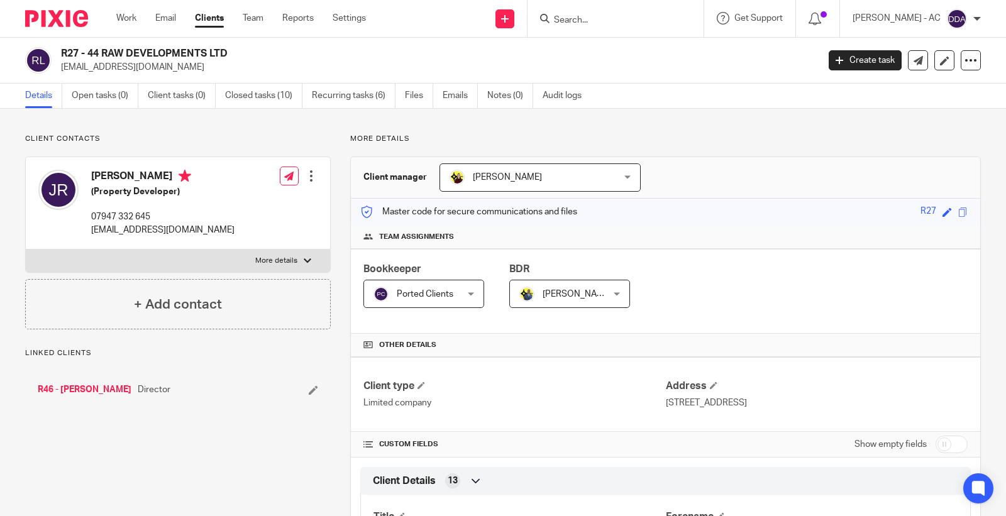
click at [61, 54] on h2 "R27 - 44 RAW DEVELOPMENTS LTD" at bounding box center [360, 53] width 599 height 13
copy h2 "R27"
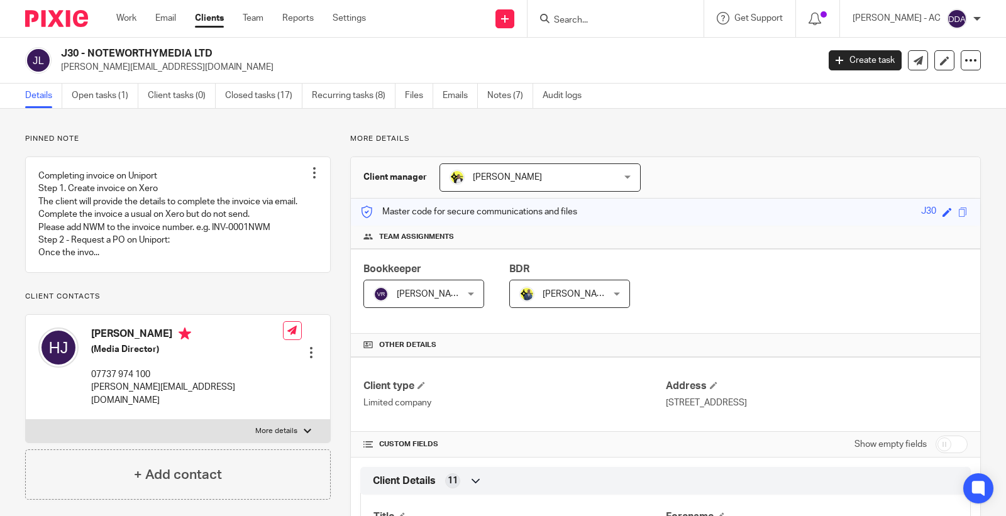
click at [65, 48] on h2 "J30 - NOTEWORTHYMEDIA LTD" at bounding box center [360, 53] width 599 height 13
copy h2 "J30"
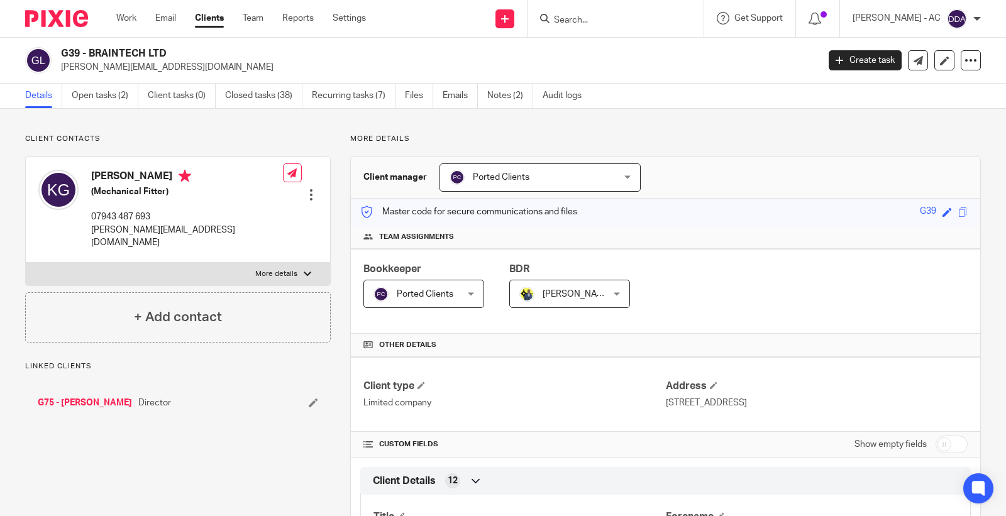
click at [70, 48] on h2 "G39 - BRAINTECH LTD" at bounding box center [360, 53] width 599 height 13
copy h2 "G39"
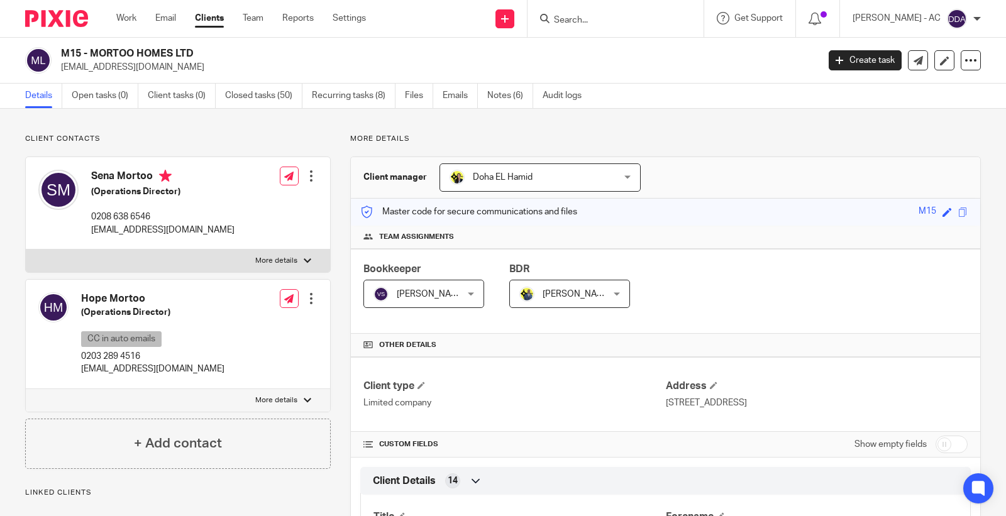
click at [80, 54] on h2 "M15 - MORTOO HOMES LTD" at bounding box center [360, 53] width 599 height 13
click at [67, 49] on h2 "M15 - MORTOO HOMES LTD" at bounding box center [360, 53] width 599 height 13
copy h2 "M15"
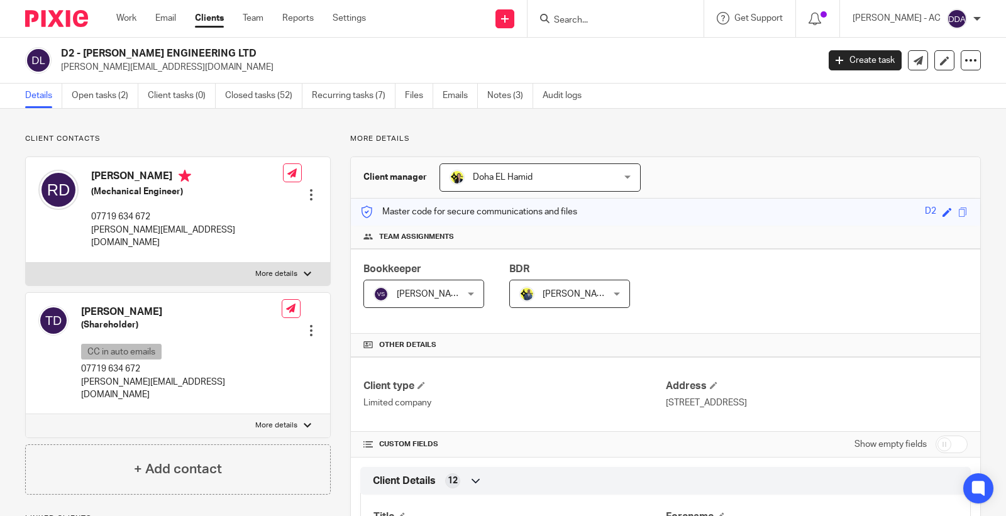
click at [66, 51] on h2 "D2 - [PERSON_NAME] ENGINEERING LTD" at bounding box center [360, 53] width 599 height 13
click at [66, 51] on h2 "D2 - DEVLIN ENGINEERING LTD" at bounding box center [360, 53] width 599 height 13
copy h2 "D2"
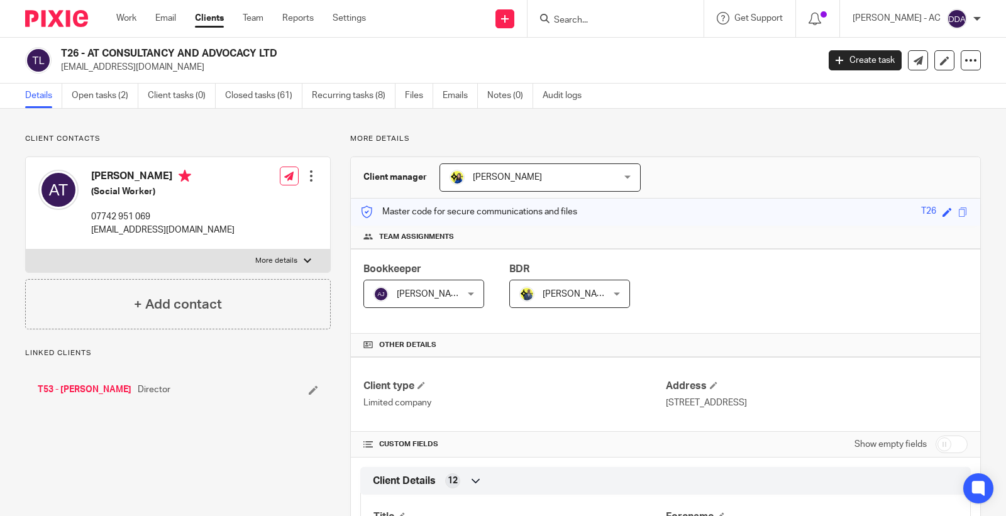
click at [64, 53] on h2 "T26 - AT CONSULTANCY AND ADVOCACY LTD" at bounding box center [360, 53] width 599 height 13
copy h2 "T26"
click at [63, 50] on h2 "N19 - SINCLAIR SOCIAL CARE LIMITED" at bounding box center [360, 53] width 599 height 13
click at [62, 51] on h2 "N19 - SINCLAIR SOCIAL CARE LIMITED" at bounding box center [360, 53] width 599 height 13
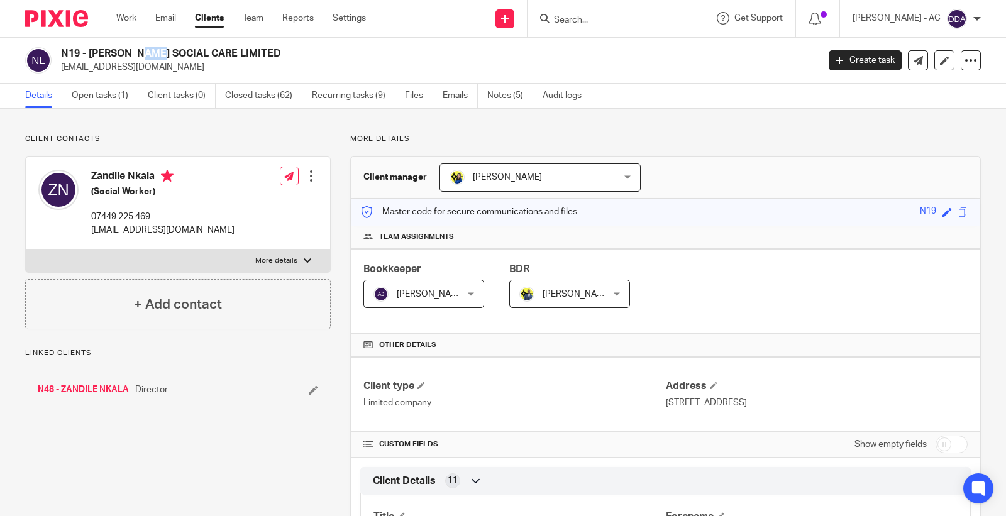
copy h2 "N19"
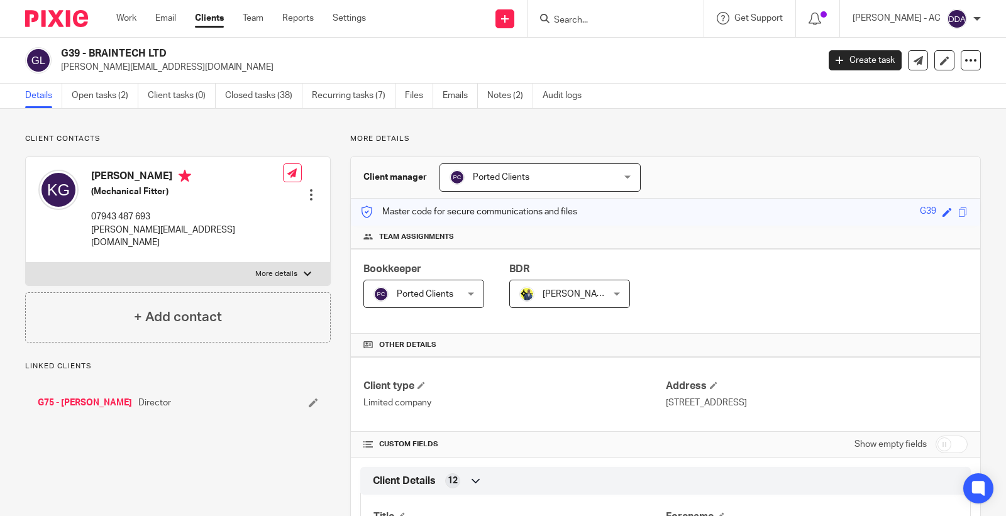
click at [67, 47] on h2 "G39 - BRAINTECH LTD" at bounding box center [360, 53] width 599 height 13
copy h2 "G39"
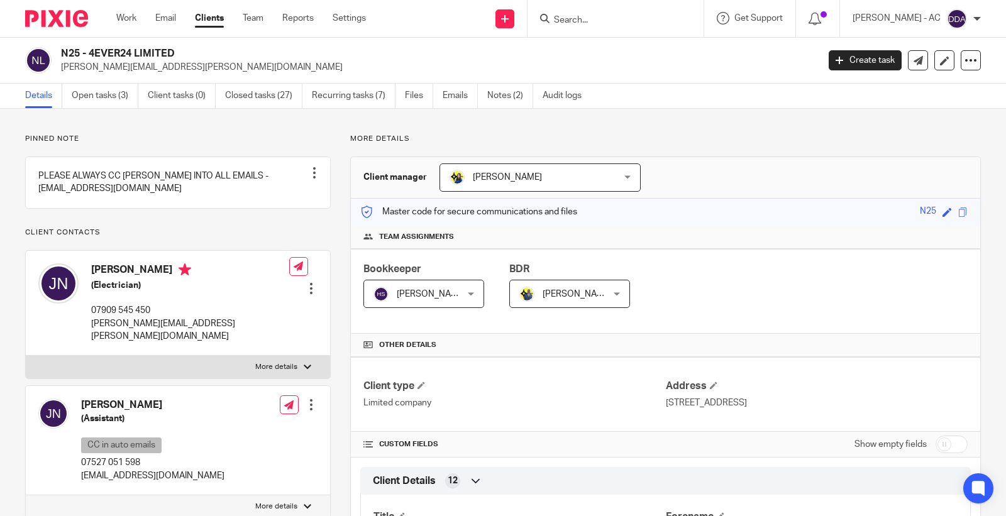
click at [63, 49] on h2 "N25 - 4EVER24 LIMITED" at bounding box center [360, 53] width 599 height 13
click at [63, 53] on h2 "N25 - 4EVER24 LIMITED" at bounding box center [360, 53] width 599 height 13
click at [64, 54] on h2 "N25 - 4EVER24 LIMITED" at bounding box center [360, 53] width 599 height 13
copy h2 "N25"
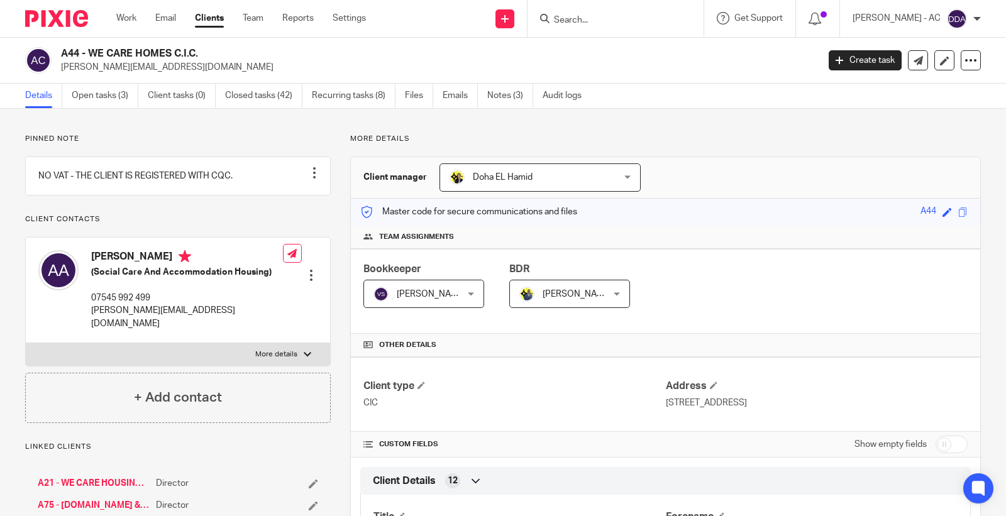
click at [74, 53] on h2 "A44 - WE CARE HOMES C.I.C." at bounding box center [360, 53] width 599 height 13
copy h2 "A44"
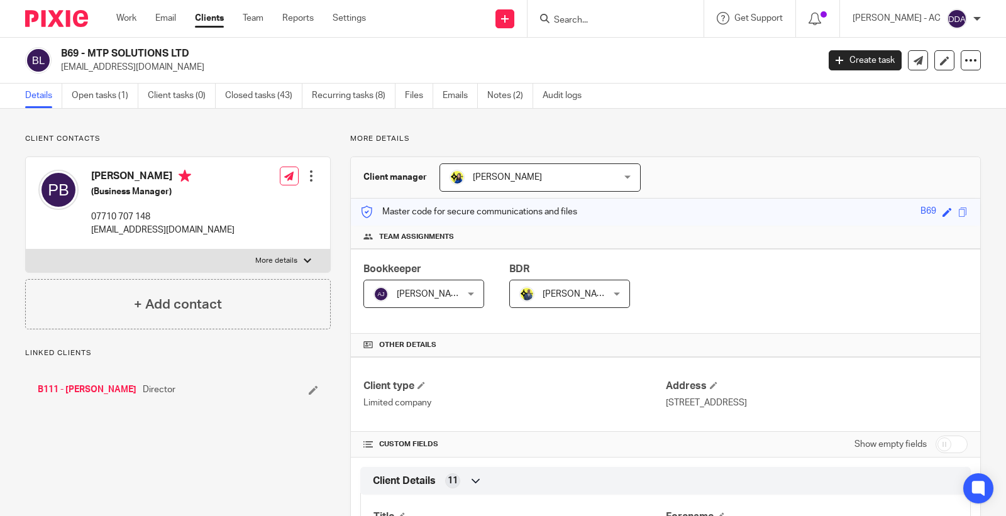
click at [68, 53] on h2 "B69 - MTP SOLUTIONS LTD" at bounding box center [360, 53] width 599 height 13
copy h2 "B69"
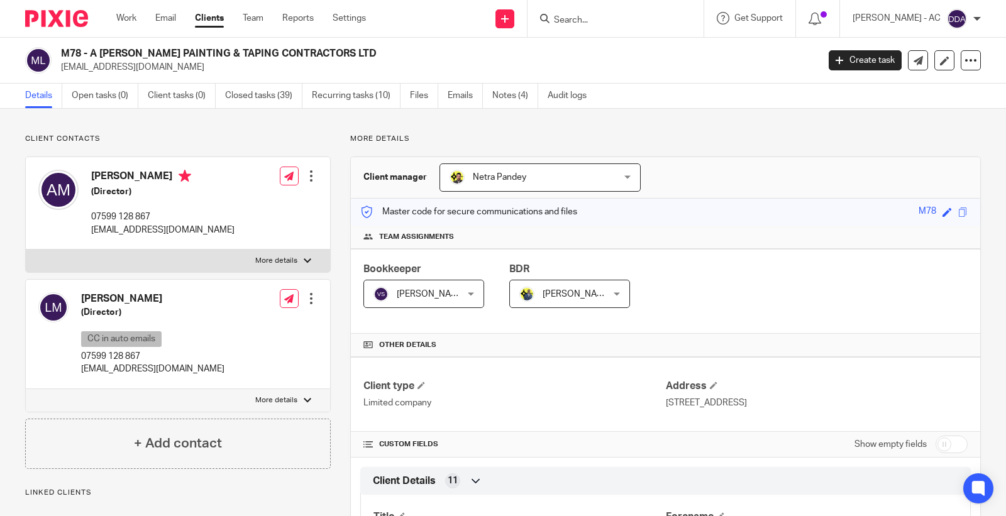
click at [59, 52] on div "M78 - A [PERSON_NAME] PAINTING & TAPING CONTRACTORS LTD [EMAIL_ADDRESS][DOMAIN_…" at bounding box center [417, 60] width 785 height 26
click at [62, 52] on div "M78 - A [PERSON_NAME] PAINTING & TAPING CONTRACTORS LTD [EMAIL_ADDRESS][DOMAIN_…" at bounding box center [417, 60] width 785 height 26
drag, startPoint x: 247, startPoint y: 57, endPoint x: 346, endPoint y: 50, distance: 98.9
click at [346, 50] on h2 "M78 - A [PERSON_NAME] PAINTING & TAPING CONTRACTORS LTD" at bounding box center [360, 53] width 599 height 13
click at [313, 54] on h2 "M78 - A [PERSON_NAME] PAINTING & TAPING CONTRACTORS LTD" at bounding box center [360, 53] width 599 height 13
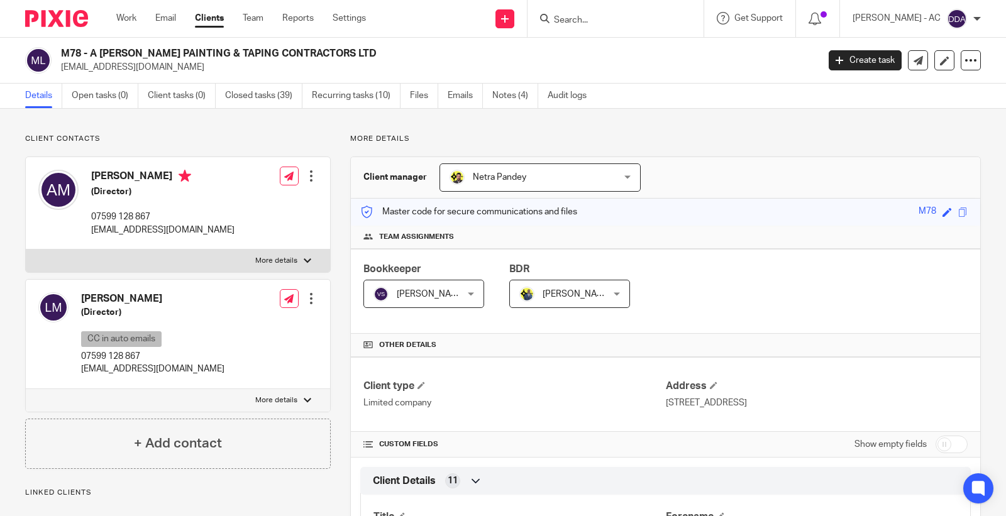
drag, startPoint x: 338, startPoint y: 54, endPoint x: 224, endPoint y: 42, distance: 114.4
click at [290, 54] on h2 "M78 - A [PERSON_NAME] PAINTING & TAPING CONTRACTORS LTD" at bounding box center [360, 53] width 599 height 13
click at [72, 53] on h2 "M78 - A [PERSON_NAME] PAINTING & TAPING CONTRACTORS LTD" at bounding box center [360, 53] width 599 height 13
drag, startPoint x: 72, startPoint y: 53, endPoint x: 82, endPoint y: 52, distance: 10.1
click at [76, 53] on h2 "M78 - A [PERSON_NAME] PAINTING & TAPING CONTRACTORS LTD" at bounding box center [360, 53] width 599 height 13
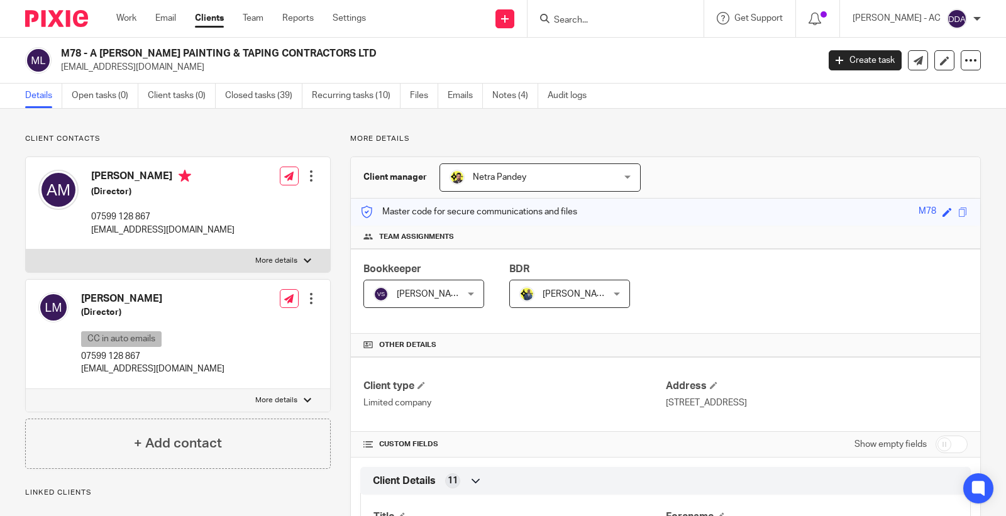
click at [79, 53] on h2 "M78 - A [PERSON_NAME] PAINTING & TAPING CONTRACTORS LTD" at bounding box center [360, 53] width 599 height 13
click at [78, 53] on h2 "M78 - A [PERSON_NAME] PAINTING & TAPING CONTRACTORS LTD" at bounding box center [360, 53] width 599 height 13
copy h2 "M78"
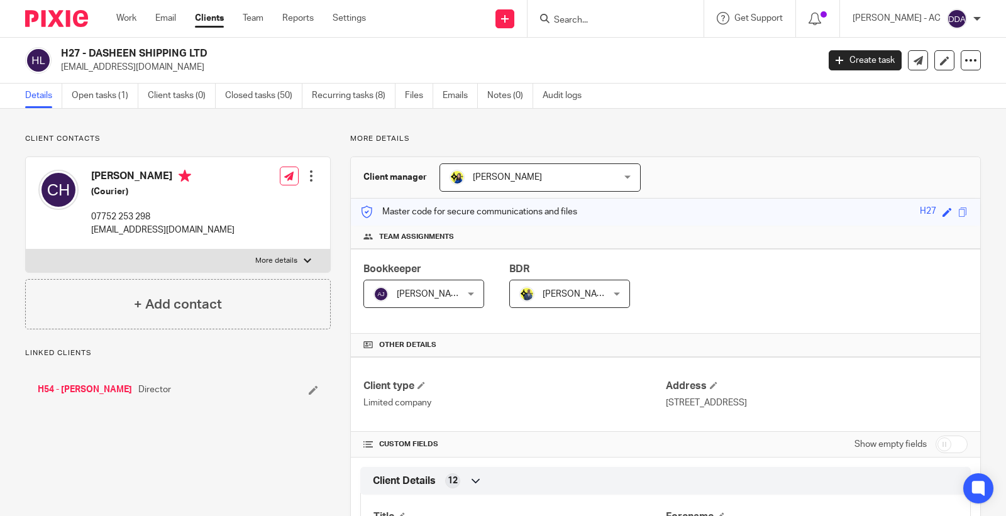
click at [72, 48] on h2 "H27 - DASHEEN SHIPPING LTD" at bounding box center [360, 53] width 599 height 13
copy h2 "H27"
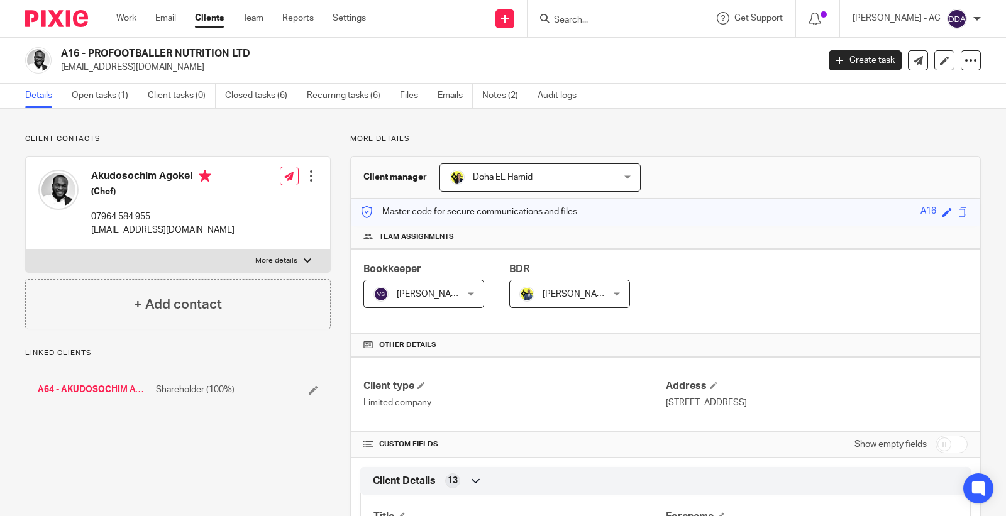
click at [70, 52] on h2 "A16 - PROFOOTBALLER NUTRITION LTD" at bounding box center [360, 53] width 599 height 13
click at [70, 51] on h2 "A16 - PROFOOTBALLER NUTRITION LTD" at bounding box center [360, 53] width 599 height 13
copy h2 "A16"
click at [589, 19] on input "Search" at bounding box center [609, 20] width 113 height 11
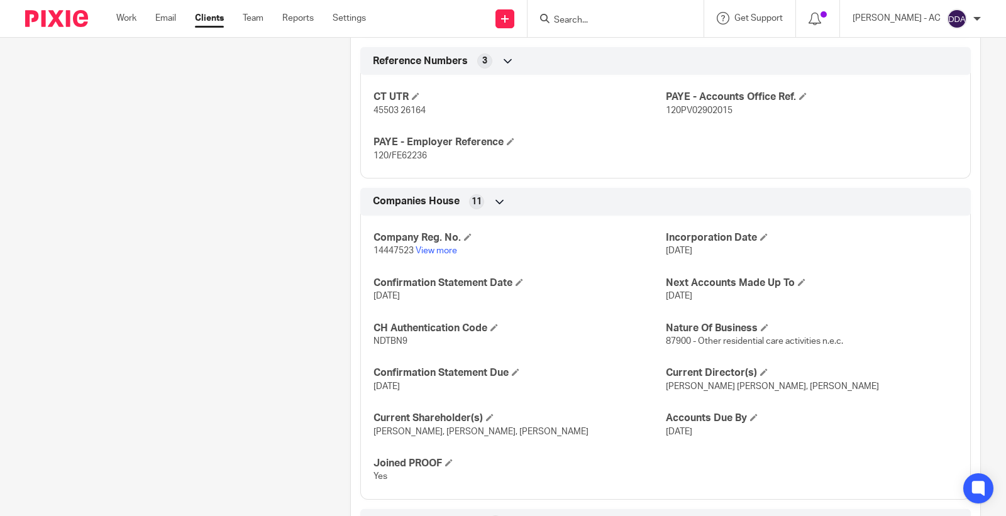
scroll to position [978, 0]
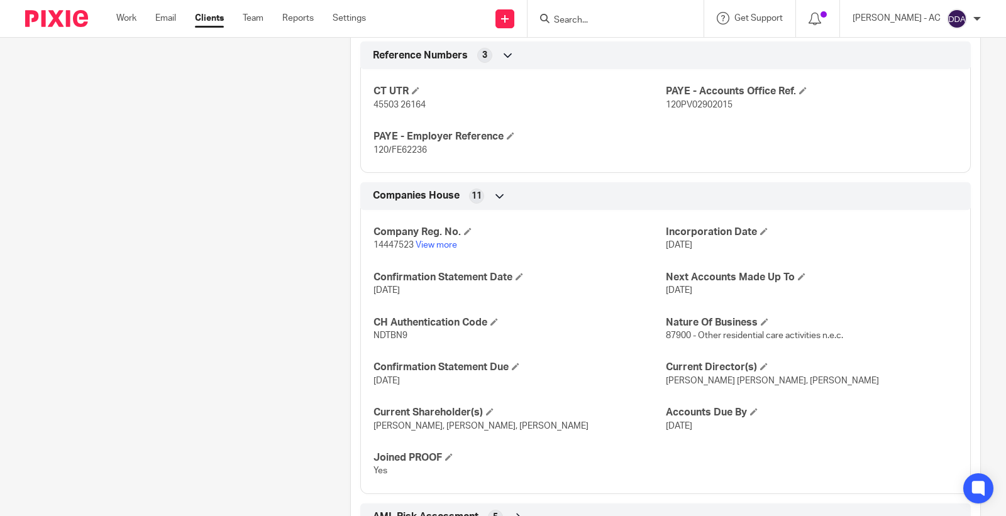
click at [443, 240] on p "14447523 View more" at bounding box center [519, 245] width 292 height 13
click at [443, 247] on link "View more" at bounding box center [436, 245] width 41 height 9
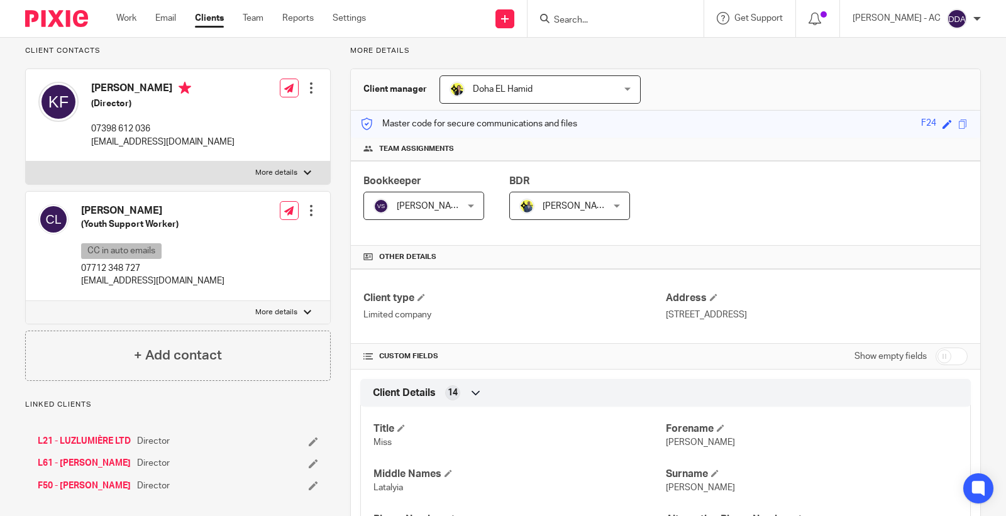
scroll to position [0, 0]
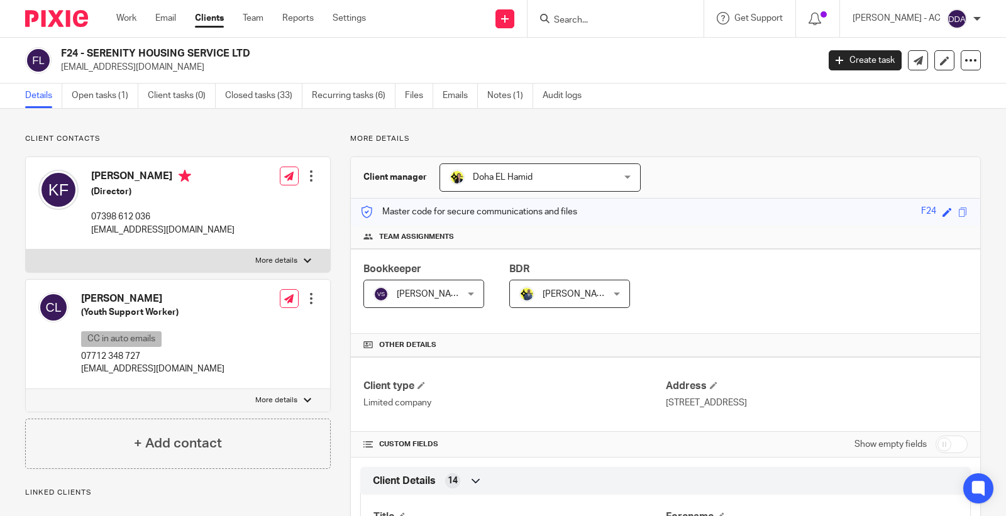
click at [582, 13] on form at bounding box center [620, 19] width 134 height 16
click at [582, 15] on input "Search" at bounding box center [609, 20] width 113 height 11
type input "DSF"
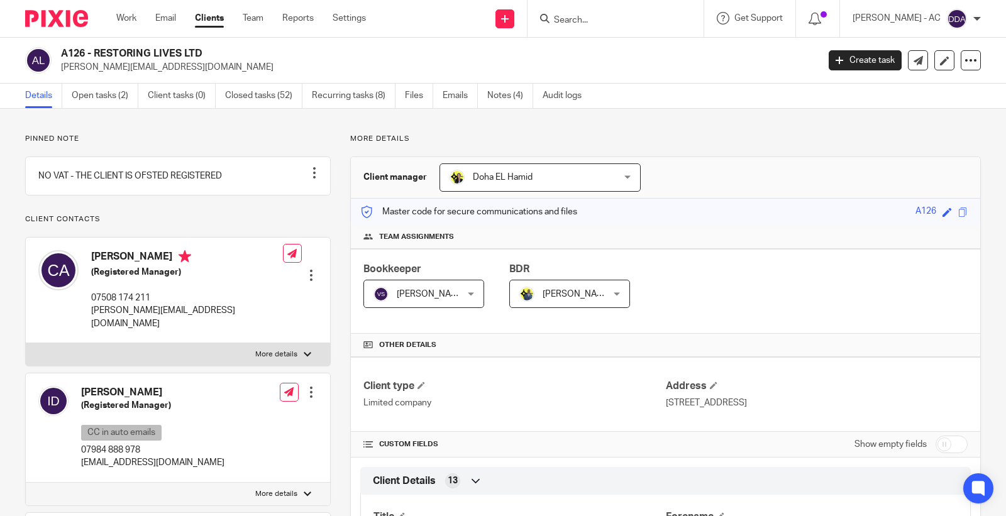
click at [77, 52] on h2 "A126 - RESTORING LIVES LTD" at bounding box center [360, 53] width 599 height 13
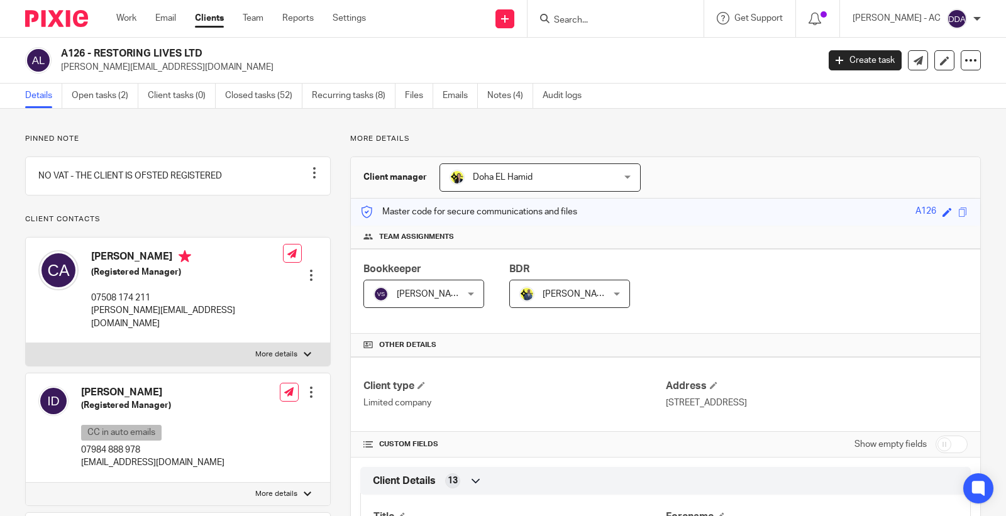
drag, startPoint x: 123, startPoint y: 62, endPoint x: 109, endPoint y: 58, distance: 14.2
click at [123, 62] on p "[PERSON_NAME][EMAIL_ADDRESS][DOMAIN_NAME]" at bounding box center [435, 67] width 749 height 13
click at [74, 53] on h2 "A126 - RESTORING LIVES LTD" at bounding box center [360, 53] width 599 height 13
copy h2 "A126"
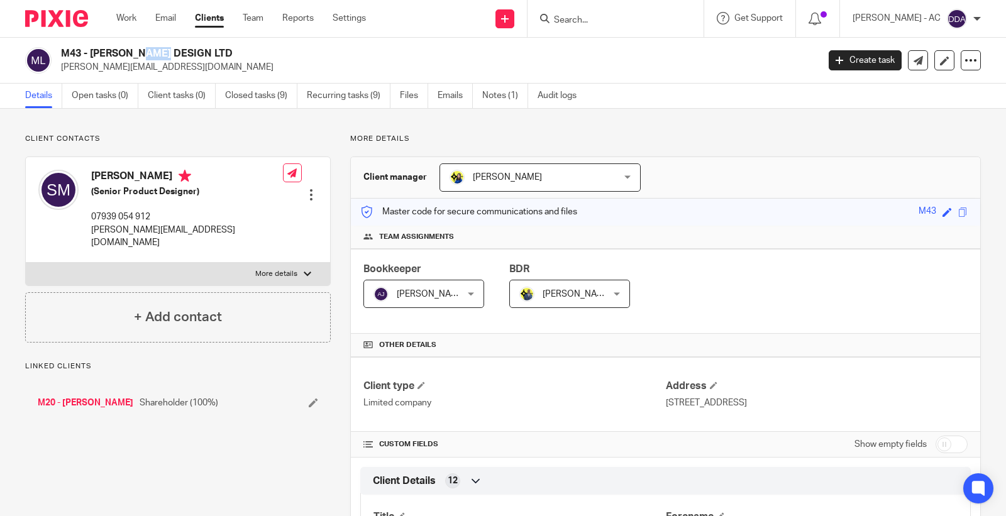
click at [76, 57] on h2 "M43 - [PERSON_NAME] DESIGN LTD" at bounding box center [360, 53] width 599 height 13
copy h2 "M43"
click at [74, 55] on h2 "K28 - ESKB LTD" at bounding box center [360, 53] width 599 height 13
copy h2 "K28"
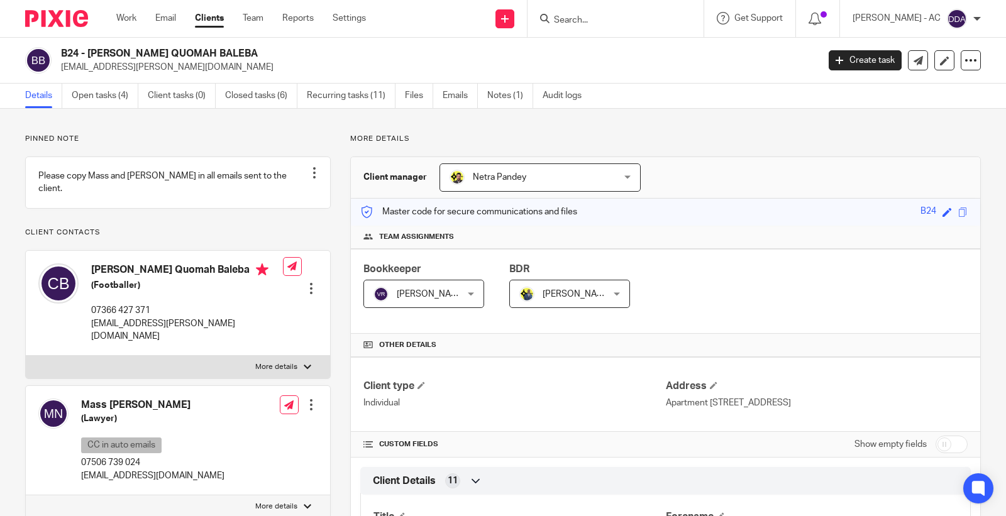
click at [60, 54] on div "B24 - [PERSON_NAME] QUOMAH BALEBA [EMAIL_ADDRESS][PERSON_NAME][DOMAIN_NAME]" at bounding box center [417, 60] width 785 height 26
copy h2 "B24"
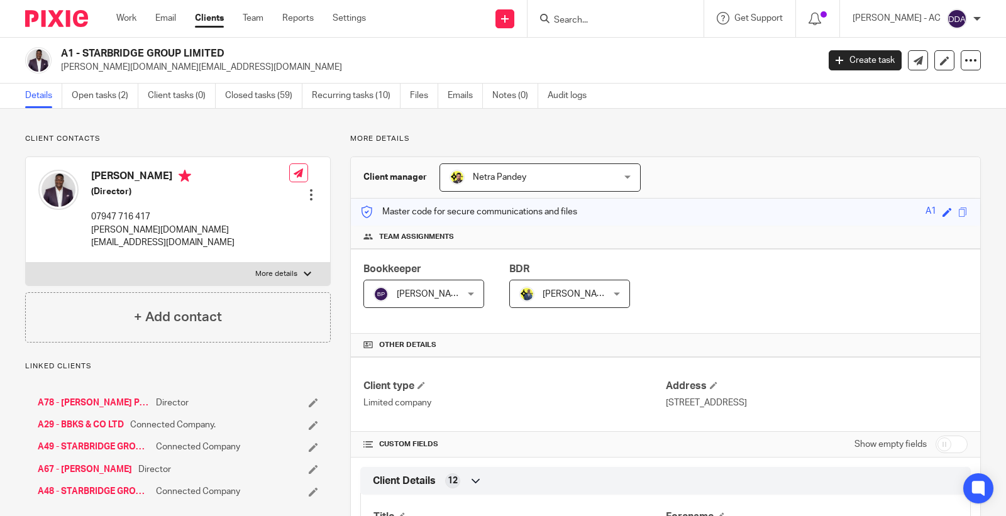
click at [67, 53] on h2 "A1 - STARBRIDGE GROUP LIMITED" at bounding box center [360, 53] width 599 height 13
copy h2 "A1"
click at [64, 52] on h2 "A1 - STARBRIDGE GROUP LIMITED" at bounding box center [360, 53] width 599 height 13
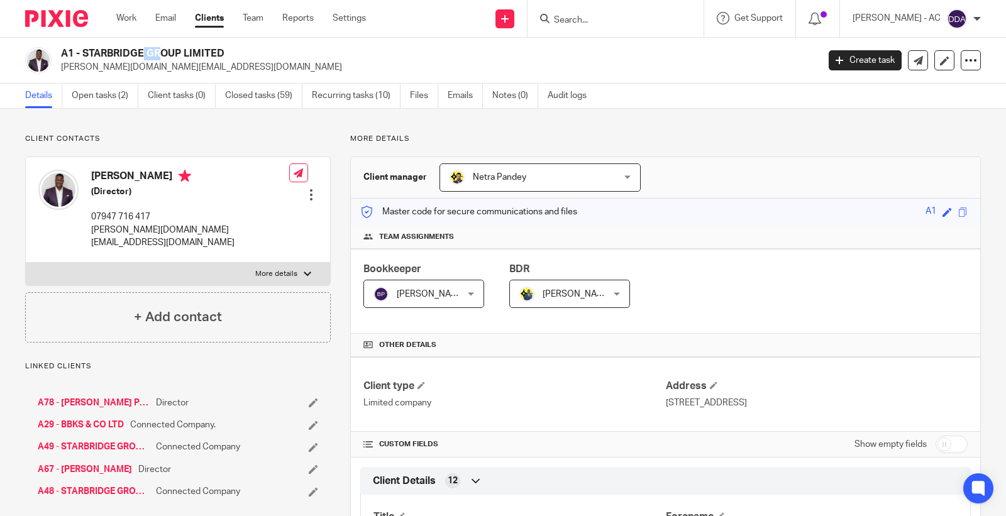
copy h2 "A1"
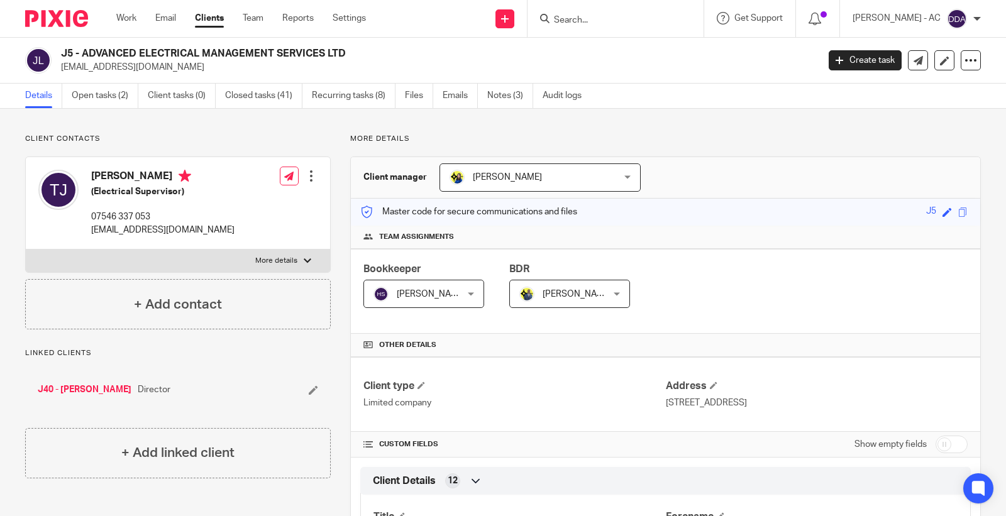
click at [70, 57] on h2 "J5 - ADVANCED ELECTRICAL MANAGEMENT SERVICES LTD" at bounding box center [360, 53] width 599 height 13
click at [62, 53] on h2 "J5 - ADVANCED ELECTRICAL MANAGEMENT SERVICES LTD" at bounding box center [360, 53] width 599 height 13
copy h2 "J5"
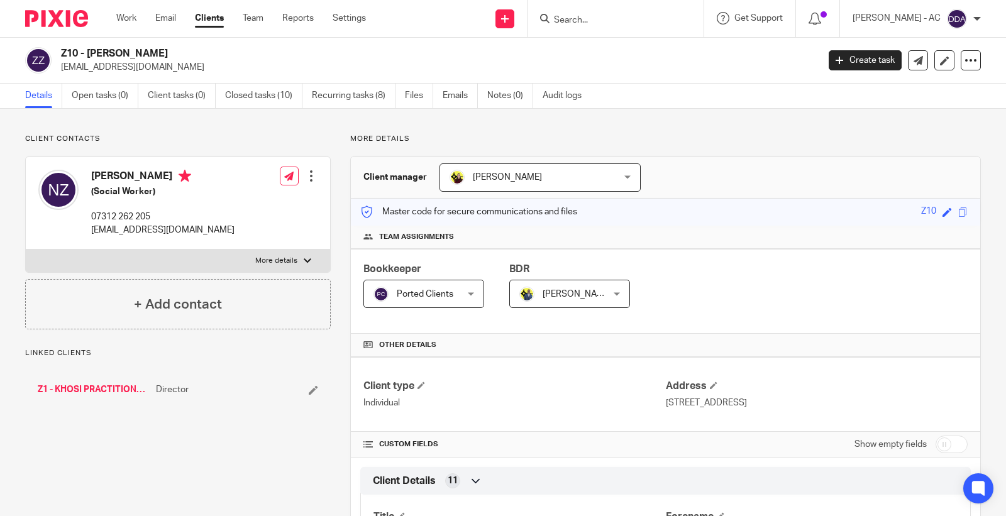
click at [67, 52] on h2 "Z10 - [PERSON_NAME]" at bounding box center [360, 53] width 599 height 13
copy h2 "Z10"
click at [73, 58] on h2 "[MEDICAL_DATA] - HAUS OF INDIGO LIMITED" at bounding box center [360, 53] width 599 height 13
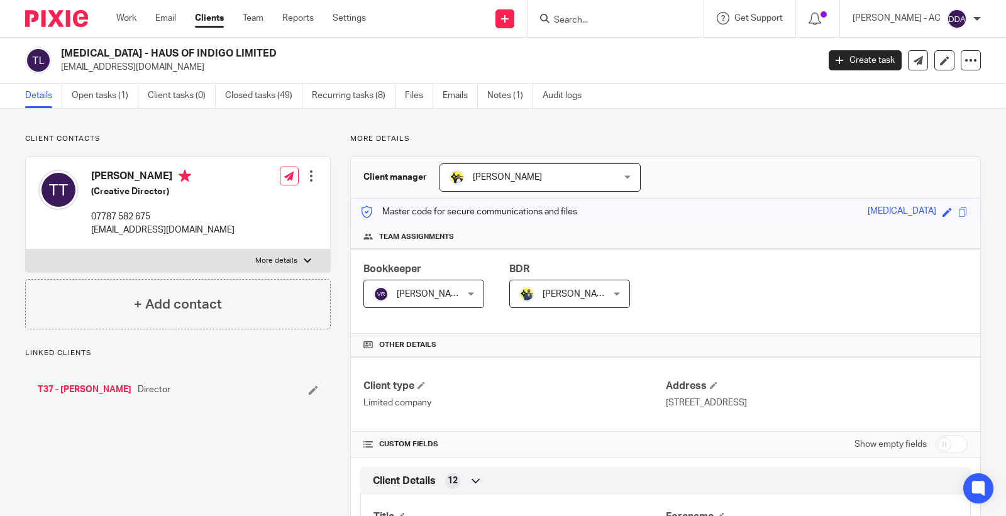
click at [67, 52] on h2 "[MEDICAL_DATA] - HAUS OF INDIGO LIMITED" at bounding box center [360, 53] width 599 height 13
click at [67, 52] on h2 "T3 - HAUS OF INDIGO LIMITED" at bounding box center [360, 53] width 599 height 13
copy h2 "T3"
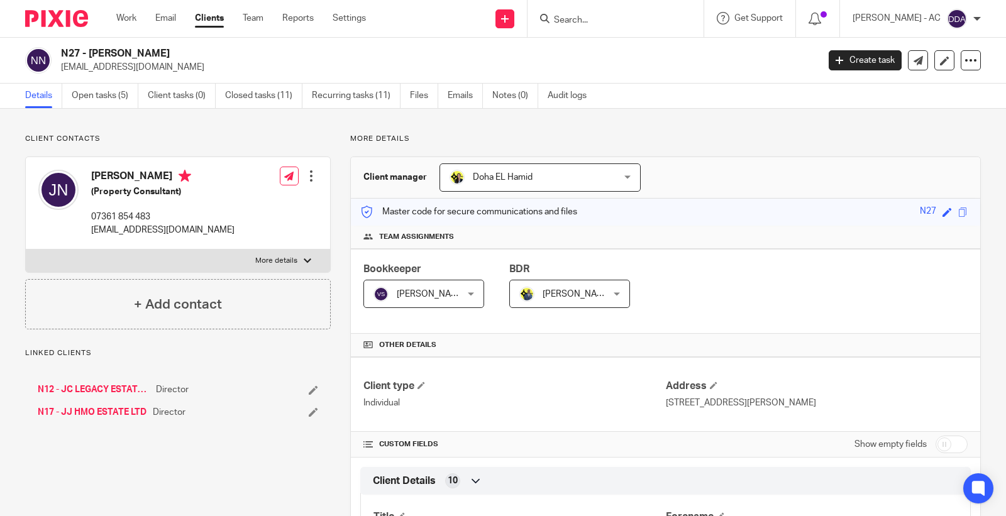
drag, startPoint x: 594, startPoint y: 8, endPoint x: 587, endPoint y: 13, distance: 9.1
click at [590, 9] on div at bounding box center [616, 18] width 176 height 37
click at [586, 13] on form at bounding box center [620, 19] width 134 height 16
click at [587, 25] on input "Search" at bounding box center [609, 20] width 113 height 11
paste input "NYARKO"
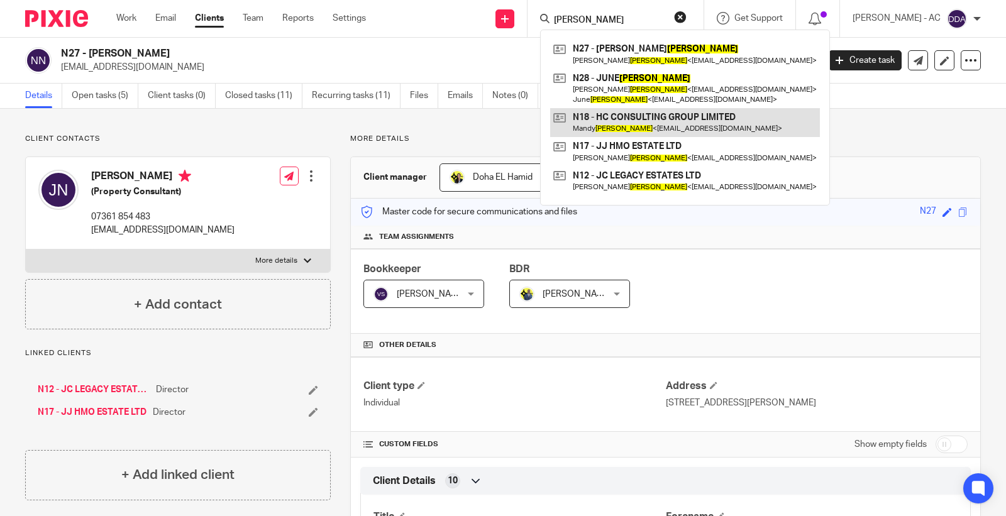
type input "NYARKO"
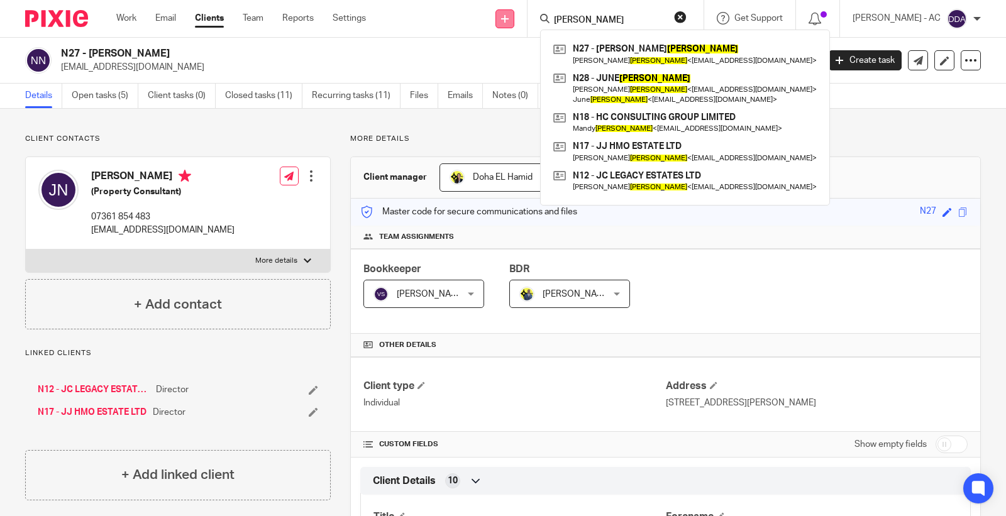
drag, startPoint x: 622, startPoint y: 25, endPoint x: 524, endPoint y: 11, distance: 99.1
click at [524, 11] on div "Send new email Create task Add client Request signature NYARKO N27 - JOEL NYARK…" at bounding box center [695, 18] width 621 height 37
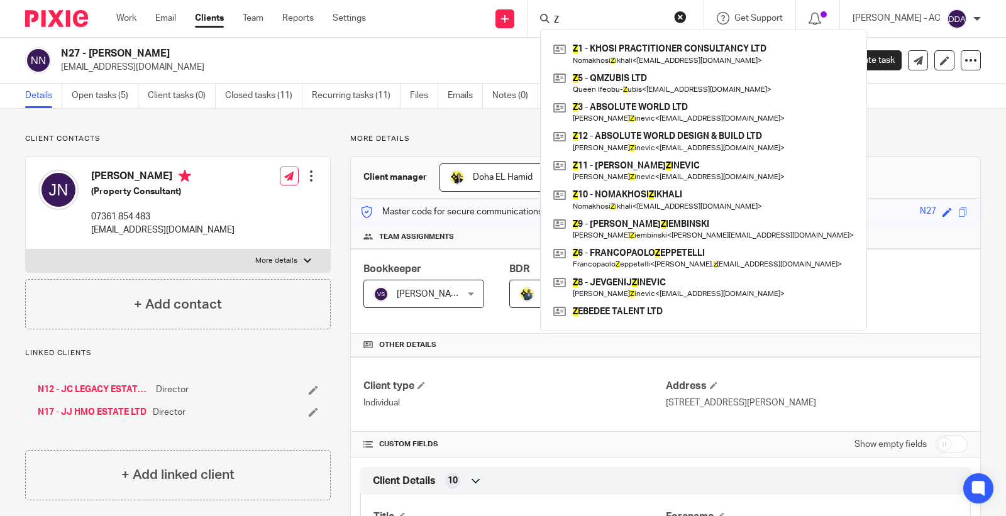
click at [590, 20] on input "Z" at bounding box center [609, 20] width 113 height 11
click at [588, 21] on input "Z" at bounding box center [609, 20] width 113 height 11
click at [585, 24] on input "Z" at bounding box center [609, 20] width 113 height 11
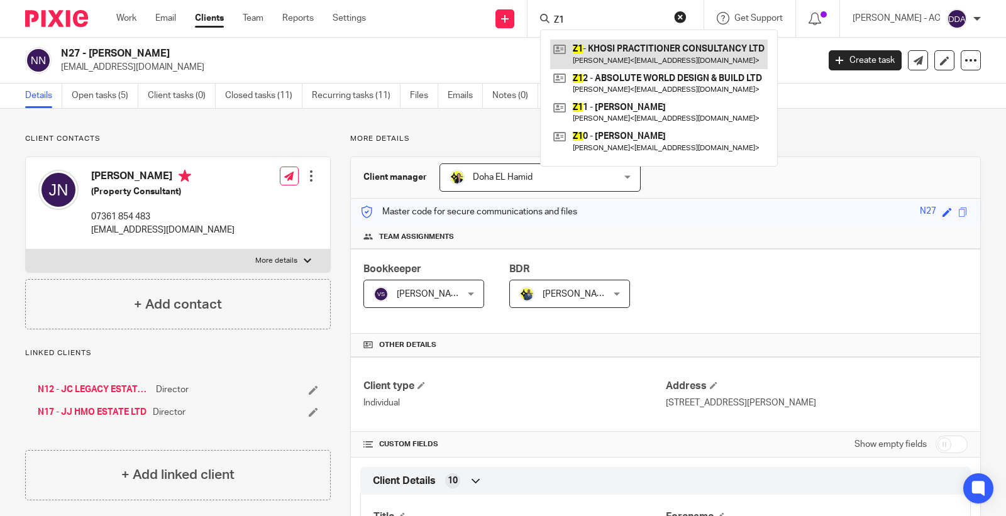
type input "Z1"
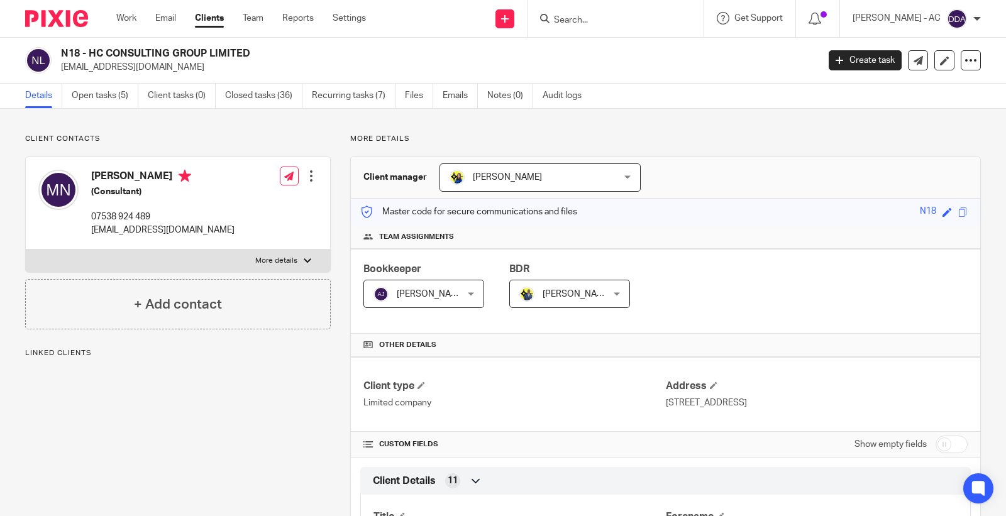
click at [67, 54] on h2 "N18 - HC CONSULTING GROUP LIMITED" at bounding box center [360, 53] width 599 height 13
copy h2 "N18"
drag, startPoint x: 87, startPoint y: 54, endPoint x: 249, endPoint y: 53, distance: 162.2
click at [249, 53] on h2 "N18 - HC CONSULTING GROUP LIMITED" at bounding box center [360, 53] width 599 height 13
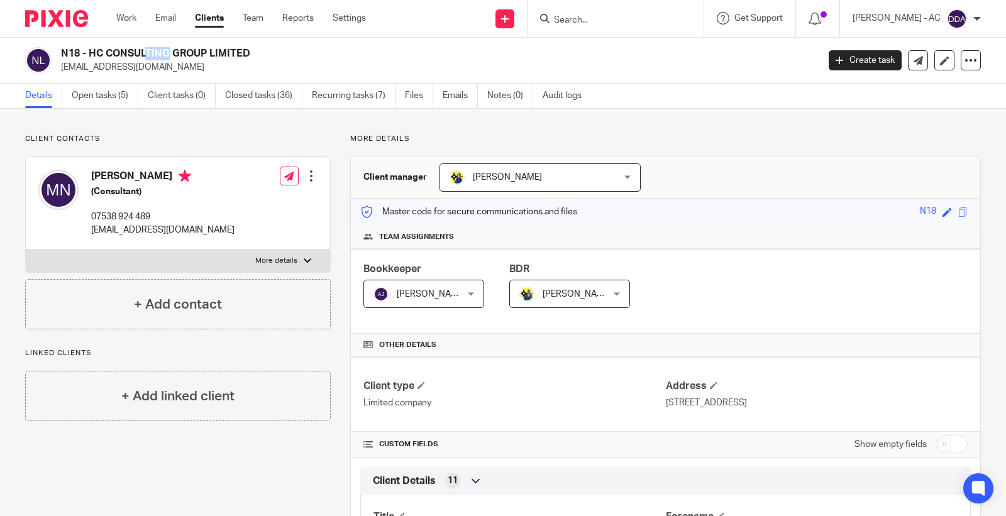
drag, startPoint x: 89, startPoint y: 175, endPoint x: 160, endPoint y: 176, distance: 71.1
click at [160, 176] on div "[PERSON_NAME] (Consultant) 07538 924 489 [EMAIL_ADDRESS][DOMAIN_NAME]" at bounding box center [136, 202] width 196 height 79
copy h4 "[PERSON_NAME]"
click at [589, 11] on form at bounding box center [620, 19] width 134 height 16
click at [589, 13] on form at bounding box center [620, 19] width 134 height 16
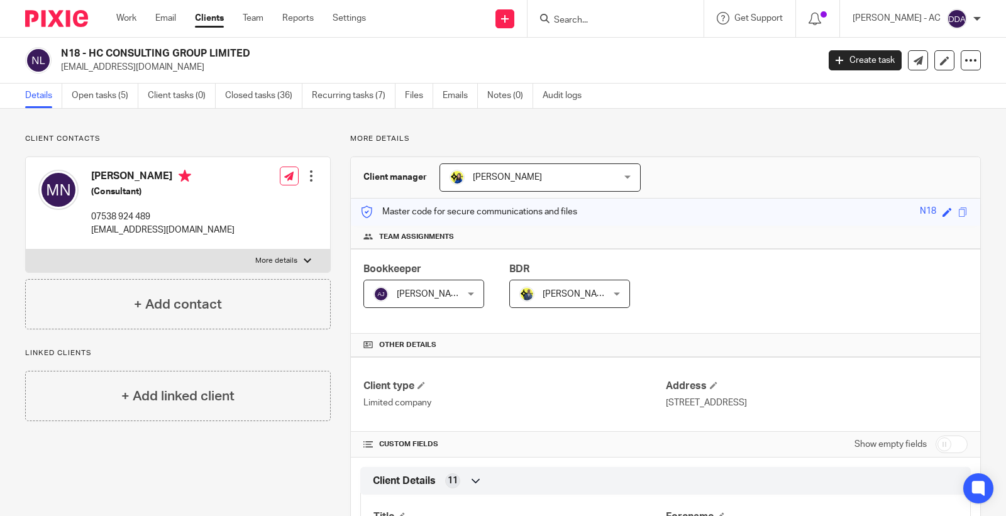
click at [589, 18] on input "Search" at bounding box center [609, 20] width 113 height 11
paste input "[PERSON_NAME]"
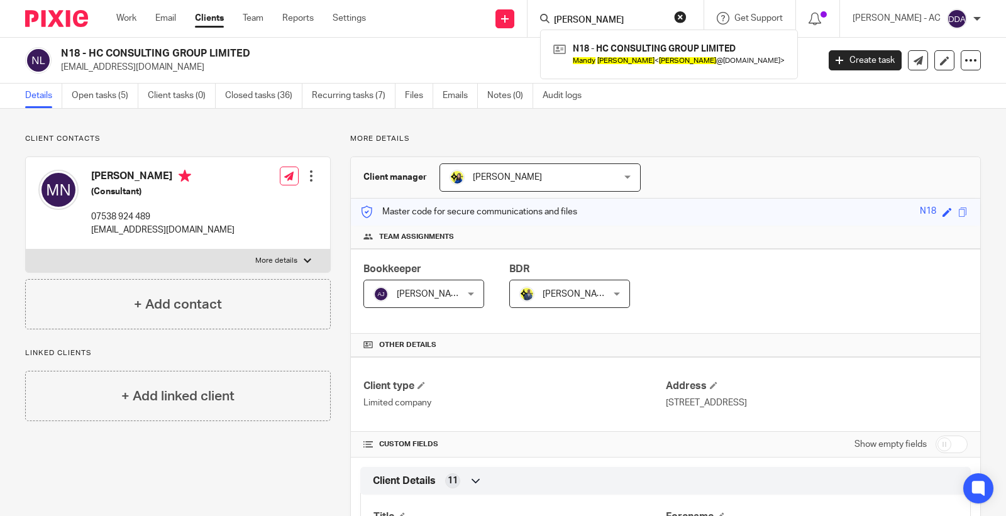
type input "[PERSON_NAME]"
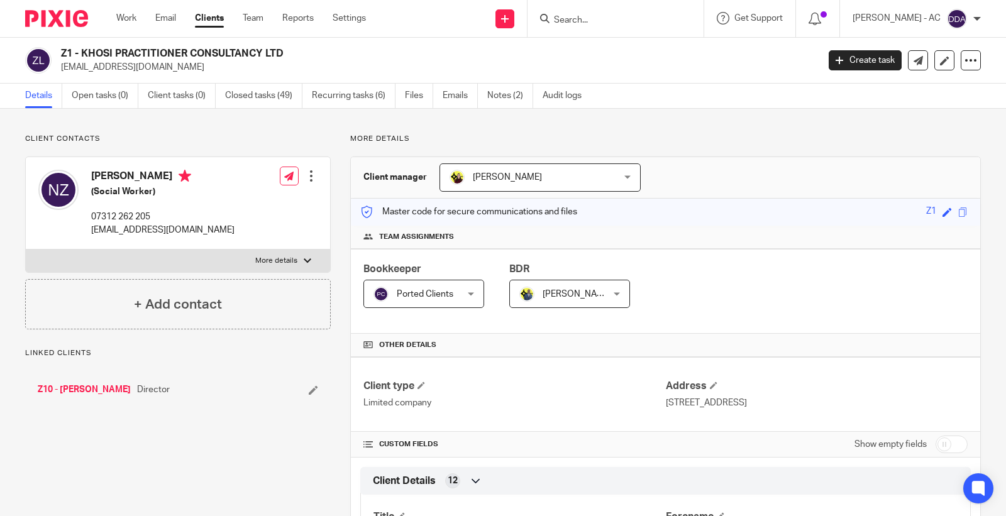
click at [64, 53] on h2 "Z1 - KHOSI PRACTITIONER CONSULTANCY LTD" at bounding box center [360, 53] width 599 height 13
copy h2 "Z1"
